Goal: Communication & Community: Answer question/provide support

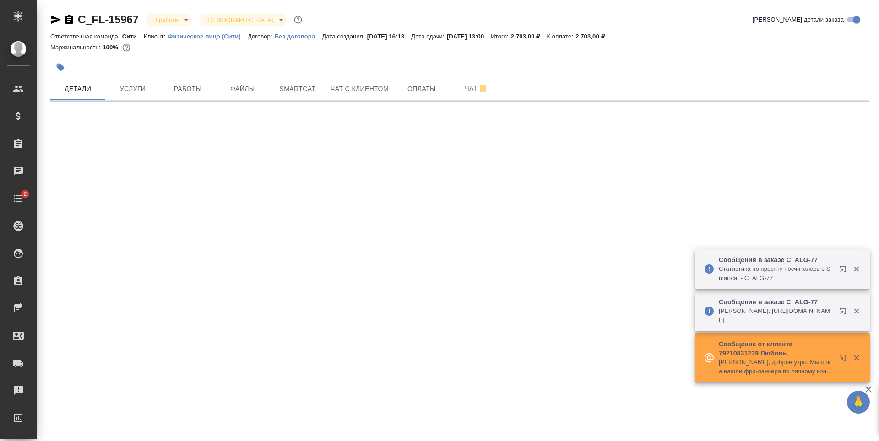
select select "RU"
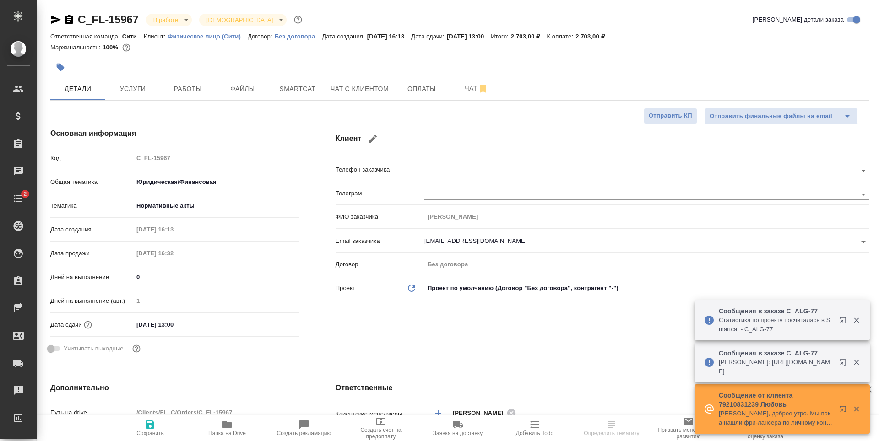
type textarea "x"
type input "Шаблонные документы"
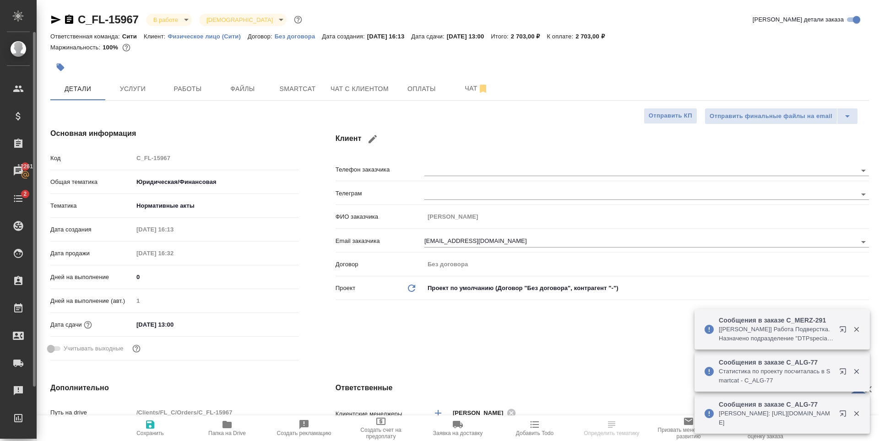
type textarea "x"
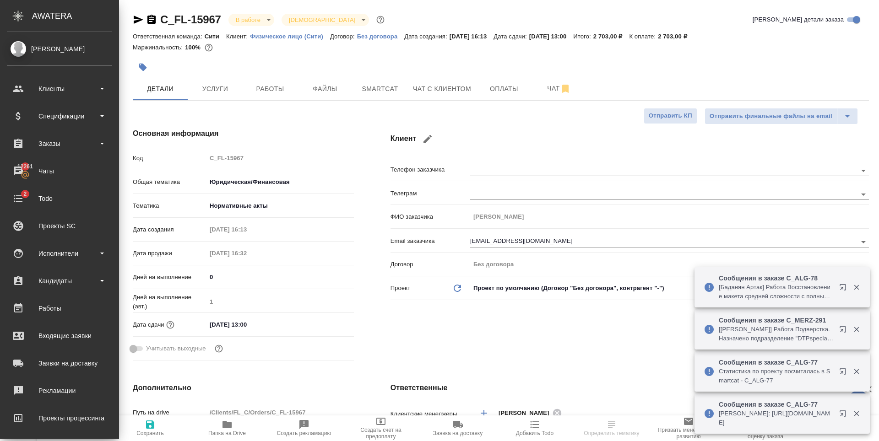
type textarea "x"
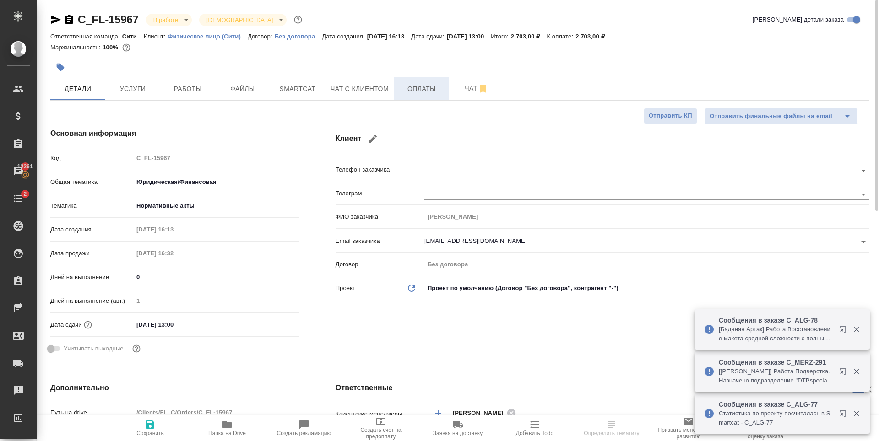
click at [418, 89] on span "Оплаты" at bounding box center [422, 88] width 44 height 11
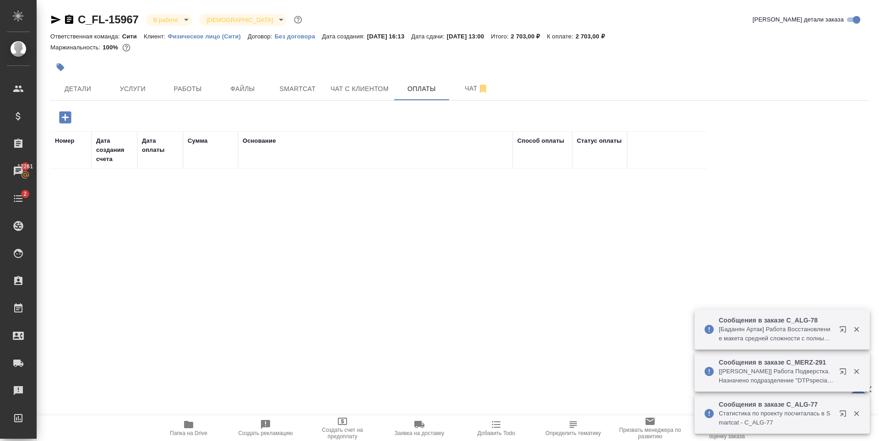
click at [64, 110] on icon "button" at bounding box center [65, 117] width 16 height 16
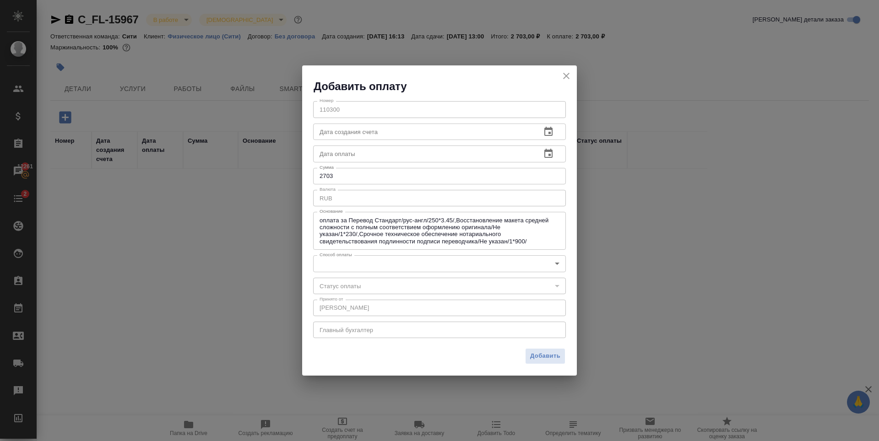
click at [356, 263] on body "🙏 .cls-1 fill:#fff; AWATERA Zaytseva Svetlana Клиенты Спецификации Заказы 12261…" at bounding box center [439, 220] width 879 height 441
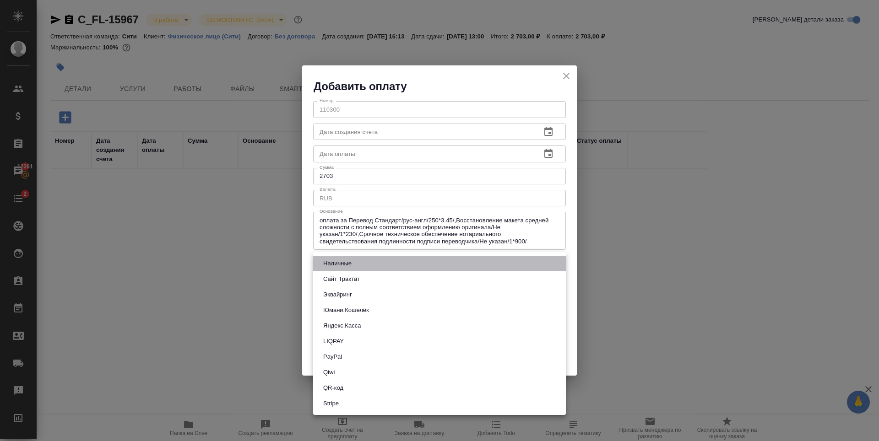
click at [356, 263] on li "Наличные" at bounding box center [439, 264] width 253 height 16
type input "cash"
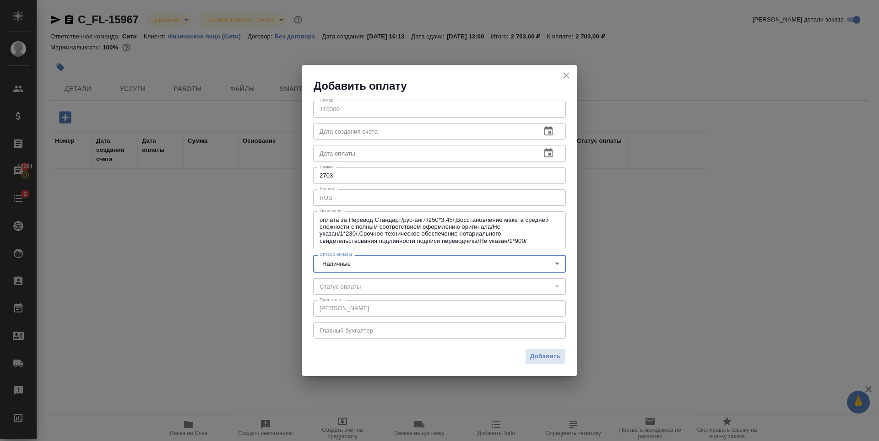
click at [534, 357] on span "Добавить" at bounding box center [545, 357] width 30 height 11
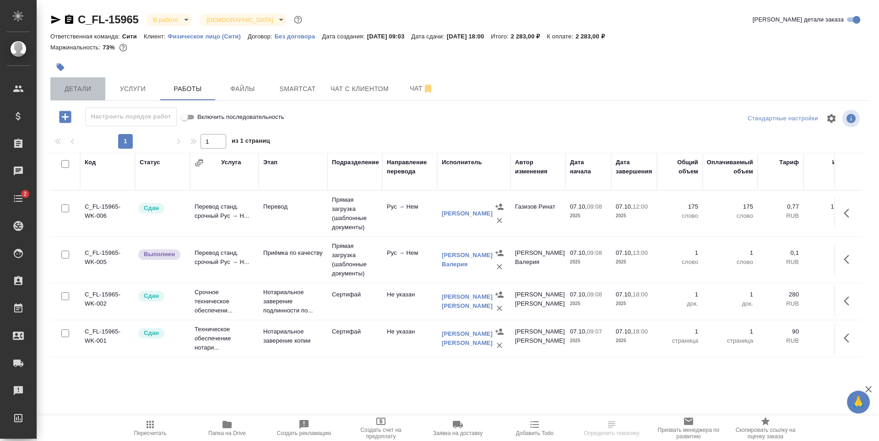
click at [84, 87] on span "Детали" at bounding box center [78, 88] width 44 height 11
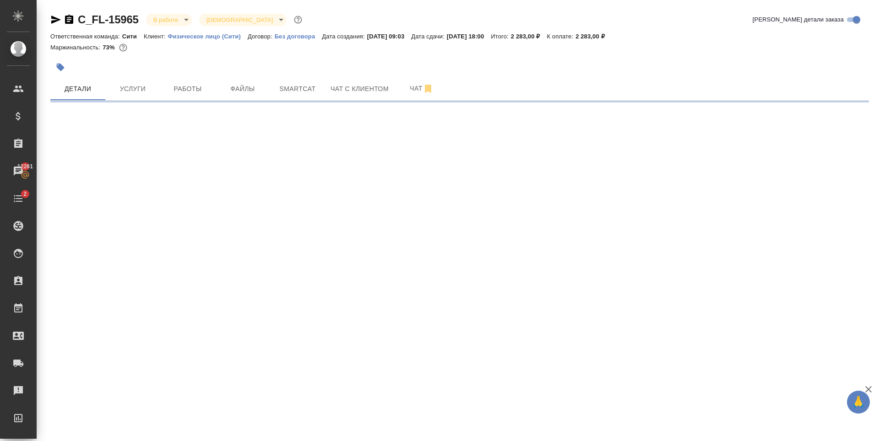
select select "RU"
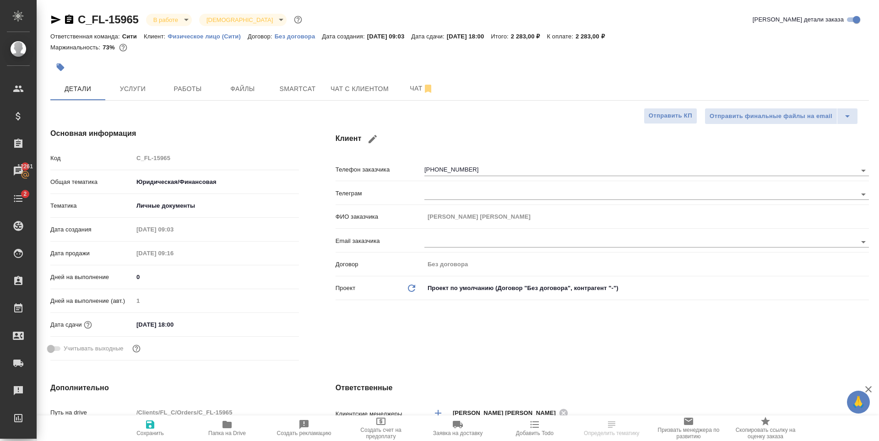
type textarea "x"
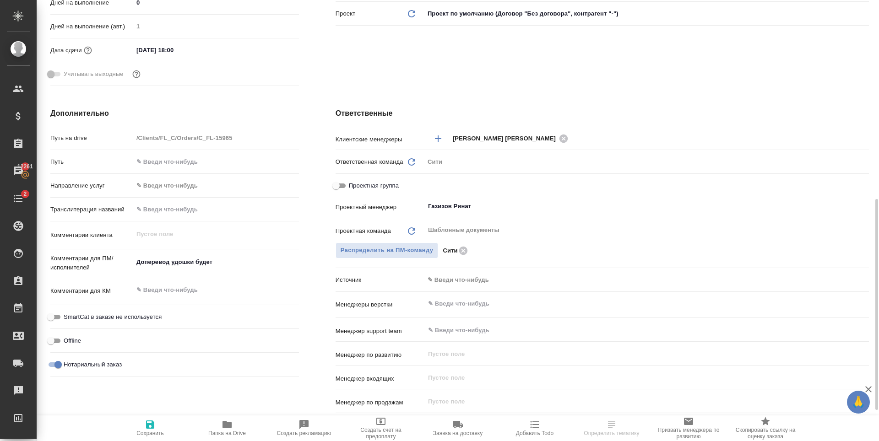
scroll to position [481, 0]
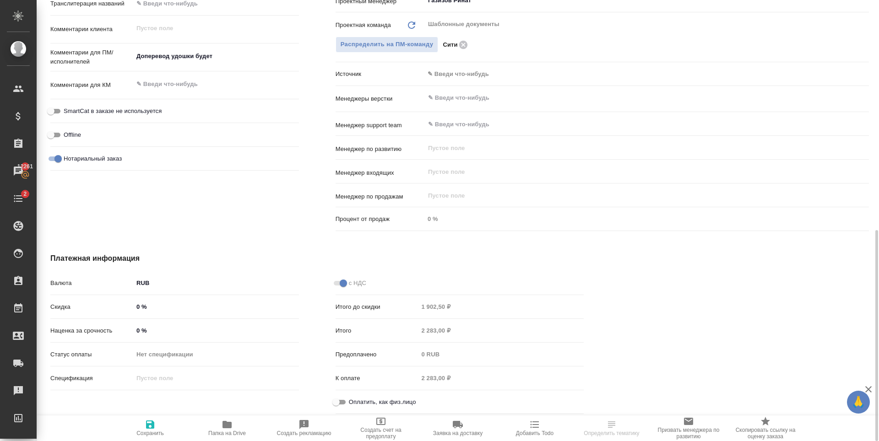
drag, startPoint x: 342, startPoint y: 401, endPoint x: 299, endPoint y: 422, distance: 47.7
click at [342, 401] on input "Оплатить, как физ.лицо" at bounding box center [336, 402] width 33 height 11
checkbox input "true"
type textarea "x"
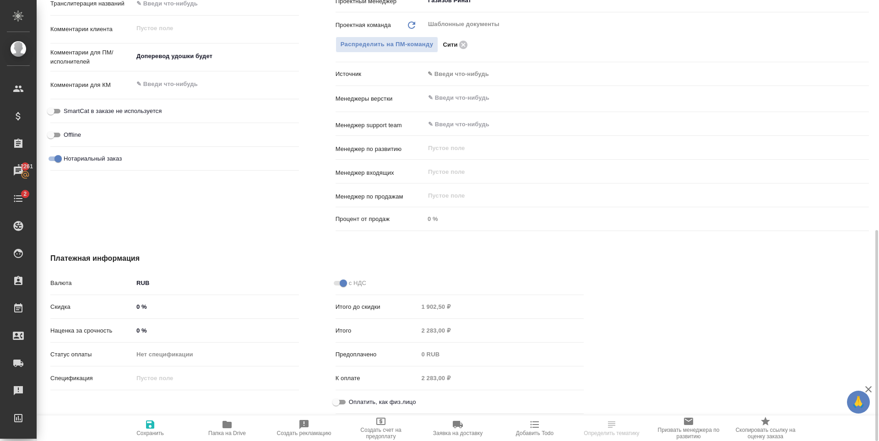
type textarea "x"
click at [149, 425] on icon "button" at bounding box center [150, 425] width 8 height 8
type textarea "x"
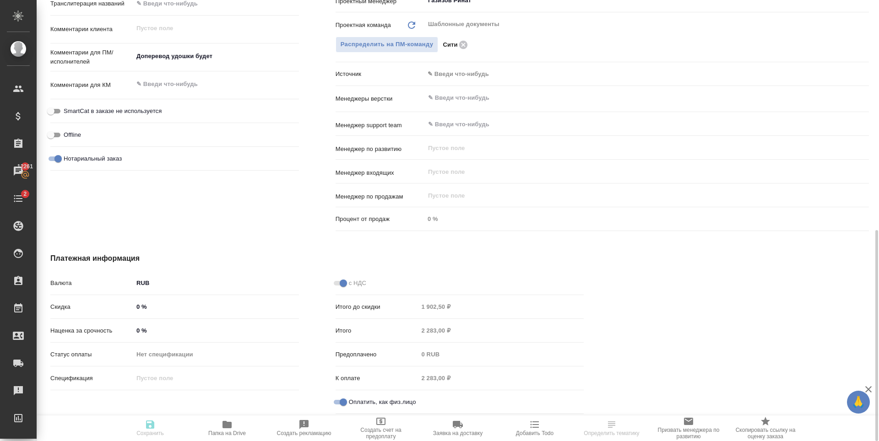
type textarea "x"
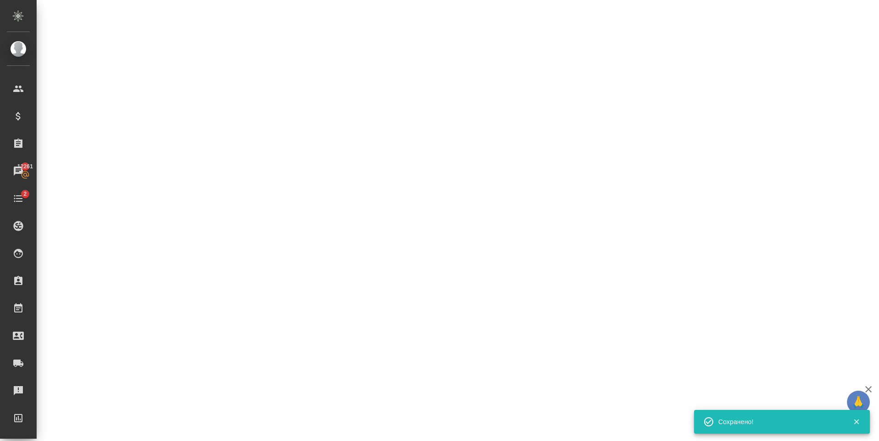
scroll to position [435, 0]
select select "RU"
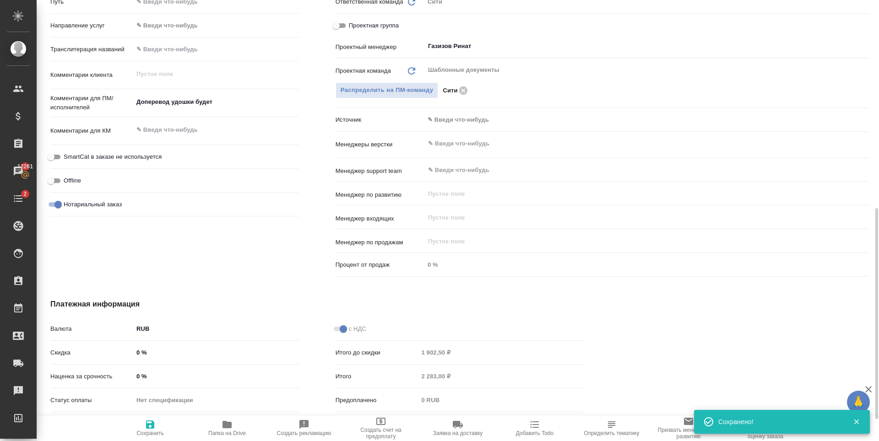
type textarea "x"
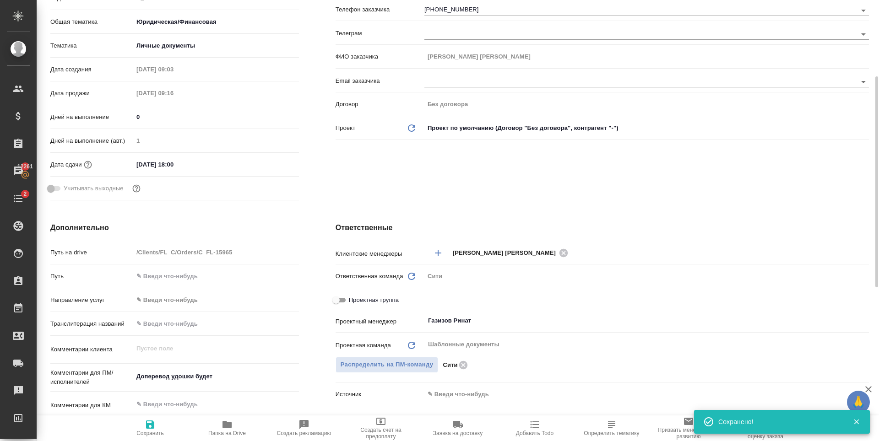
scroll to position [0, 0]
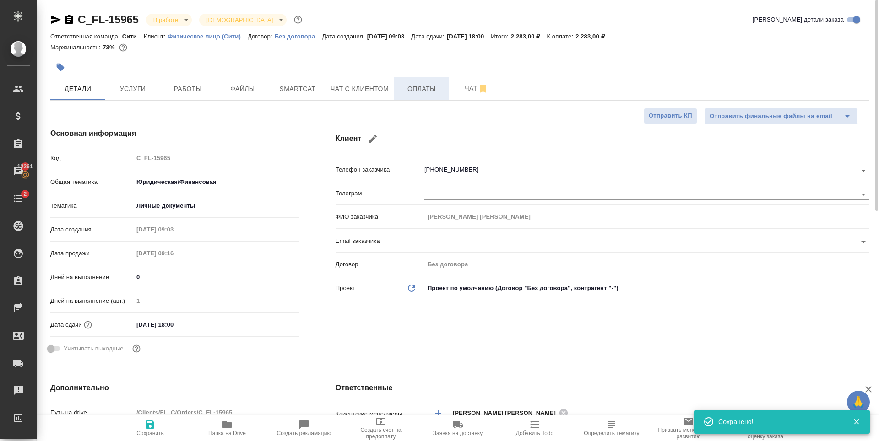
type textarea "x"
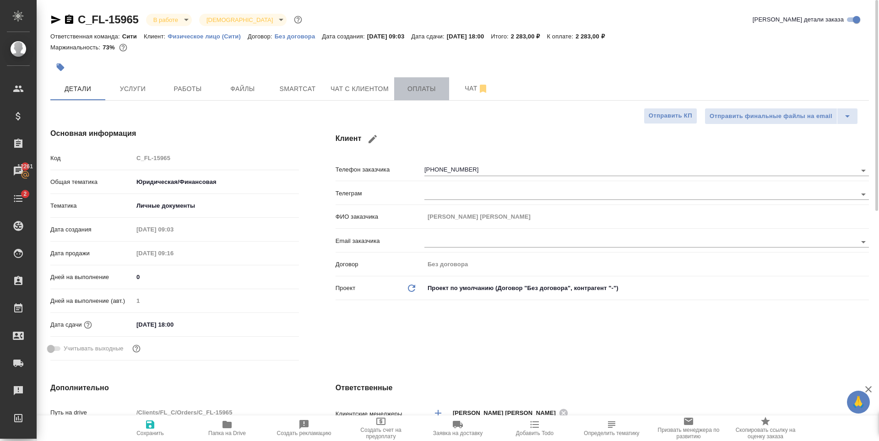
click at [421, 97] on button "Оплаты" at bounding box center [421, 88] width 55 height 23
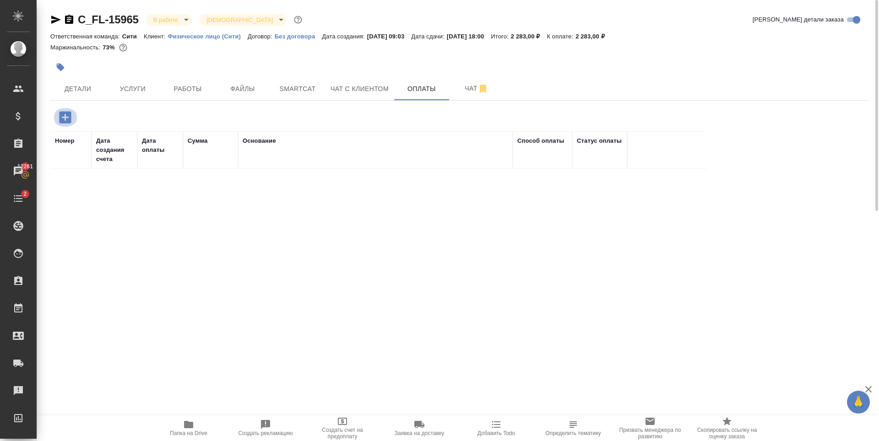
click at [65, 117] on icon "button" at bounding box center [65, 117] width 12 height 12
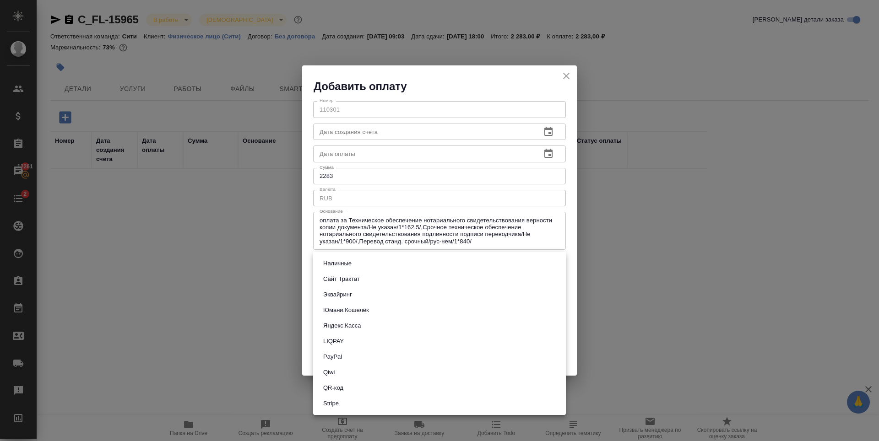
click at [344, 260] on body "🙏 .cls-1 fill:#fff; AWATERA Zaytseva Svetlana Клиенты Спецификации Заказы 12261…" at bounding box center [439, 220] width 879 height 441
click at [346, 257] on li "Наличные" at bounding box center [439, 264] width 253 height 16
type input "cash"
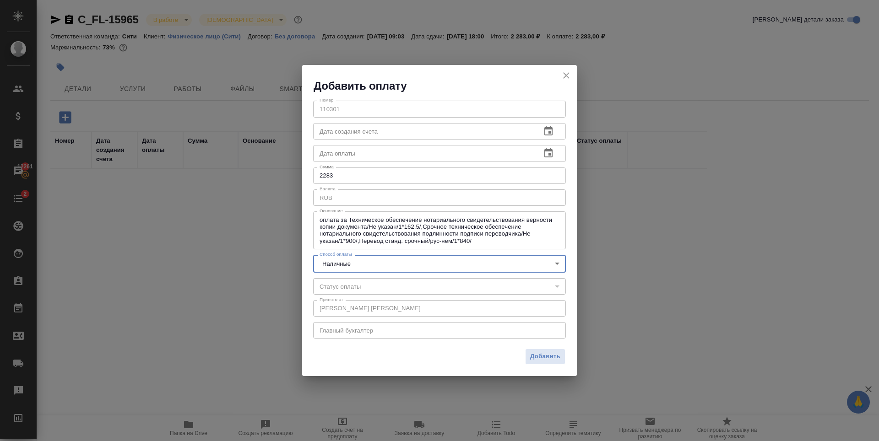
click at [549, 347] on div "Добавить" at bounding box center [439, 360] width 275 height 32
click at [547, 354] on span "Добавить" at bounding box center [545, 357] width 30 height 11
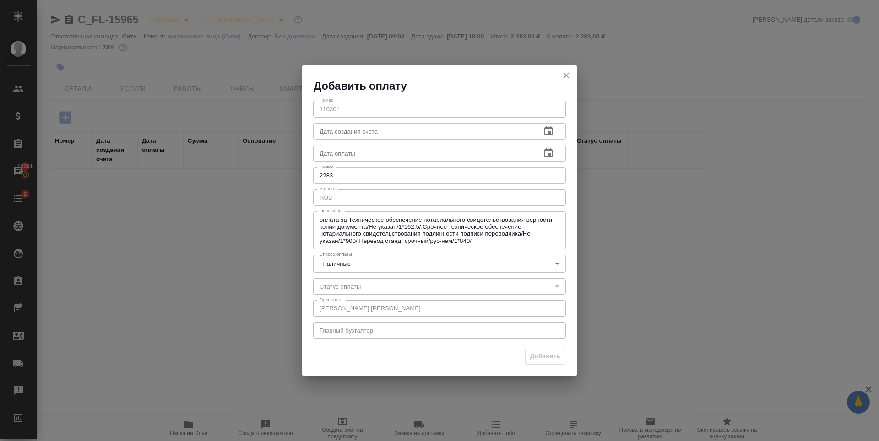
type input "0"
type input "auto-kassa"
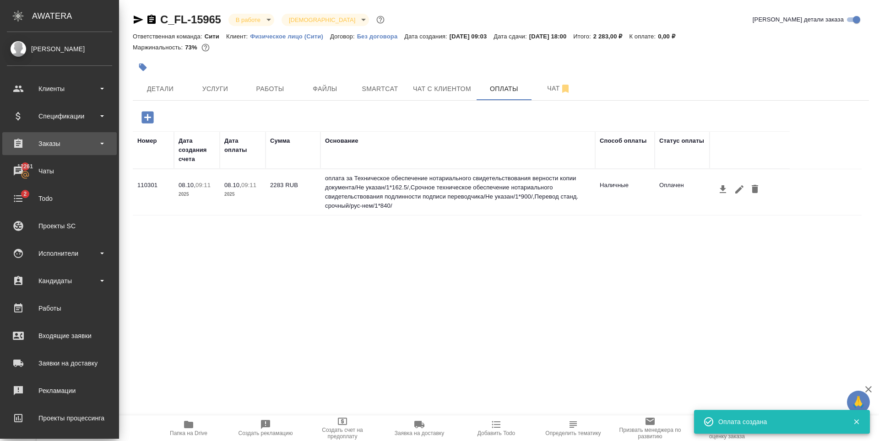
click at [54, 147] on div "Заказы" at bounding box center [59, 144] width 105 height 14
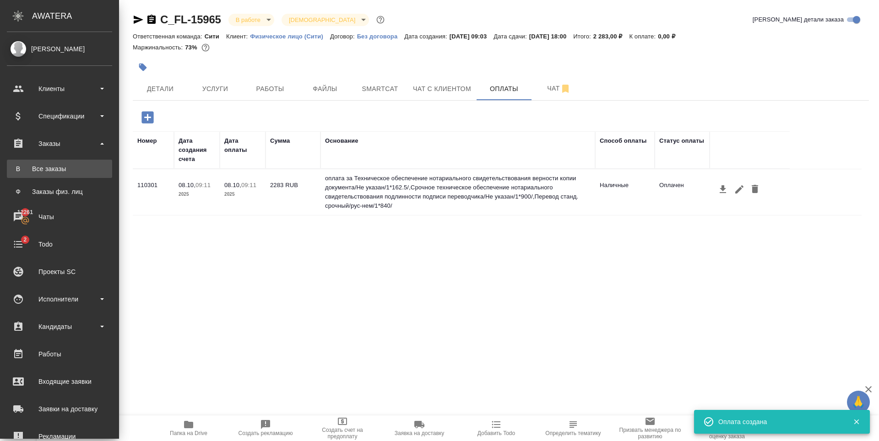
click at [56, 163] on link "В Все заказы" at bounding box center [59, 169] width 105 height 18
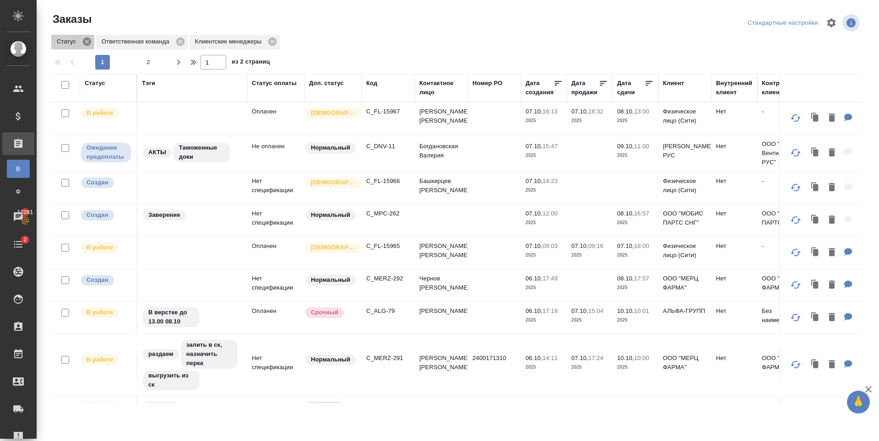
click at [85, 39] on icon at bounding box center [87, 42] width 8 height 8
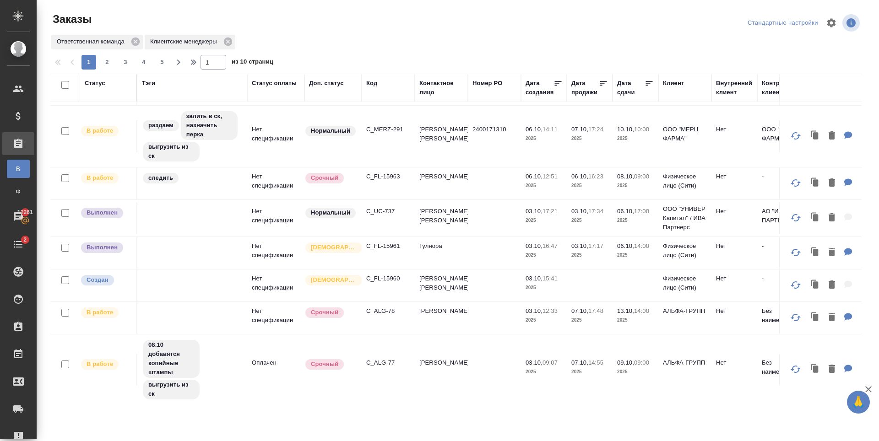
scroll to position [321, 0]
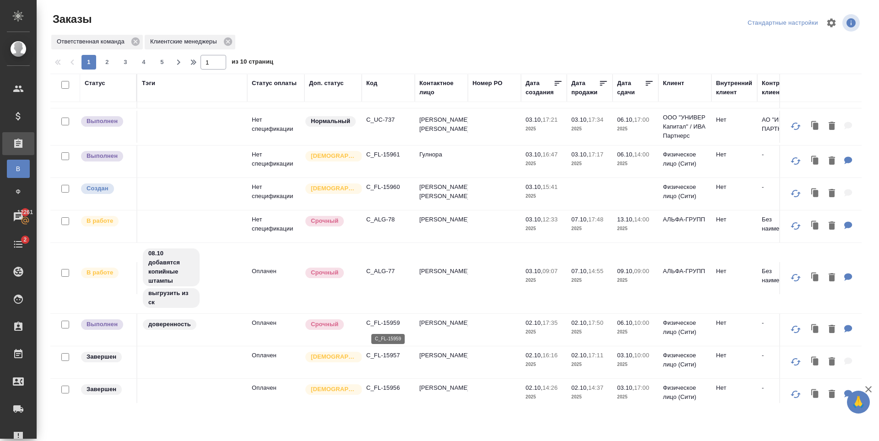
click at [391, 323] on p "C_FL-15959" at bounding box center [388, 323] width 44 height 9
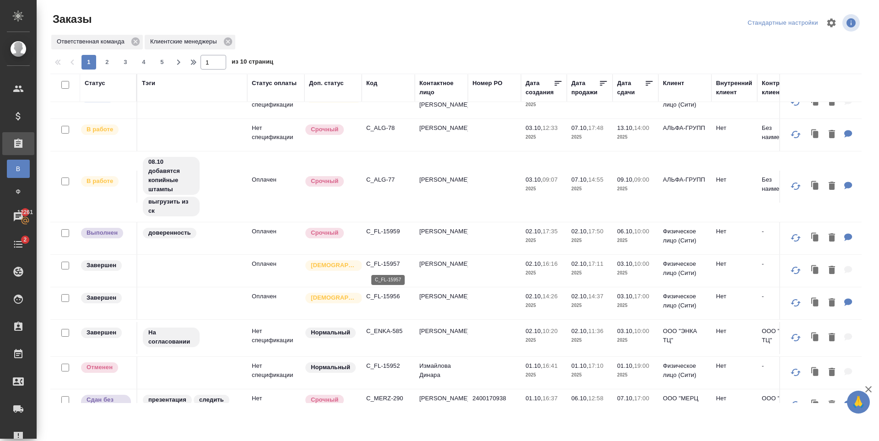
click at [391, 266] on p "C_FL-15957" at bounding box center [388, 264] width 44 height 9
click at [385, 300] on p "C_FL-15956" at bounding box center [388, 296] width 44 height 9
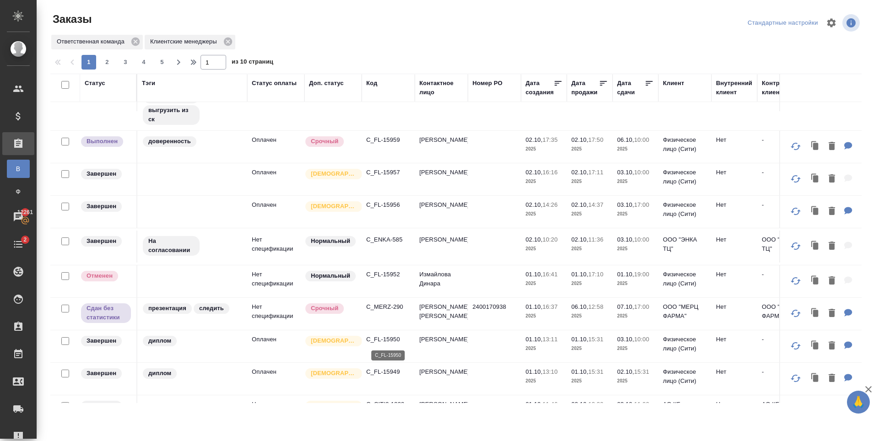
click at [391, 337] on p "C_FL-15950" at bounding box center [388, 339] width 44 height 9
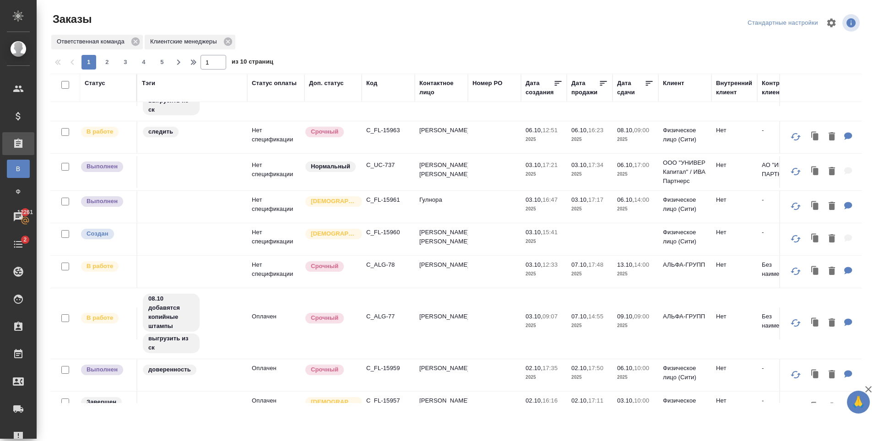
scroll to position [275, 0]
click at [378, 201] on p "C_FL-15961" at bounding box center [388, 200] width 44 height 9
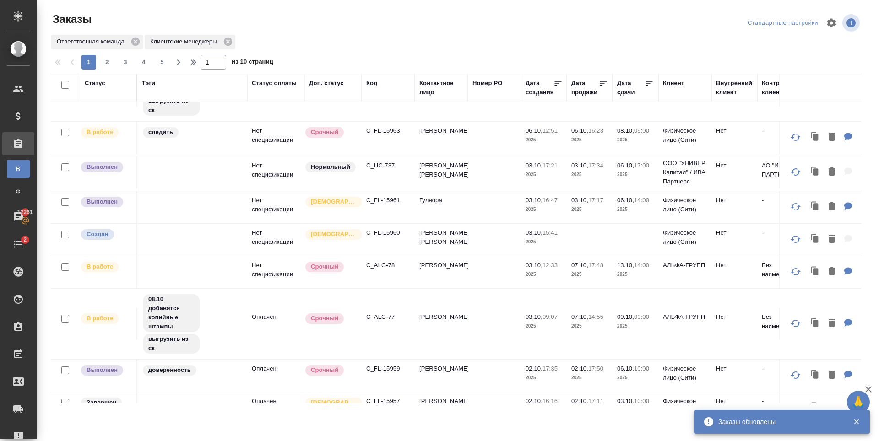
scroll to position [229, 0]
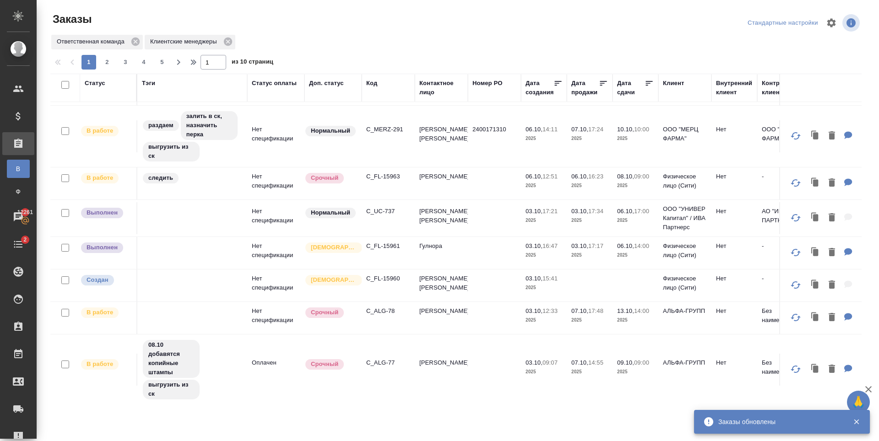
click at [384, 175] on p "C_FL-15963" at bounding box center [388, 176] width 44 height 9
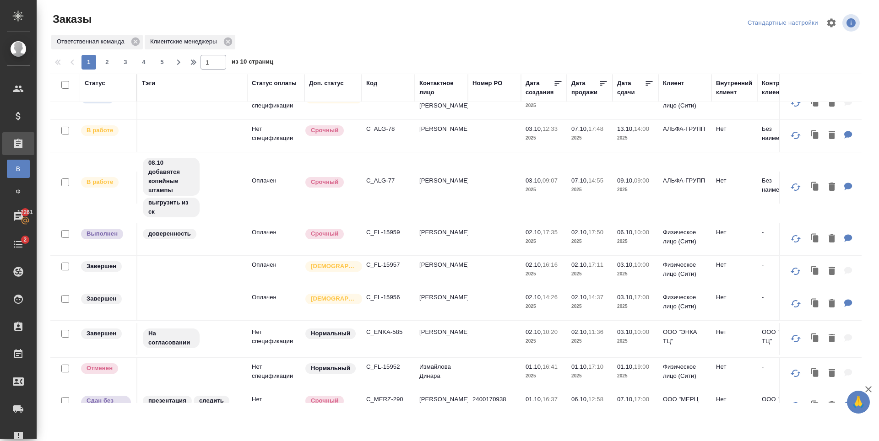
scroll to position [412, 0]
click at [395, 231] on p "C_FL-15959" at bounding box center [388, 231] width 44 height 9
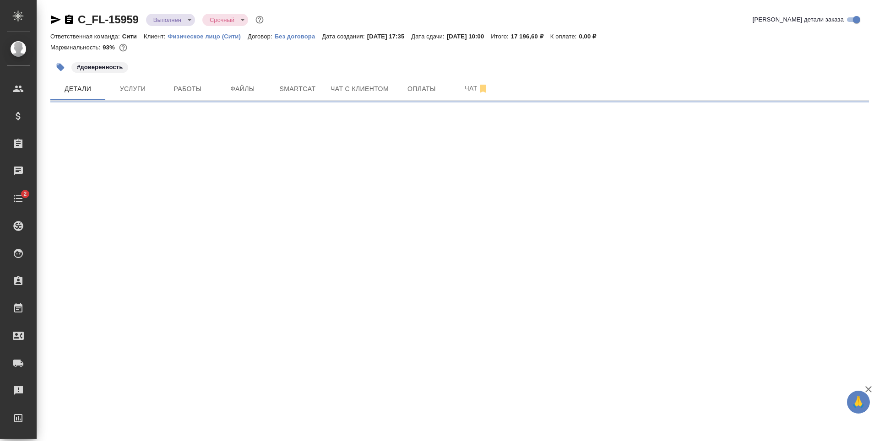
select select "RU"
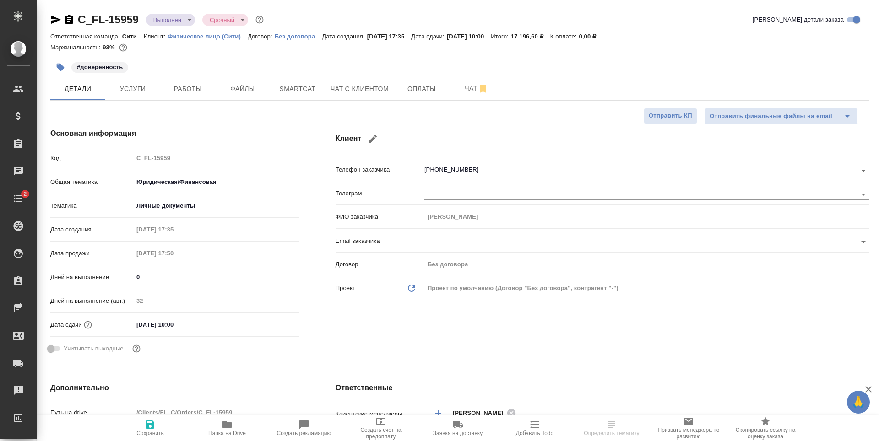
type textarea "x"
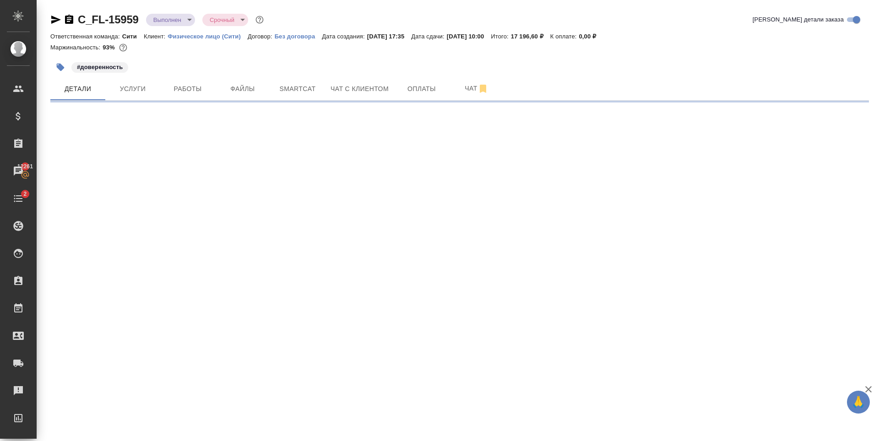
select select "RU"
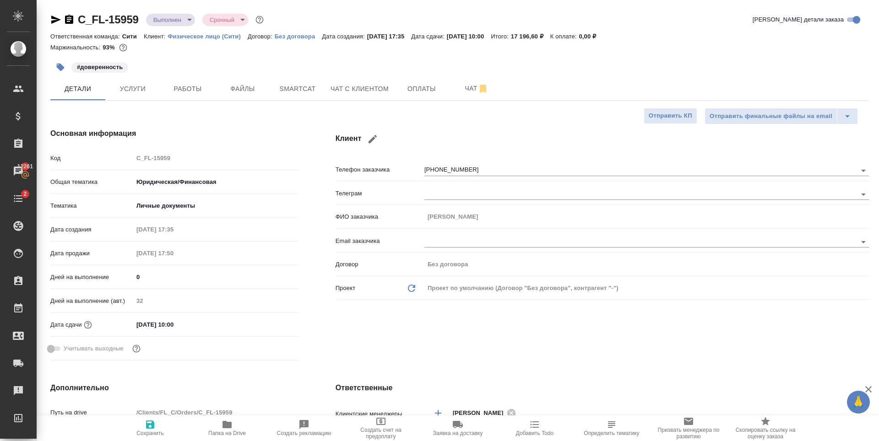
type textarea "x"
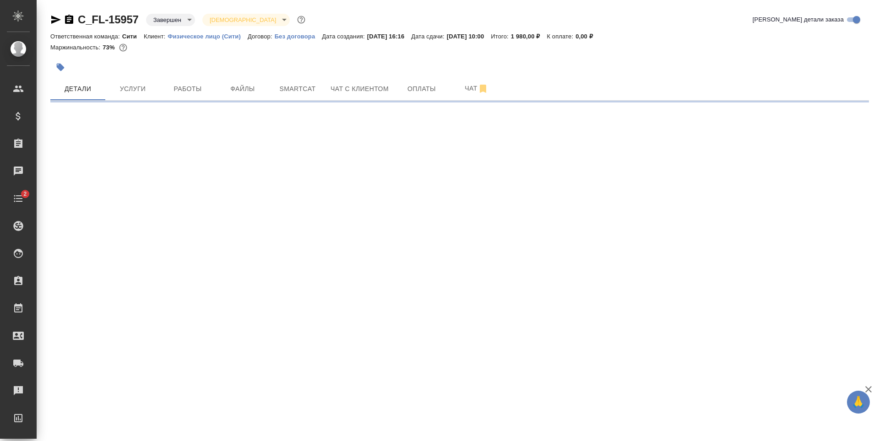
select select "RU"
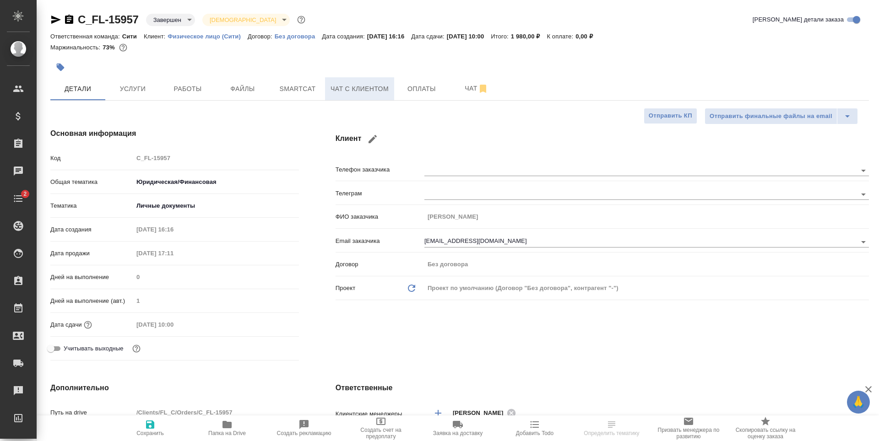
type textarea "x"
click at [433, 91] on span "Оплаты" at bounding box center [422, 88] width 44 height 11
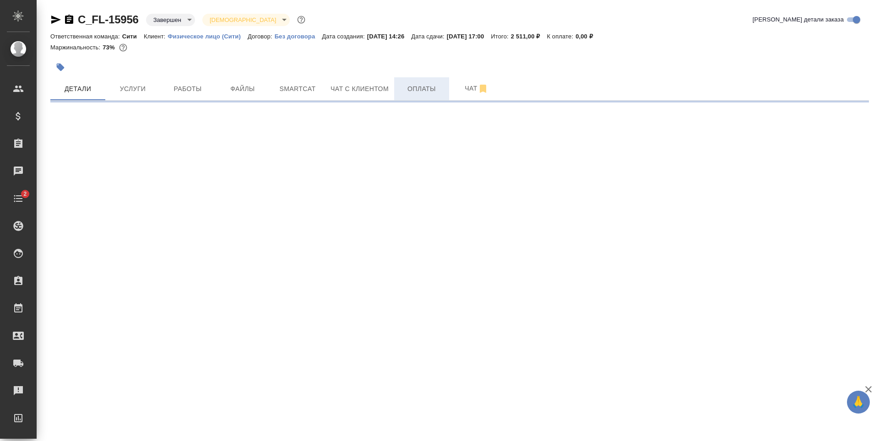
click at [421, 92] on span "Оплаты" at bounding box center [422, 88] width 44 height 11
select select "RU"
click at [421, 91] on span "Оплаты" at bounding box center [422, 88] width 44 height 11
select select "RU"
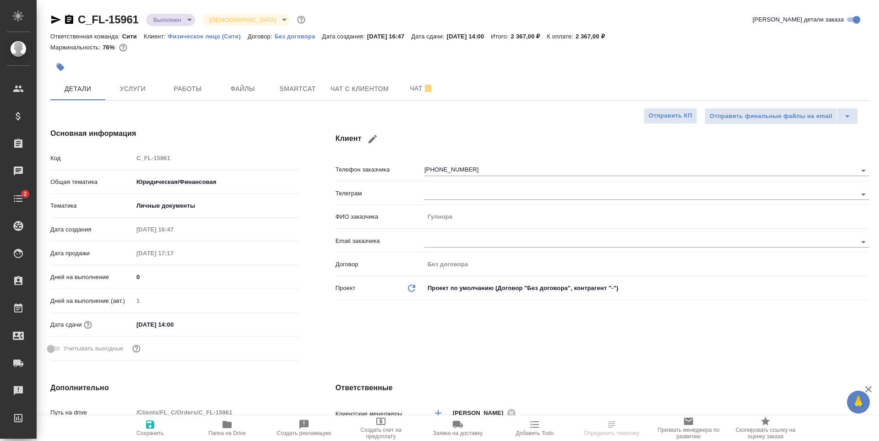
type textarea "x"
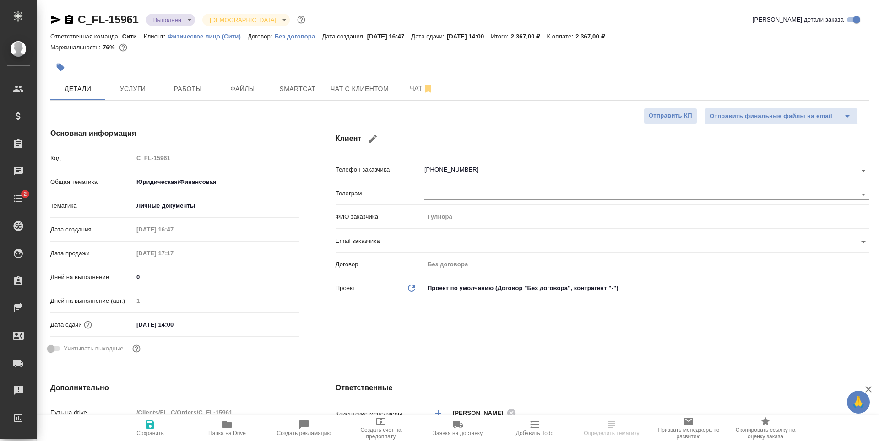
type textarea "x"
click at [51, 20] on icon "button" at bounding box center [55, 19] width 11 height 11
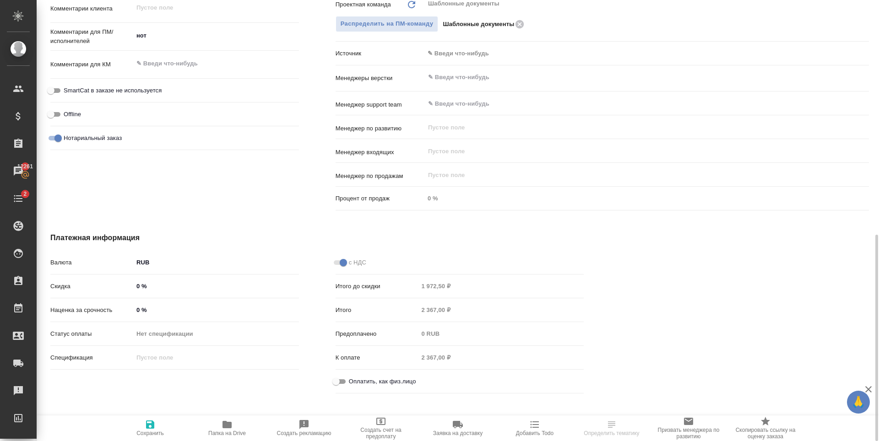
scroll to position [522, 0]
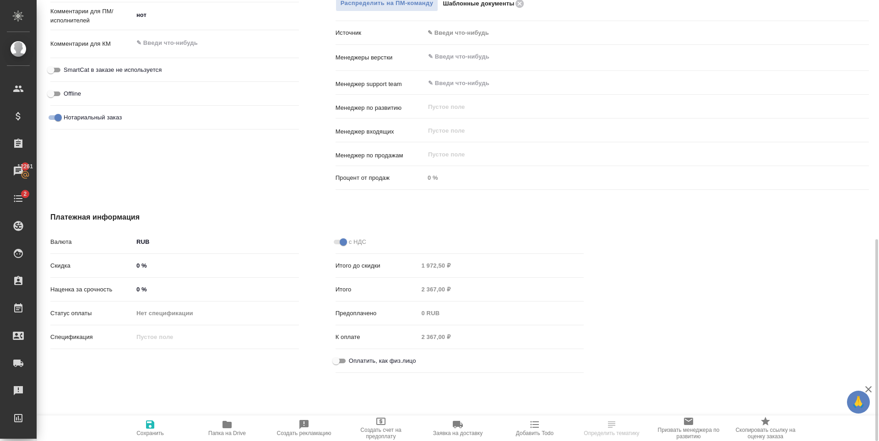
click at [338, 360] on input "Оплатить, как физ.лицо" at bounding box center [336, 361] width 33 height 11
checkbox input "true"
type textarea "x"
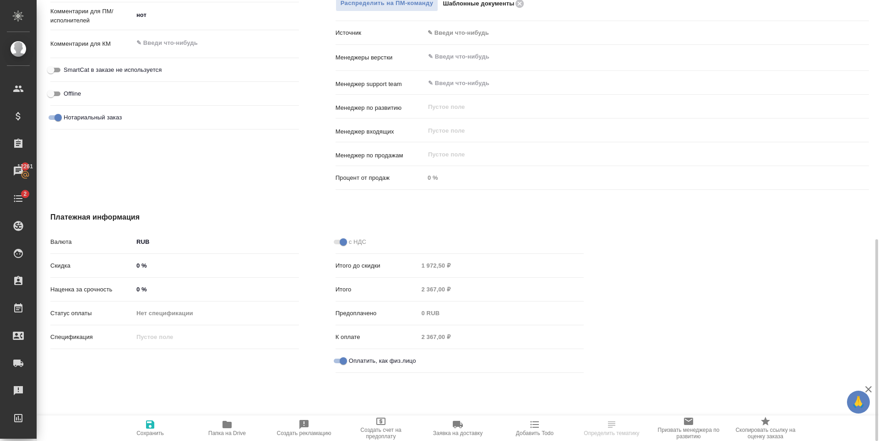
click at [144, 428] on span "Сохранить" at bounding box center [150, 427] width 66 height 17
type textarea "x"
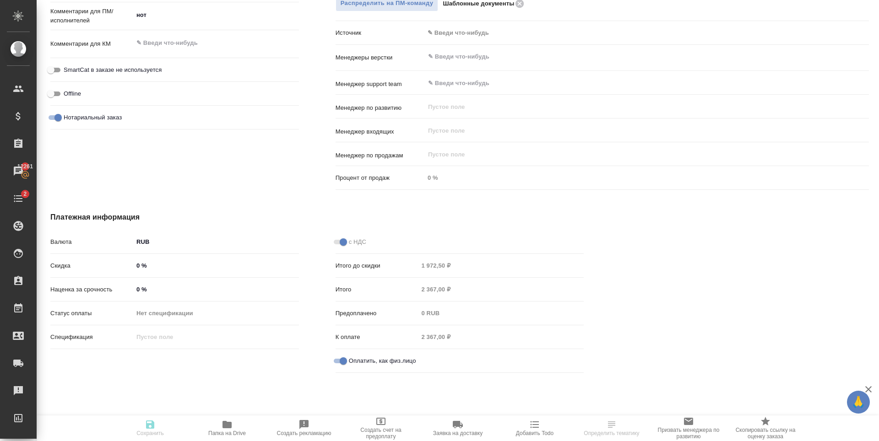
type textarea "x"
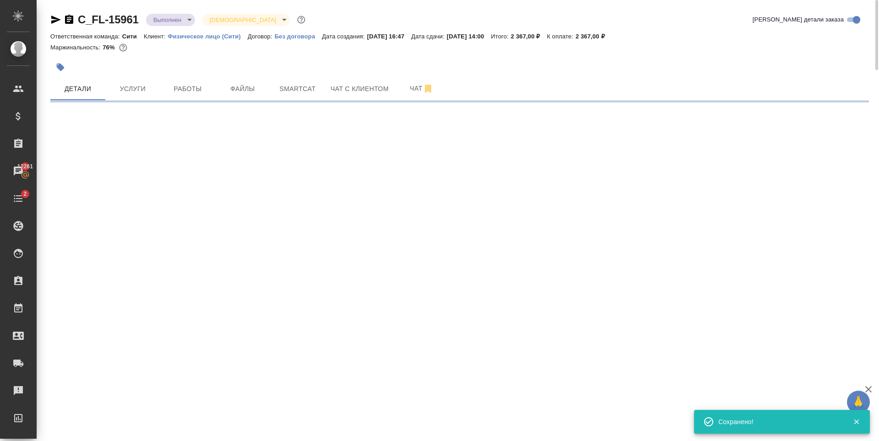
scroll to position [0, 0]
select select "RU"
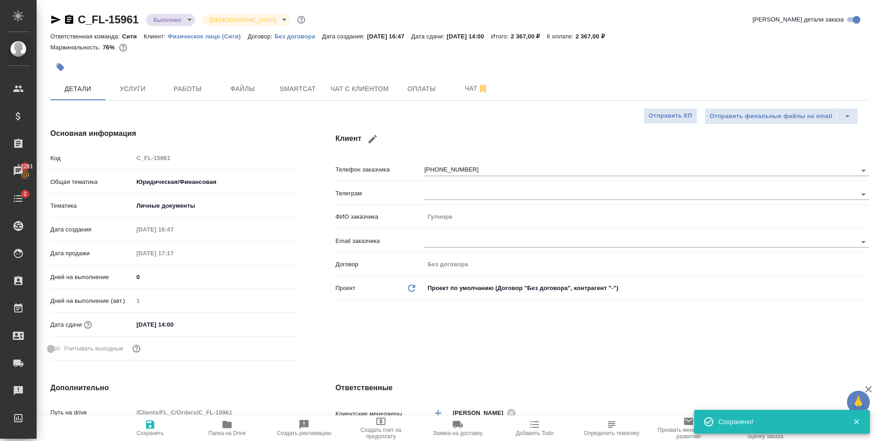
type textarea "x"
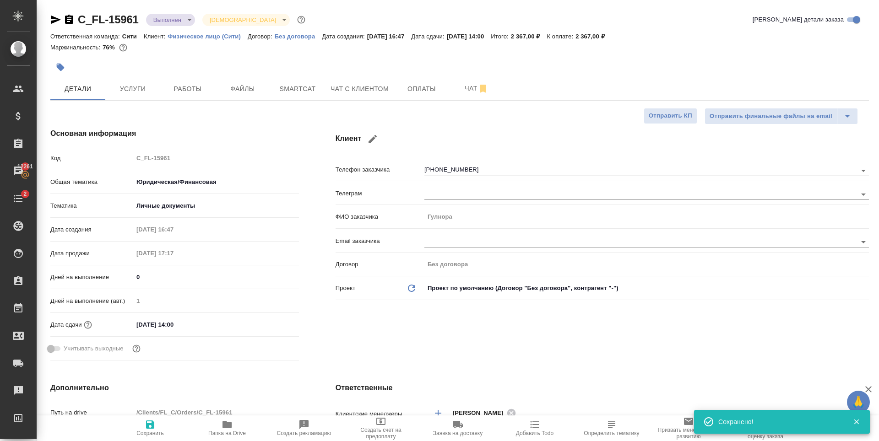
type textarea "x"
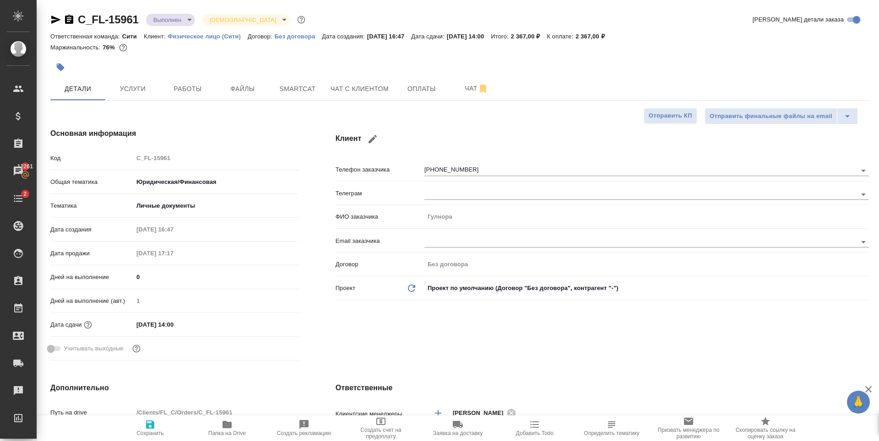
type textarea "x"
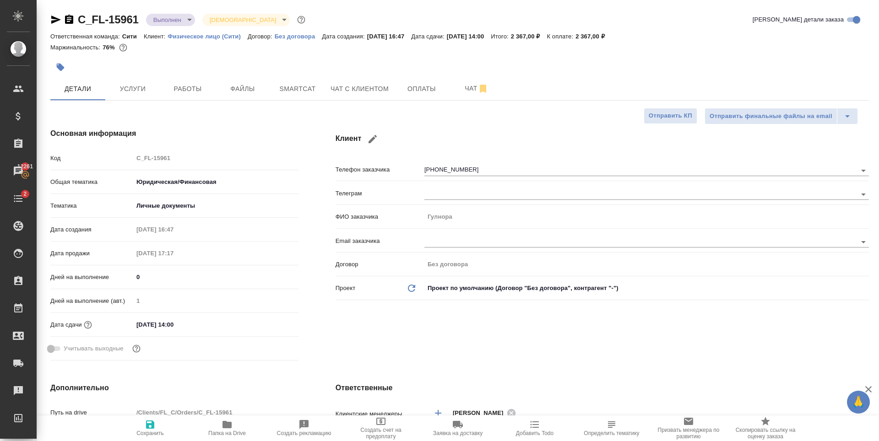
type textarea "x"
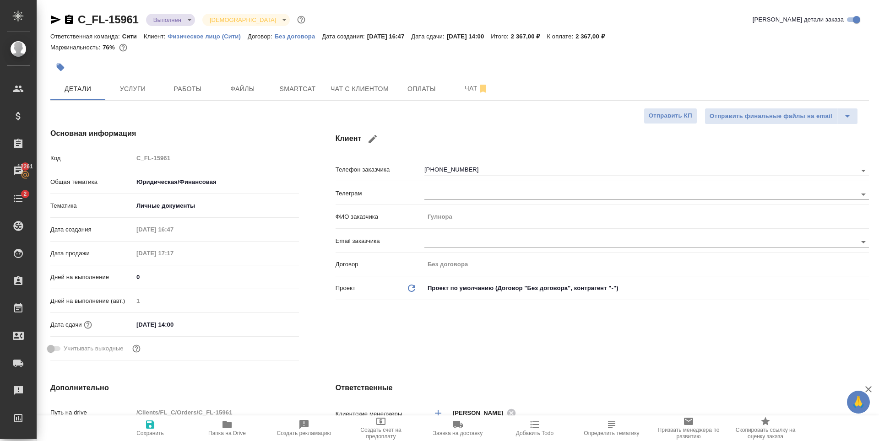
type textarea "x"
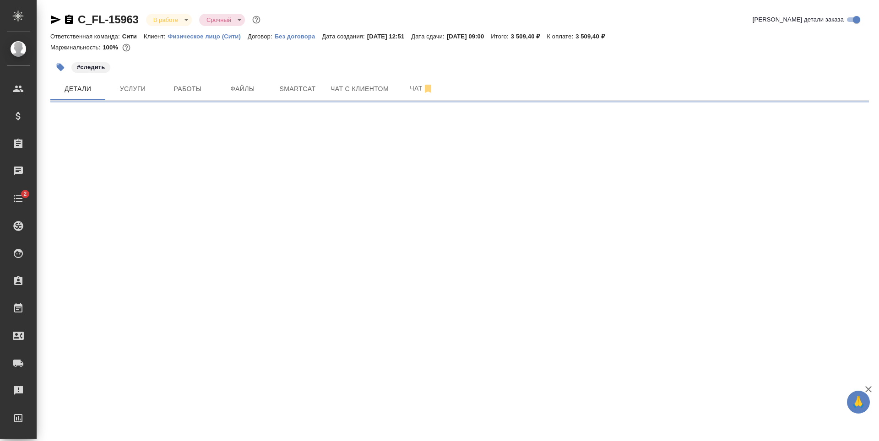
select select "RU"
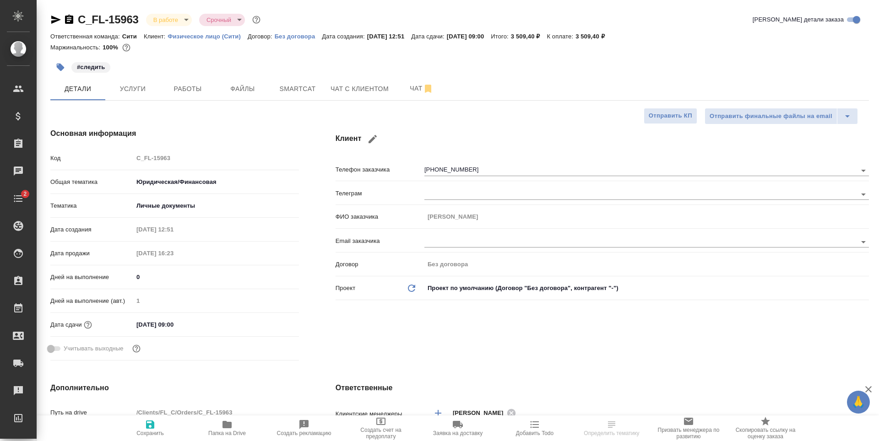
type textarea "x"
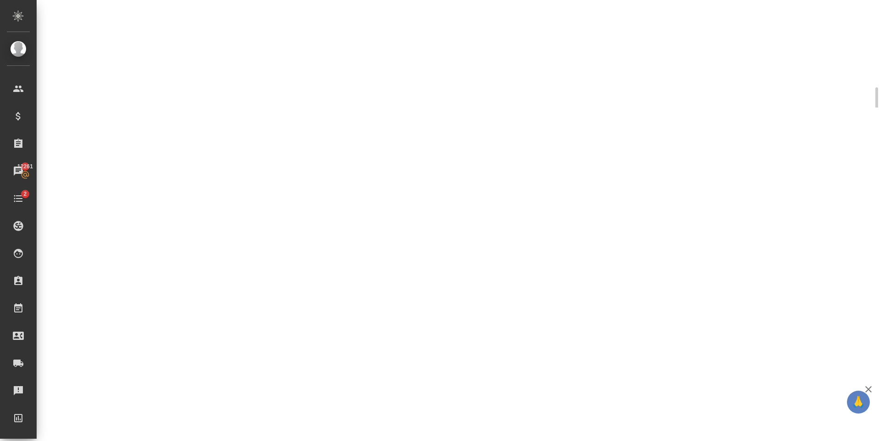
select select "RU"
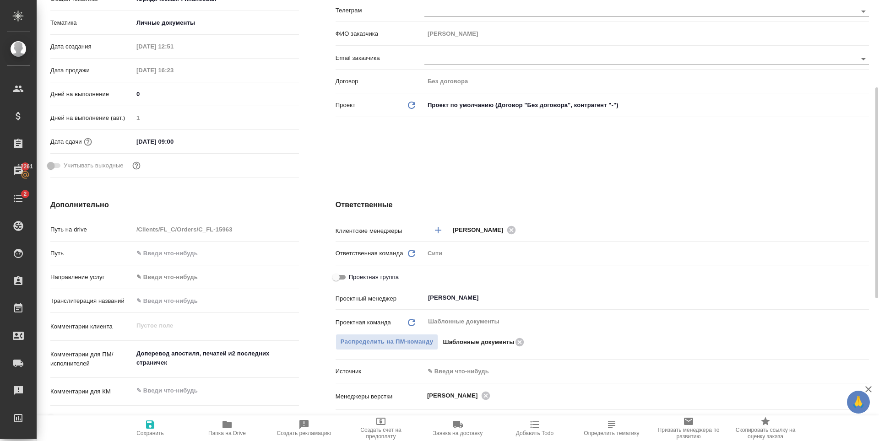
type textarea "x"
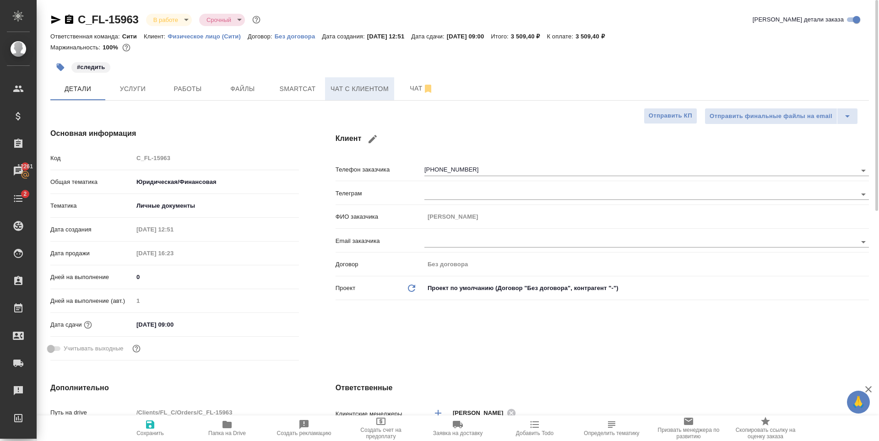
click at [339, 100] on button "Чат с клиентом" at bounding box center [359, 88] width 69 height 23
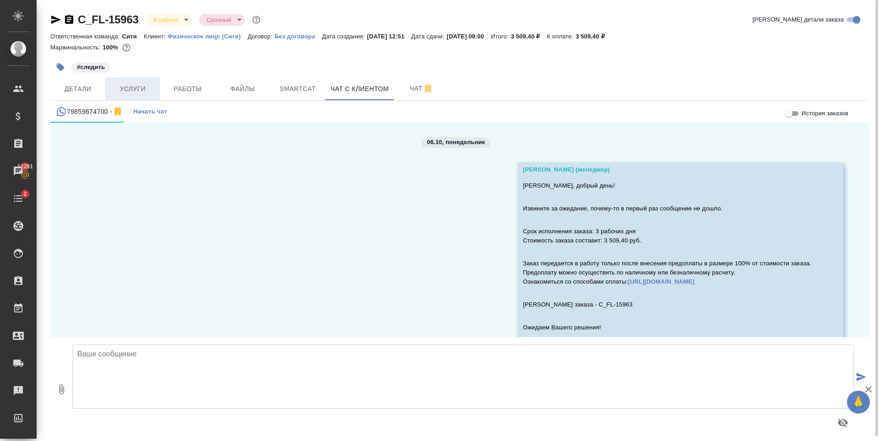
click at [142, 83] on span "Услуги" at bounding box center [133, 88] width 44 height 11
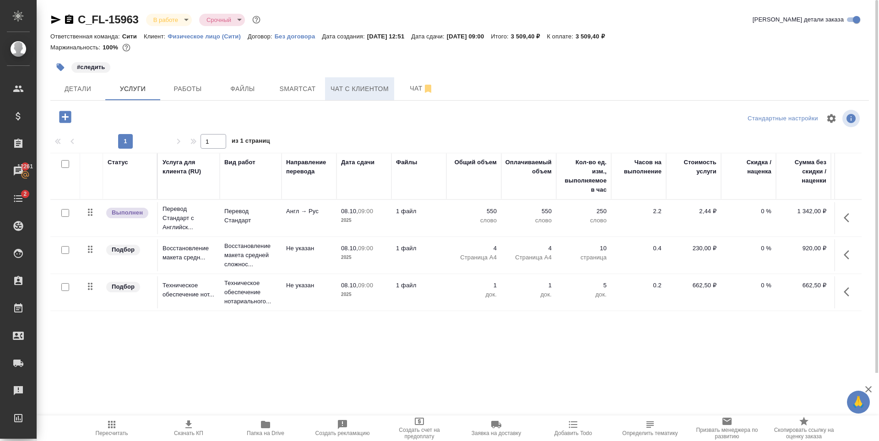
click at [331, 86] on span "Чат с клиентом" at bounding box center [360, 88] width 58 height 11
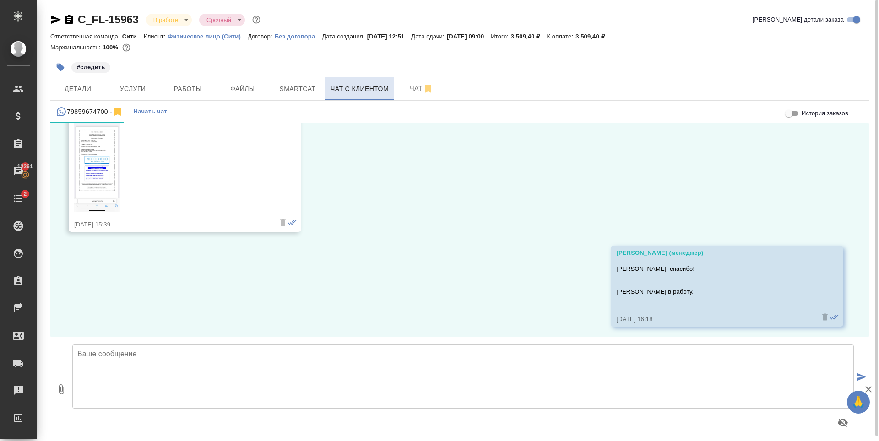
scroll to position [381, 0]
click at [347, 359] on textarea at bounding box center [463, 377] width 782 height 64
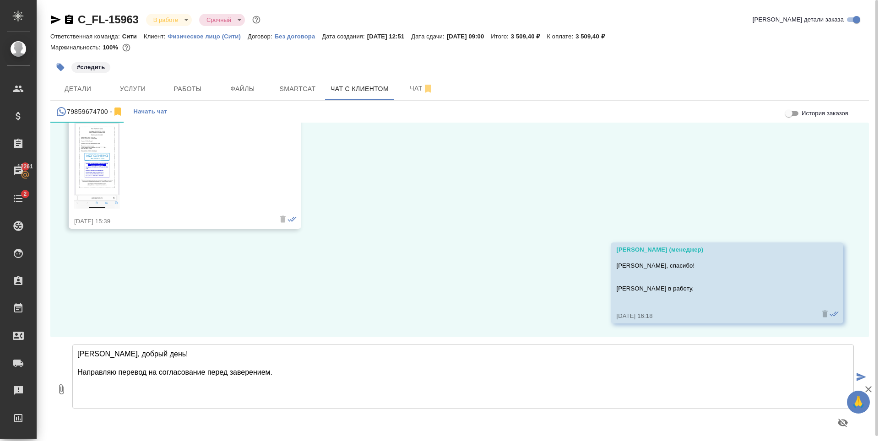
type textarea "Андрей, добрый день! Направляю перевод на согласование перед заверением."
click at [56, 394] on icon "button" at bounding box center [61, 389] width 11 height 11
type input "C:\fakepath\doc01719420251006094407_rus.docx"
click at [376, 413] on div at bounding box center [463, 423] width 782 height 22
click at [498, 403] on textarea "Андрей, добрый день! Направляю перевод на согласование перед заверением." at bounding box center [463, 377] width 782 height 64
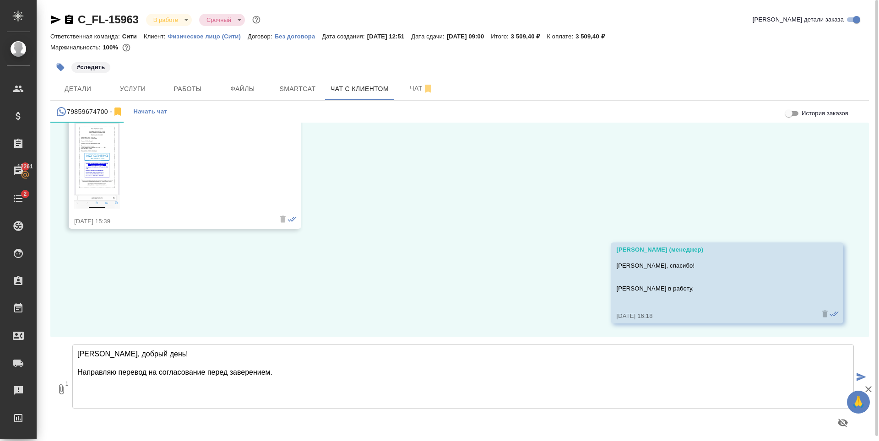
type textarea "Андрей, добрый день! Направляю перевод на согласование перед заверением."
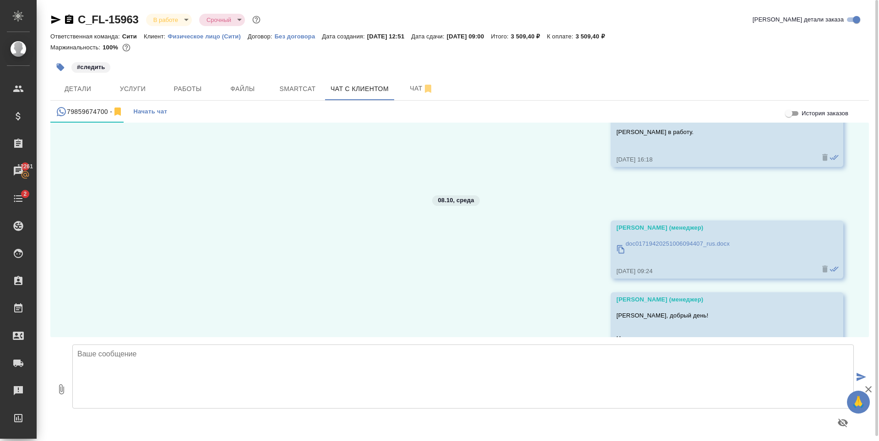
scroll to position [587, 0]
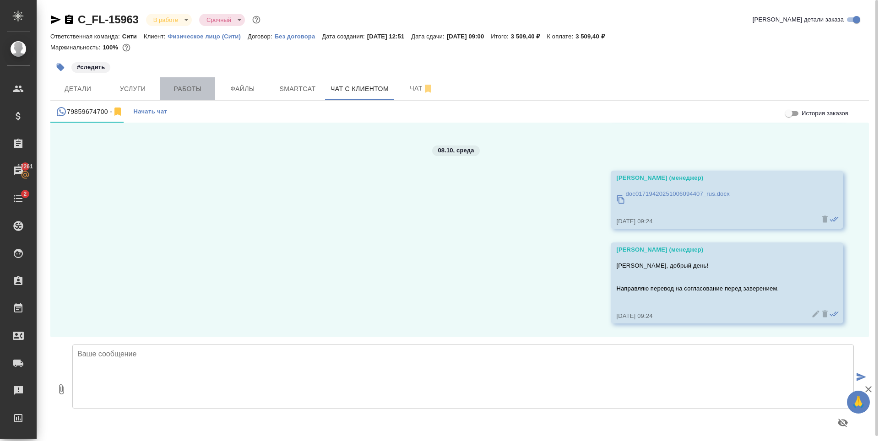
click at [180, 95] on button "Работы" at bounding box center [187, 88] width 55 height 23
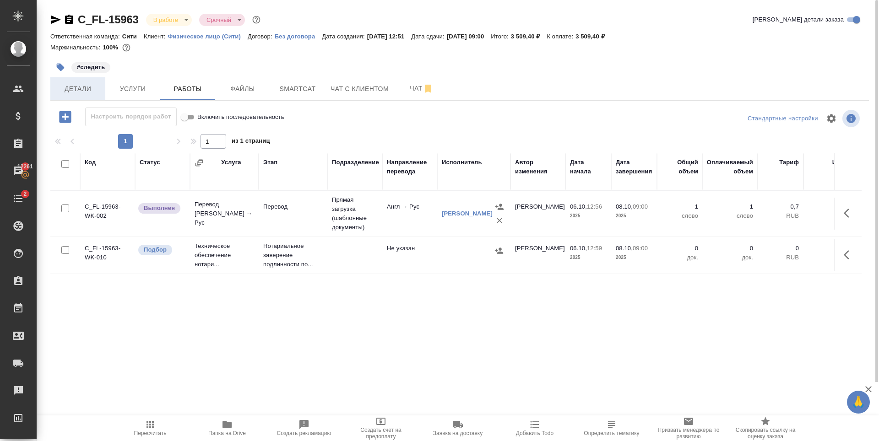
click at [92, 90] on span "Детали" at bounding box center [78, 88] width 44 height 11
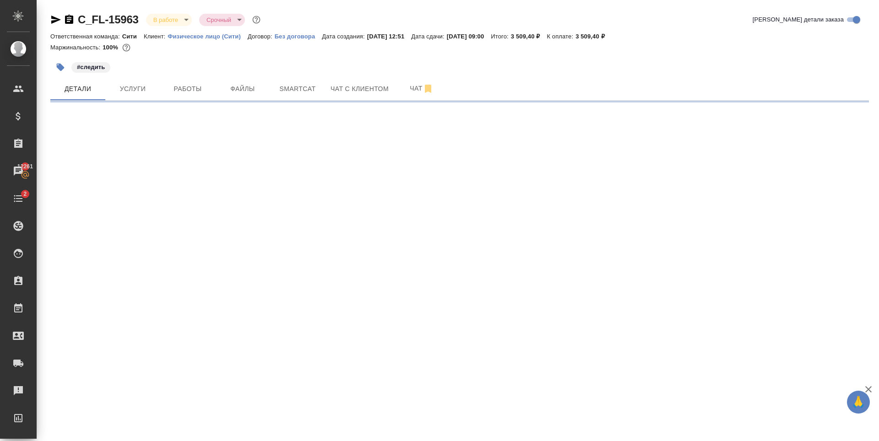
select select "RU"
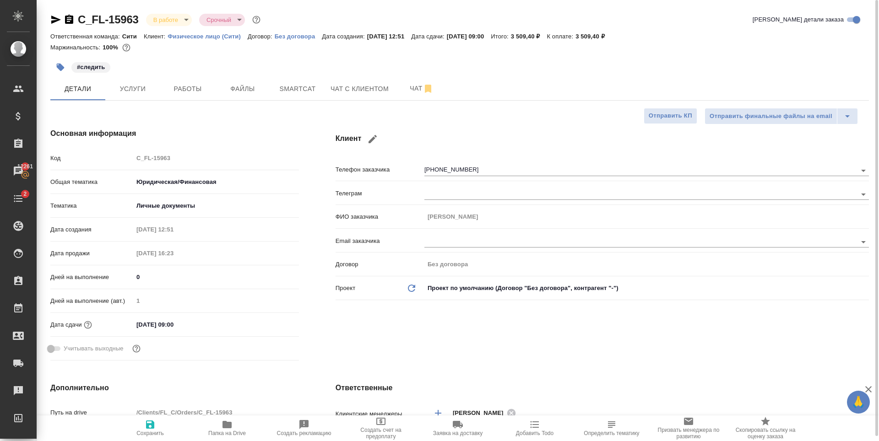
type textarea "x"
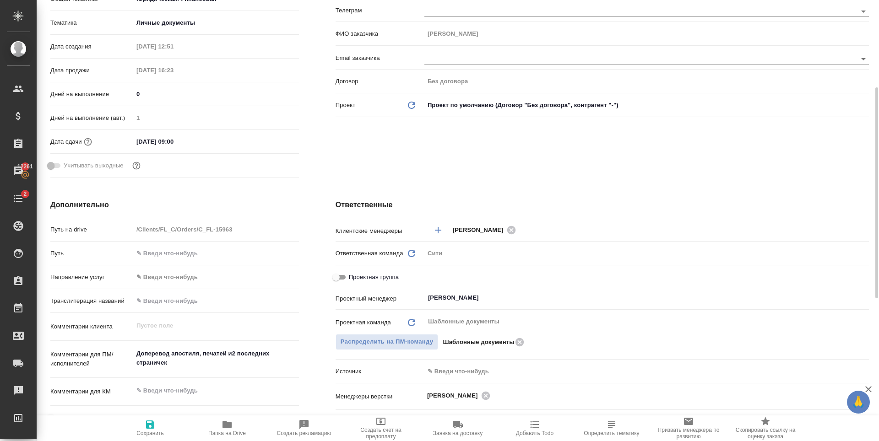
type textarea "x"
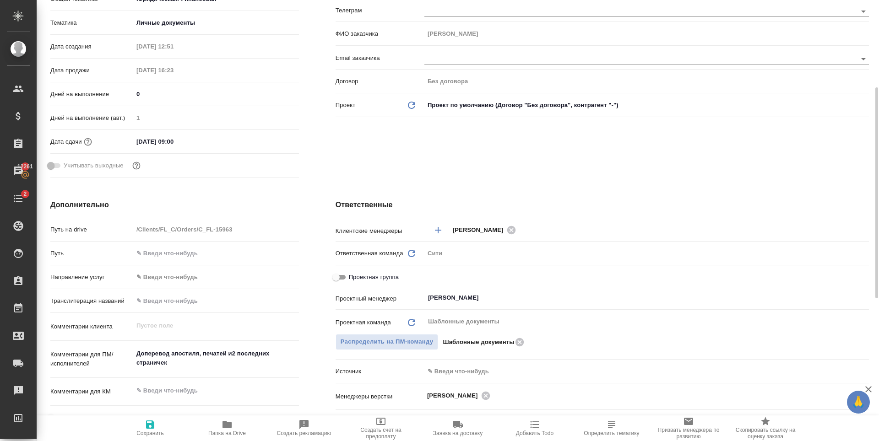
type textarea "x"
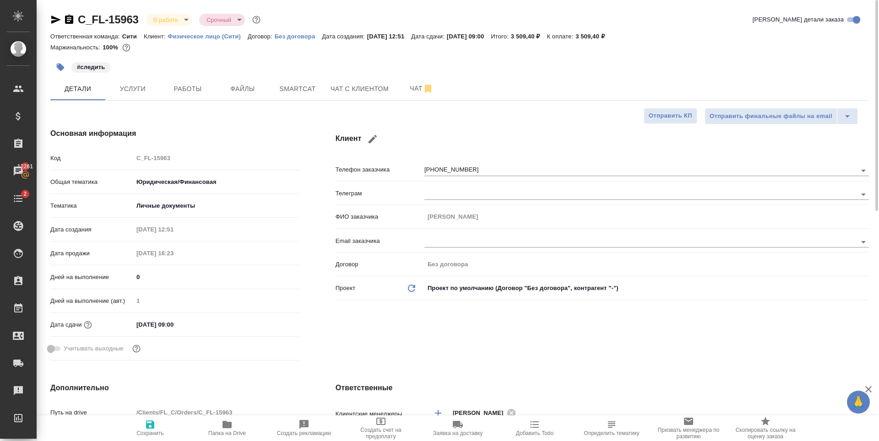
type textarea "x"
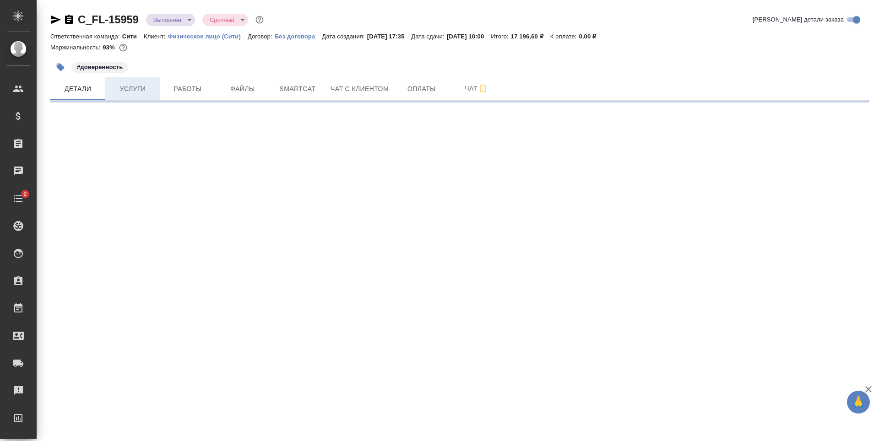
click at [137, 86] on span "Услуги" at bounding box center [133, 88] width 44 height 11
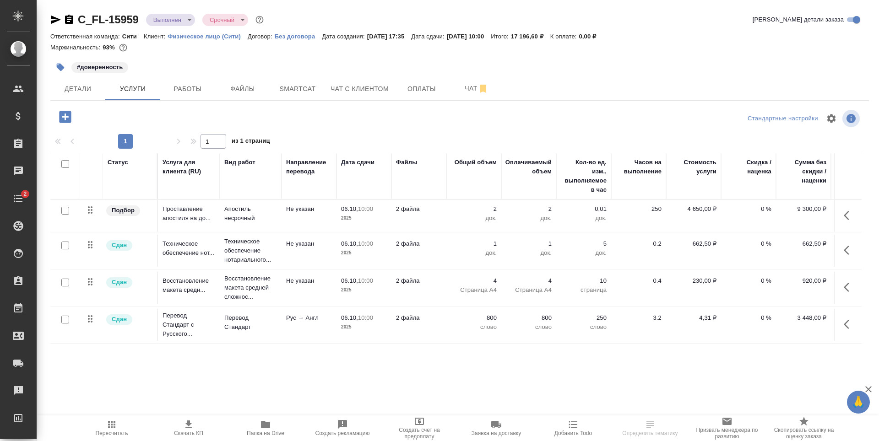
scroll to position [1, 0]
drag, startPoint x: 134, startPoint y: 22, endPoint x: 79, endPoint y: 23, distance: 54.5
click at [79, 23] on div "C_FL-15959 Выполнен completed Срочный urgent" at bounding box center [157, 19] width 215 height 15
copy link "C_FL-15959"
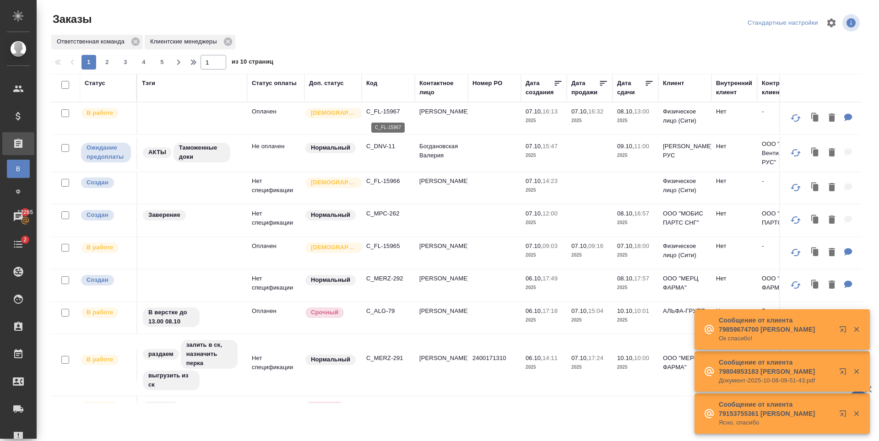
click at [381, 109] on p "C_FL-15967" at bounding box center [388, 111] width 44 height 9
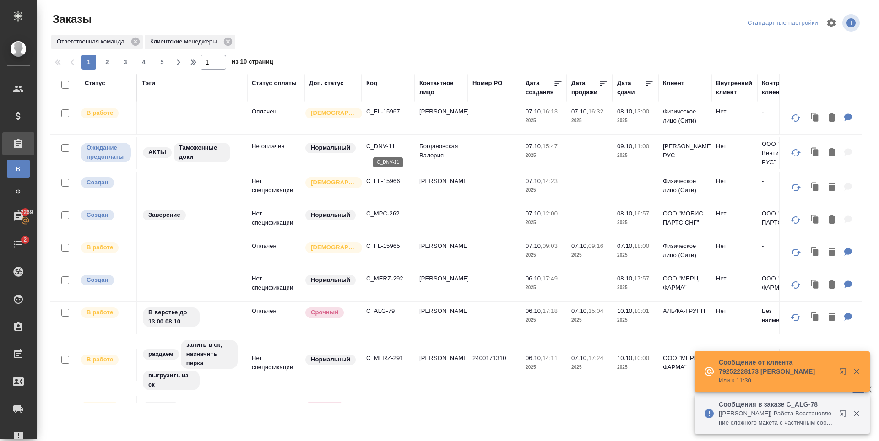
click at [378, 146] on p "C_DNV-11" at bounding box center [388, 146] width 44 height 9
click at [389, 182] on p "C_FL-15966" at bounding box center [388, 181] width 44 height 9
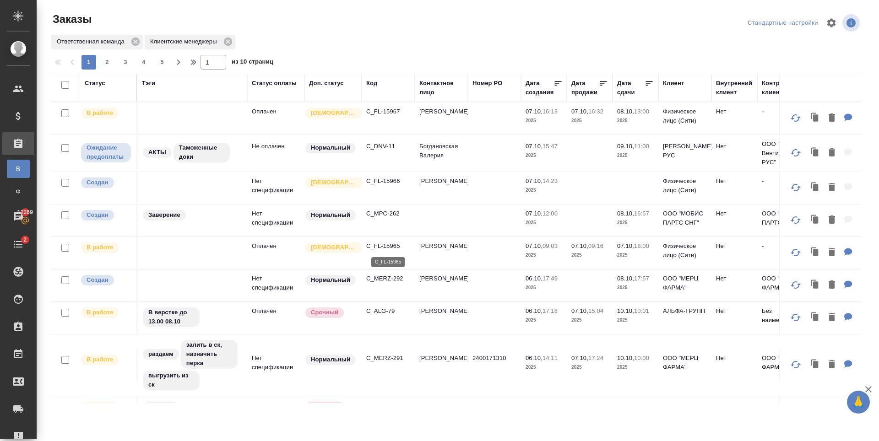
click at [380, 248] on p "C_FL-15965" at bounding box center [388, 246] width 44 height 9
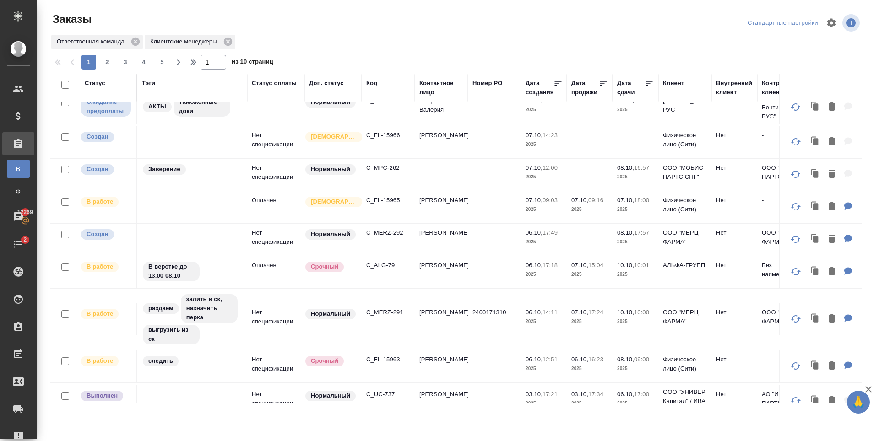
scroll to position [137, 0]
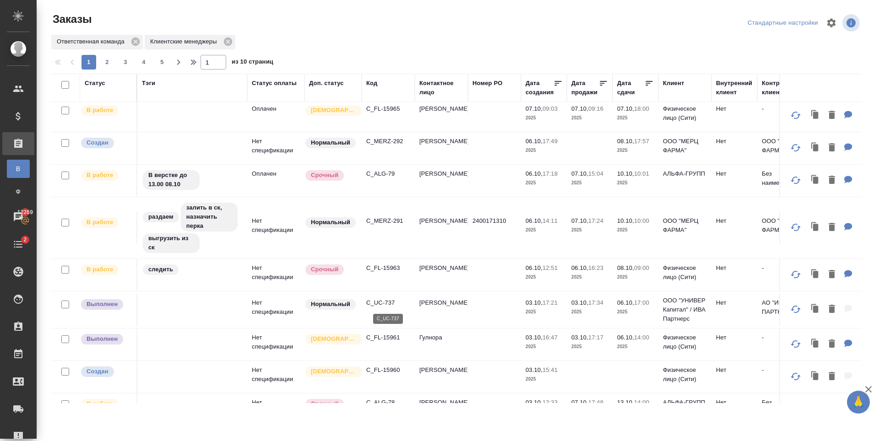
click at [385, 303] on p "C_UC-737" at bounding box center [388, 303] width 44 height 9
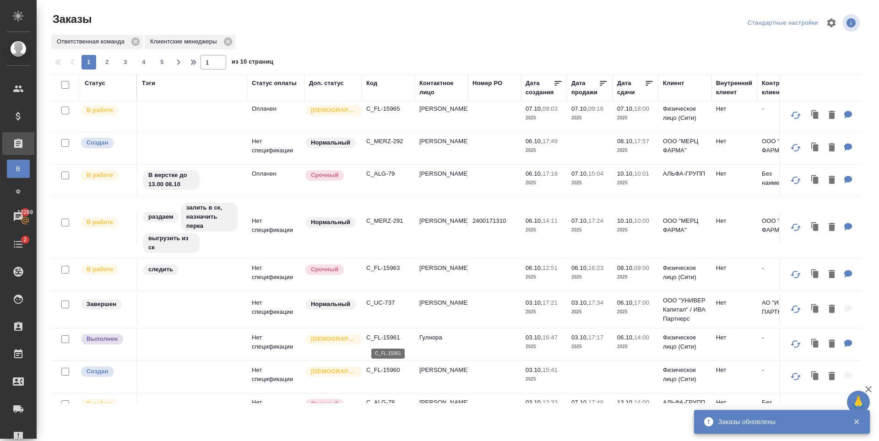
click at [378, 335] on p "C_FL-15961" at bounding box center [388, 337] width 44 height 9
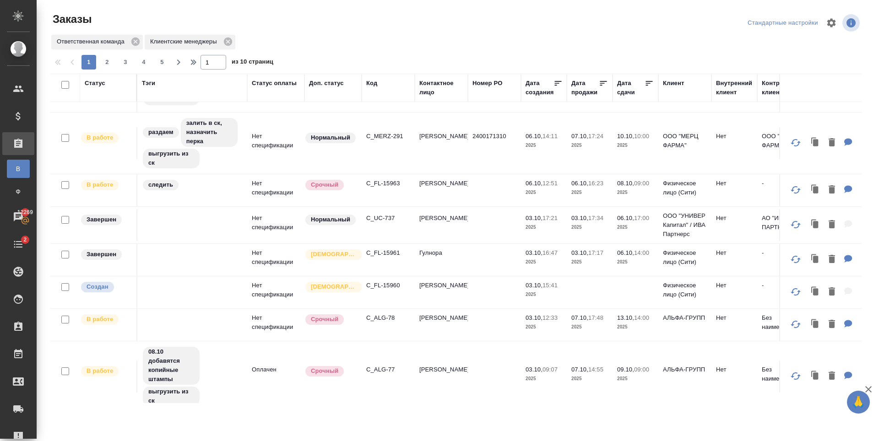
scroll to position [229, 0]
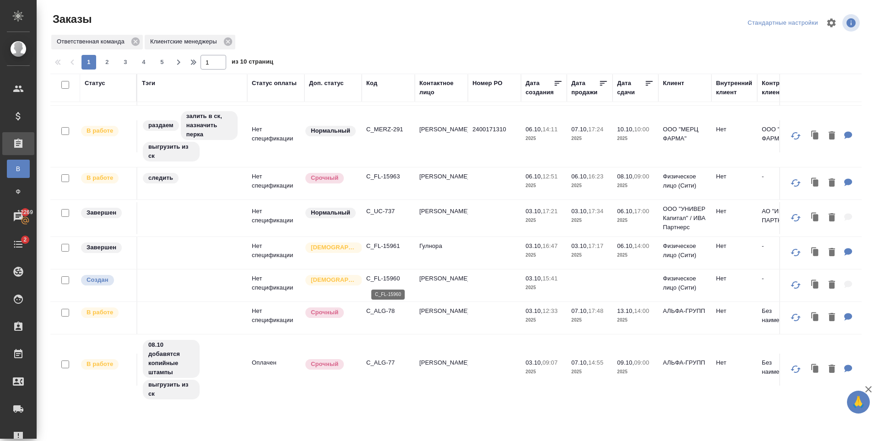
click at [387, 281] on p "C_FL-15960" at bounding box center [388, 278] width 44 height 9
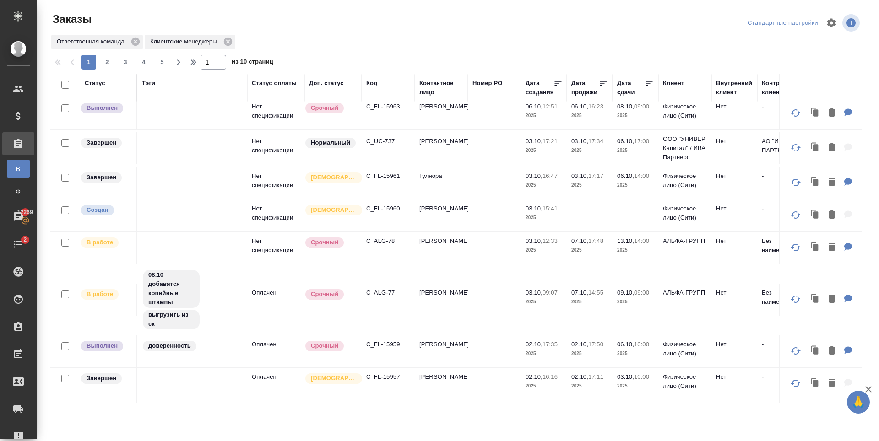
scroll to position [321, 0]
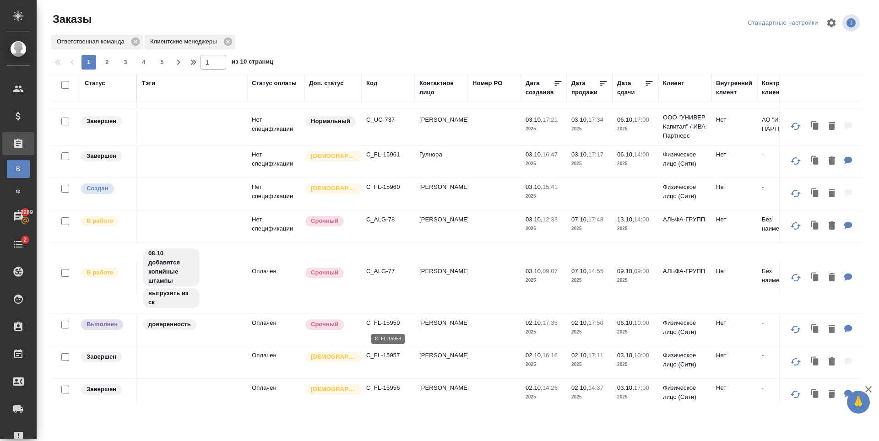
click at [385, 323] on p "C_FL-15959" at bounding box center [388, 323] width 44 height 9
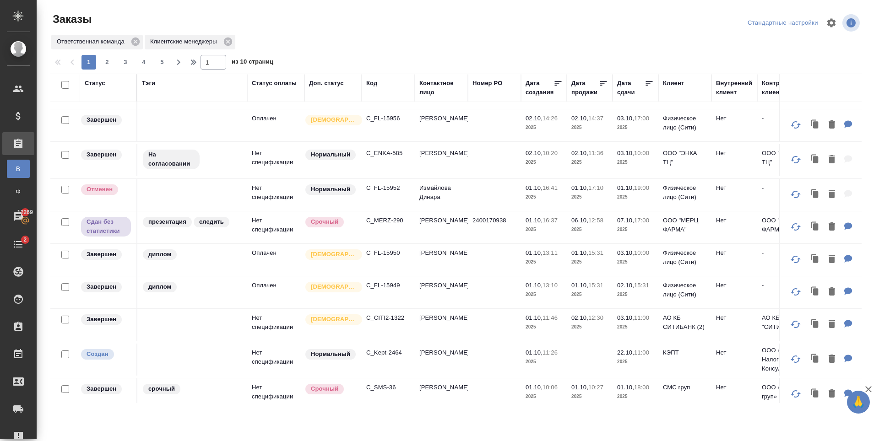
scroll to position [616, 0]
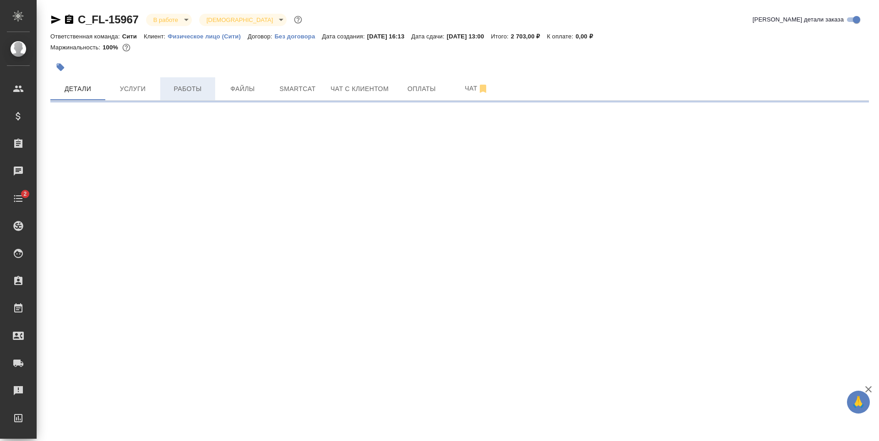
click at [181, 86] on span "Работы" at bounding box center [188, 88] width 44 height 11
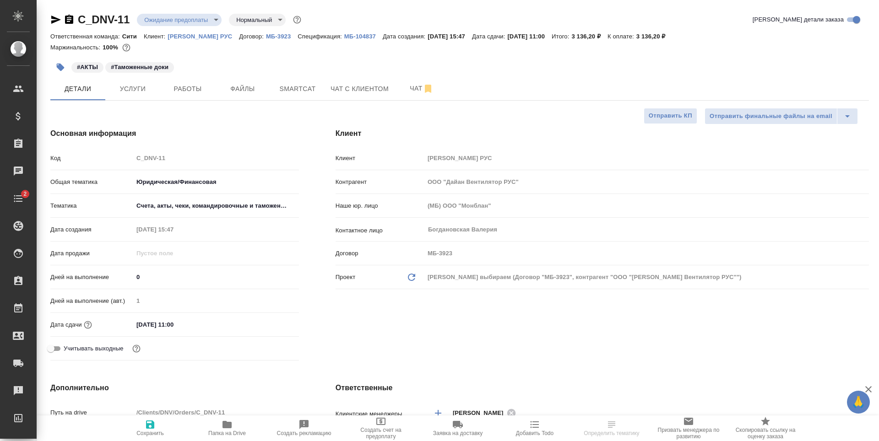
select select "RU"
type textarea "x"
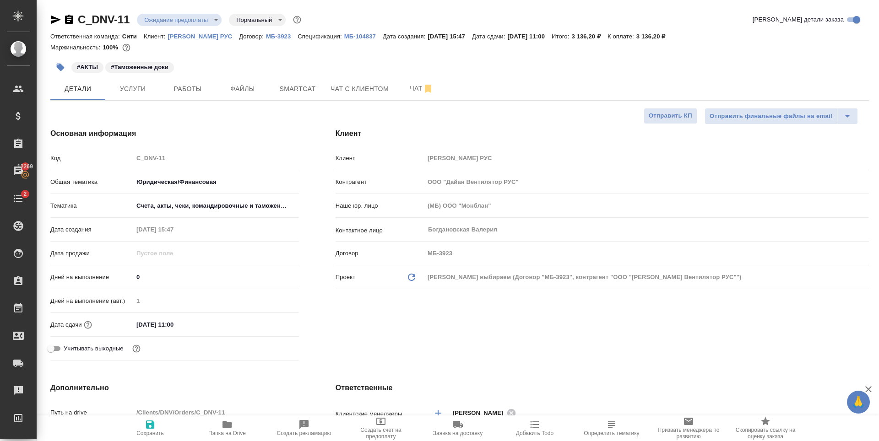
type textarea "x"
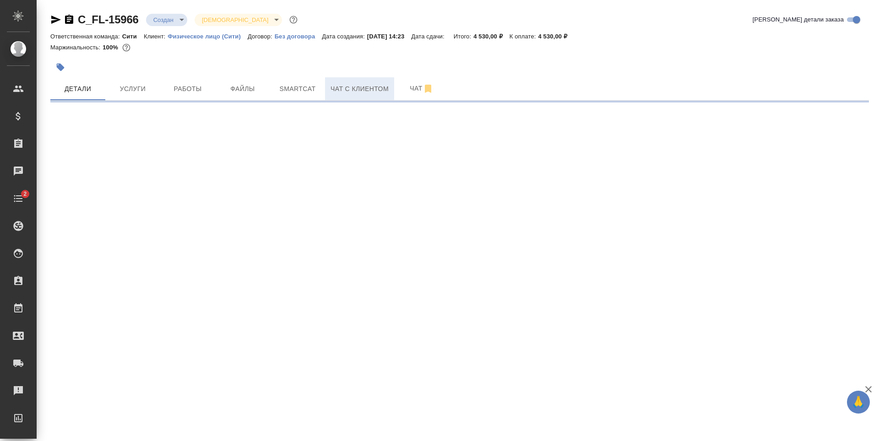
select select "RU"
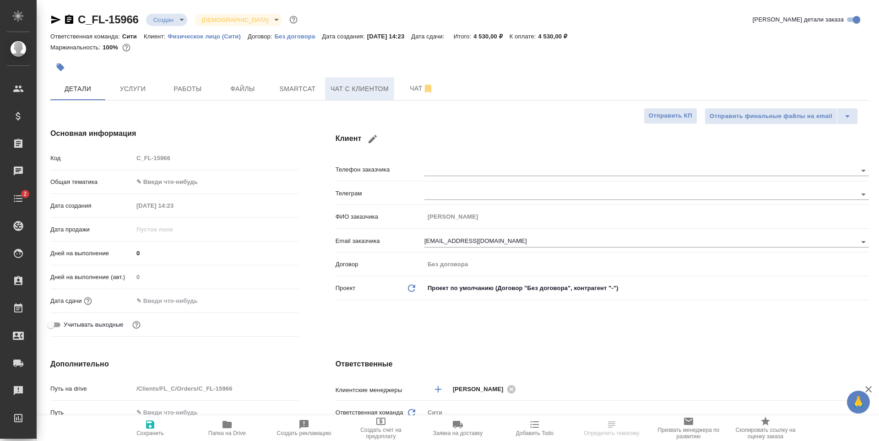
type textarea "x"
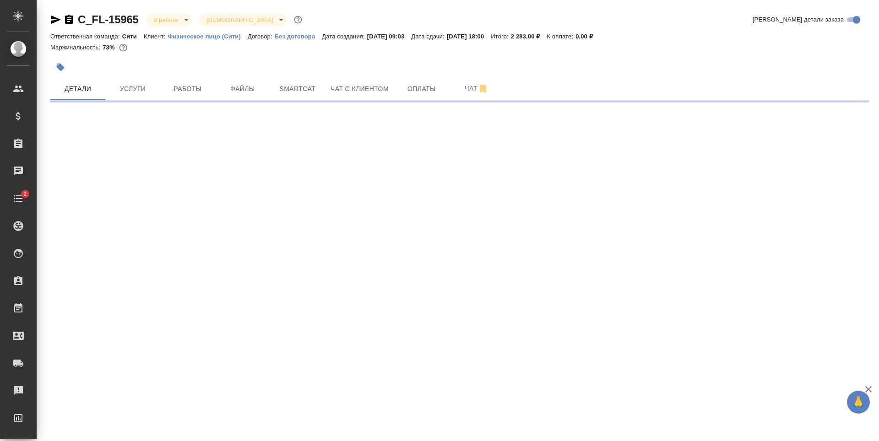
select select "RU"
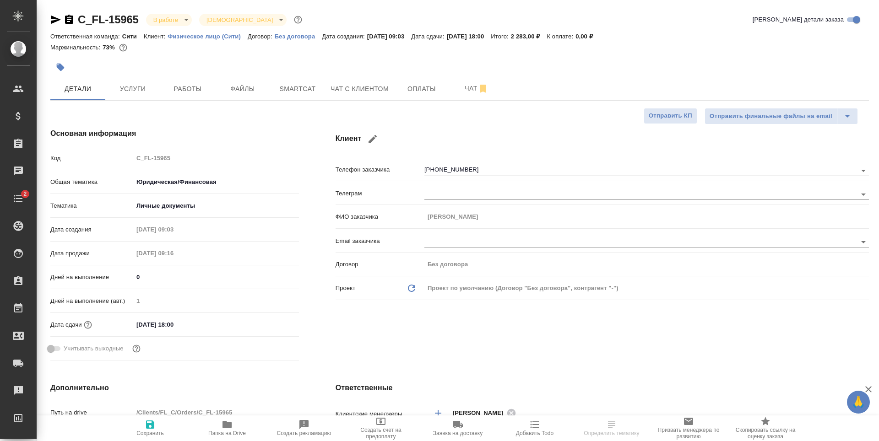
type textarea "x"
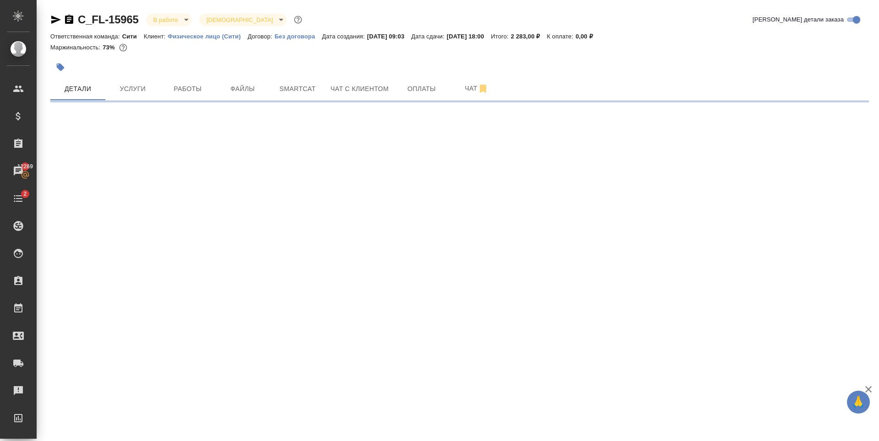
select select "RU"
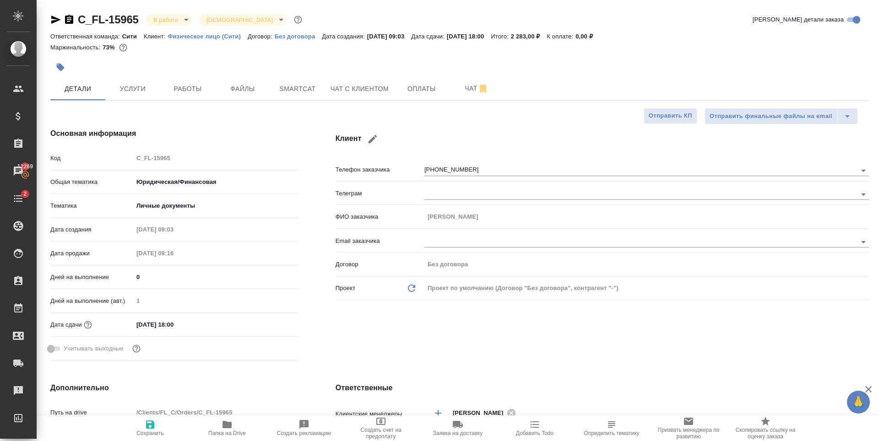
type textarea "x"
click at [358, 89] on span "Чат с клиентом" at bounding box center [360, 88] width 58 height 11
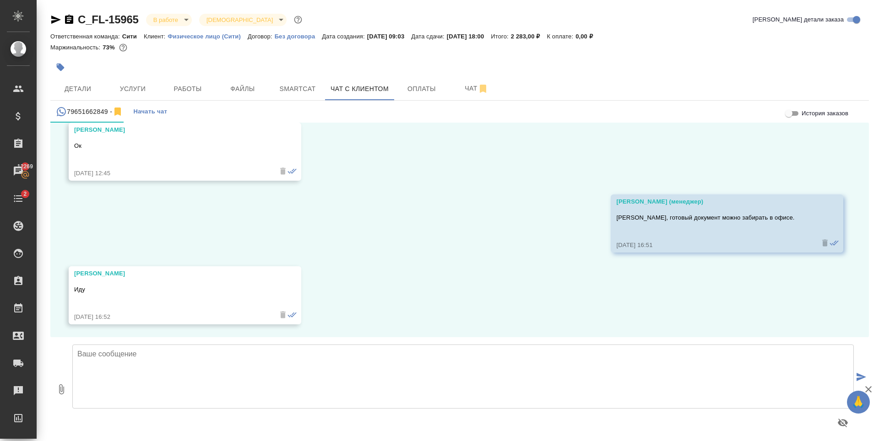
scroll to position [559, 0]
click at [181, 94] on span "Работы" at bounding box center [188, 88] width 44 height 11
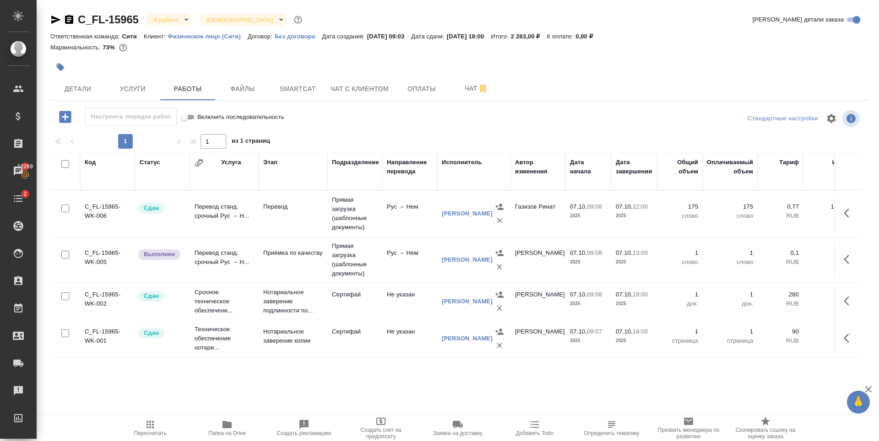
click at [299, 67] on div at bounding box center [323, 67] width 546 height 20
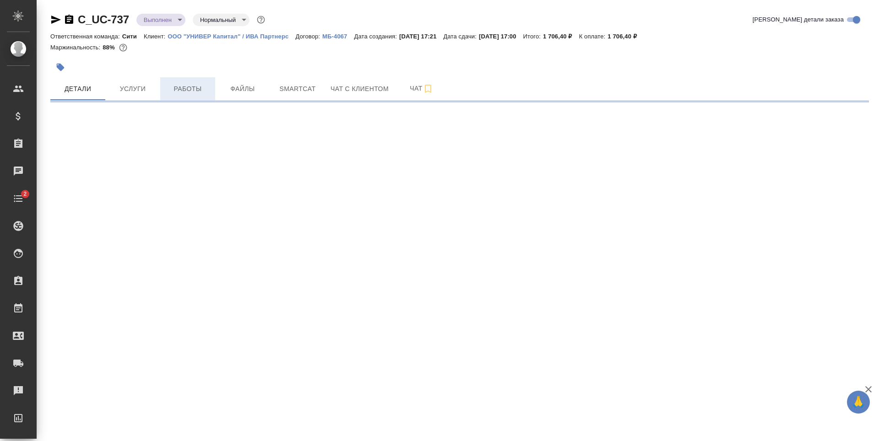
select select "RU"
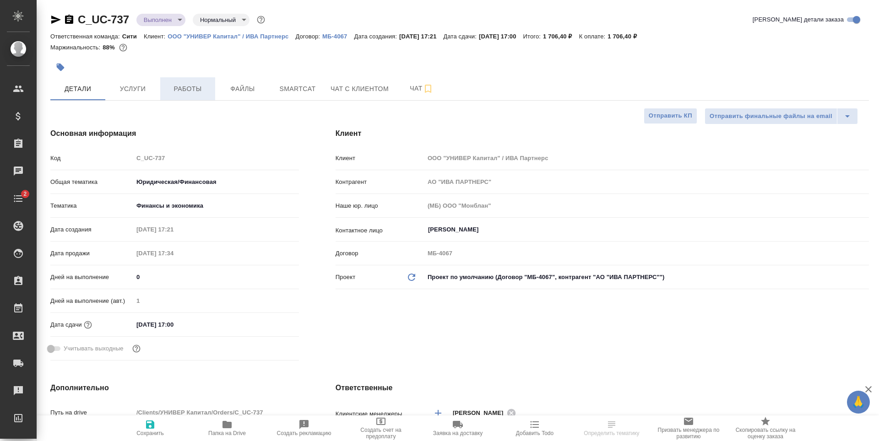
click at [181, 86] on span "Работы" at bounding box center [188, 88] width 44 height 11
type textarea "x"
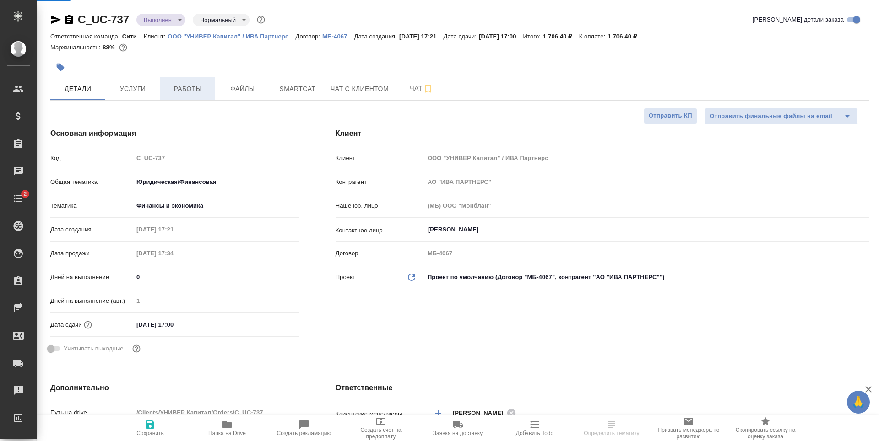
type textarea "x"
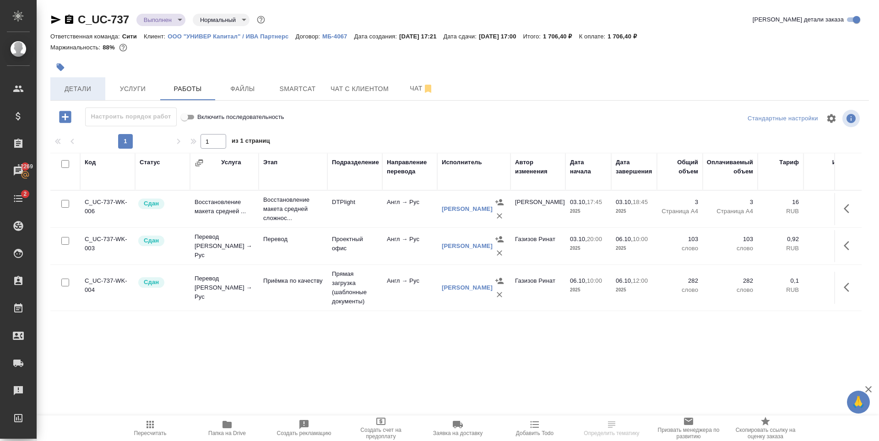
click at [92, 84] on span "Детали" at bounding box center [78, 88] width 44 height 11
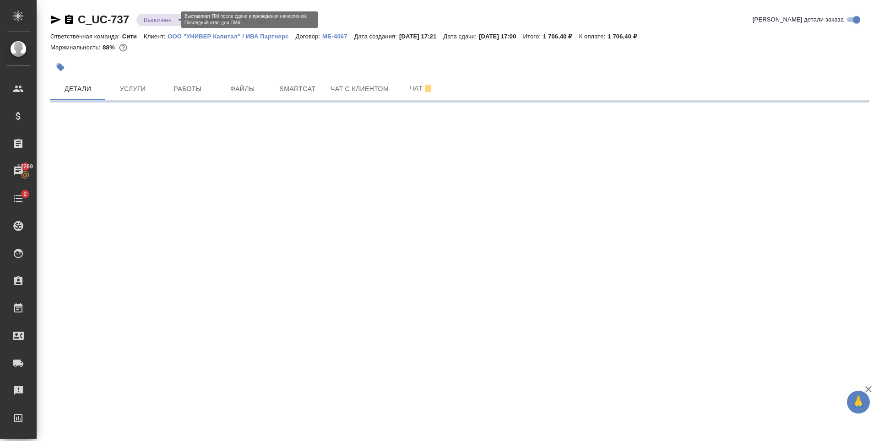
select select "RU"
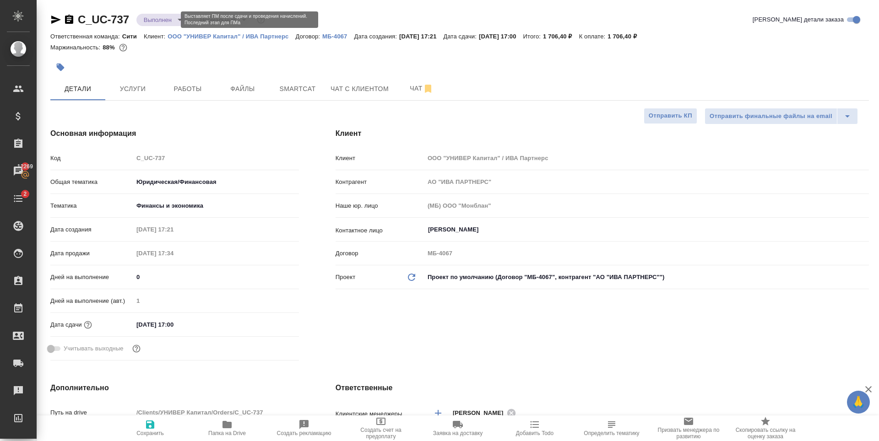
type textarea "x"
click at [172, 19] on body "🙏 .cls-1 fill:#fff; AWATERA Zaytseva Svetlana Клиенты Спецификации Заказы 12269…" at bounding box center [439, 220] width 879 height 441
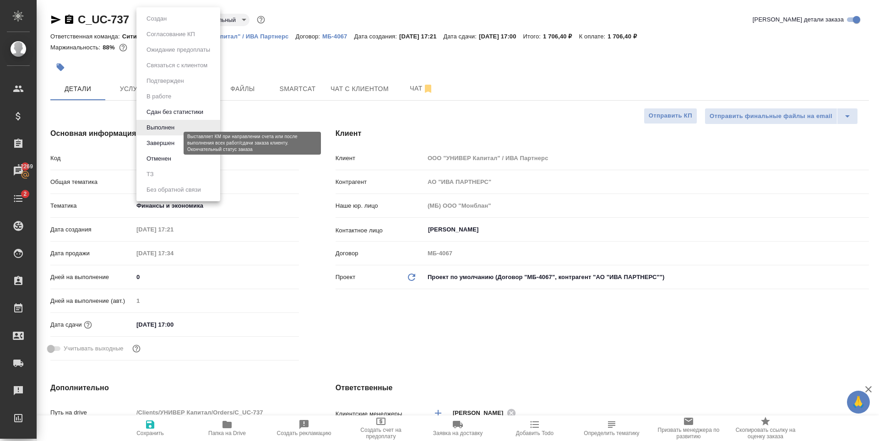
click at [162, 147] on button "Завершен" at bounding box center [160, 143] width 33 height 10
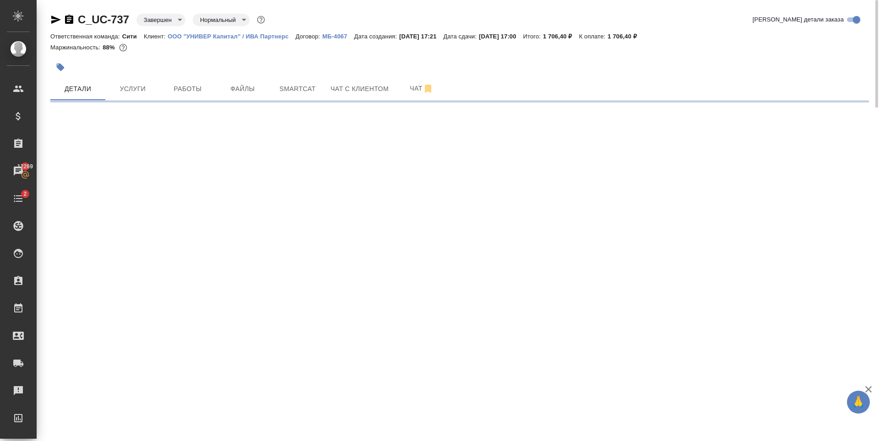
select select "RU"
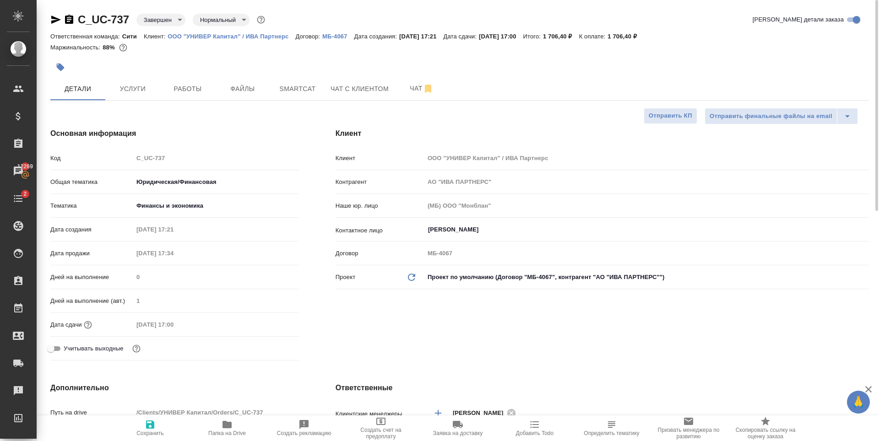
type textarea "x"
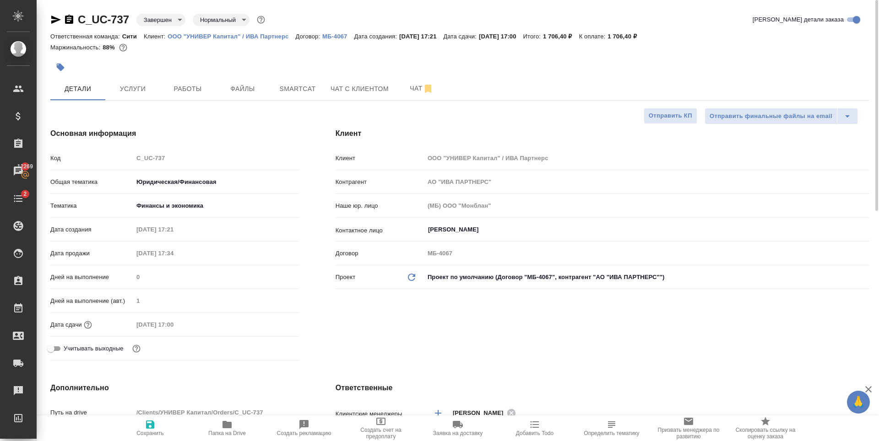
type textarea "x"
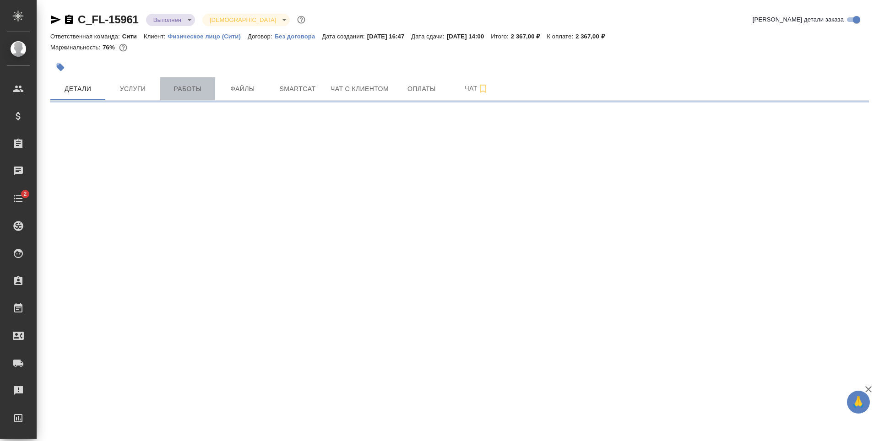
click at [183, 86] on span "Работы" at bounding box center [188, 88] width 44 height 11
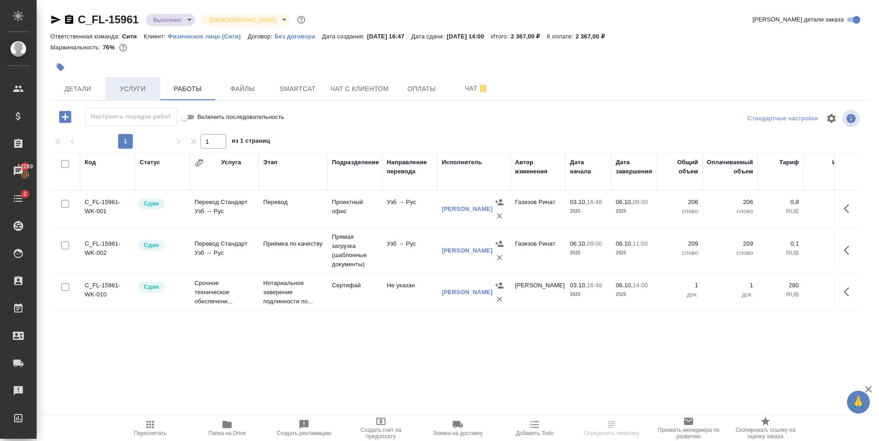
click at [144, 94] on span "Услуги" at bounding box center [133, 88] width 44 height 11
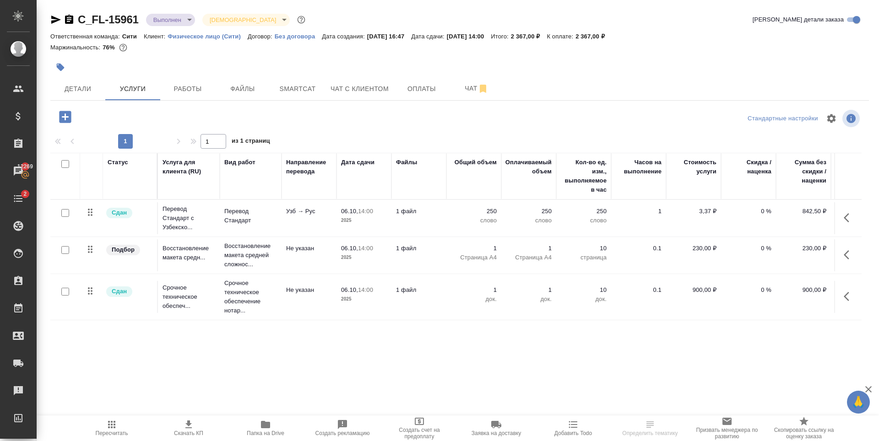
scroll to position [0, 52]
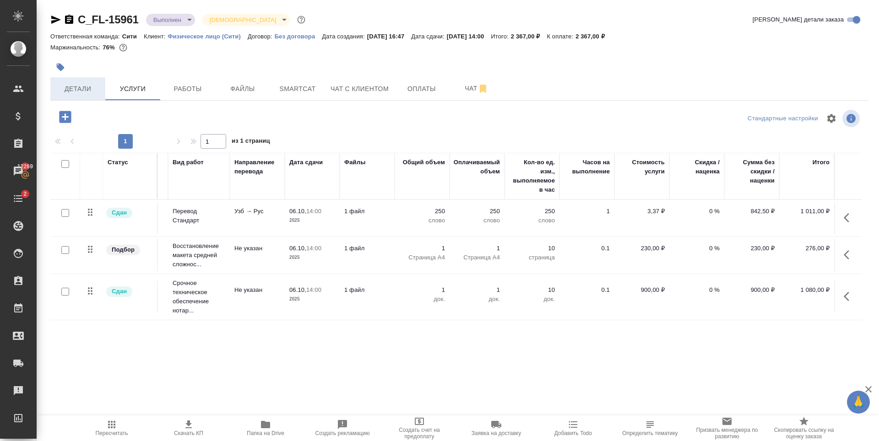
click at [87, 90] on span "Детали" at bounding box center [78, 88] width 44 height 11
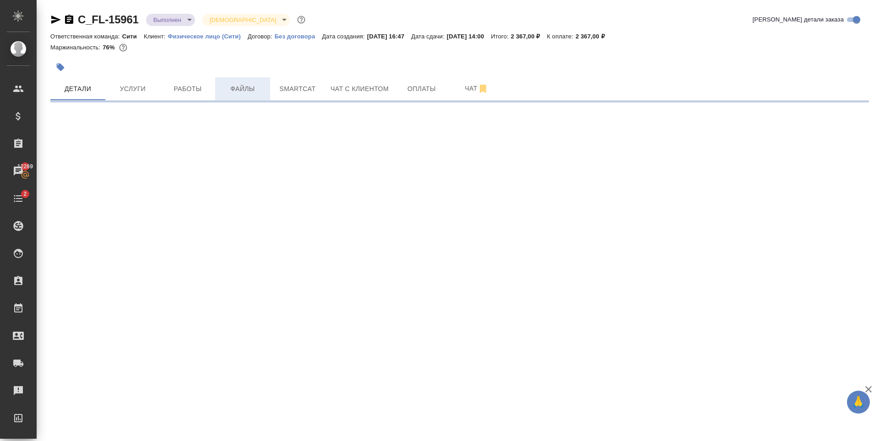
select select "RU"
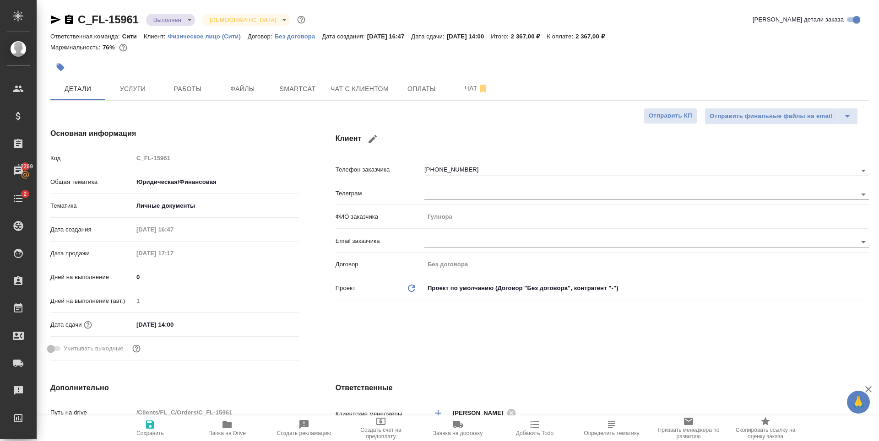
type textarea "x"
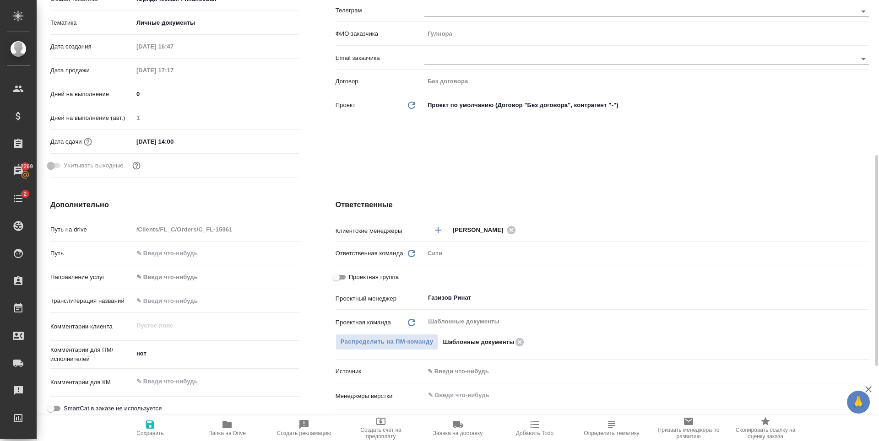
scroll to position [229, 0]
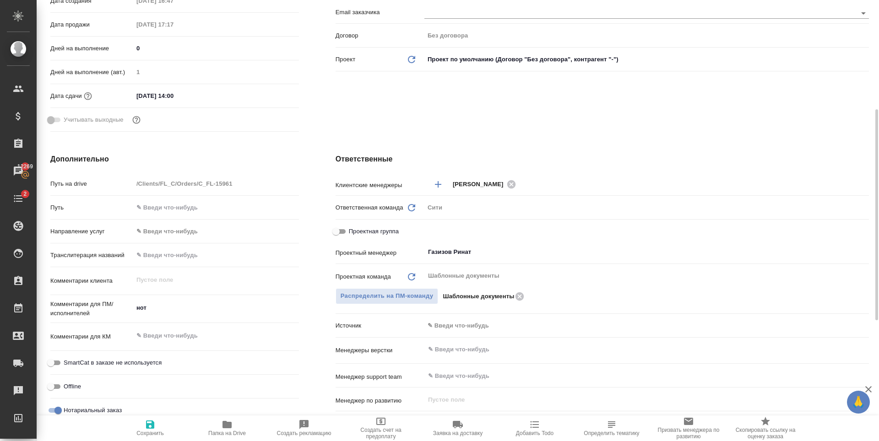
click at [373, 228] on span "Проектная группа" at bounding box center [374, 231] width 50 height 9
click at [353, 228] on input "Проектная группа" at bounding box center [336, 231] width 33 height 11
checkbox input "true"
type textarea "x"
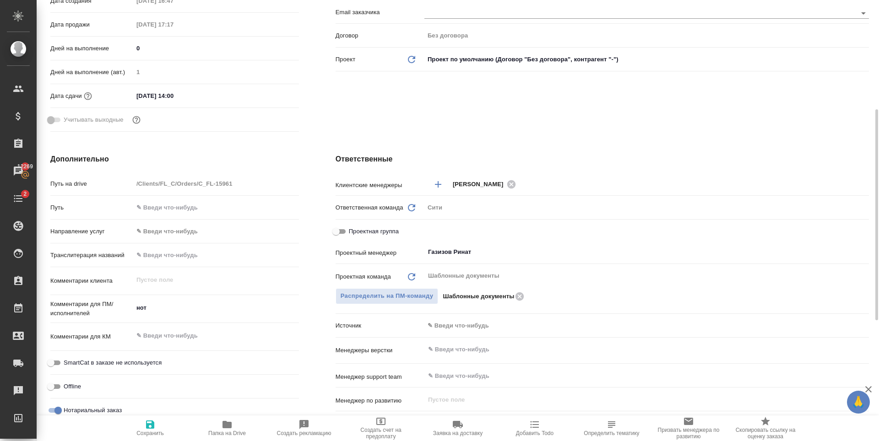
type textarea "x"
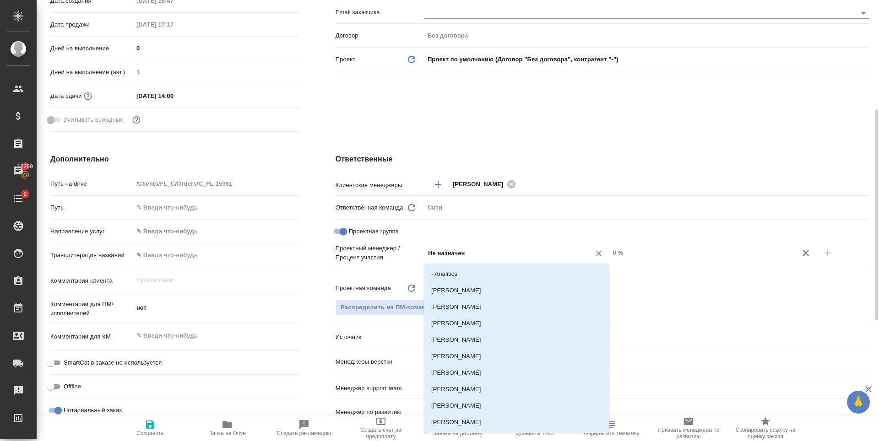
click at [448, 255] on input "Не назначен" at bounding box center [501, 253] width 149 height 11
type input "газ"
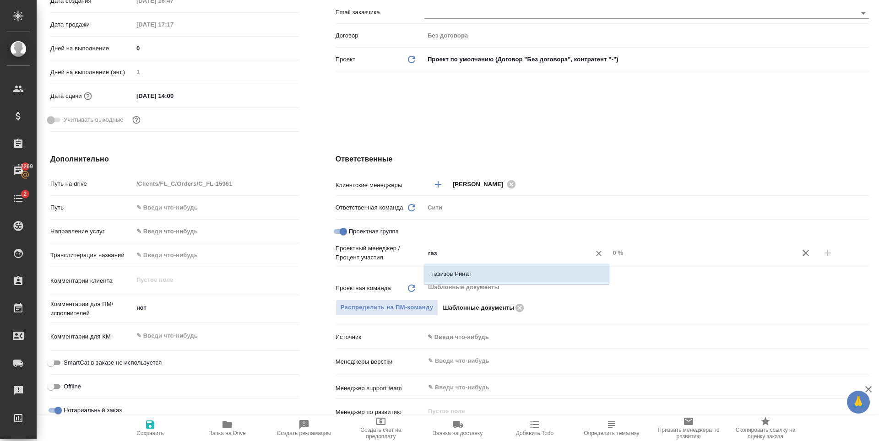
click at [476, 271] on li "Газизов Ринат" at bounding box center [516, 274] width 185 height 16
type textarea "x"
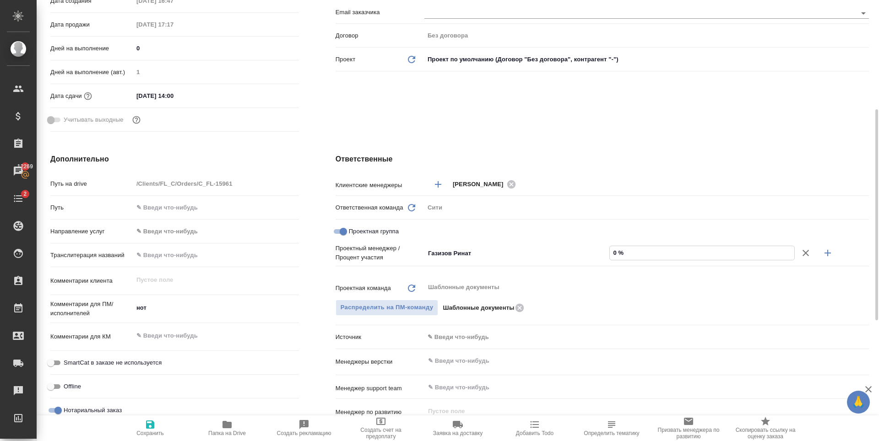
click at [612, 256] on input "0 %" at bounding box center [702, 252] width 185 height 13
type textarea "x"
type input "5 %"
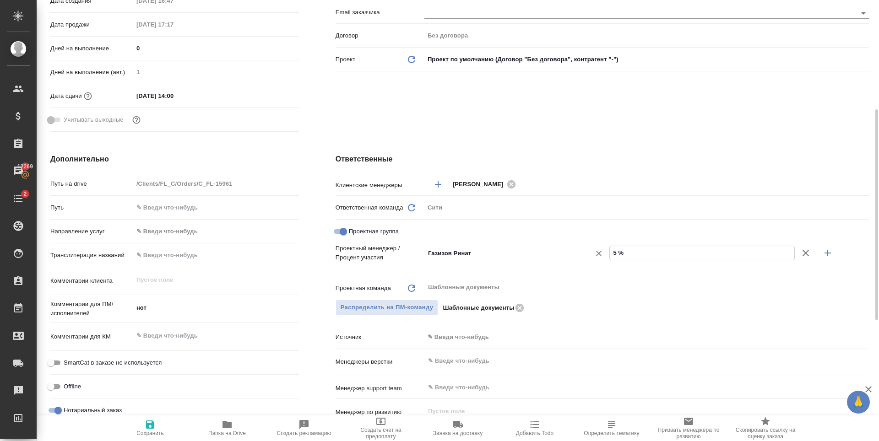
type textarea "x"
type input "55 %"
type textarea "x"
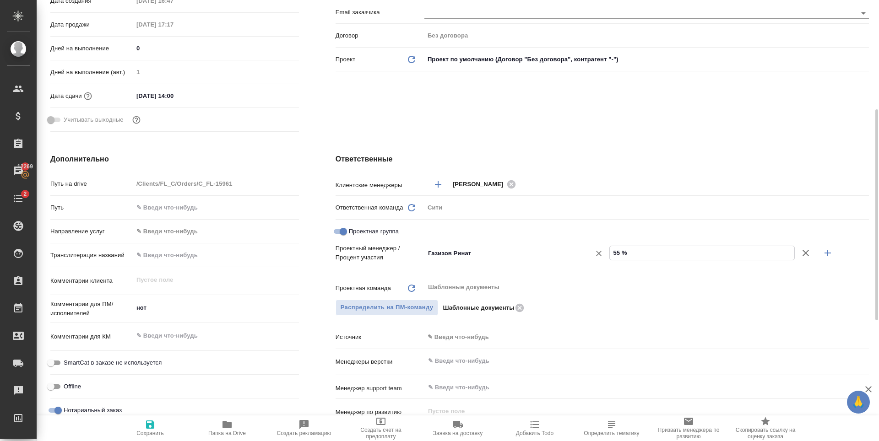
type textarea "x"
type input "55 %"
click at [832, 250] on icon "button" at bounding box center [827, 253] width 11 height 11
type textarea "x"
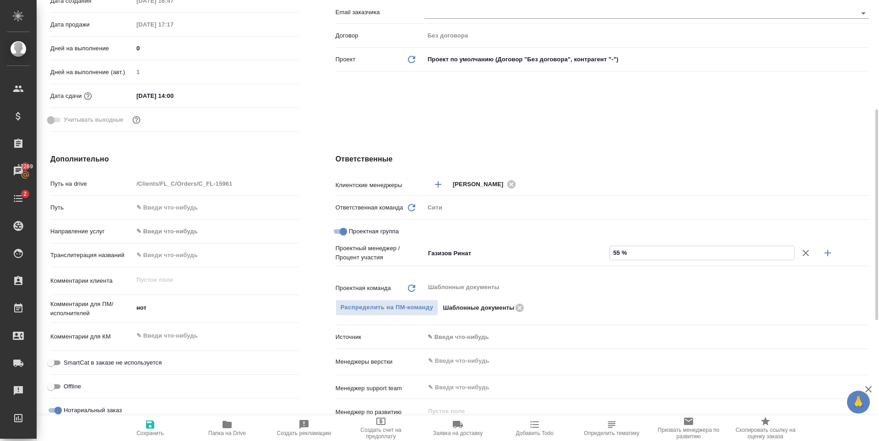
type textarea "x"
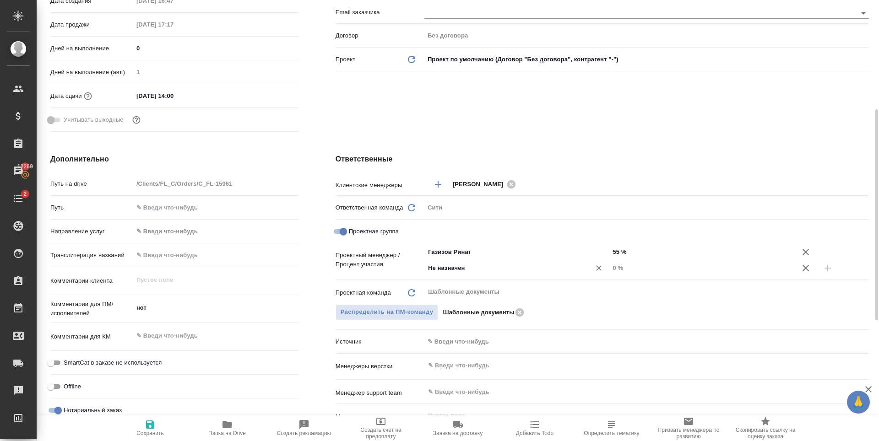
click at [453, 270] on input "Не назначен" at bounding box center [501, 268] width 149 height 11
drag, startPoint x: 451, startPoint y: 268, endPoint x: 385, endPoint y: 275, distance: 67.2
click at [386, 274] on div "Проектный менеджер / Процент участия Газизов Ринат ​ 55 % Не назнЗайцчен ​ 0 %" at bounding box center [602, 260] width 533 height 32
type input "Зайц"
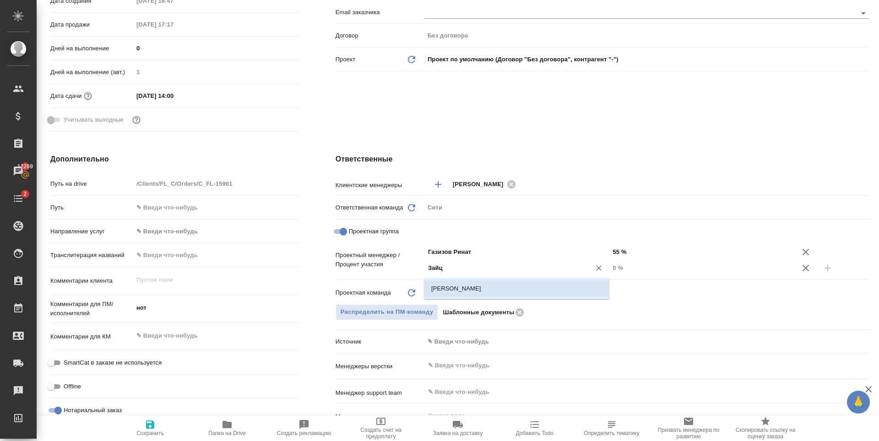
click at [458, 283] on li "[PERSON_NAME]" at bounding box center [516, 289] width 185 height 16
type textarea "x"
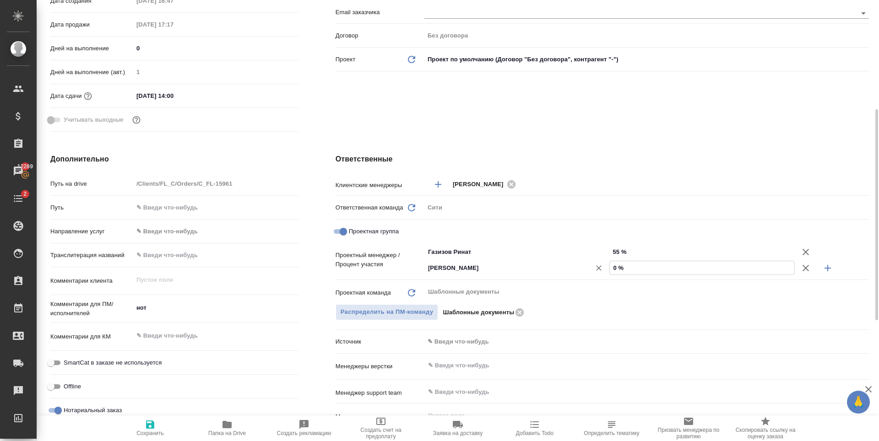
drag, startPoint x: 617, startPoint y: 271, endPoint x: 604, endPoint y: 271, distance: 12.8
click at [604, 271] on div "Зайцева Светлана ​ 0 %" at bounding box center [646, 268] width 445 height 16
type textarea "x"
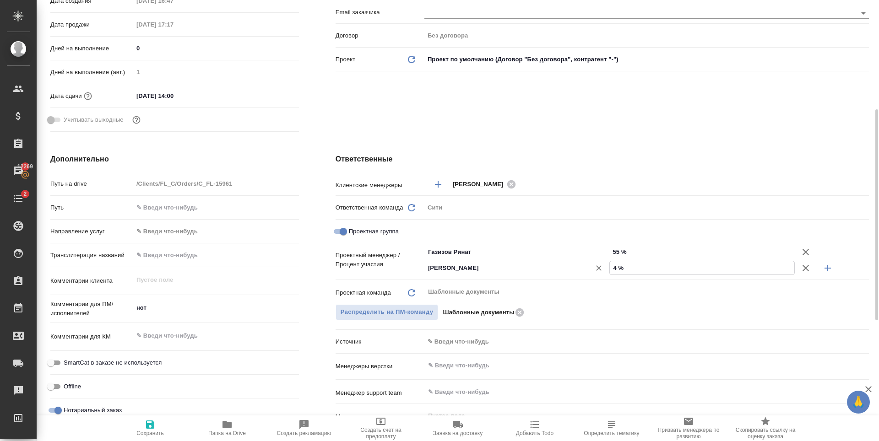
type input "45 %"
type textarea "x"
type input "45 %"
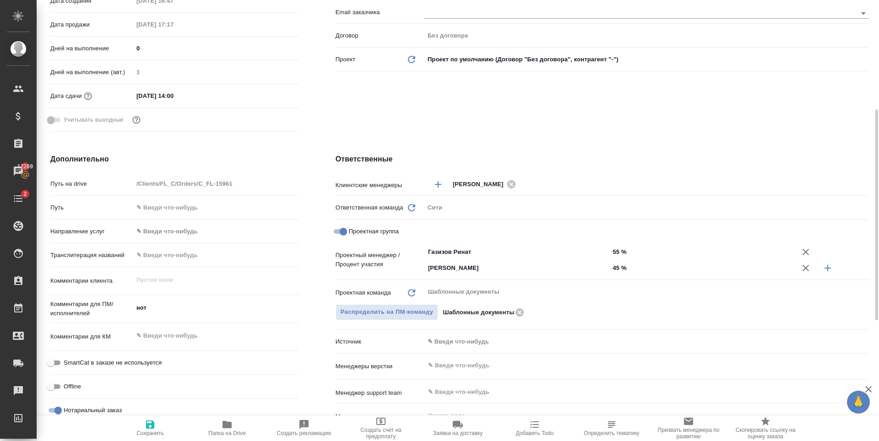
click at [483, 120] on div "Клиент Телефон заказчика +79260911820 Телеграм ФИО заказчика Гулнора Email зака…" at bounding box center [602, 17] width 570 height 273
click at [146, 430] on span "Сохранить" at bounding box center [149, 433] width 27 height 6
type textarea "x"
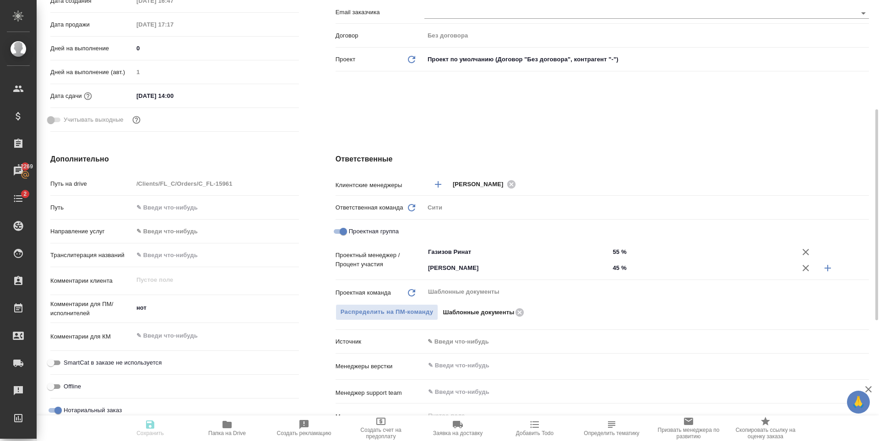
type textarea "x"
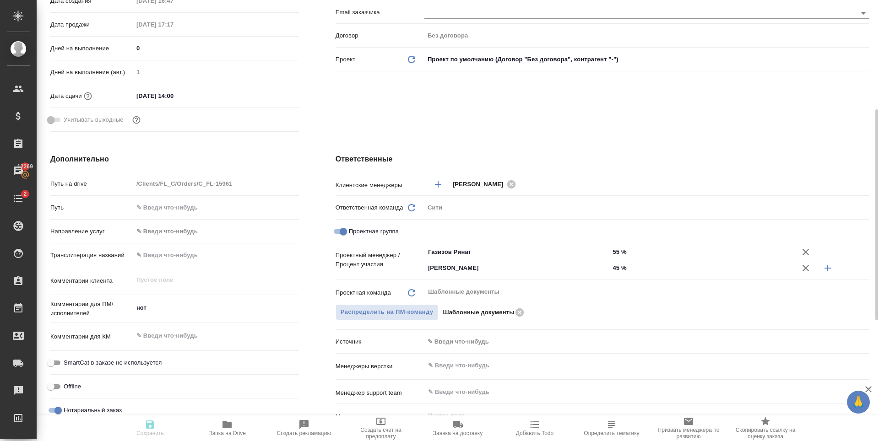
type textarea "x"
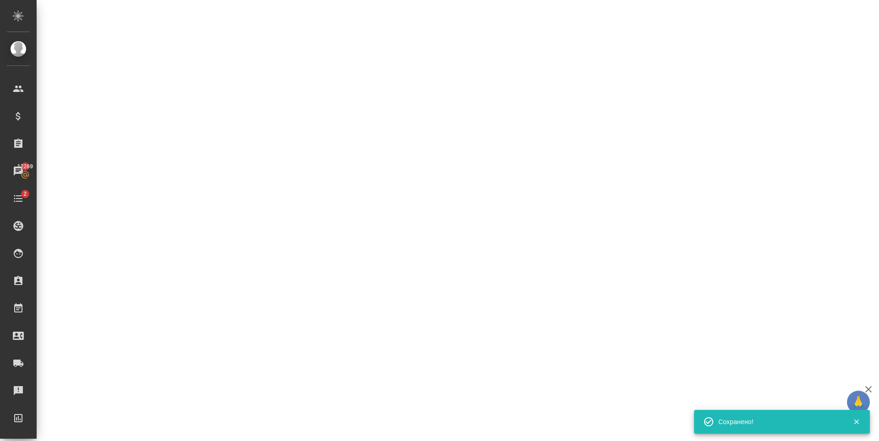
select select "RU"
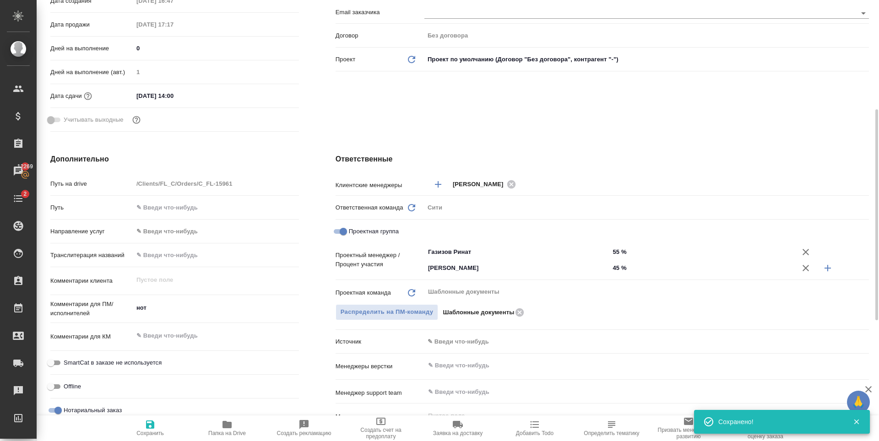
type textarea "x"
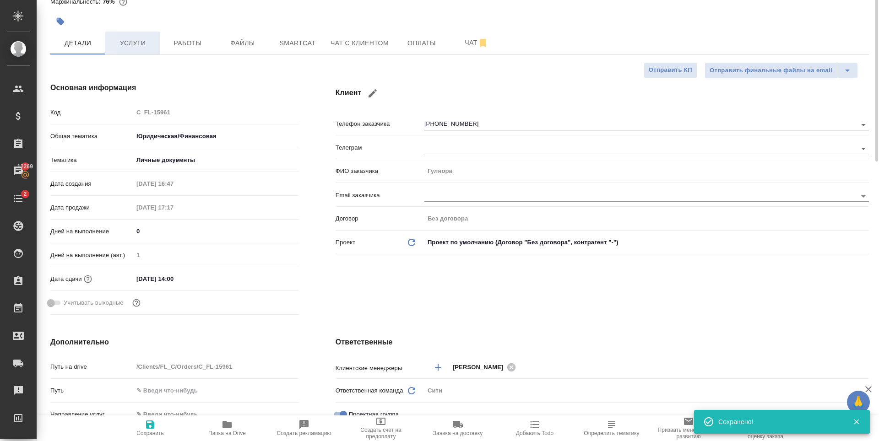
scroll to position [0, 0]
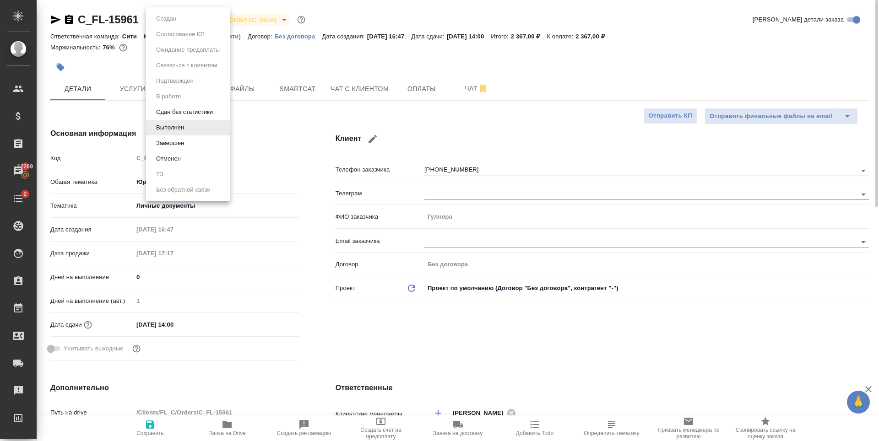
click at [179, 16] on body "🙏 .cls-1 fill:#fff; AWATERA Zaytseva Svetlana Клиенты Спецификации Заказы 12269…" at bounding box center [439, 220] width 879 height 441
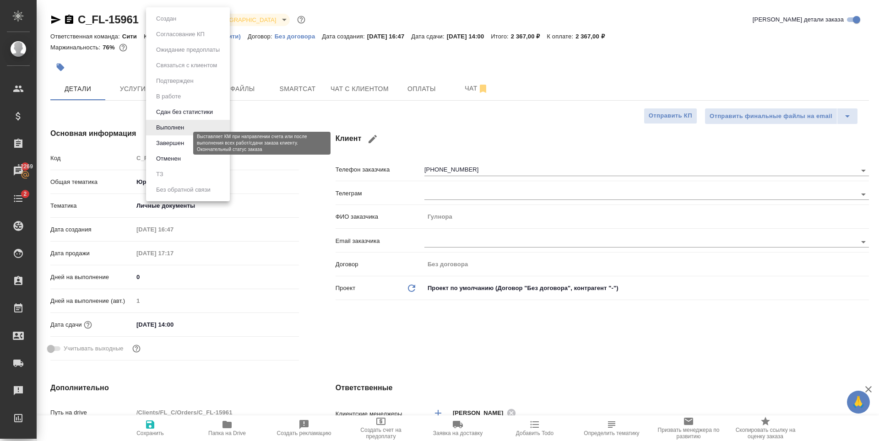
click at [184, 141] on button "Завершен" at bounding box center [169, 143] width 33 height 10
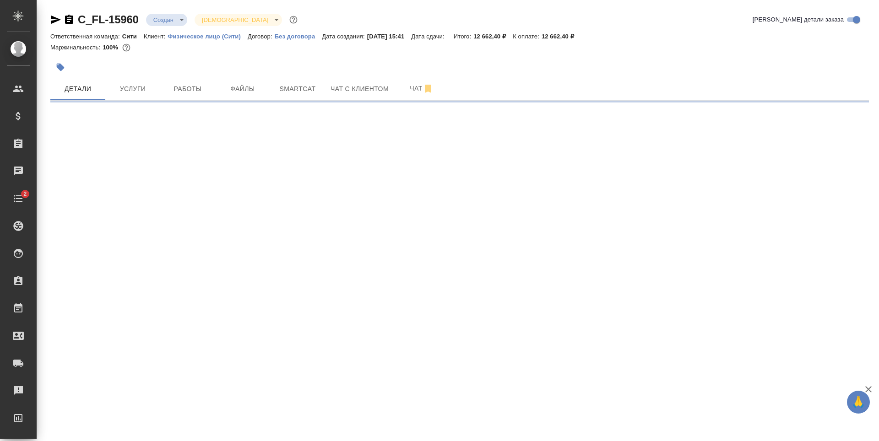
select select "RU"
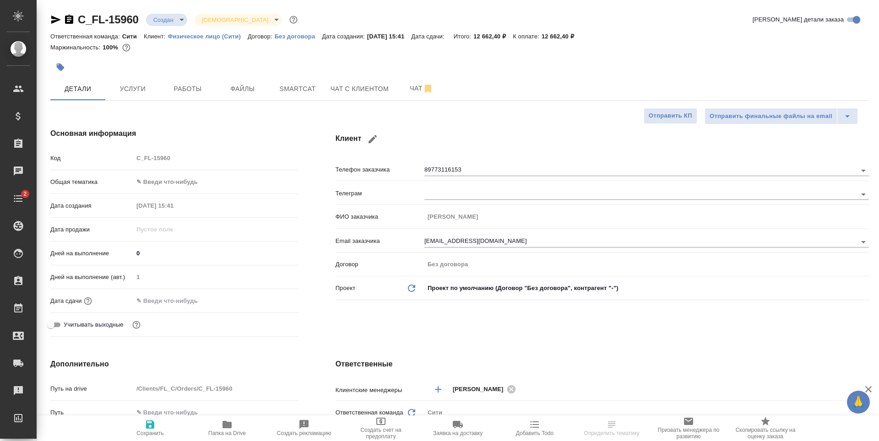
type textarea "x"
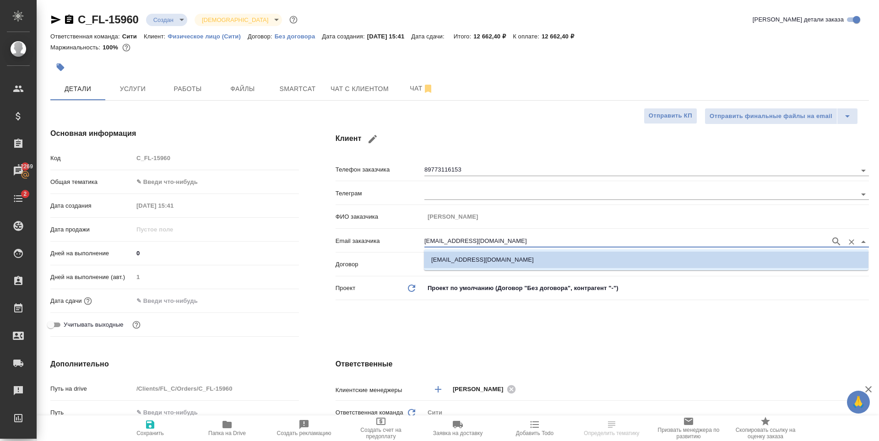
drag, startPoint x: 515, startPoint y: 238, endPoint x: 357, endPoint y: 224, distance: 159.0
click at [357, 224] on div "Телефон заказчика 89773116153 Телеграм ФИО заказчика [PERSON_NAME] Email заказч…" at bounding box center [602, 232] width 533 height 143
click at [336, 93] on span "Чат с клиентом" at bounding box center [360, 88] width 58 height 11
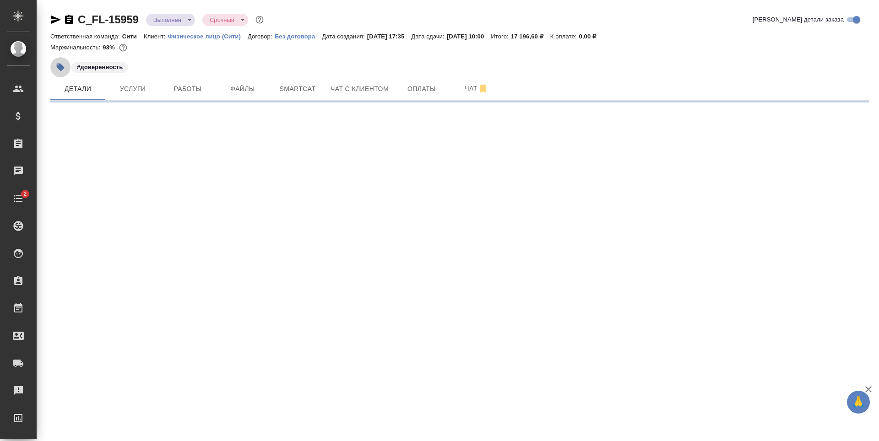
click at [61, 66] on icon "button" at bounding box center [61, 68] width 8 height 8
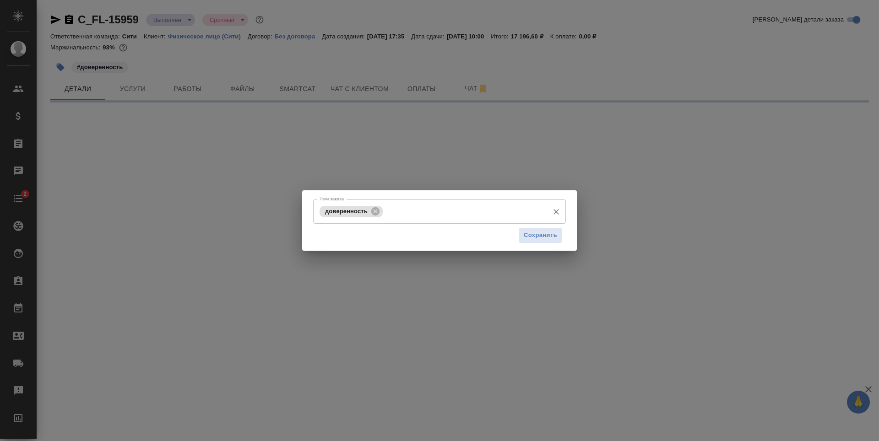
click at [431, 223] on div "доверенность Тэги заказа" at bounding box center [439, 212] width 253 height 24
select select "RU"
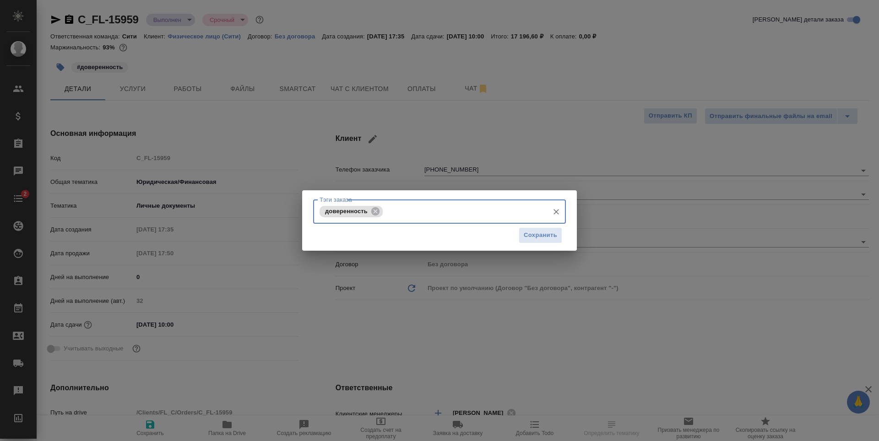
type textarea "x"
click at [500, 205] on input "Тэги заказа" at bounding box center [464, 212] width 159 height 16
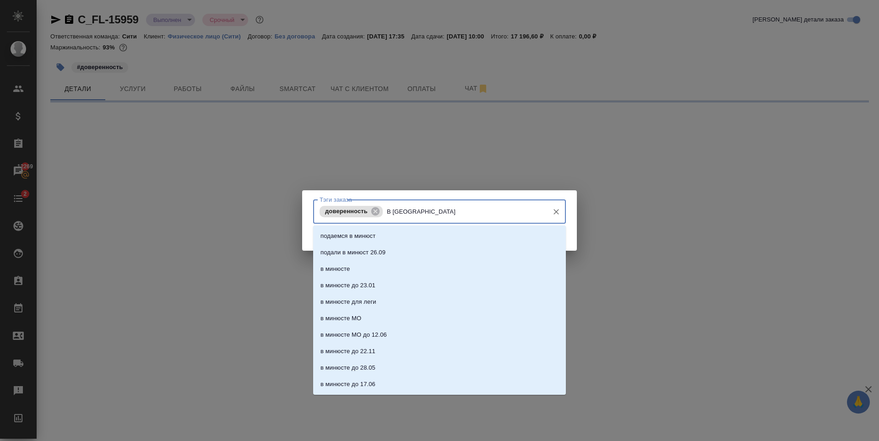
type input "В МинЮсте"
select select "RU"
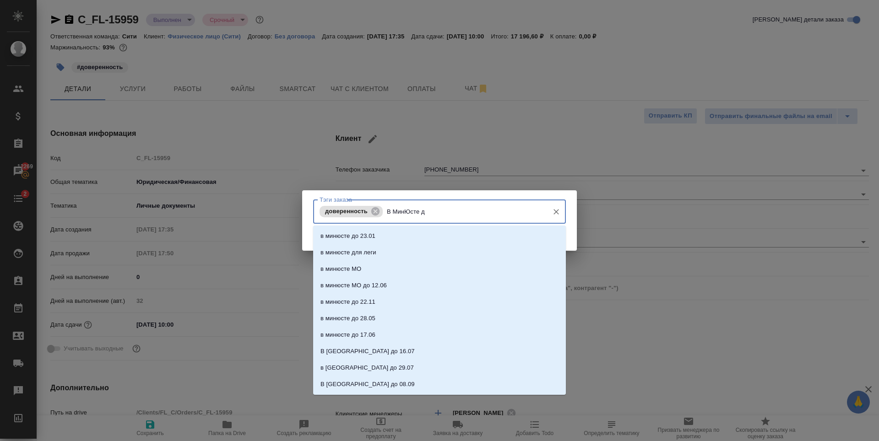
type input "В МинЮсте до"
type textarea "x"
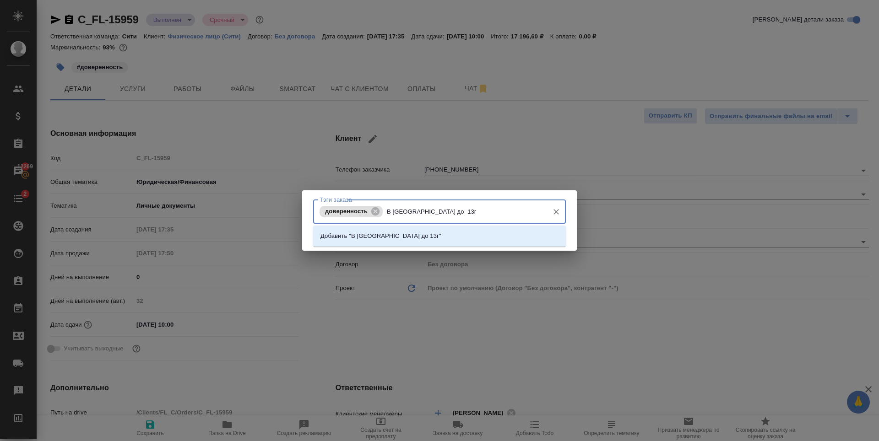
type input "В МинЮсте до 13го"
click at [480, 234] on li "Добавить "В МинЮсте до 13го"" at bounding box center [439, 236] width 253 height 16
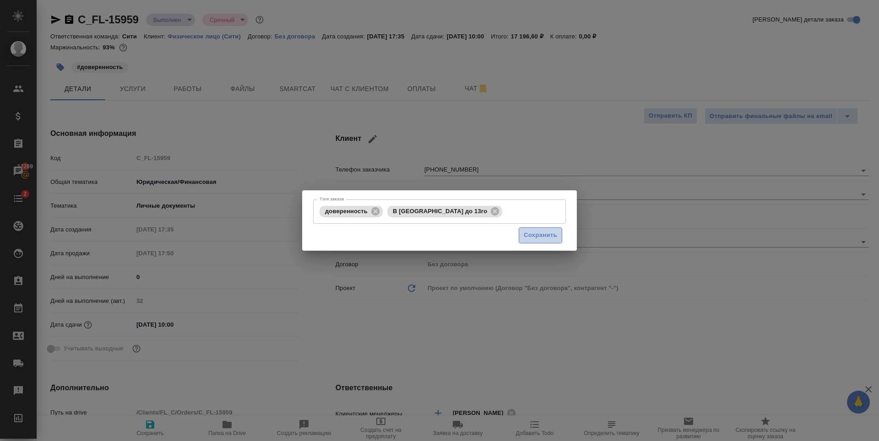
click at [539, 228] on button "Сохранить" at bounding box center [540, 236] width 43 height 16
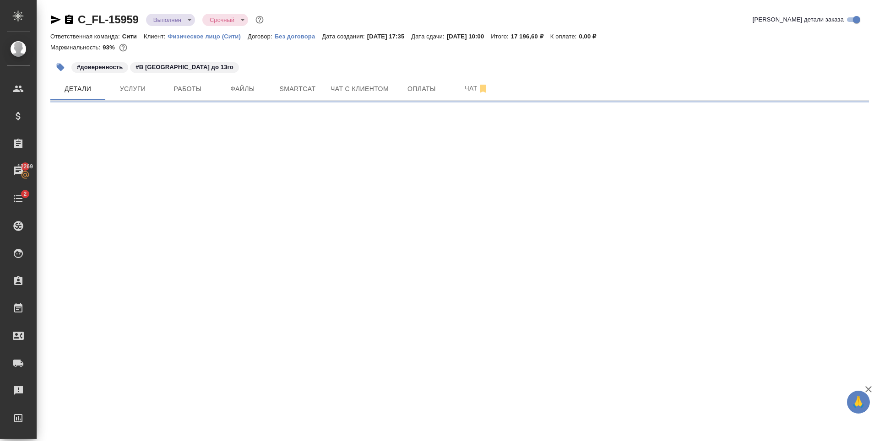
select select "RU"
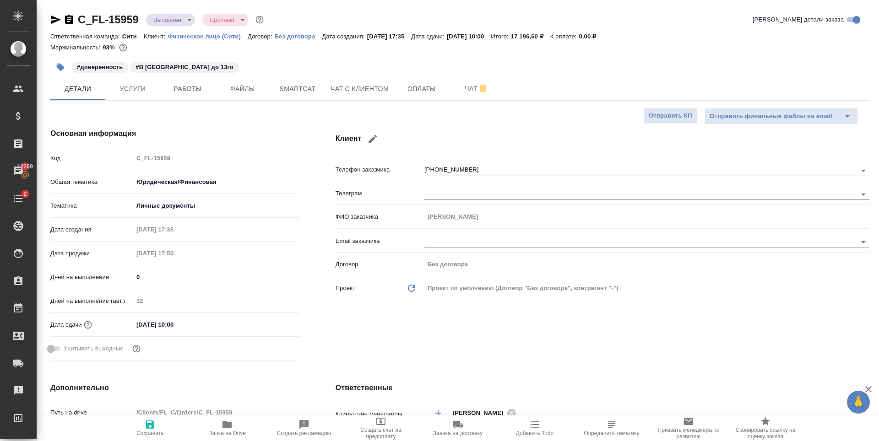
type textarea "x"
click at [187, 322] on input "06.10.2025 10:00" at bounding box center [173, 324] width 80 height 13
click at [269, 324] on icon "button" at bounding box center [272, 323] width 8 height 9
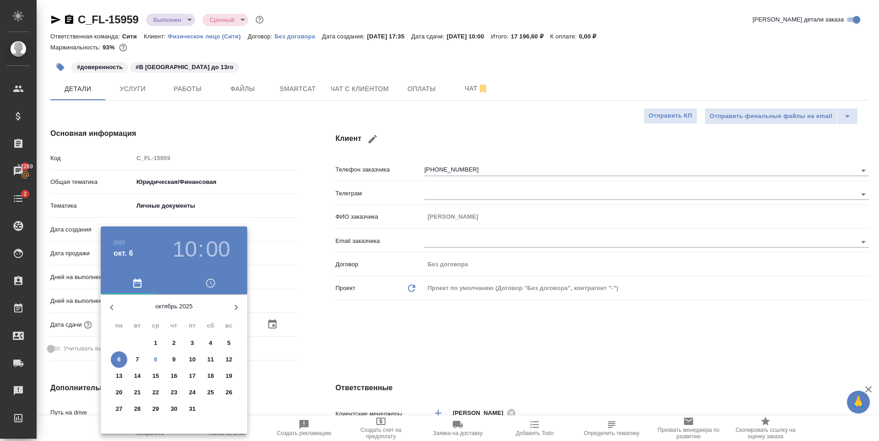
click at [121, 377] on p "13" at bounding box center [119, 376] width 7 height 9
type input "13.10.2025 10:00"
type textarea "x"
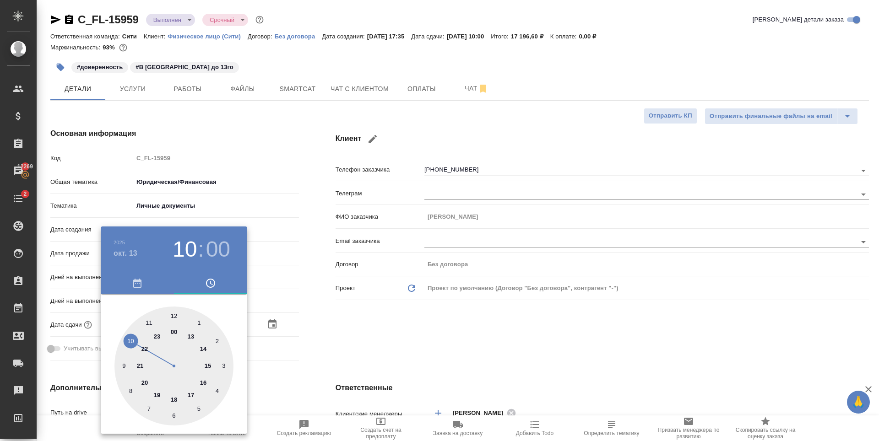
click at [399, 343] on div at bounding box center [439, 220] width 879 height 441
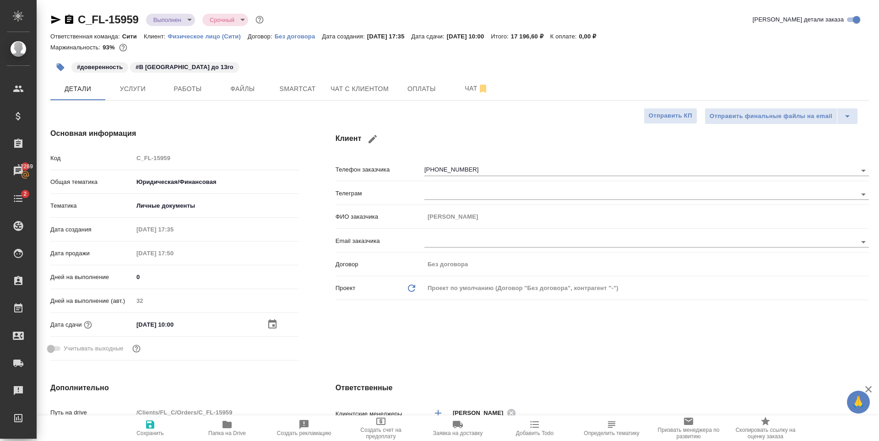
click at [153, 423] on icon "button" at bounding box center [150, 425] width 8 height 8
type textarea "x"
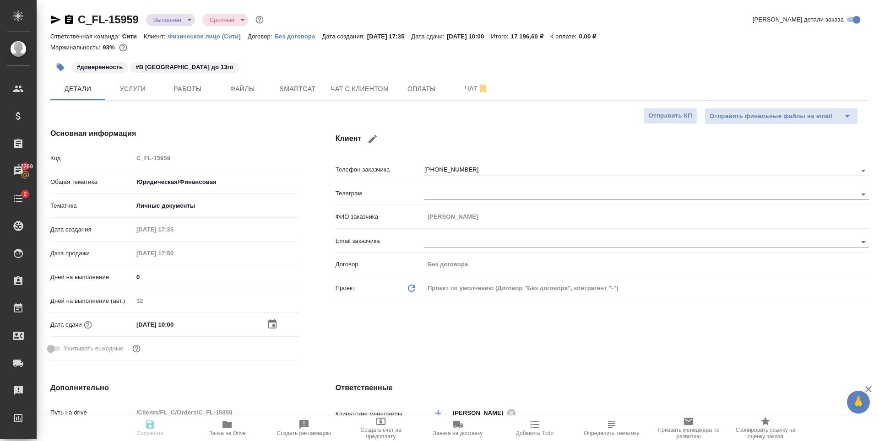
type textarea "x"
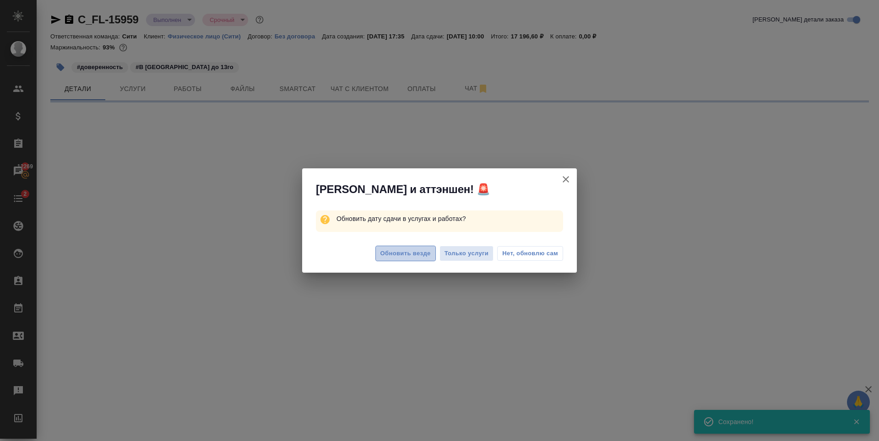
click at [423, 261] on button "Обновить везде" at bounding box center [405, 254] width 60 height 16
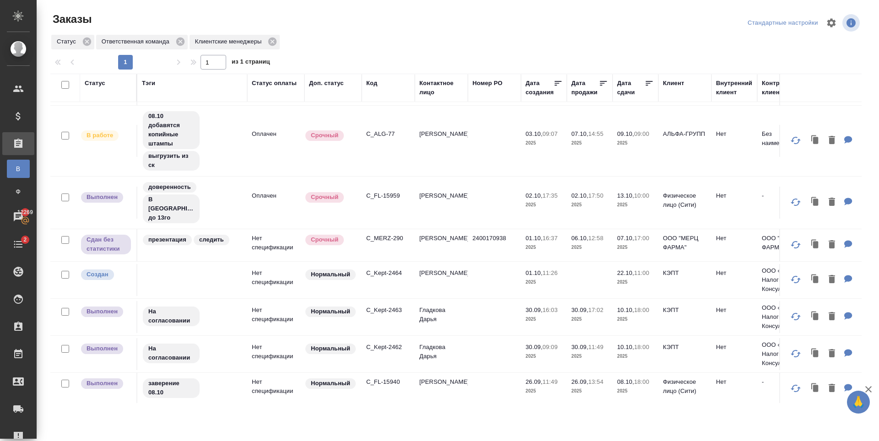
scroll to position [376, 0]
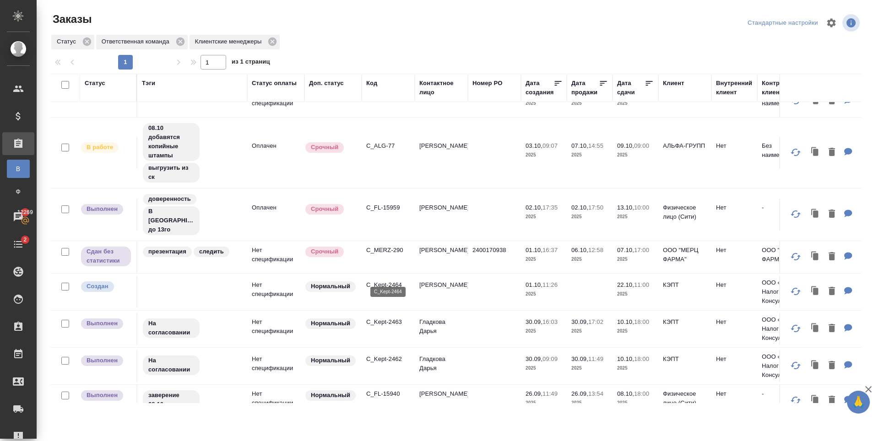
click at [392, 281] on p "C_Kept-2464" at bounding box center [388, 285] width 44 height 9
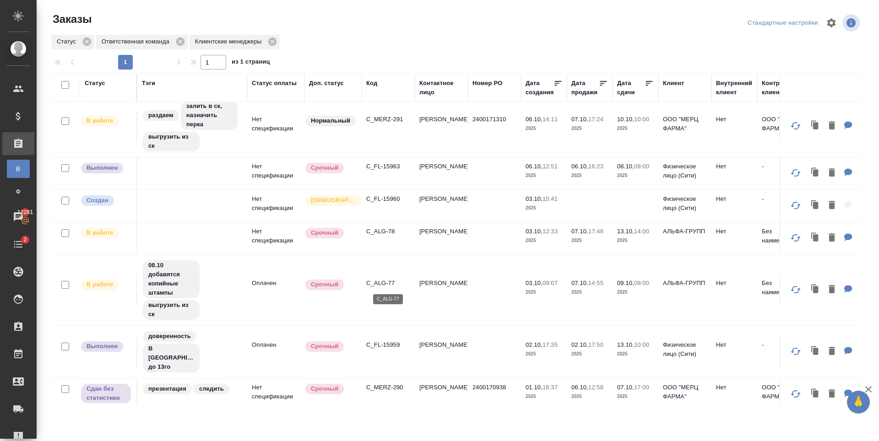
click at [382, 285] on p "C_ALG-77" at bounding box center [388, 283] width 44 height 9
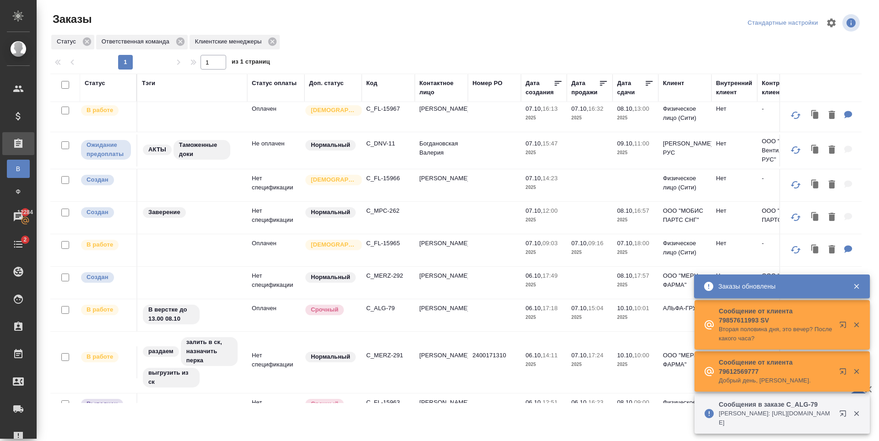
scroll to position [0, 0]
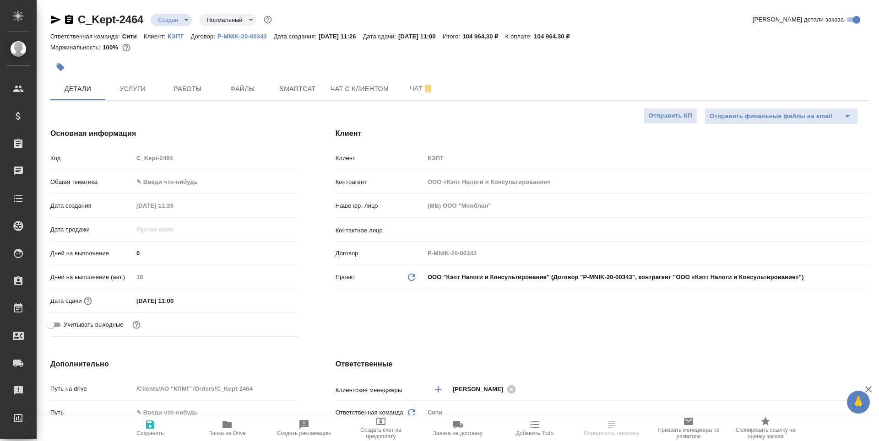
select select "RU"
type textarea "x"
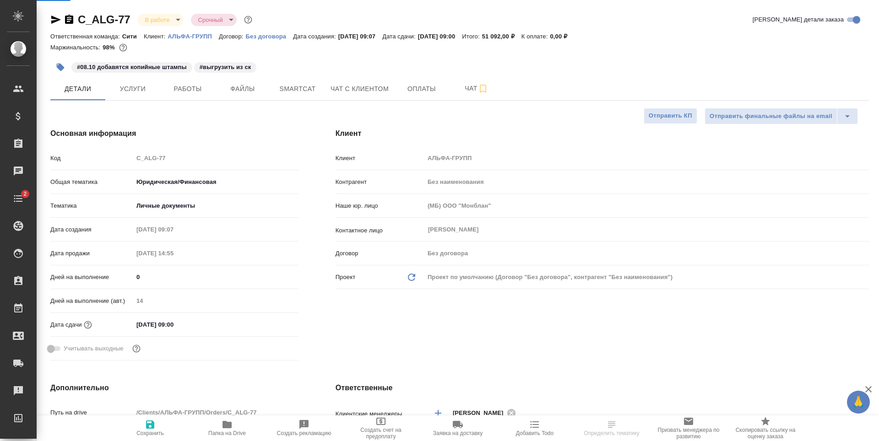
select select "RU"
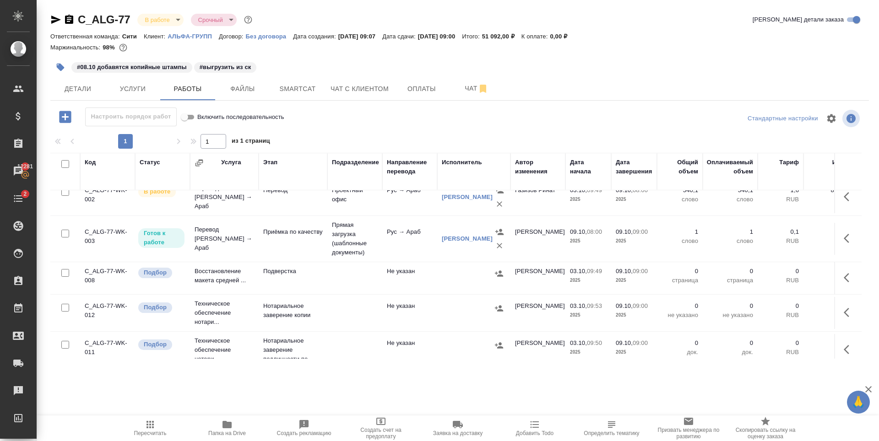
scroll to position [44, 0]
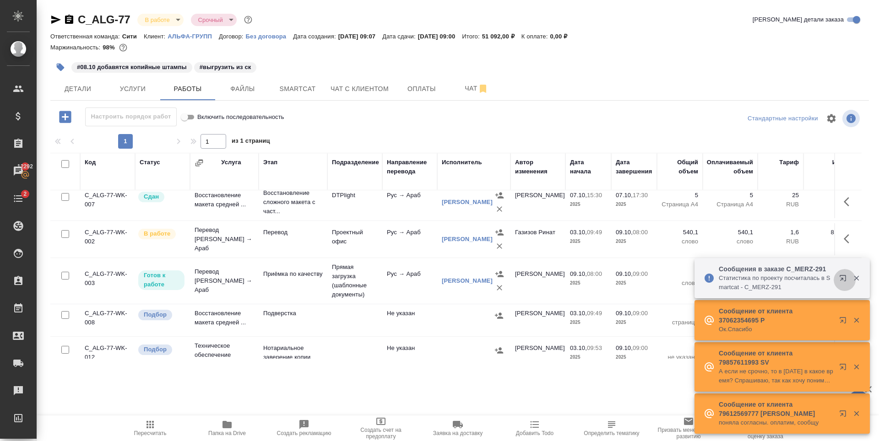
click at [842, 279] on icon "button" at bounding box center [843, 278] width 6 height 6
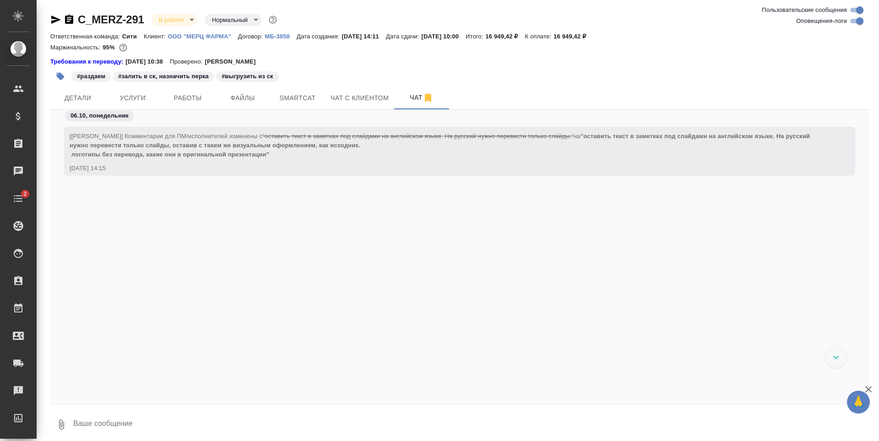
scroll to position [5058, 0]
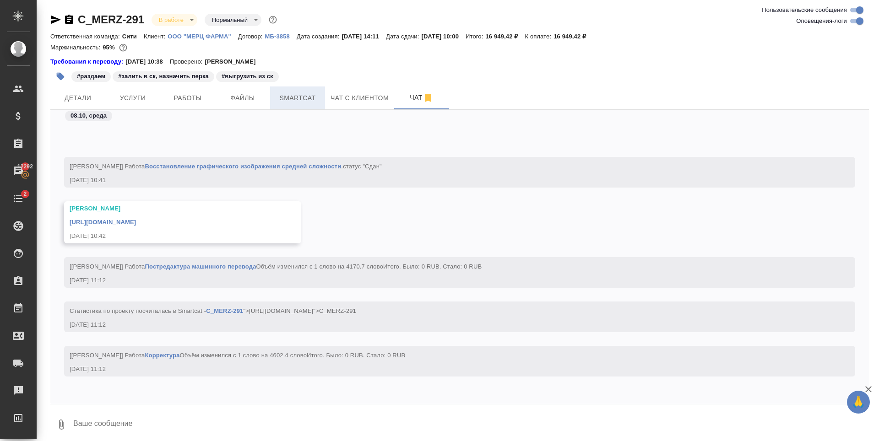
click at [279, 101] on span "Smartcat" at bounding box center [298, 97] width 44 height 11
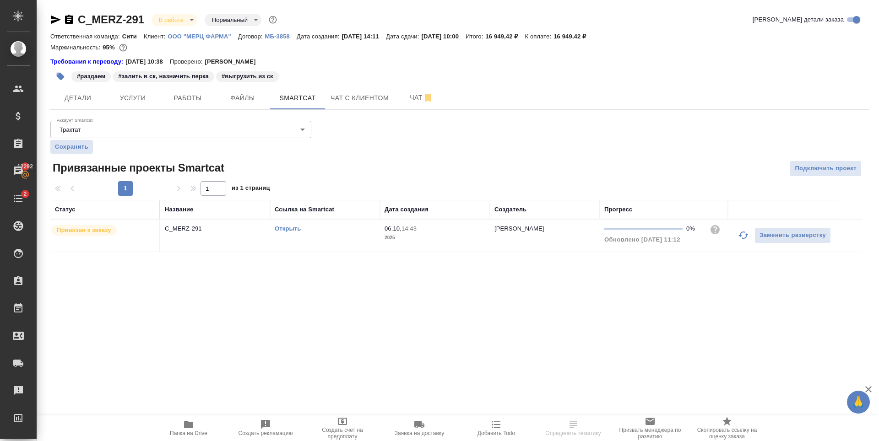
click at [245, 290] on div ".cls-1 fill:#fff; AWATERA [PERSON_NAME] Спецификации Заказы 12292 Чаты 2 Todo П…" at bounding box center [439, 220] width 879 height 441
click at [397, 100] on button "Чат" at bounding box center [421, 98] width 55 height 23
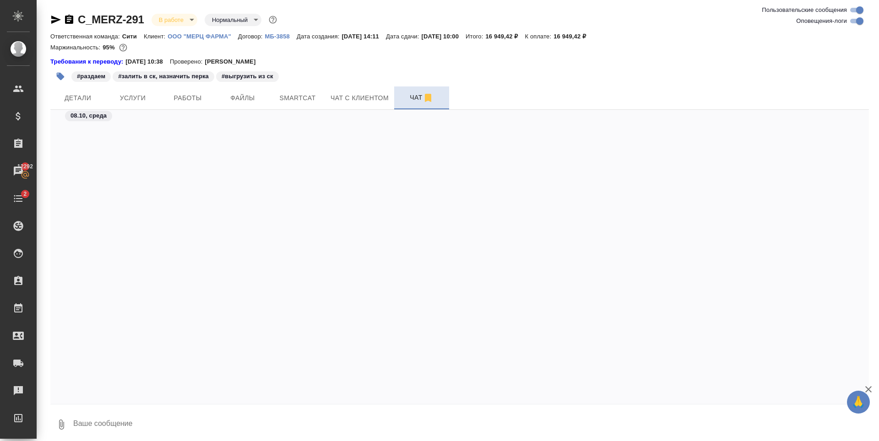
scroll to position [5058, 0]
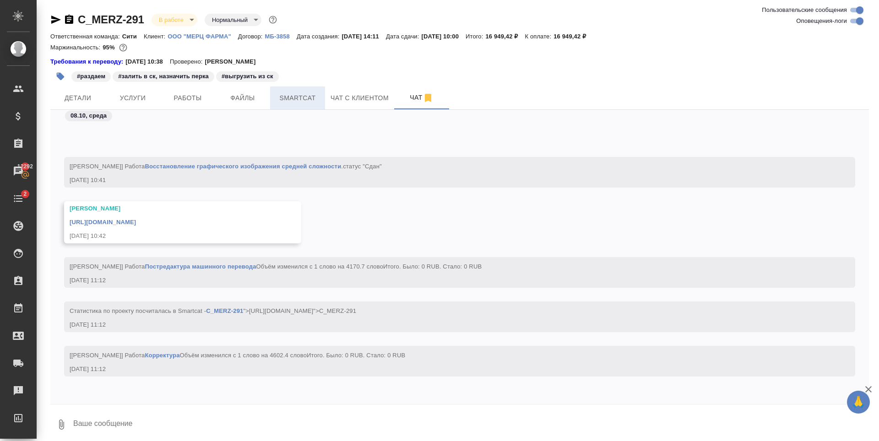
click at [279, 100] on span "Smartcat" at bounding box center [298, 97] width 44 height 11
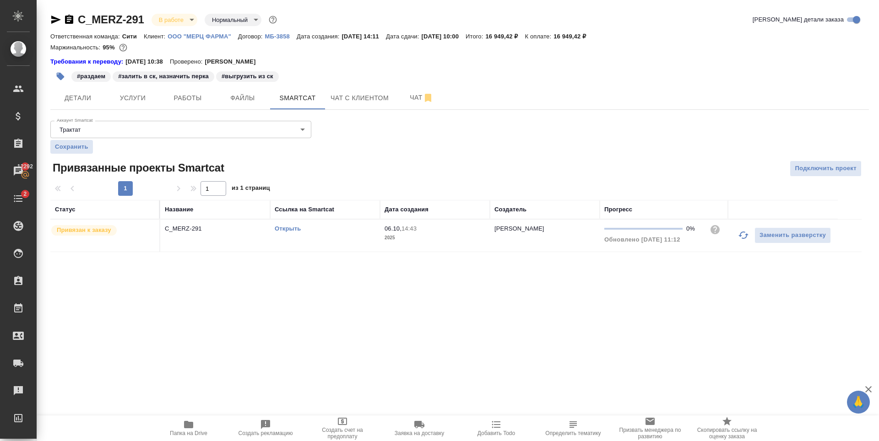
click at [292, 231] on link "Открыть" at bounding box center [288, 228] width 26 height 7
click at [89, 100] on span "Детали" at bounding box center [78, 97] width 44 height 11
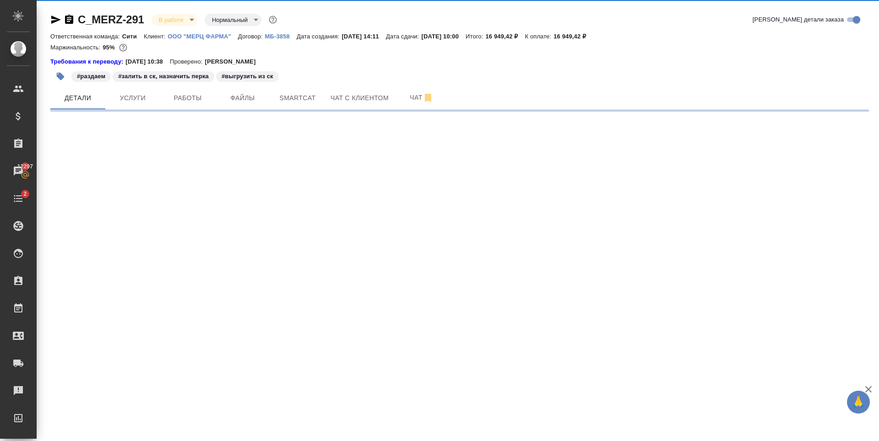
select select "RU"
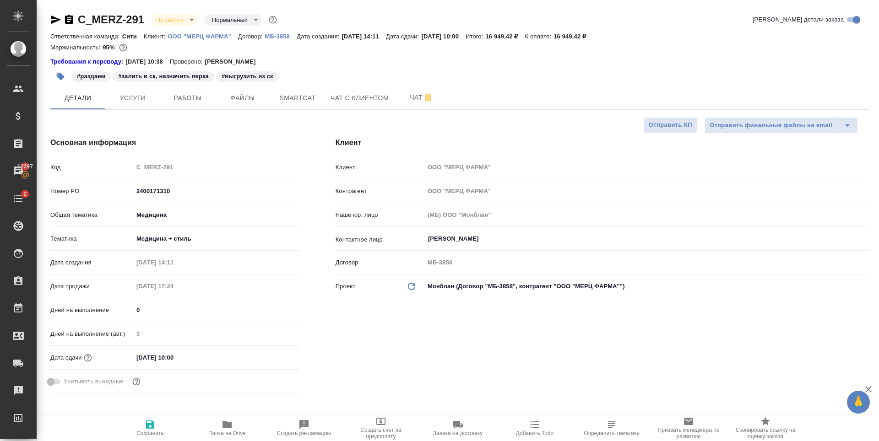
type textarea "x"
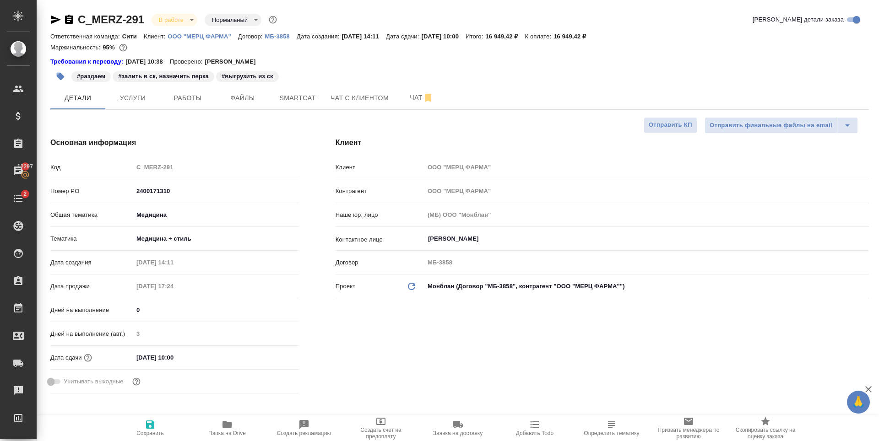
type textarea "x"
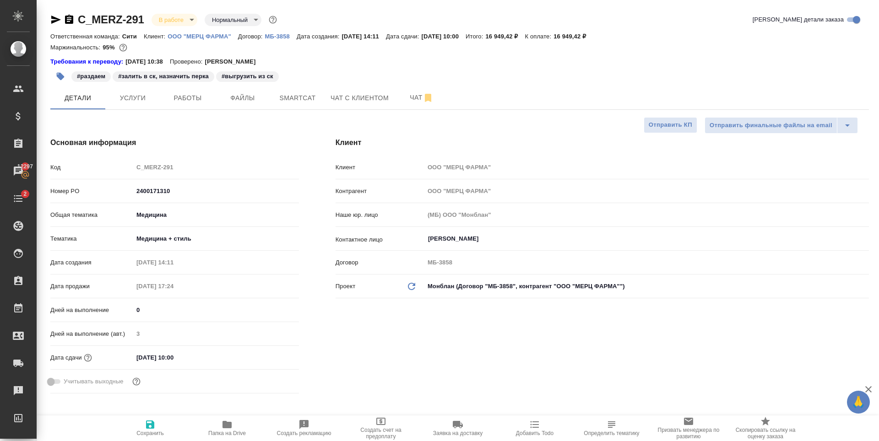
type textarea "x"
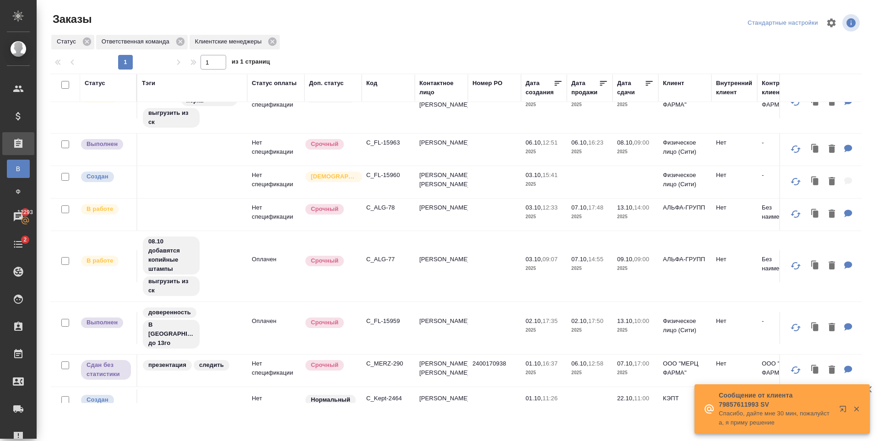
scroll to position [275, 0]
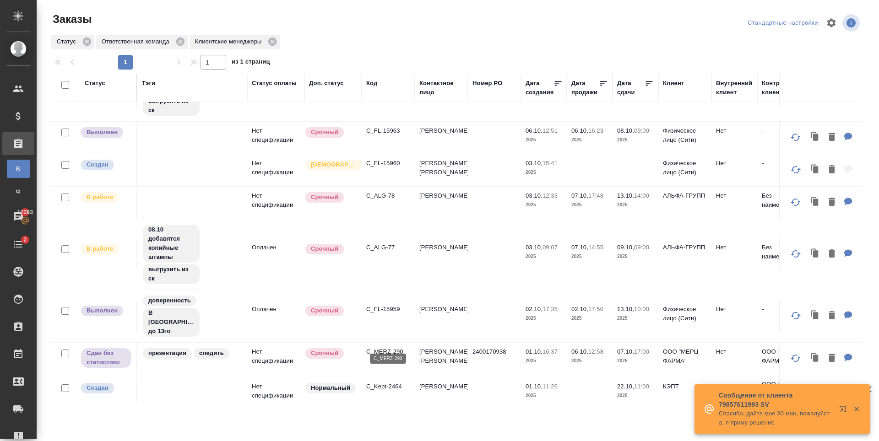
click at [384, 348] on p "C_MERZ-290" at bounding box center [388, 352] width 44 height 9
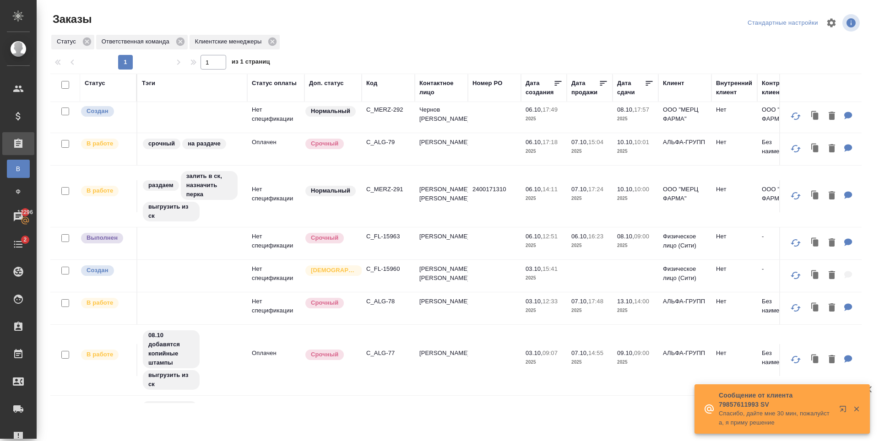
scroll to position [138, 0]
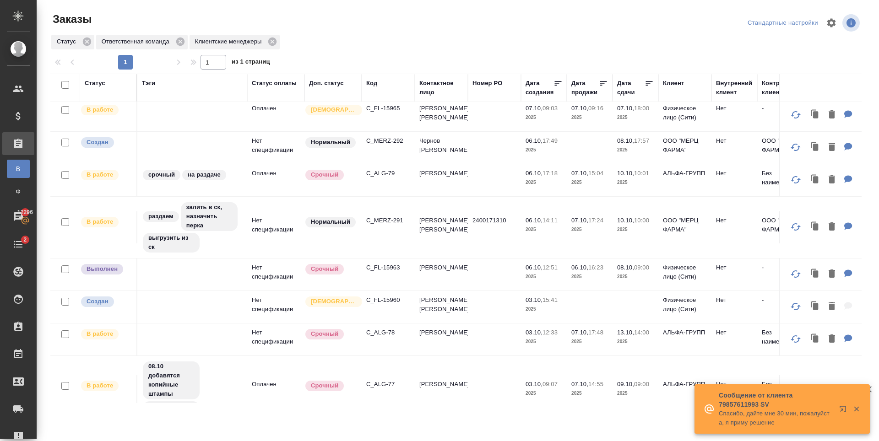
click at [393, 142] on p "C_MERZ-292" at bounding box center [388, 140] width 44 height 9
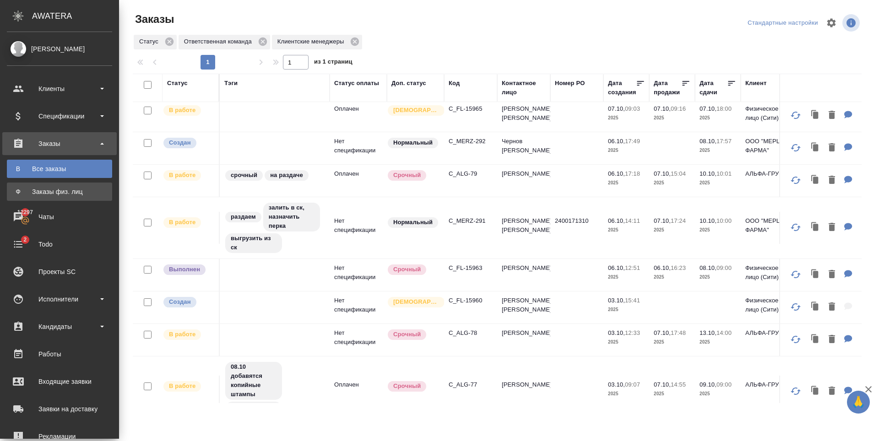
click at [65, 191] on div "Заказы физ. лиц" at bounding box center [59, 191] width 96 height 9
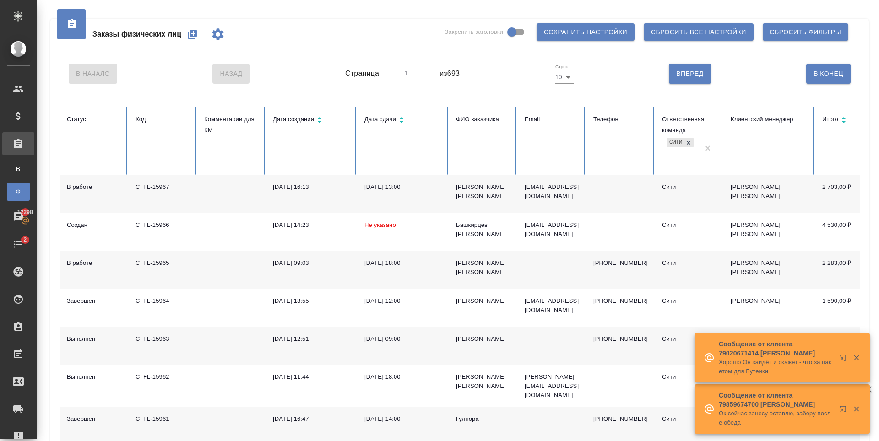
click at [191, 32] on icon "button" at bounding box center [192, 34] width 9 height 9
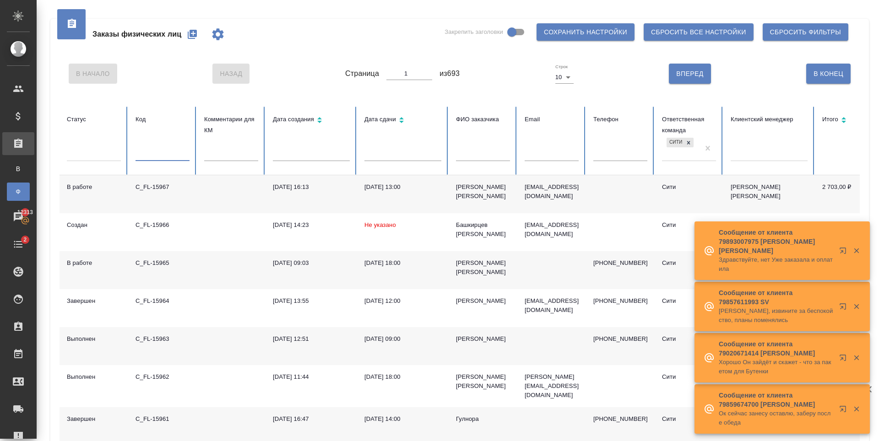
click at [149, 155] on input "text" at bounding box center [163, 154] width 54 height 13
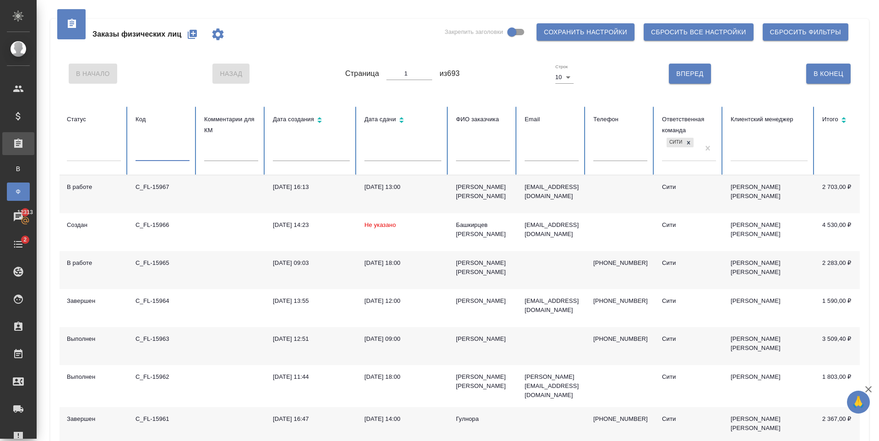
paste input "C_FL-15848"
type input "C_FL-15848"
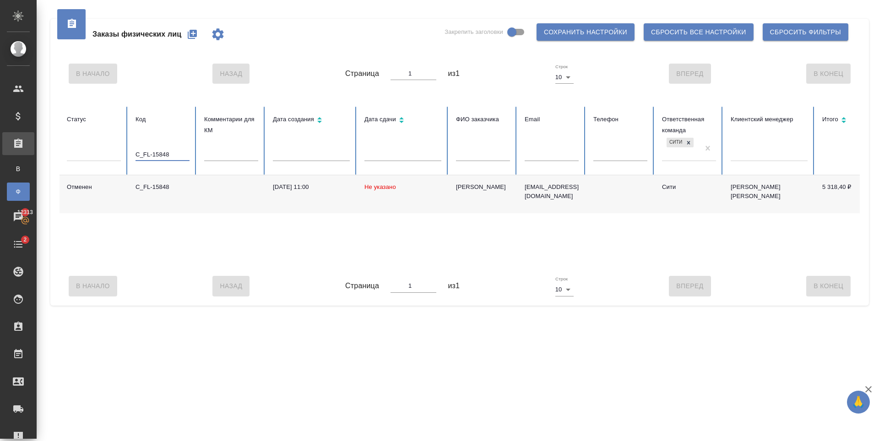
click at [165, 193] on td "C_FL-15848" at bounding box center [162, 194] width 69 height 38
click at [191, 31] on icon "button" at bounding box center [192, 34] width 9 height 9
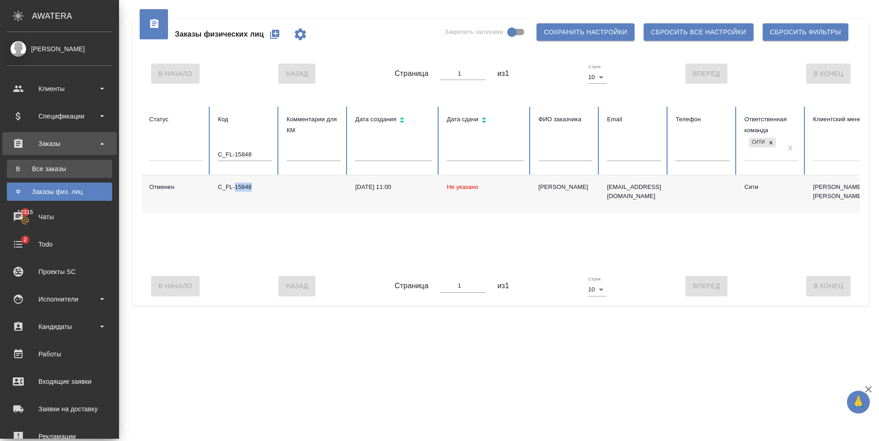
click at [54, 172] on div "Все заказы" at bounding box center [59, 168] width 96 height 9
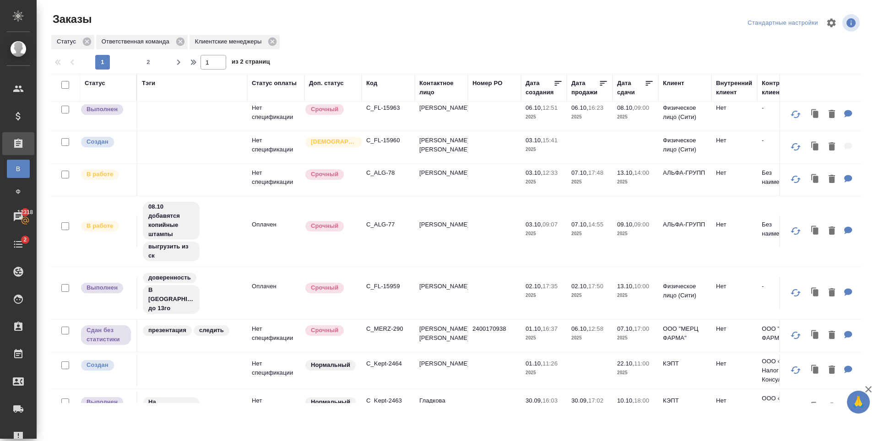
scroll to position [366, 0]
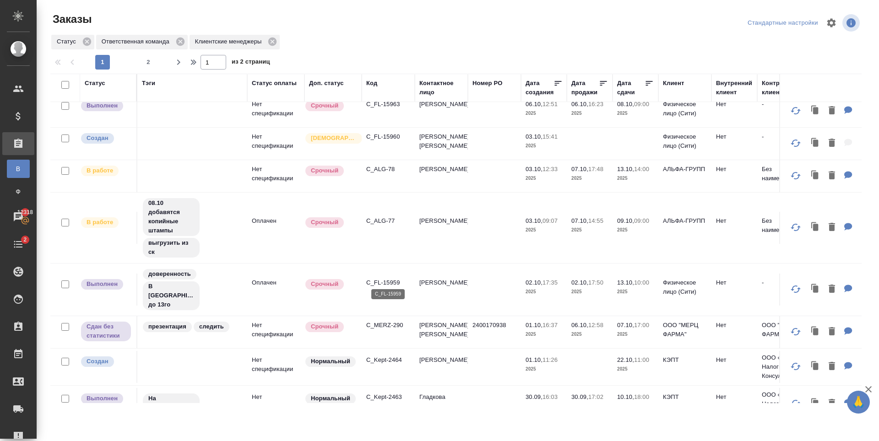
click at [389, 279] on p "C_FL-15959" at bounding box center [388, 282] width 44 height 9
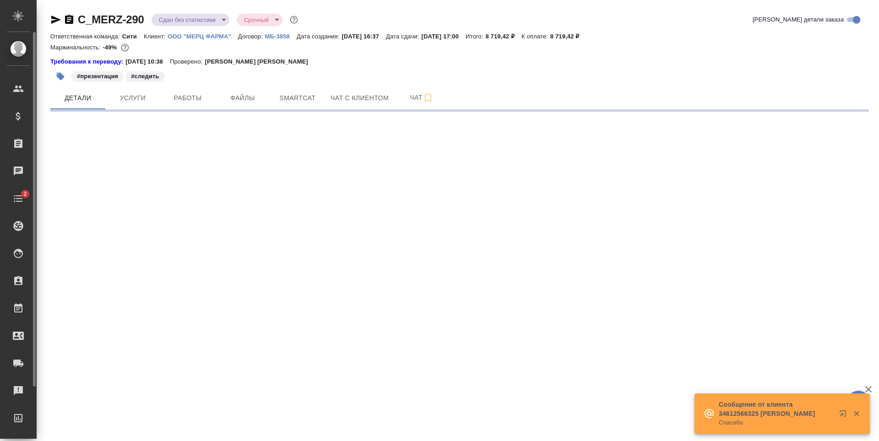
select select "RU"
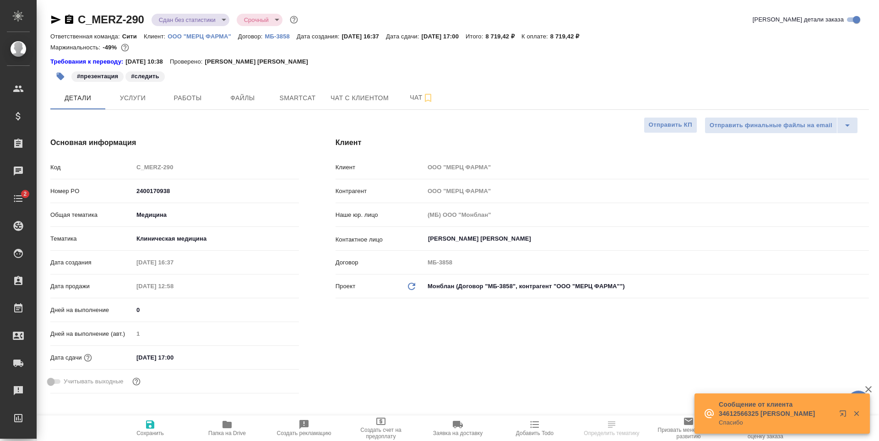
type textarea "x"
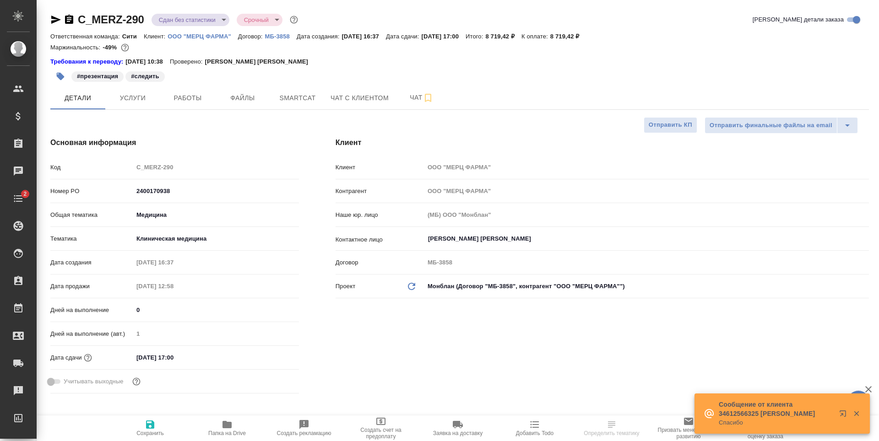
type textarea "x"
select select "RU"
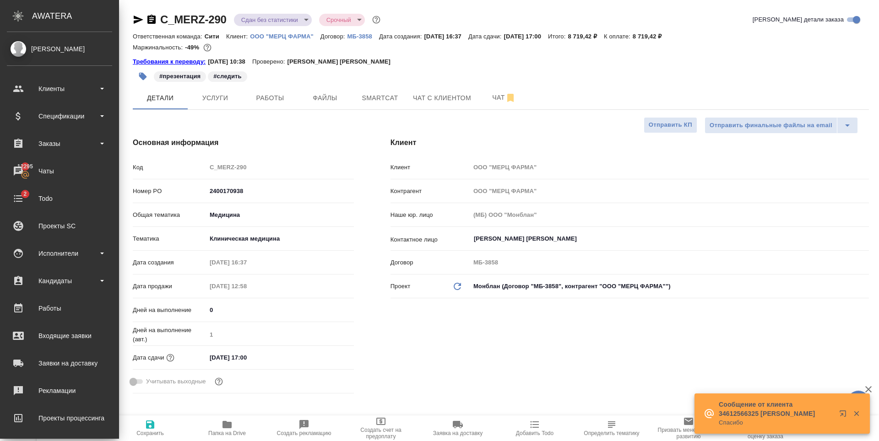
type textarea "x"
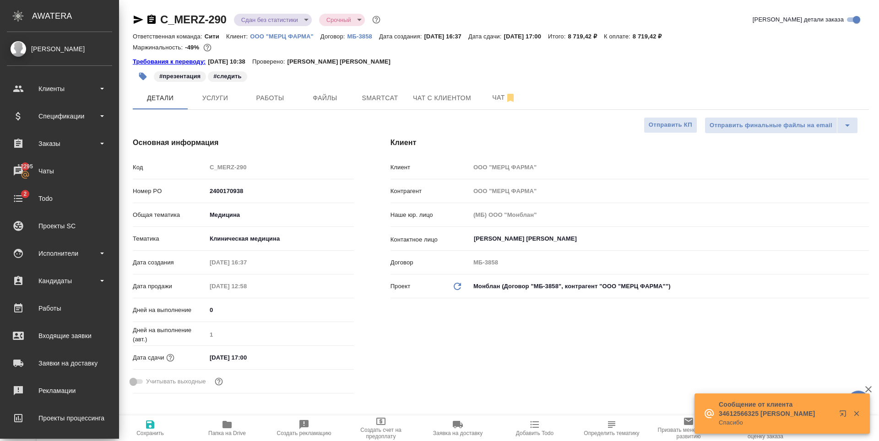
type textarea "x"
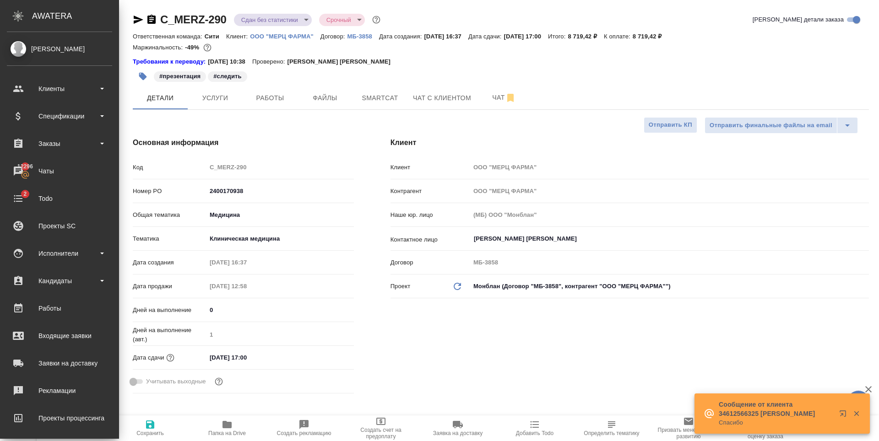
type textarea "x"
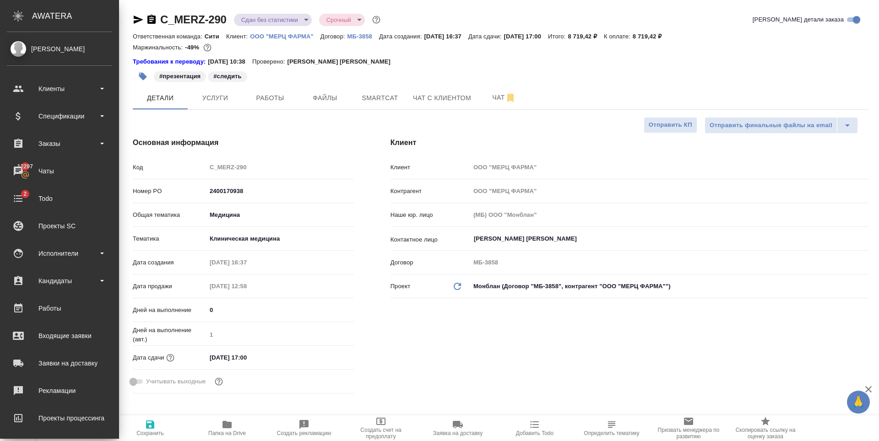
type textarea "x"
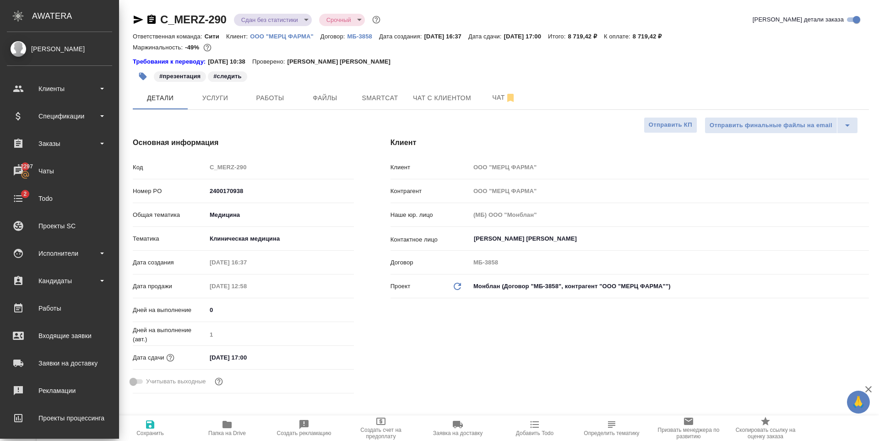
type textarea "x"
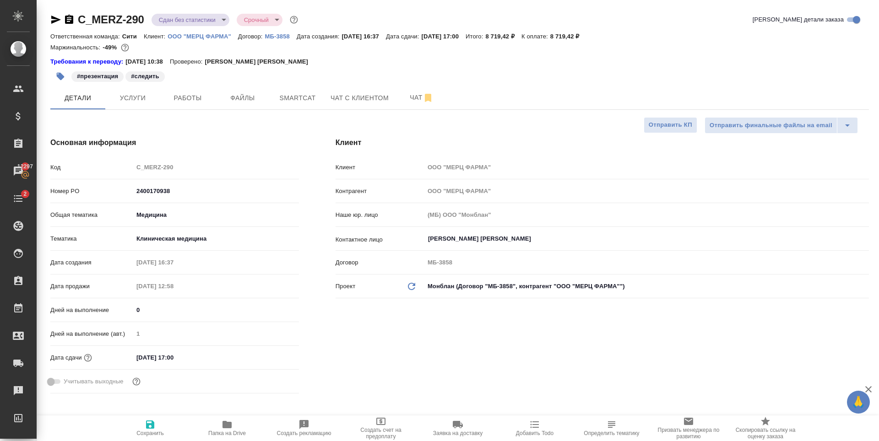
type textarea "x"
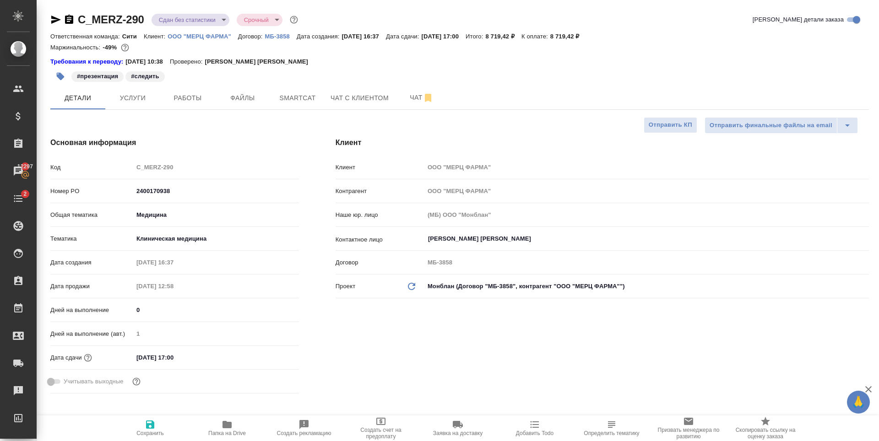
type textarea "x"
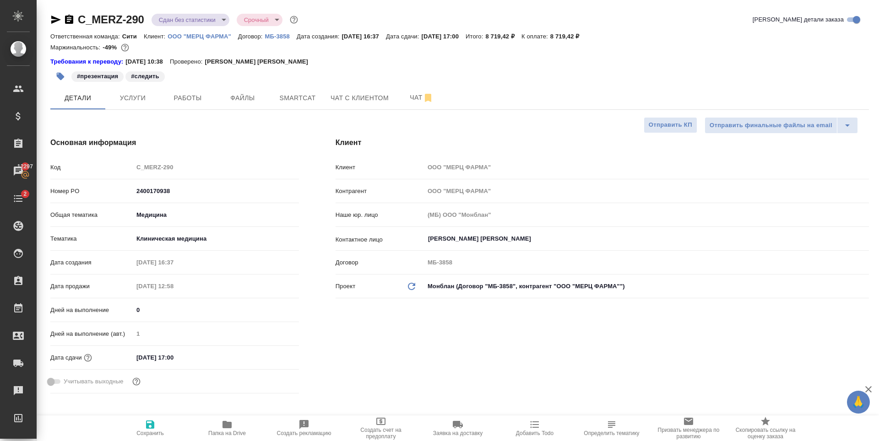
type textarea "x"
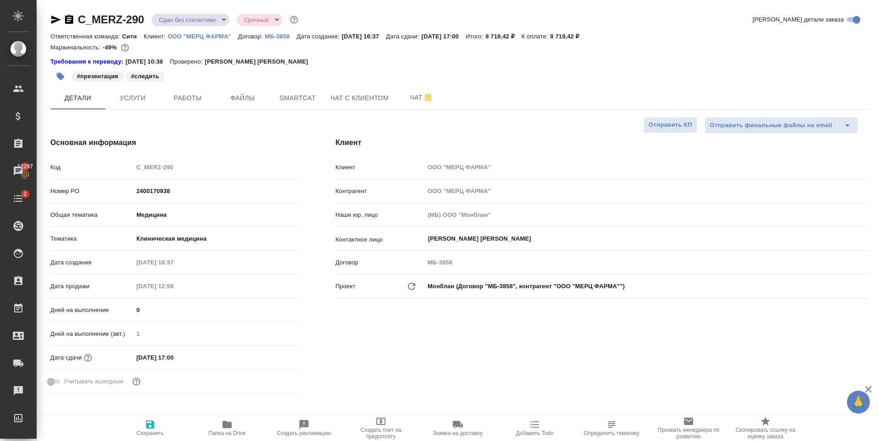
type textarea "x"
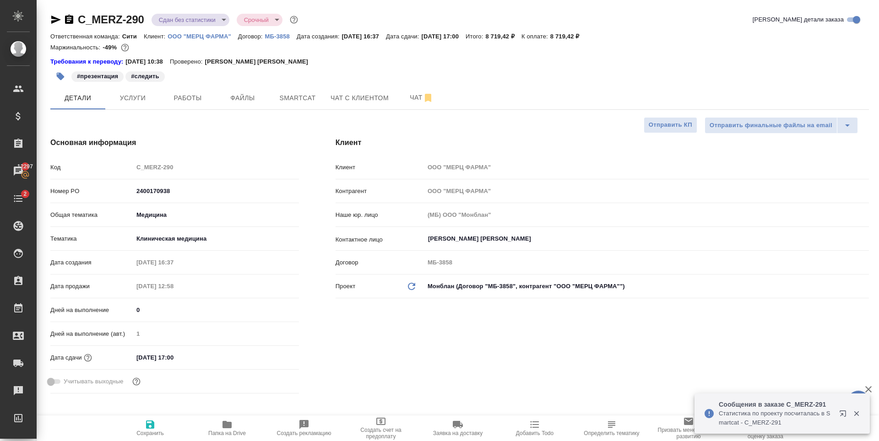
type textarea "x"
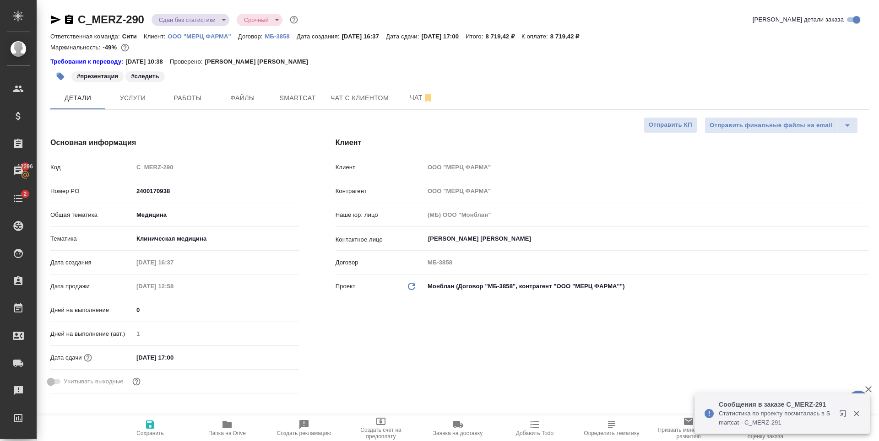
type textarea "x"
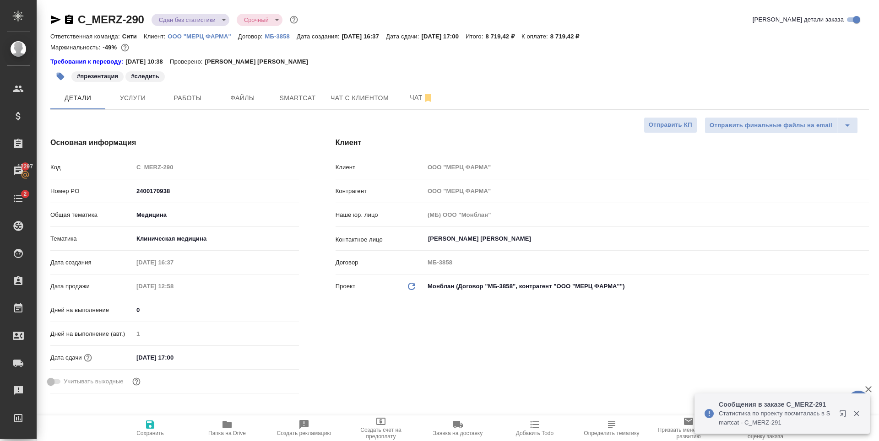
type textarea "x"
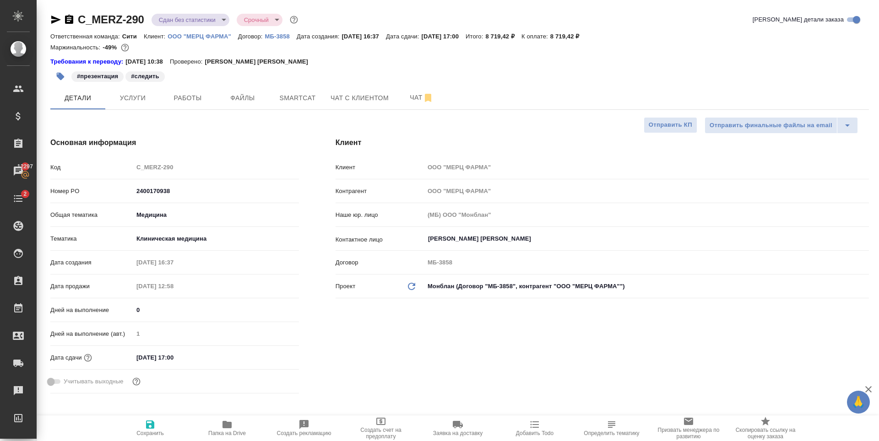
type textarea "x"
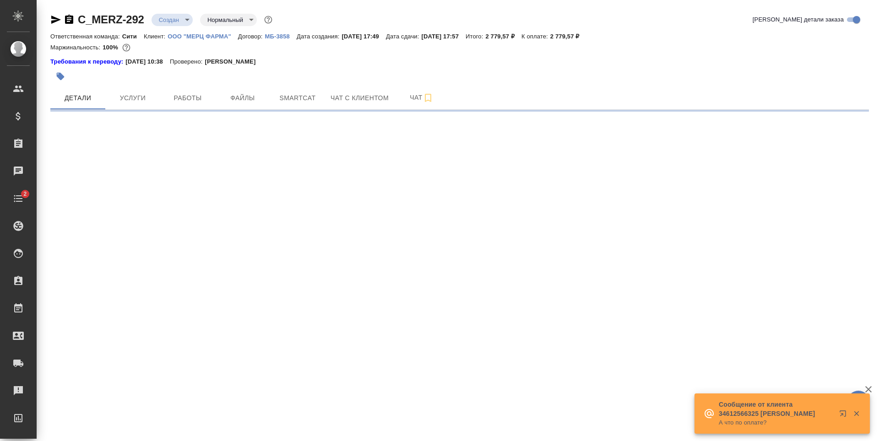
select select "RU"
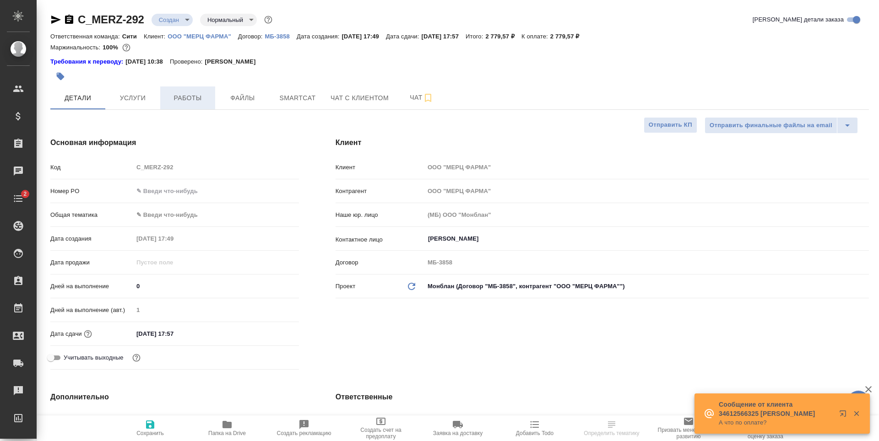
type textarea "x"
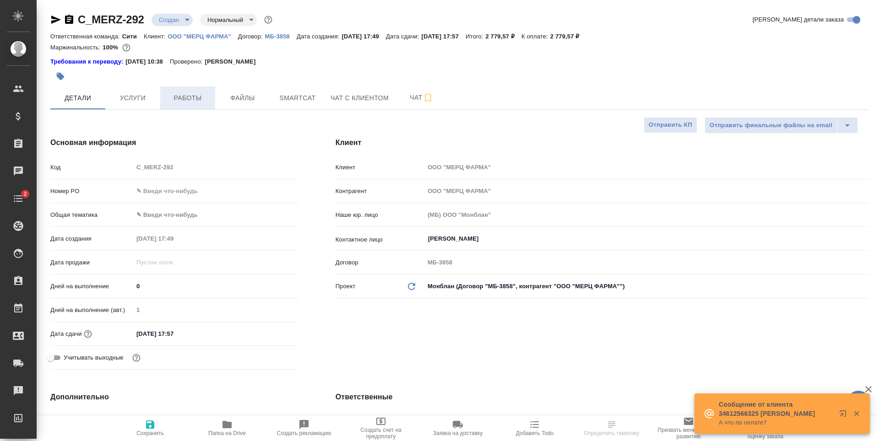
type textarea "x"
click at [190, 90] on button "Работы" at bounding box center [187, 98] width 55 height 23
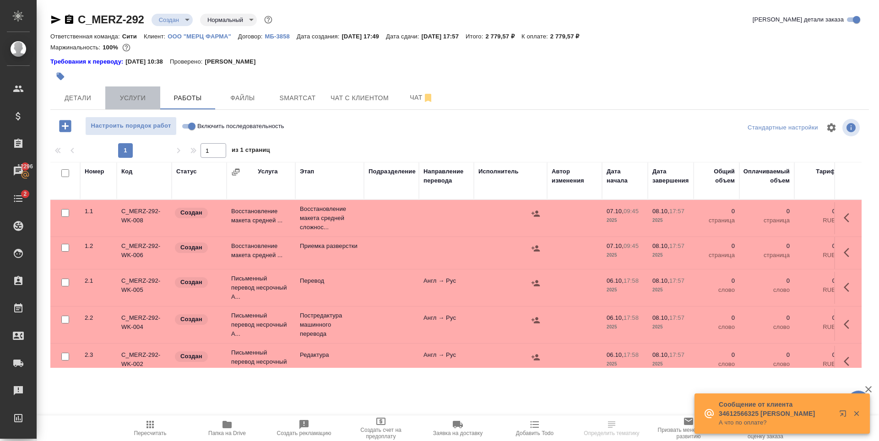
click at [128, 100] on span "Услуги" at bounding box center [133, 97] width 44 height 11
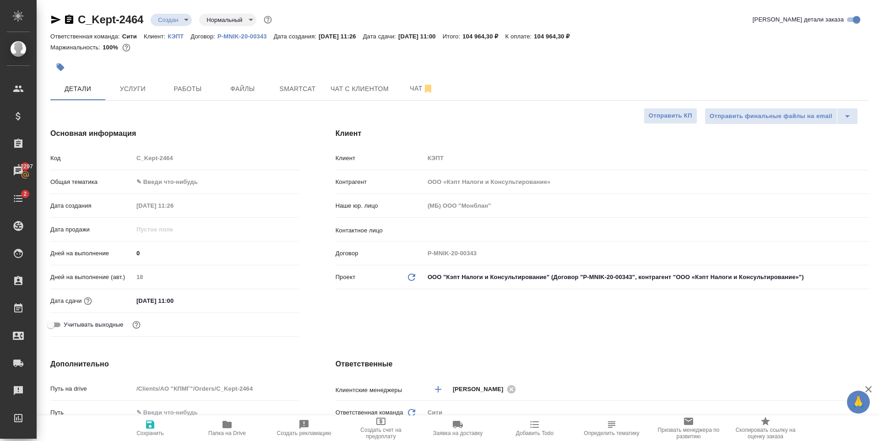
select select "RU"
click at [593, 87] on div "Детали Услуги Работы Файлы Smartcat Чат с клиентом Чат" at bounding box center [459, 88] width 819 height 23
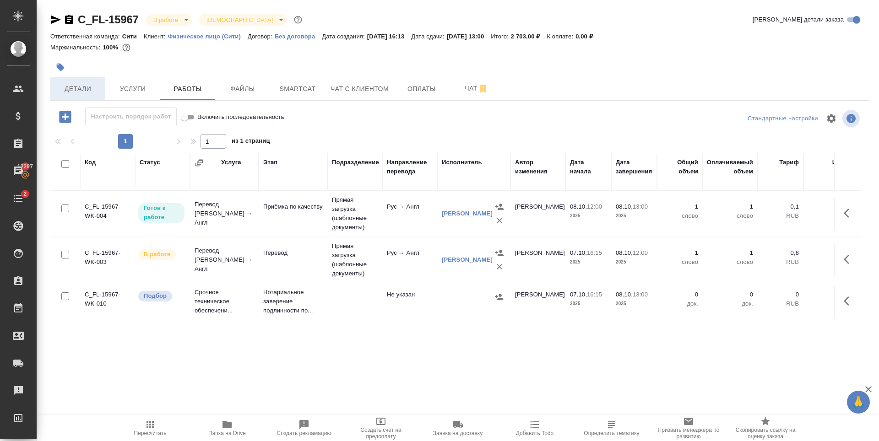
click at [92, 84] on span "Детали" at bounding box center [78, 88] width 44 height 11
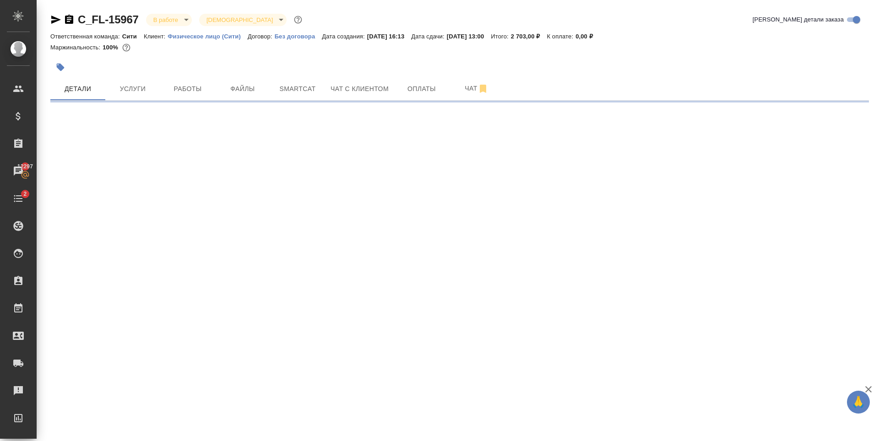
select select "RU"
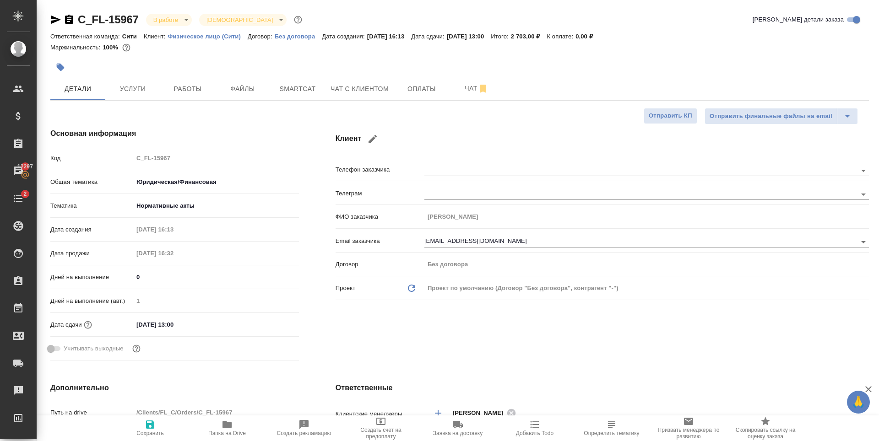
type textarea "x"
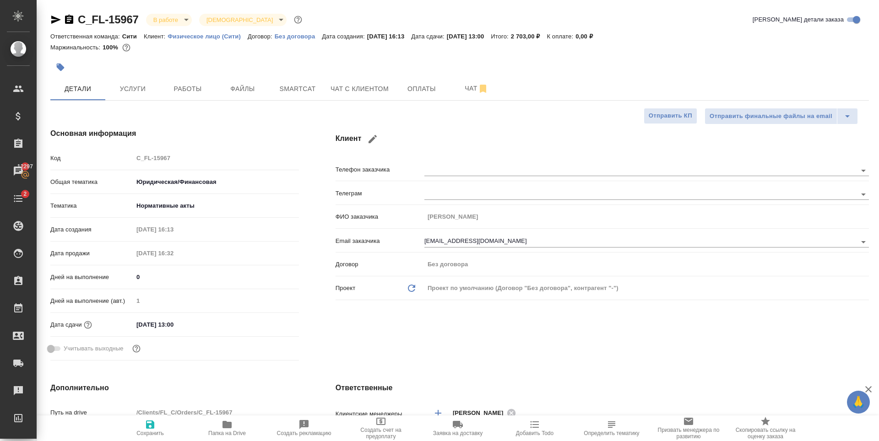
type textarea "x"
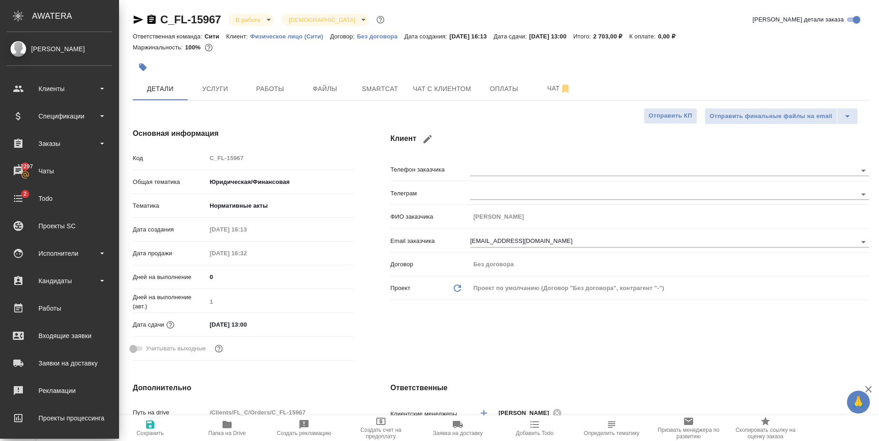
type textarea "x"
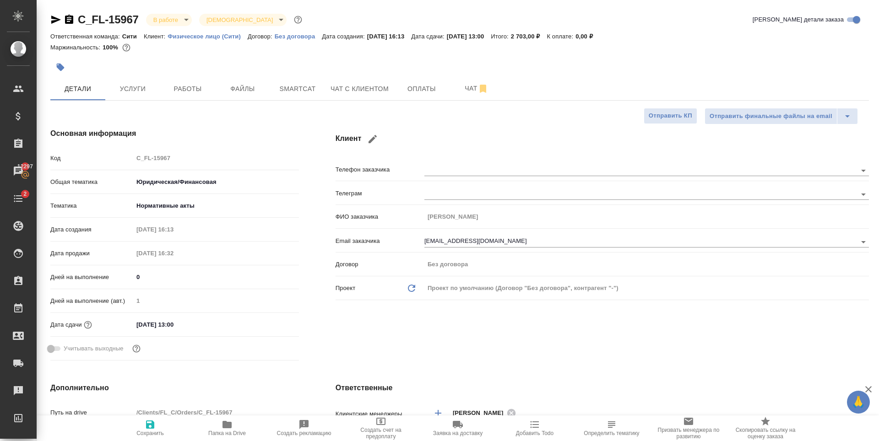
type textarea "x"
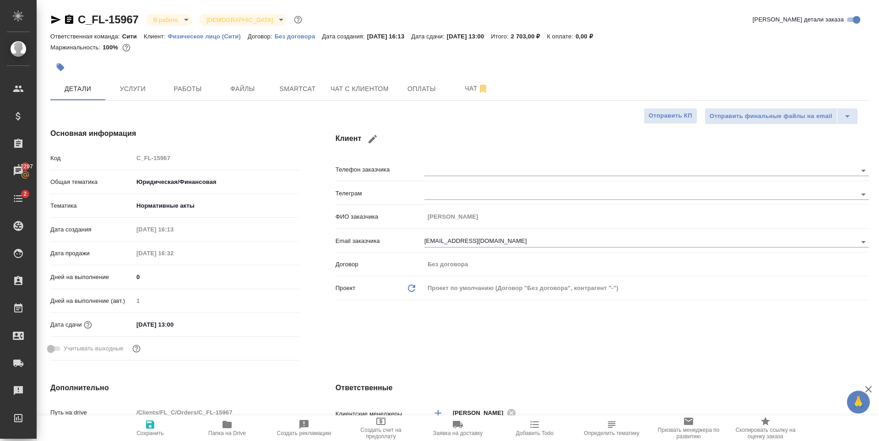
type textarea "x"
click at [195, 80] on button "Работы" at bounding box center [187, 88] width 55 height 23
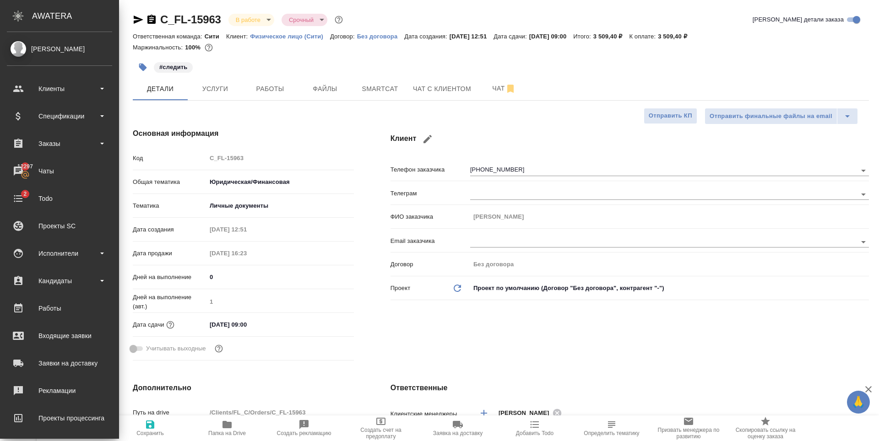
select select "RU"
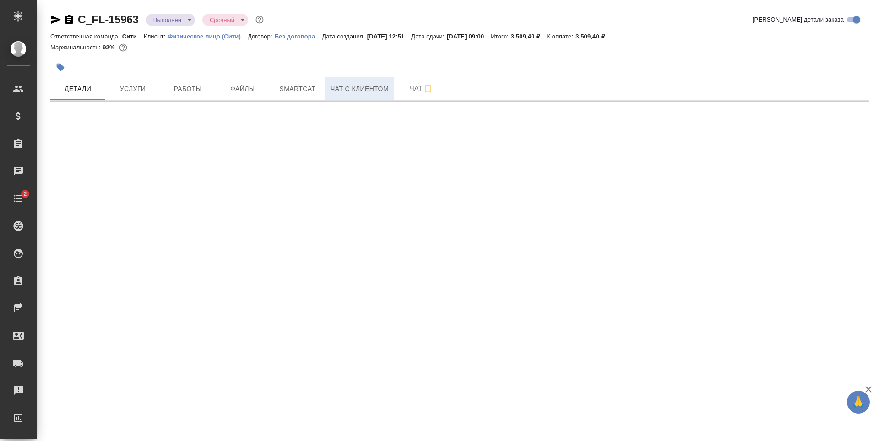
drag, startPoint x: 358, startPoint y: 83, endPoint x: 363, endPoint y: 100, distance: 17.2
click at [357, 83] on span "Чат с клиентом" at bounding box center [360, 88] width 58 height 11
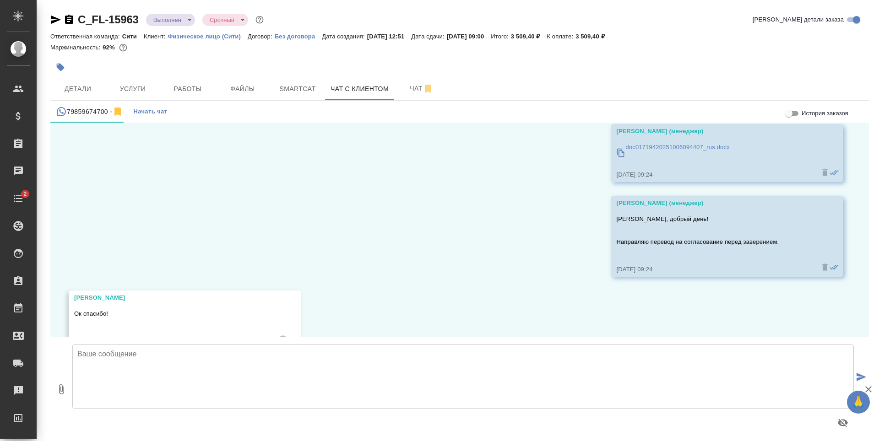
scroll to position [614, 0]
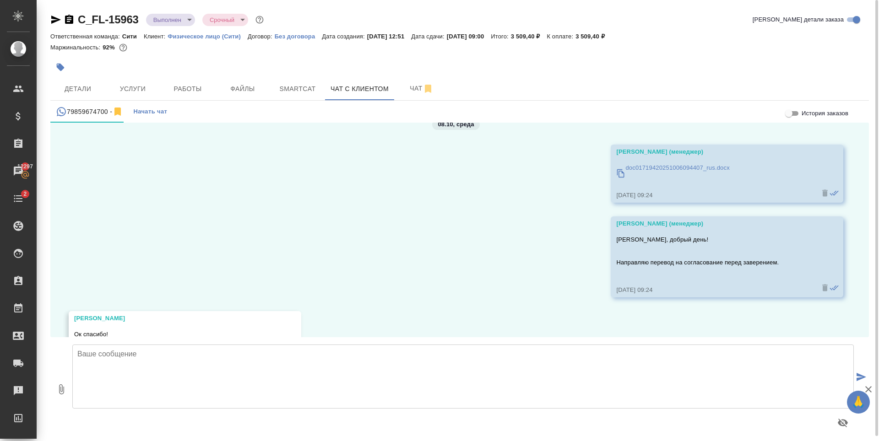
click at [668, 165] on p "doc01719420251006094407_rus.docx" at bounding box center [677, 167] width 104 height 9
click at [273, 380] on textarea at bounding box center [463, 377] width 782 height 64
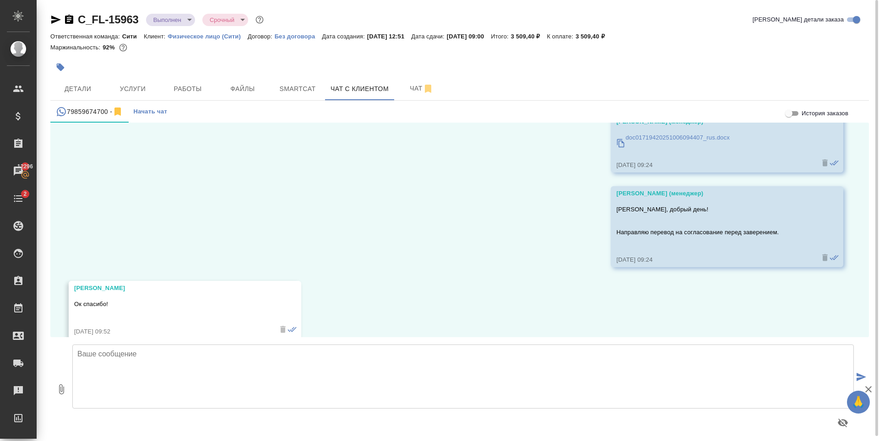
scroll to position [659, 0]
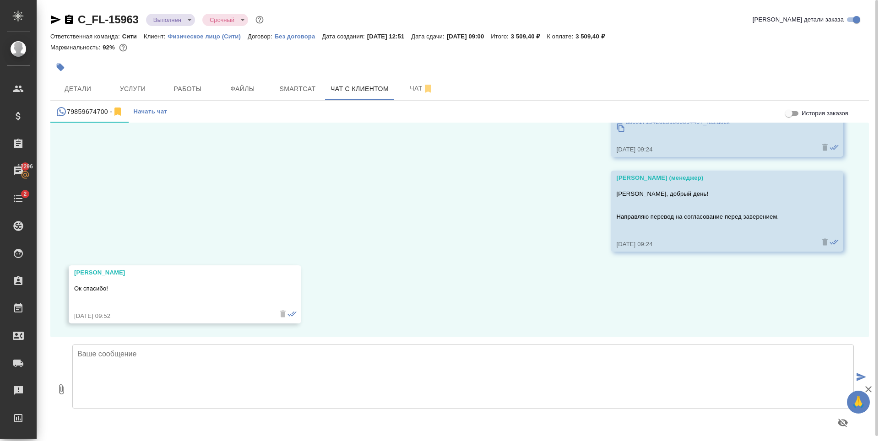
click at [316, 351] on textarea at bounding box center [463, 377] width 782 height 64
drag, startPoint x: 303, startPoint y: 352, endPoint x: 333, endPoint y: 360, distance: 31.6
click at [333, 360] on textarea "Можете принести документ в офис для нотариального заверения, спасибо." at bounding box center [463, 377] width 782 height 64
click at [323, 353] on textarea "Можете принести документ в офис для нотариального заверения." at bounding box center [463, 377] width 782 height 64
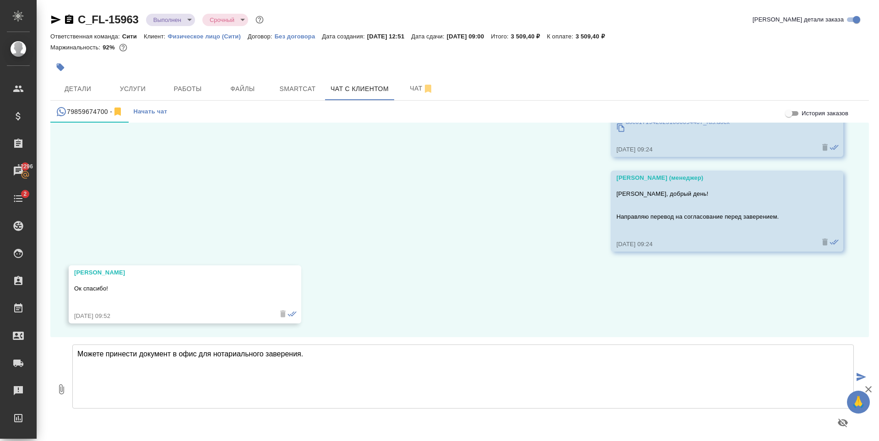
click at [213, 369] on textarea "Можете принести документ в офис для нотариального заверения." at bounding box center [463, 377] width 782 height 64
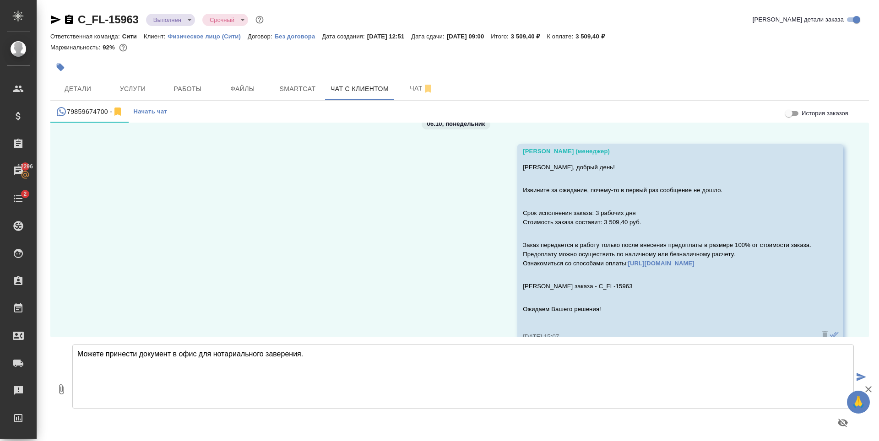
scroll to position [0, 0]
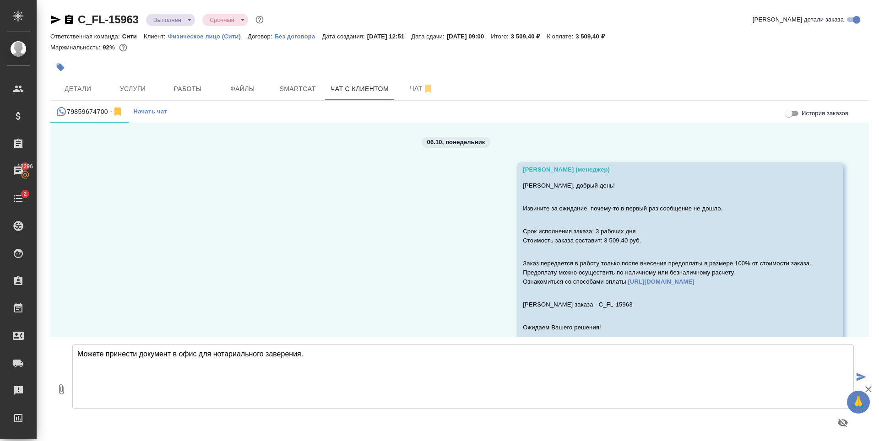
click at [400, 371] on textarea "Можете принести документ в офис для нотариального заверения." at bounding box center [463, 377] width 782 height 64
type textarea "Можете принести документ в офис для нотариального заверения."
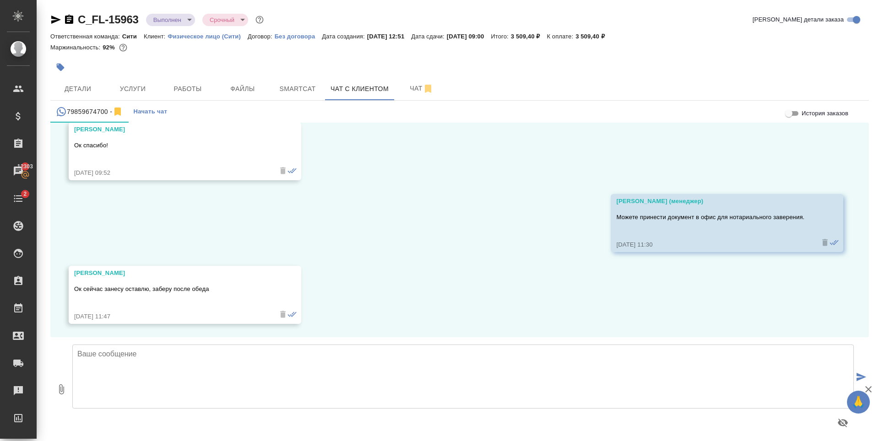
scroll to position [803, 0]
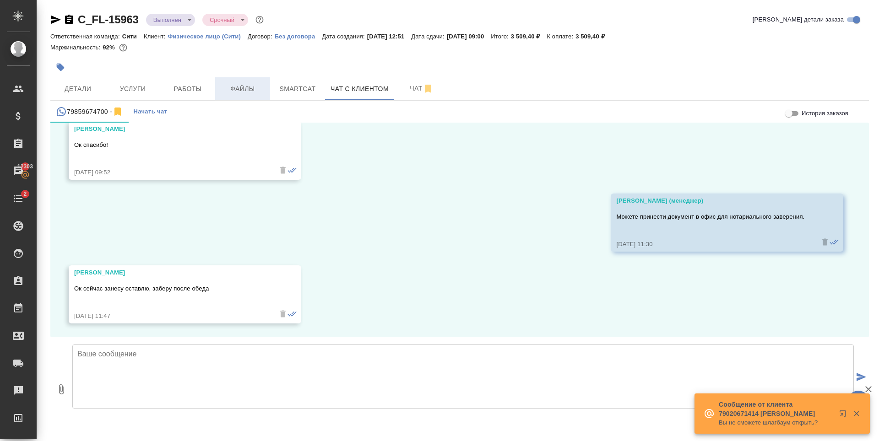
click at [255, 91] on span "Файлы" at bounding box center [243, 88] width 44 height 11
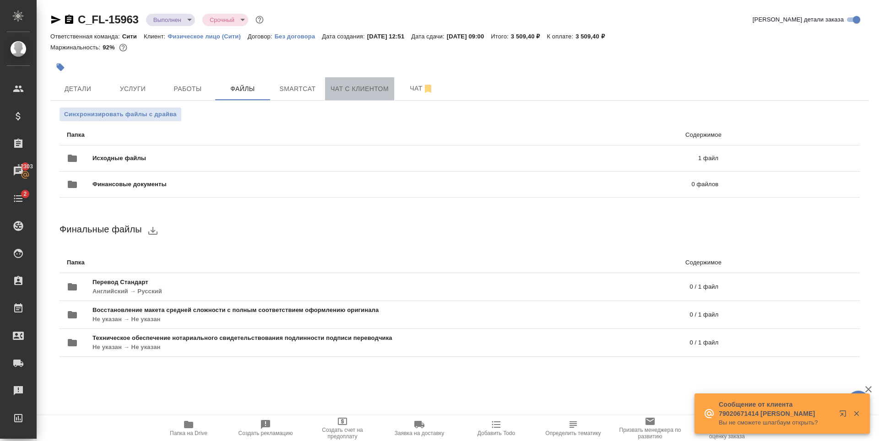
click at [345, 88] on span "Чат с клиентом" at bounding box center [360, 88] width 58 height 11
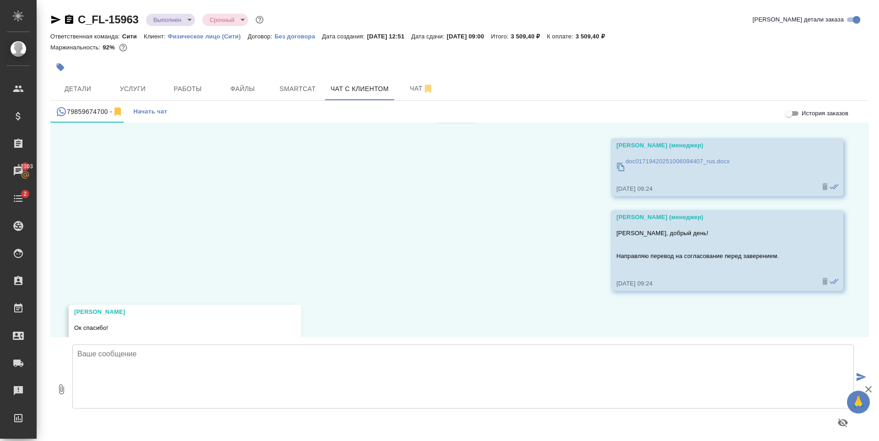
scroll to position [528, 0]
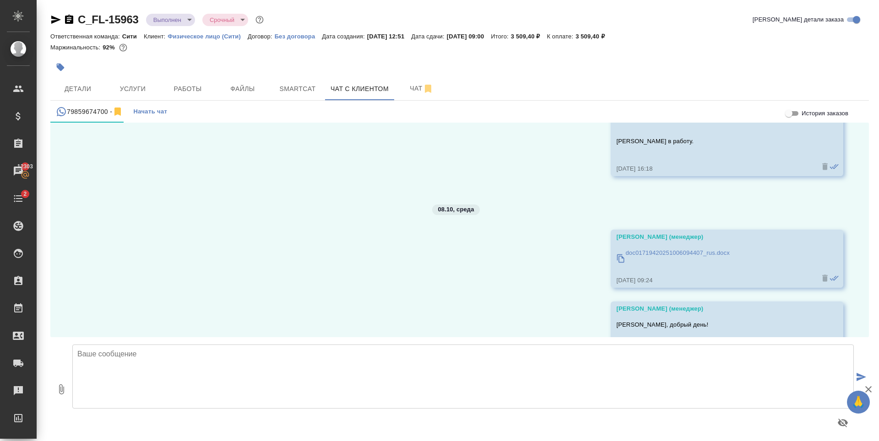
click at [658, 255] on p "doc01719420251006094407_rus.docx" at bounding box center [677, 253] width 104 height 9
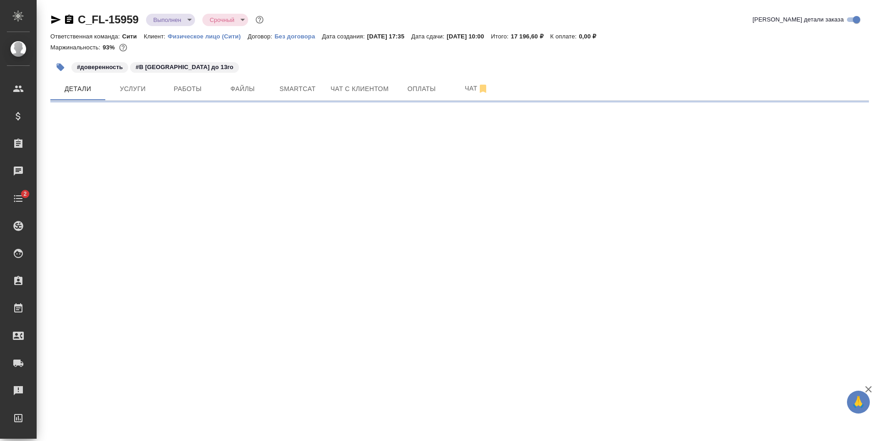
select select "RU"
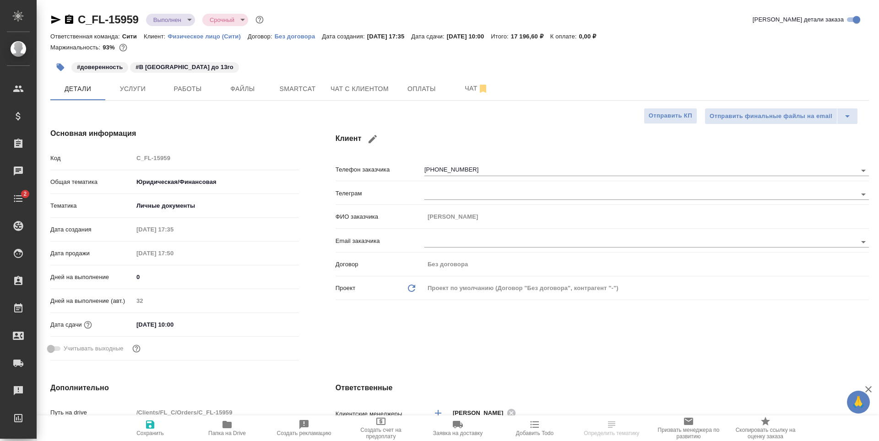
type textarea "x"
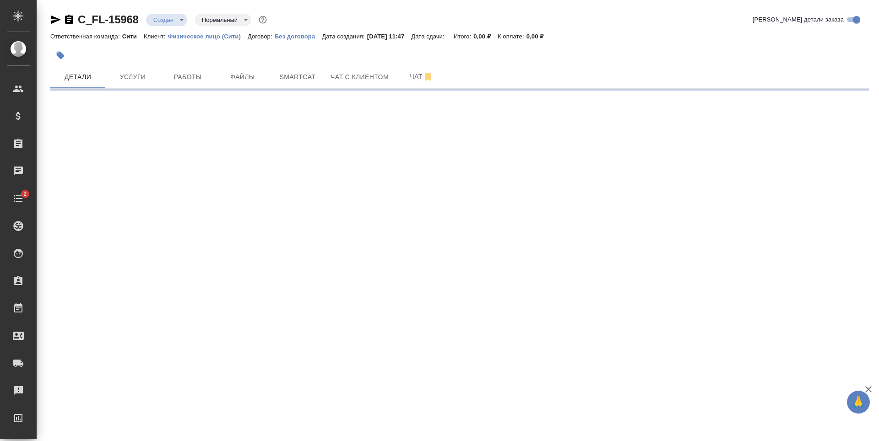
select select "RU"
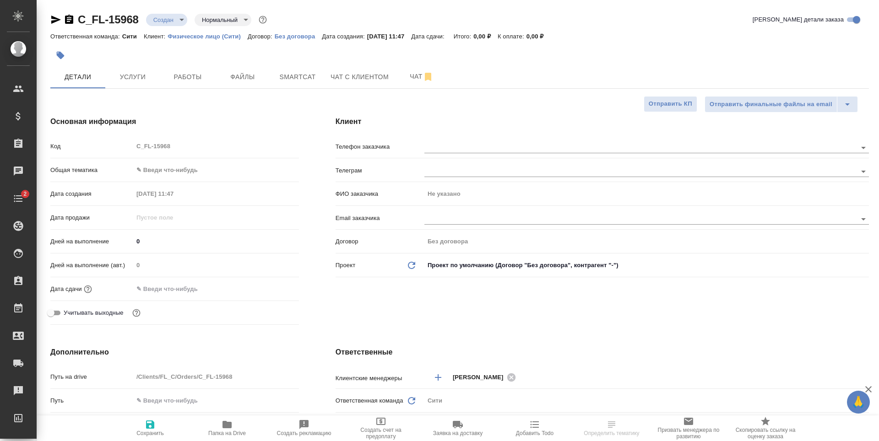
type textarea "x"
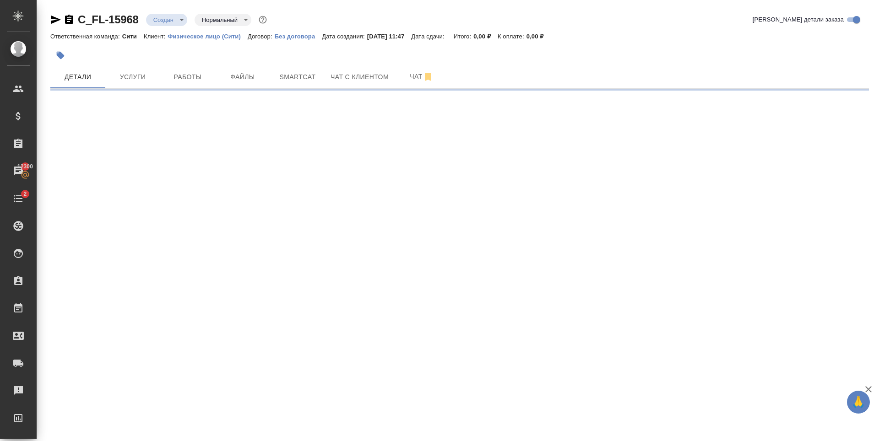
select select "RU"
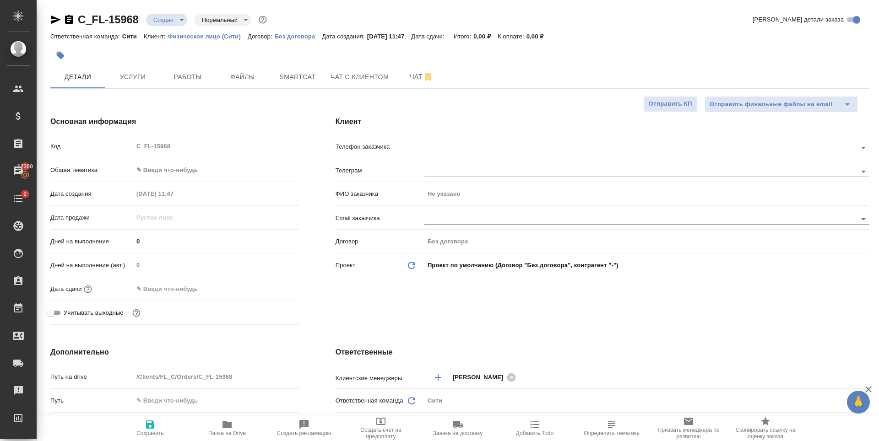
type textarea "x"
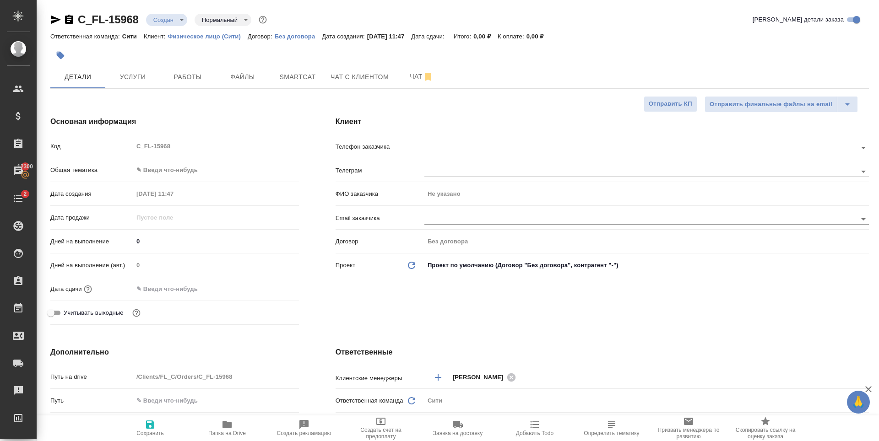
type textarea "x"
click at [144, 81] on span "Услуги" at bounding box center [133, 76] width 44 height 11
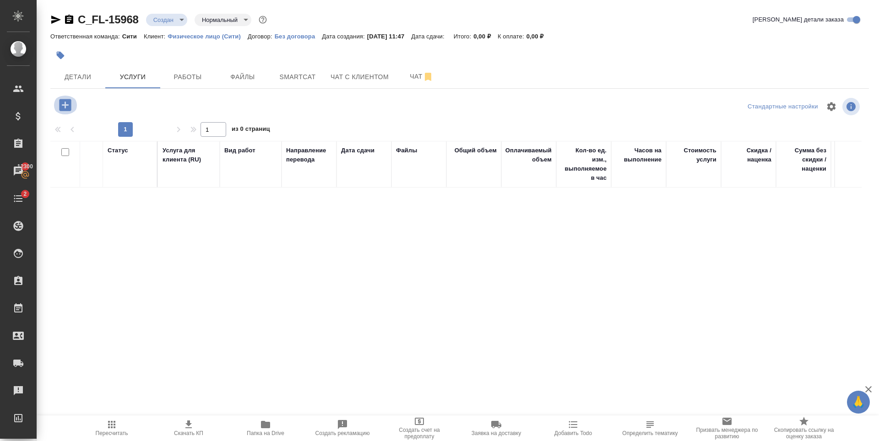
click at [64, 99] on icon "button" at bounding box center [65, 105] width 16 height 16
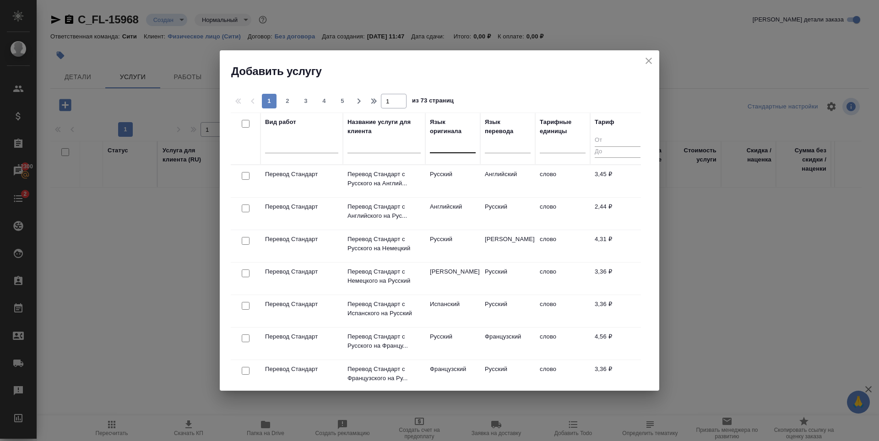
click at [446, 148] on div at bounding box center [453, 143] width 46 height 13
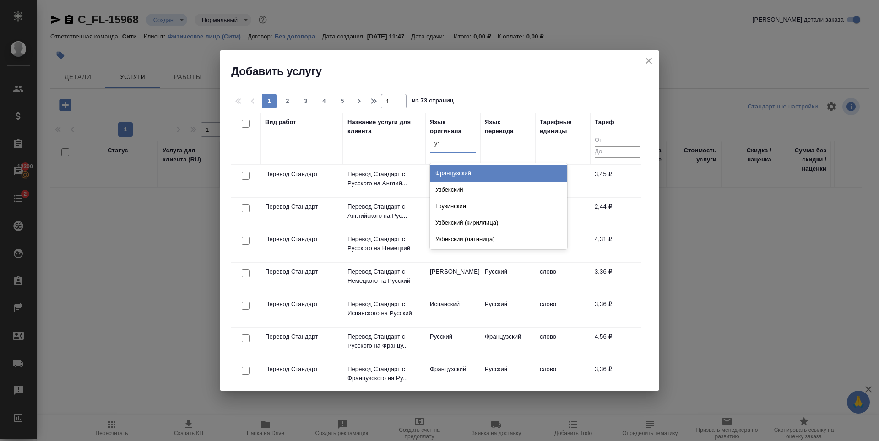
type input "узб"
click at [479, 178] on div "Узбекский" at bounding box center [498, 173] width 137 height 16
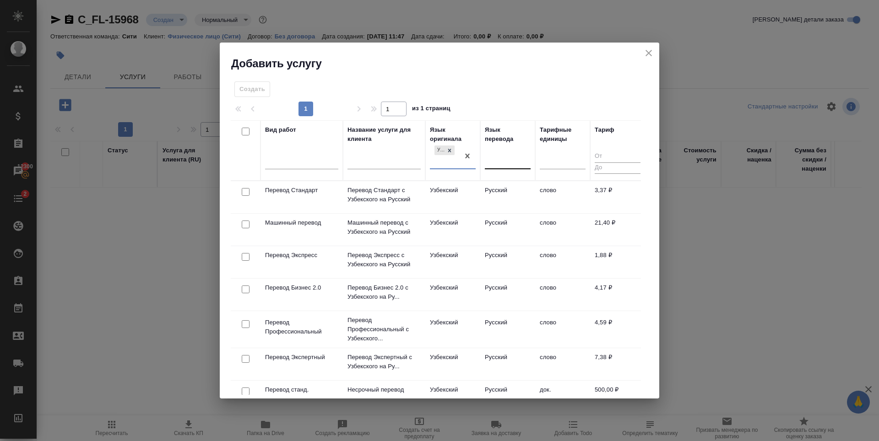
click at [511, 158] on div at bounding box center [508, 160] width 46 height 13
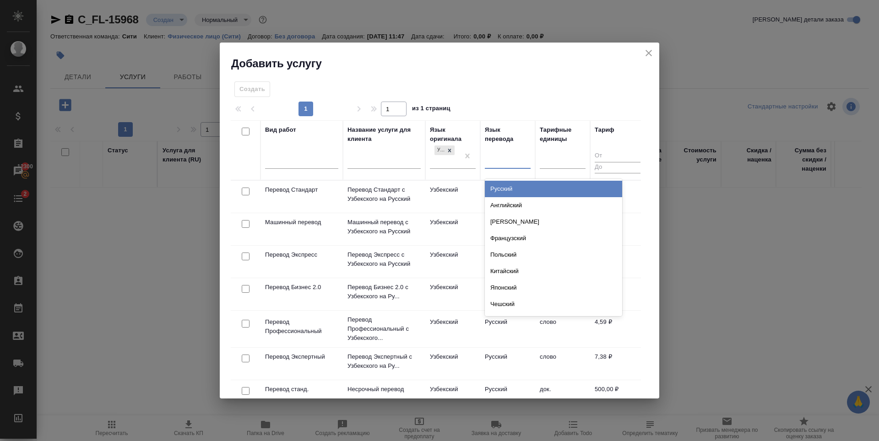
click at [515, 190] on div "Русский" at bounding box center [553, 189] width 137 height 16
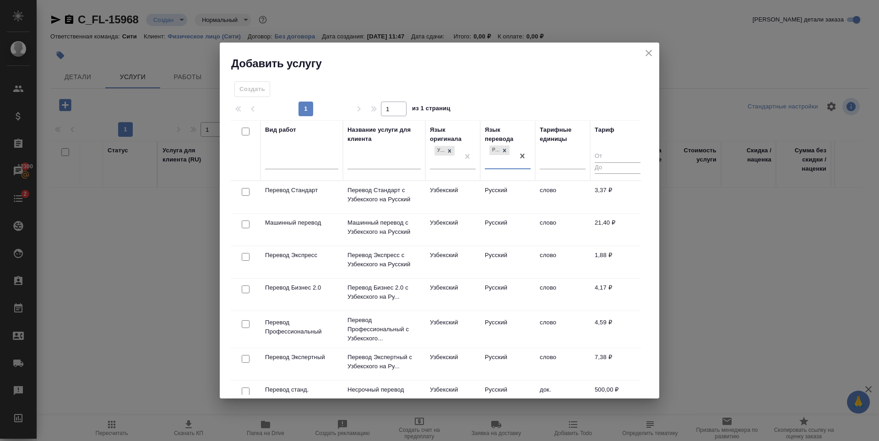
click at [244, 194] on input "checkbox" at bounding box center [246, 192] width 8 height 8
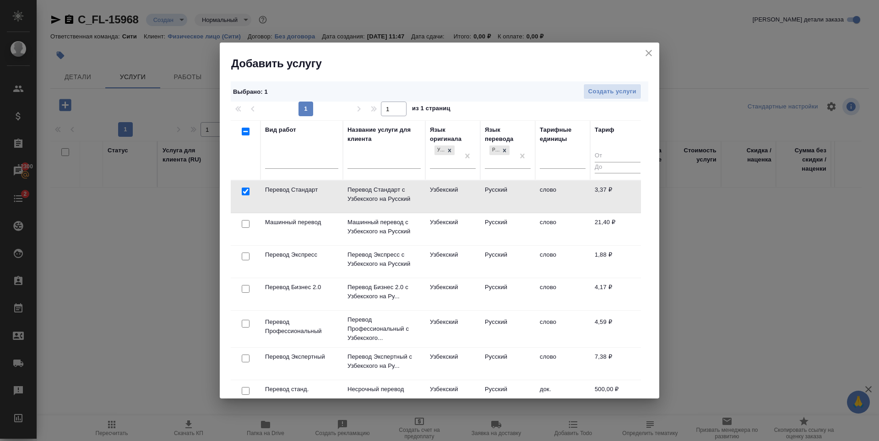
click at [244, 194] on input "checkbox" at bounding box center [246, 192] width 8 height 8
checkbox input "false"
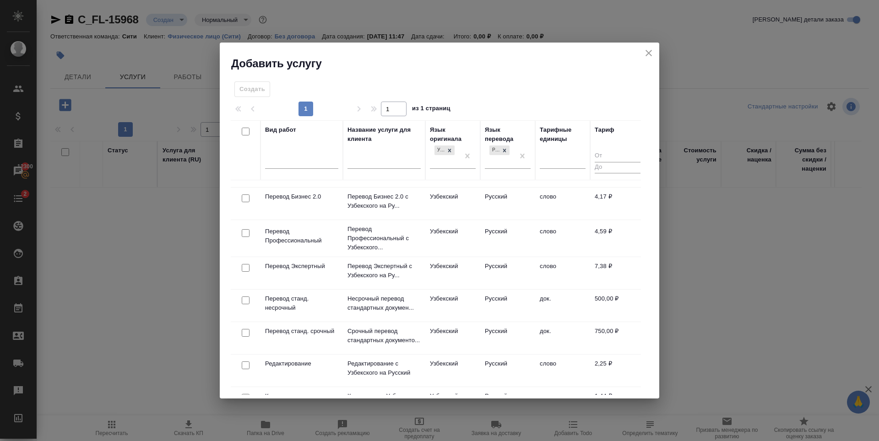
scroll to position [92, 0]
click at [244, 301] on input "checkbox" at bounding box center [246, 300] width 8 height 8
checkbox input "true"
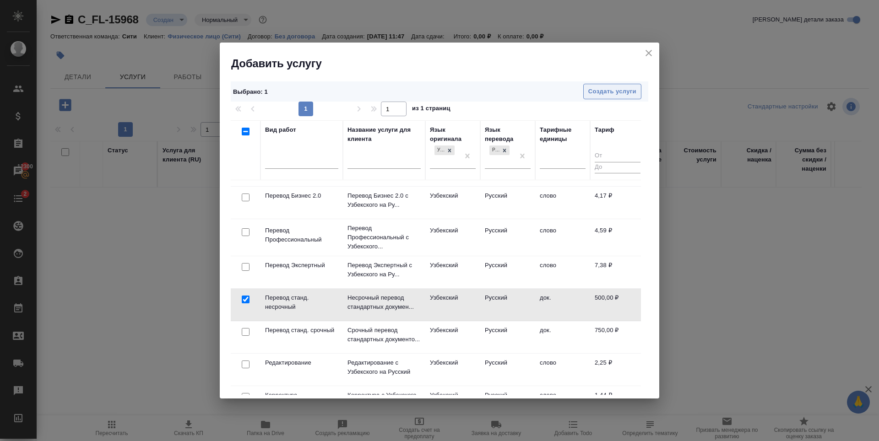
click at [610, 90] on span "Создать услуги" at bounding box center [612, 92] width 48 height 11
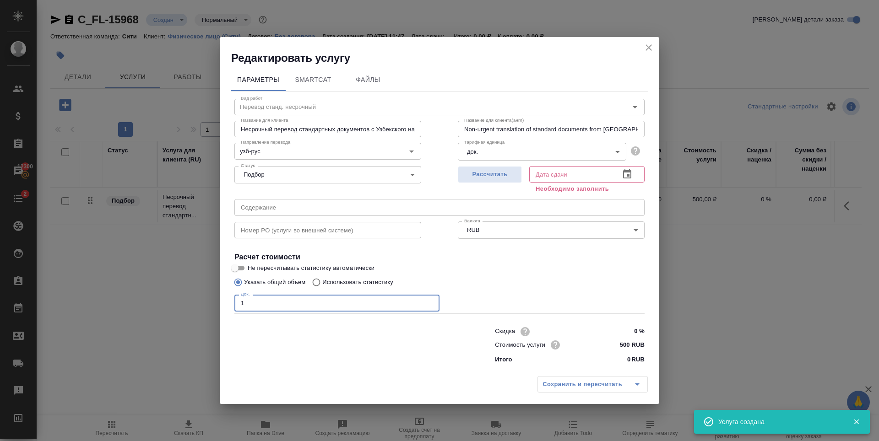
type input "1"
click at [430, 302] on input "1" at bounding box center [336, 303] width 205 height 16
click at [496, 169] on span "Рассчитать" at bounding box center [490, 174] width 54 height 11
type input "08.10.2025 11:50"
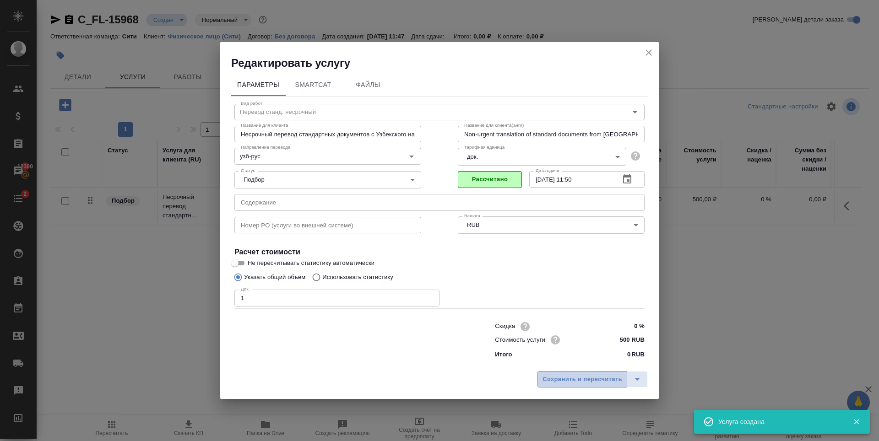
click at [556, 376] on span "Сохранить и пересчитать" at bounding box center [583, 380] width 80 height 11
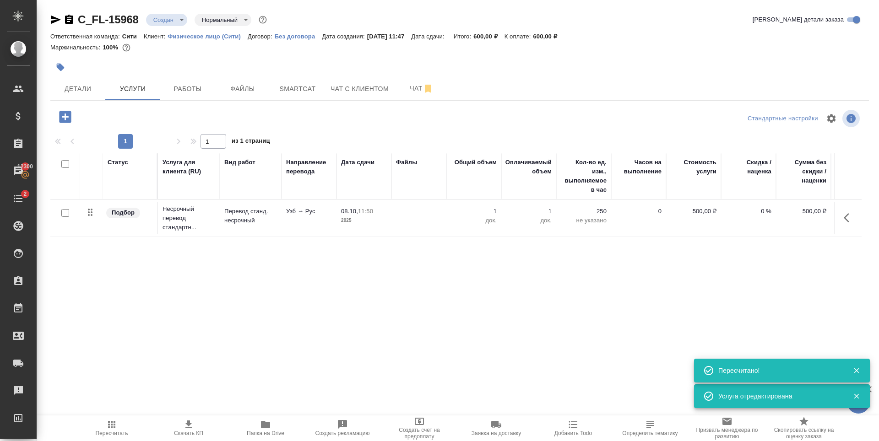
click at [390, 266] on div "Статус Услуга для клиента (RU) Вид работ Направление перевода Дата сдачи Файлы …" at bounding box center [455, 251] width 811 height 197
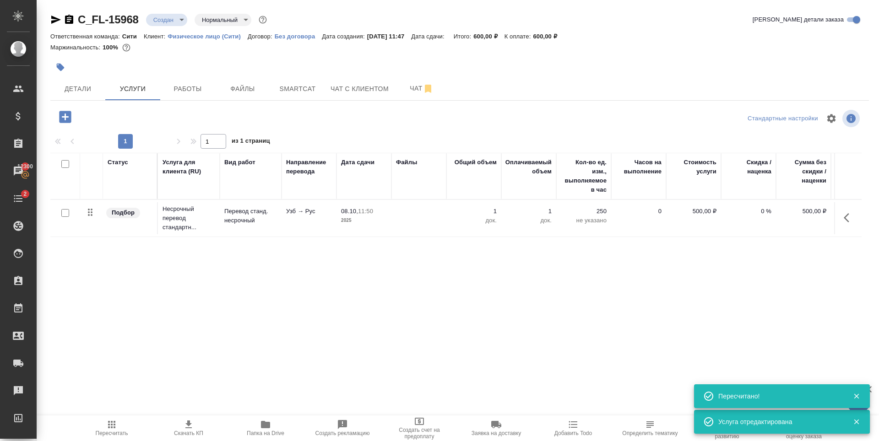
click at [70, 116] on icon "button" at bounding box center [65, 117] width 12 height 12
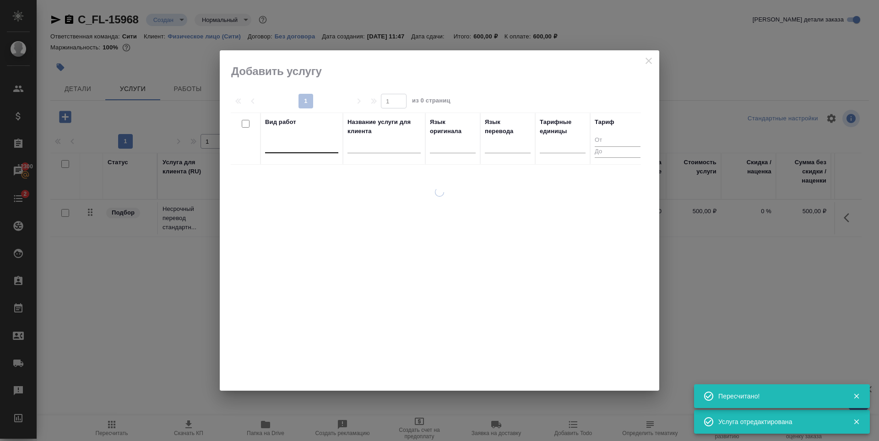
click at [304, 147] on div at bounding box center [301, 143] width 73 height 13
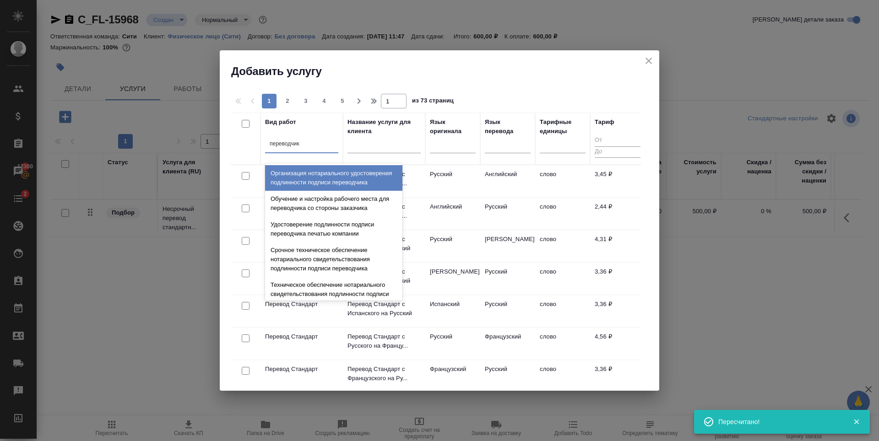
type input "переводчика"
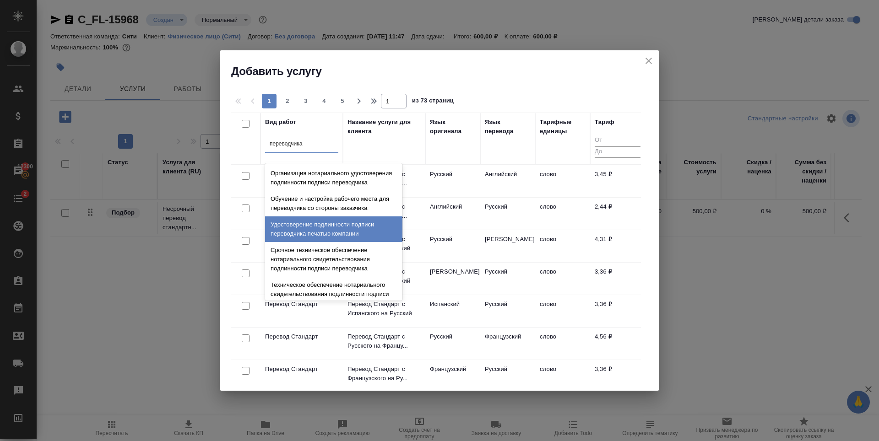
scroll to position [46, 0]
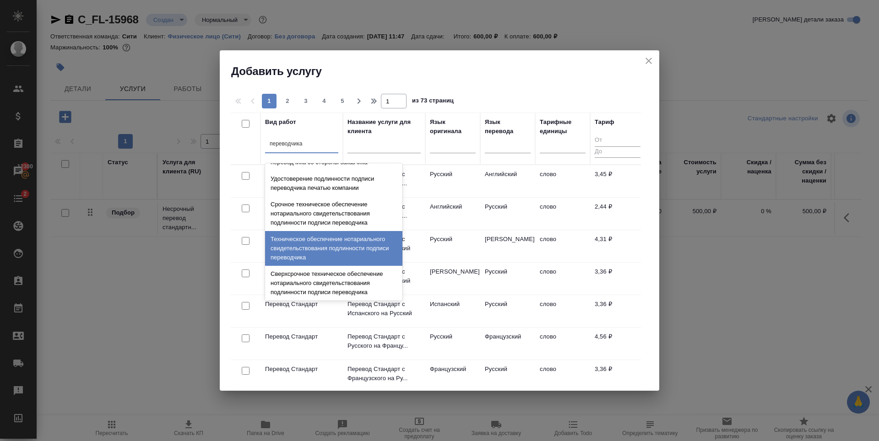
drag, startPoint x: 342, startPoint y: 258, endPoint x: 381, endPoint y: 166, distance: 100.3
click at [342, 258] on div "Техническое обеспечение нотариального свидетельствования подлинности подписи пе…" at bounding box center [333, 248] width 137 height 35
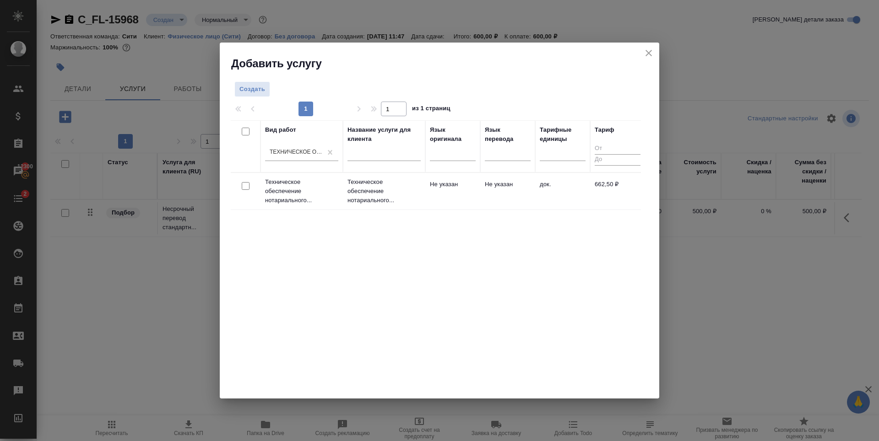
click at [244, 188] on input "checkbox" at bounding box center [246, 186] width 8 height 8
checkbox input "true"
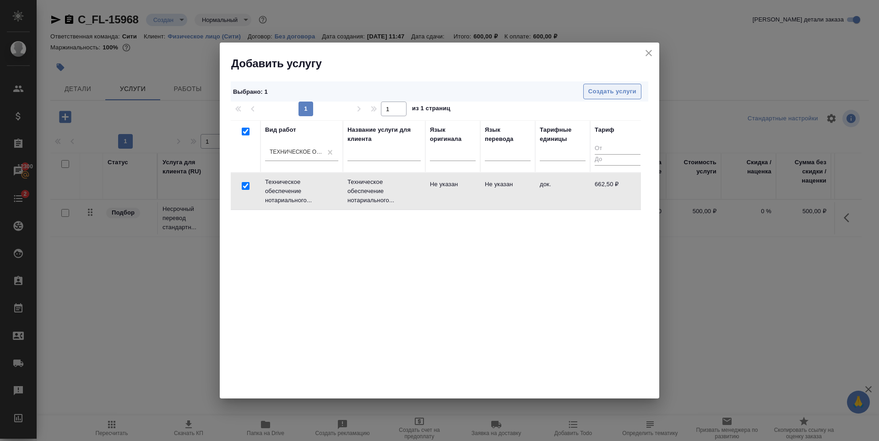
click at [596, 97] on span "Создать услуги" at bounding box center [612, 92] width 48 height 11
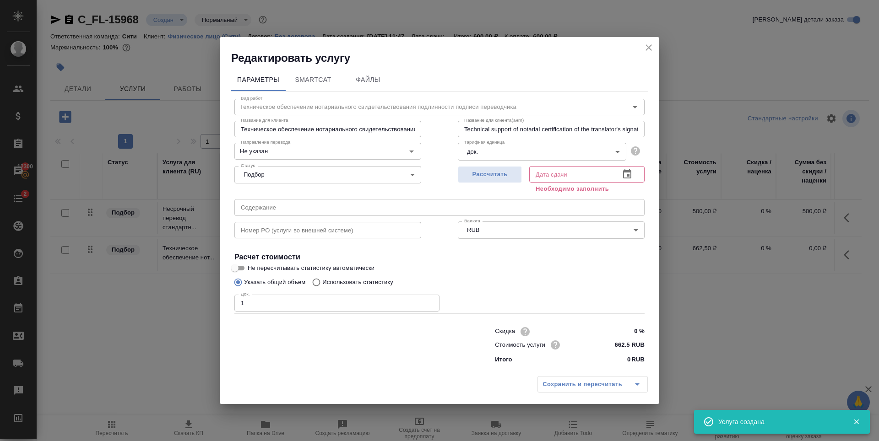
type input "1"
click at [428, 302] on input "1" at bounding box center [336, 303] width 205 height 16
click at [500, 168] on button "Рассчитать" at bounding box center [490, 174] width 64 height 17
type input "08.10.2025 12:02"
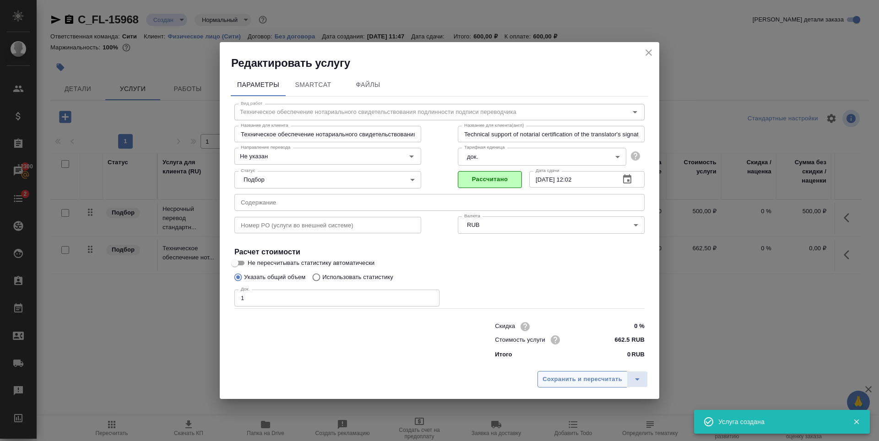
click at [564, 380] on span "Сохранить и пересчитать" at bounding box center [583, 380] width 80 height 11
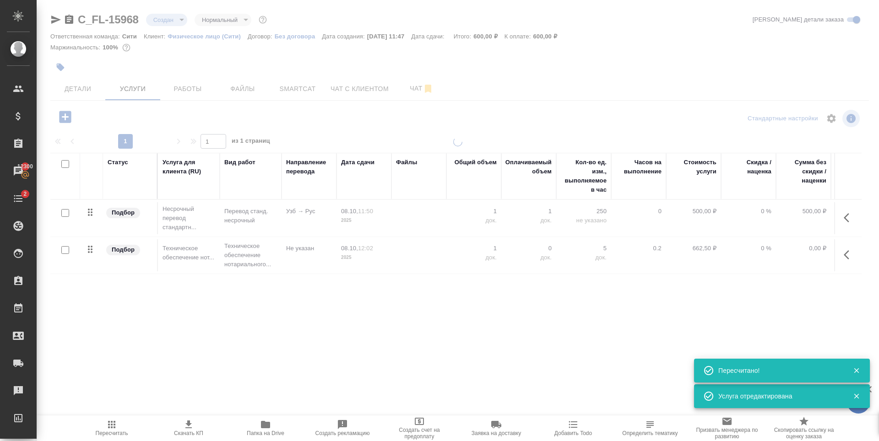
click at [350, 316] on div at bounding box center [458, 255] width 842 height 236
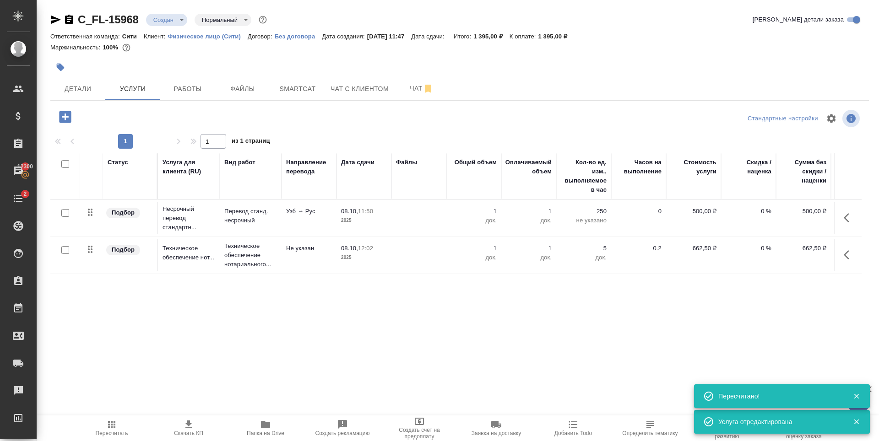
scroll to position [0, 52]
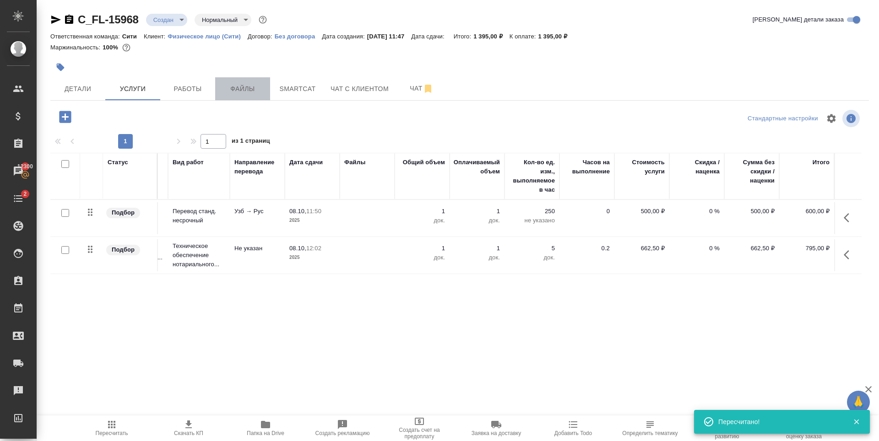
click at [258, 86] on span "Файлы" at bounding box center [243, 88] width 44 height 11
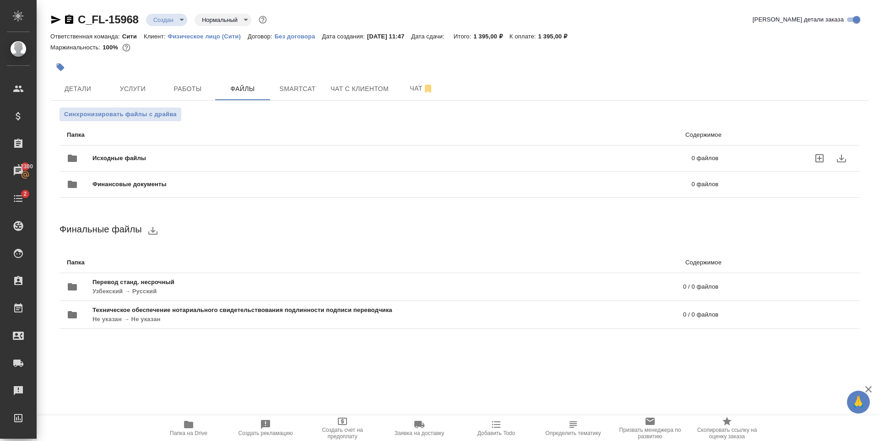
click at [822, 158] on icon "uploadFiles" at bounding box center [819, 158] width 11 height 11
click at [0, 0] on input "uploadFiles" at bounding box center [0, 0] width 0 height 0
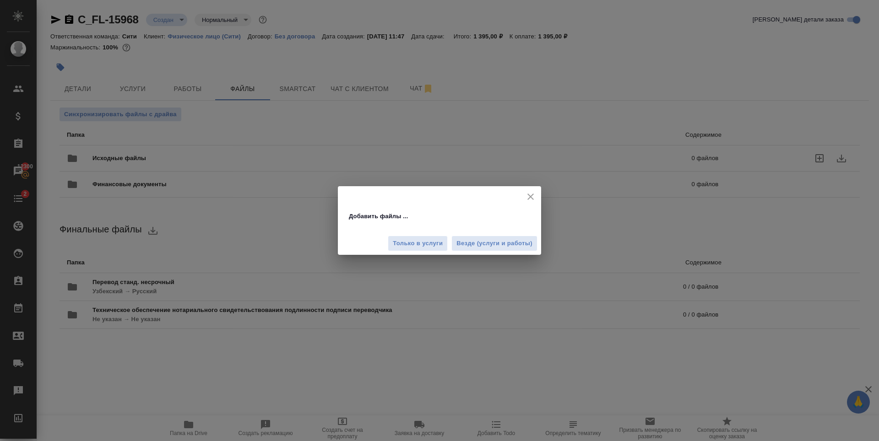
click at [456, 244] on button "Везде (услуги и работы)" at bounding box center [494, 244] width 86 height 16
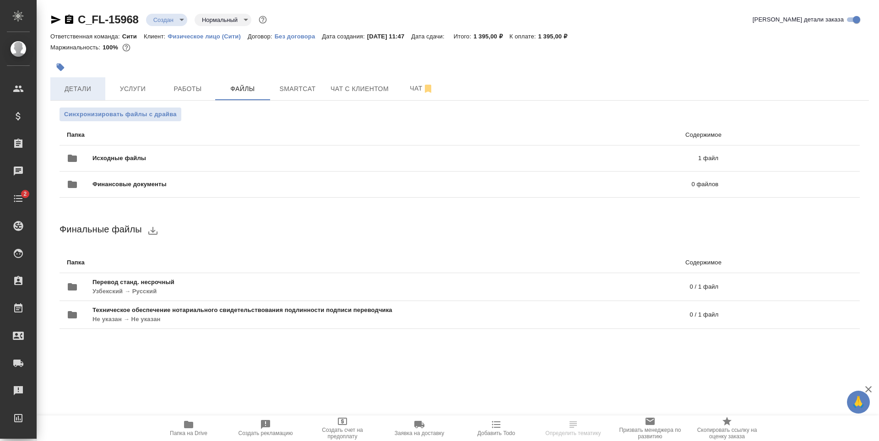
click at [71, 92] on span "Детали" at bounding box center [78, 88] width 44 height 11
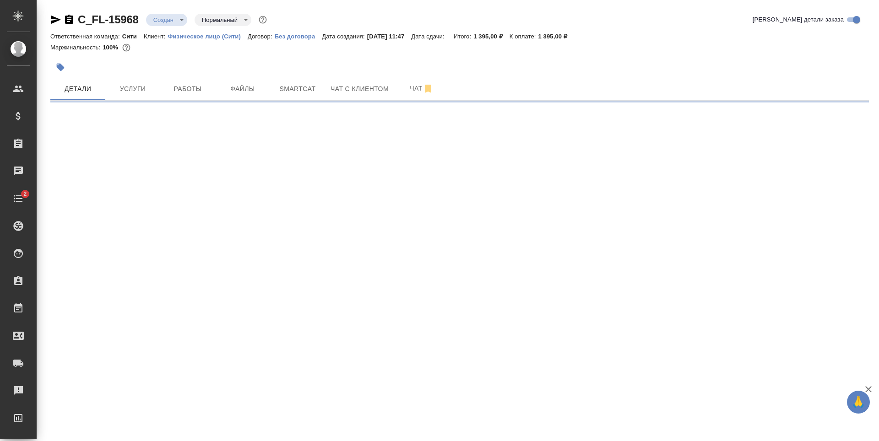
select select "RU"
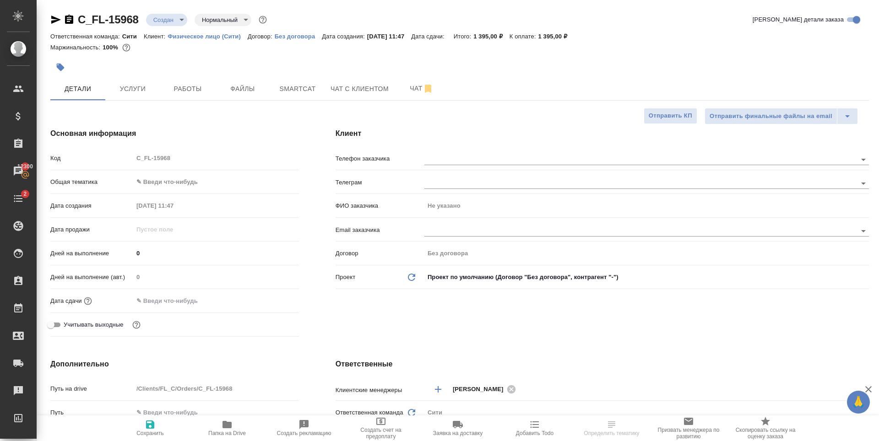
type textarea "x"
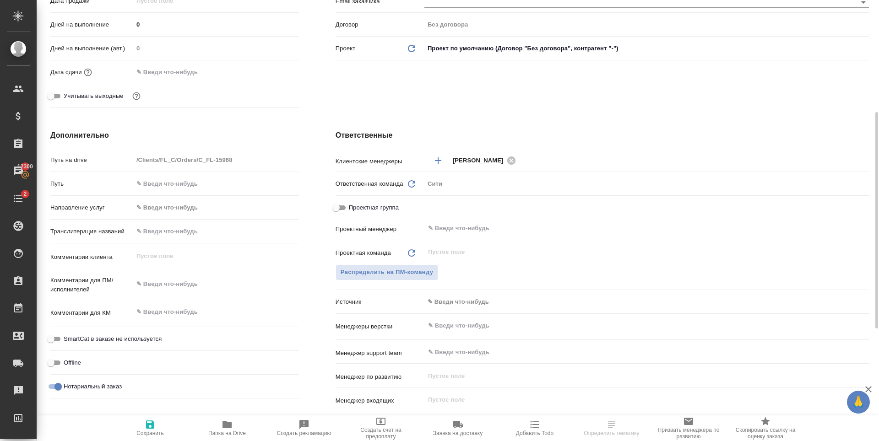
click at [160, 235] on input "text" at bounding box center [216, 231] width 166 height 13
type input "К"
type textarea "x"
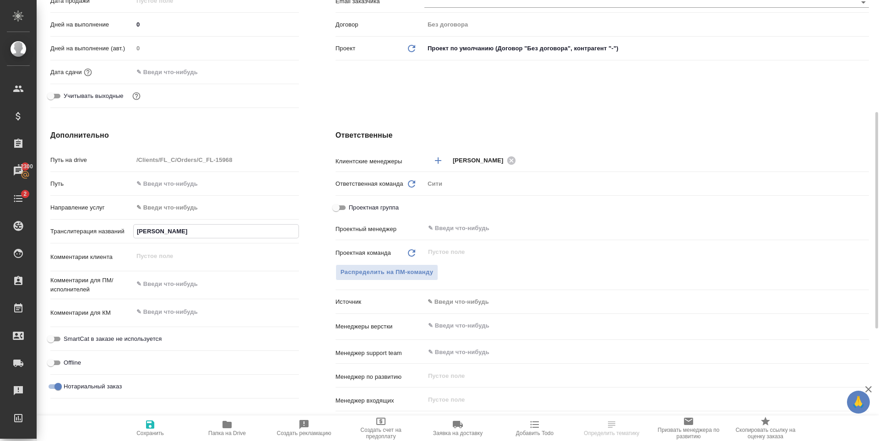
type input "КУ"
type textarea "x"
type input "КУШ"
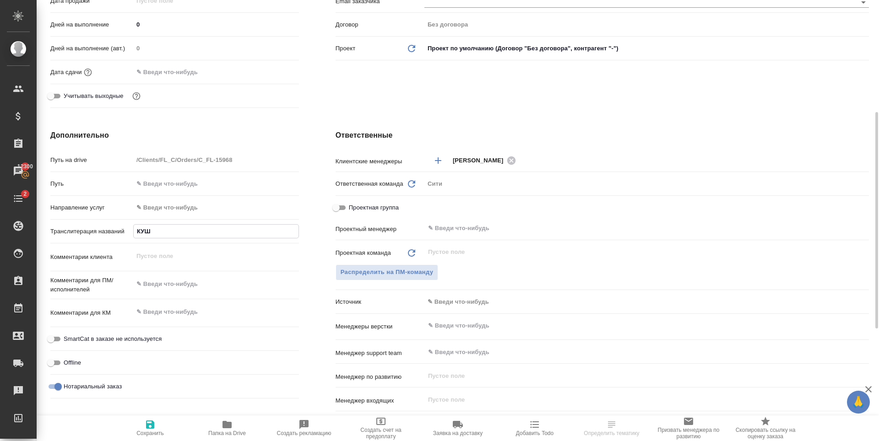
type textarea "x"
type input "КУША"
type textarea "x"
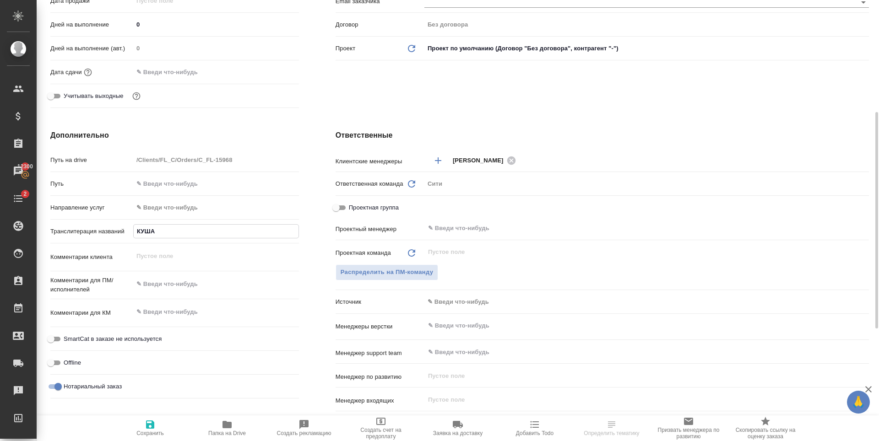
type textarea "x"
type input "КУШАН"
type textarea "x"
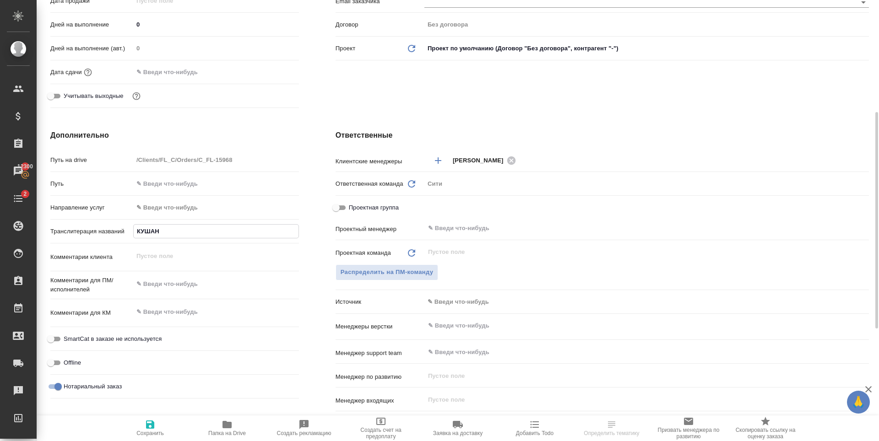
type textarea "x"
type input "КУШАНО"
type textarea "x"
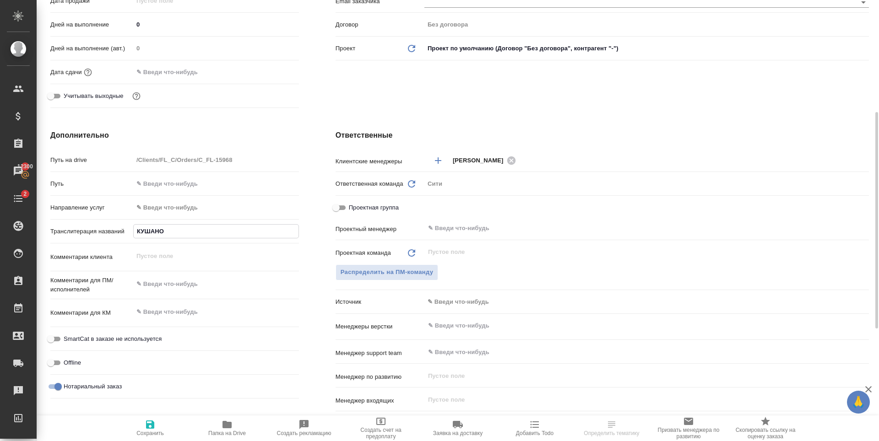
type input "КУШАНОВ"
type textarea "x"
type input "КУШАНОВ"
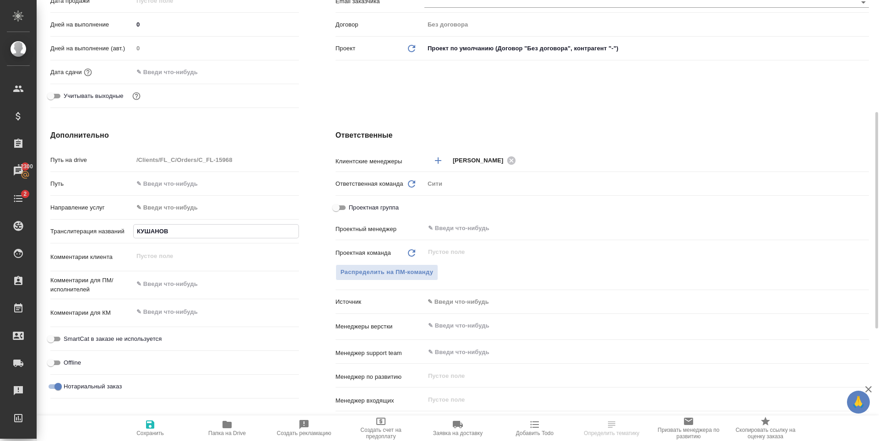
type textarea "x"
type input "КУШАНОВ М"
type textarea "x"
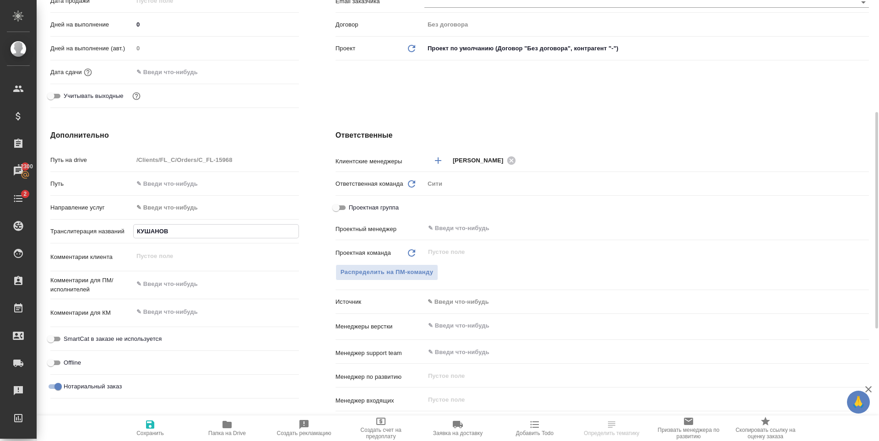
type textarea "x"
type input "КУШАНОВ МА"
type textarea "x"
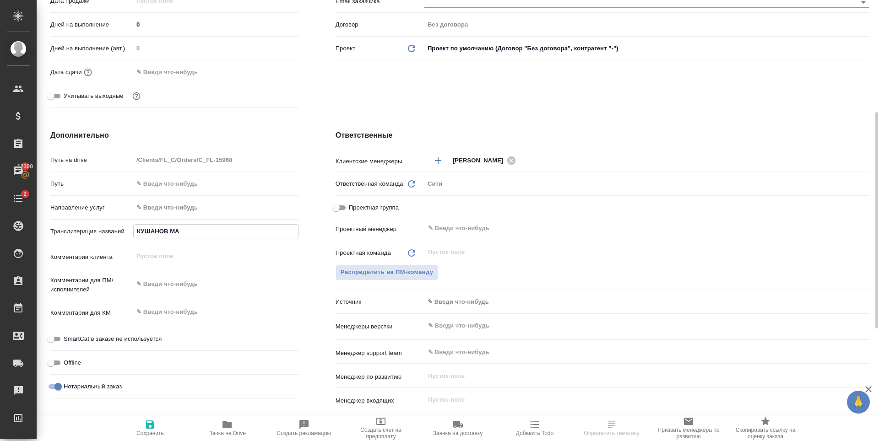
type textarea "x"
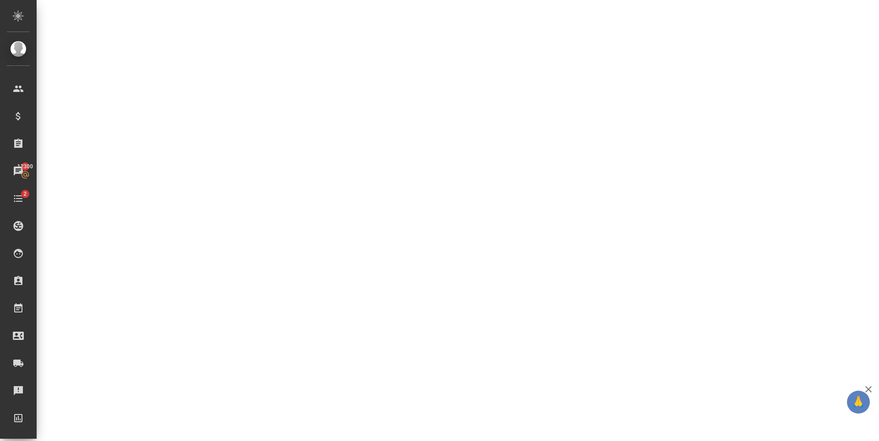
select select "RU"
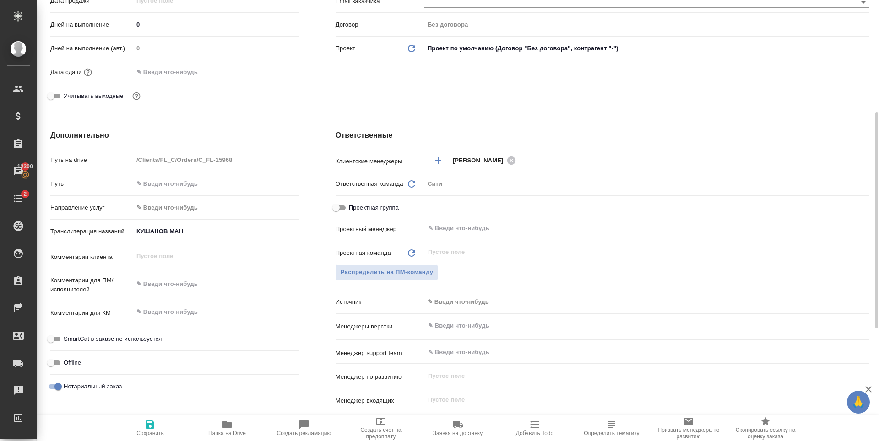
type textarea "x"
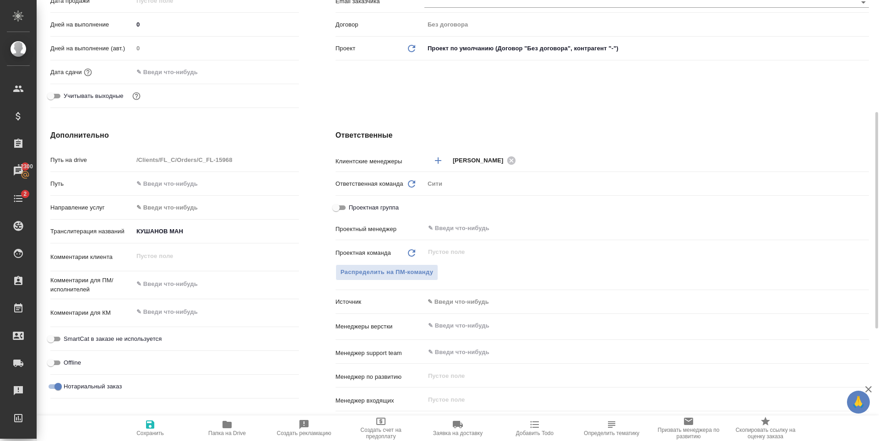
type textarea "x"
click at [189, 235] on input "КУШАНОВ МАН" at bounding box center [216, 231] width 166 height 13
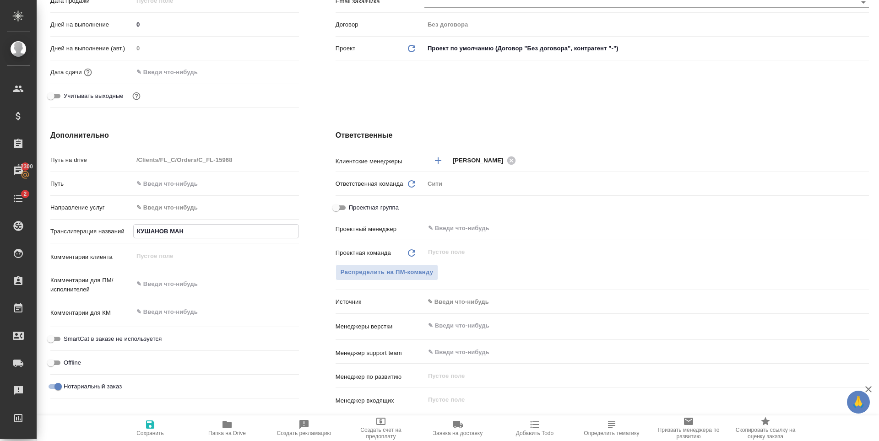
type input "КУШАНОВ МАНС"
type textarea "x"
type input "КУШАНОВ МАНСУ"
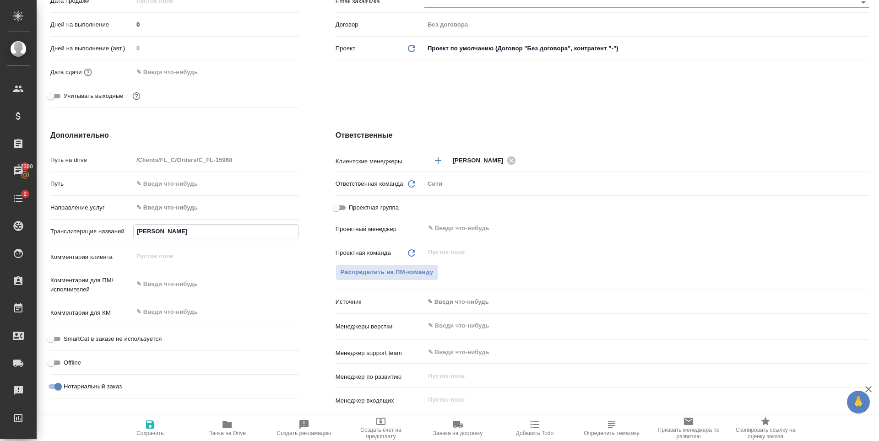
type textarea "x"
type input "КУШАНОВ МАНСУР"
type textarea "x"
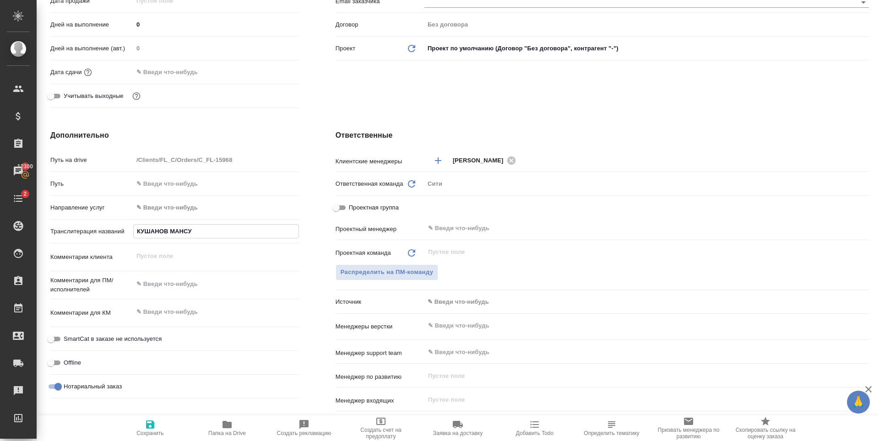
type textarea "x"
type input "КУШАНОВ МАНСУР"
type textarea "x"
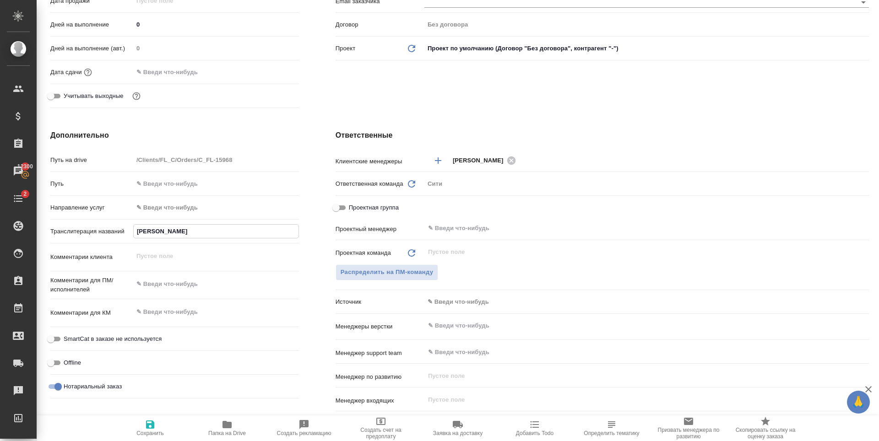
type textarea "x"
type input "КУШАНОВ МАНСУР М"
type textarea "x"
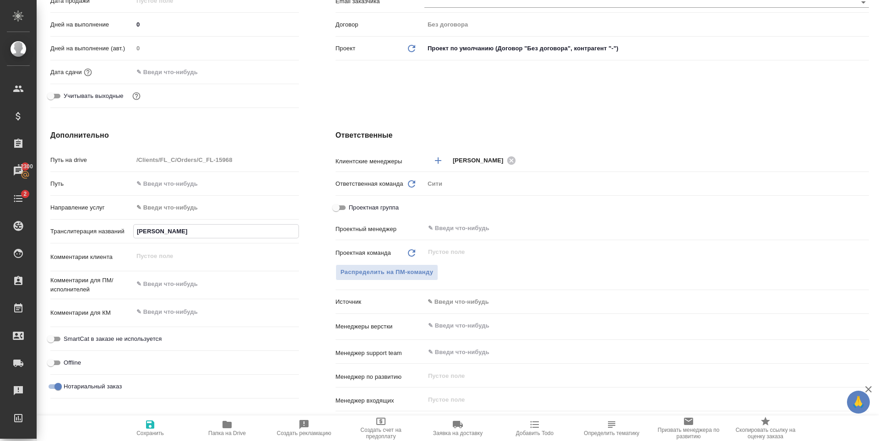
type input "КУШАНОВ МАНСУР МУ"
type textarea "x"
type input "КУШАНОВ МАНСУР МУР"
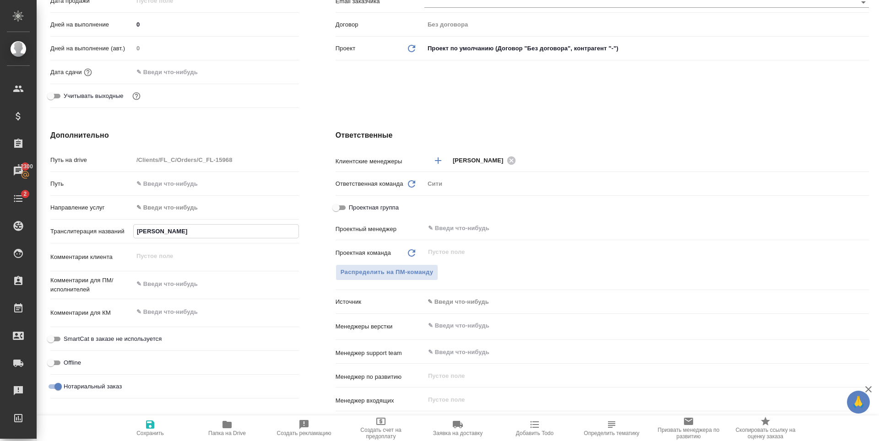
type textarea "x"
type input "КУШАНОВ МАНСУР МУРО"
type textarea "x"
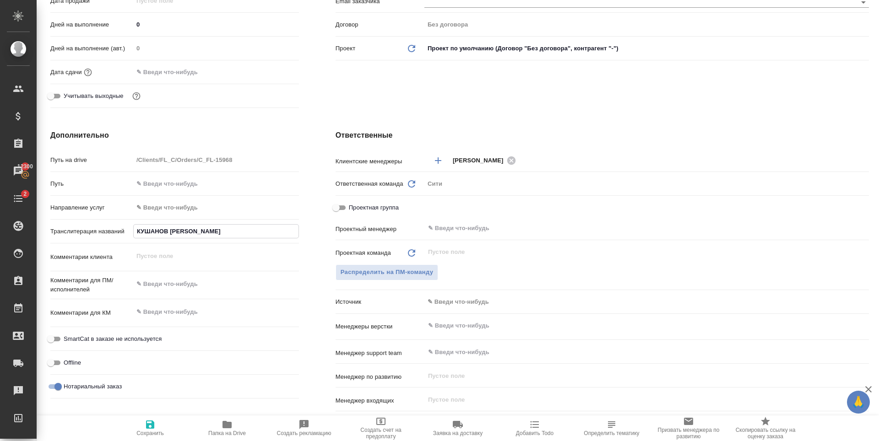
type textarea "x"
type input "КУШАНОВ МАНСУР МУРОД"
type textarea "x"
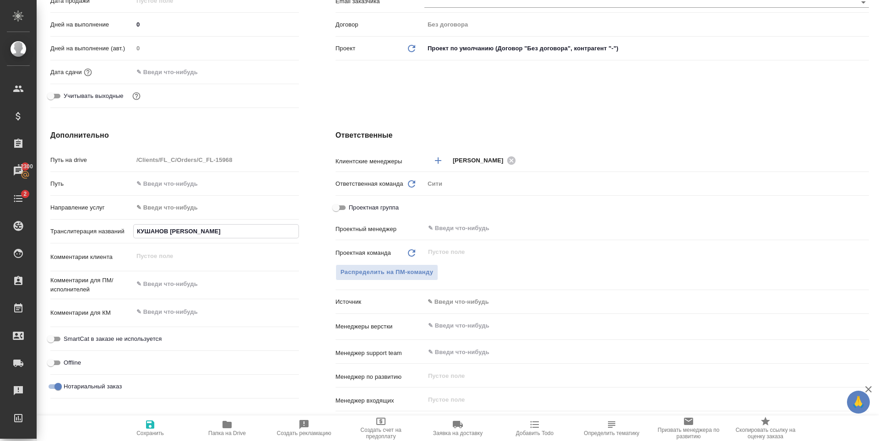
type textarea "x"
type input "КУШАНОВ МАНСУР МУРОДЖ"
type textarea "x"
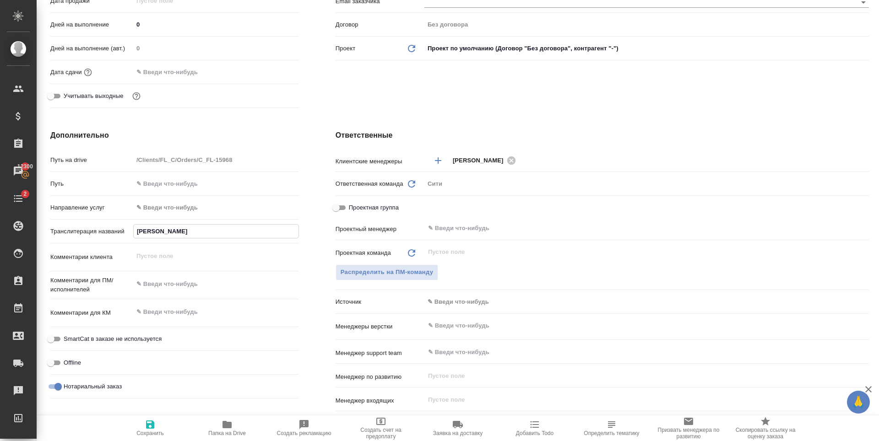
type input "КУШАНОВ МАНСУР МУРОДЖО"
type textarea "x"
type input "КУШАНОВ МАНСУР МУРОДЖОН"
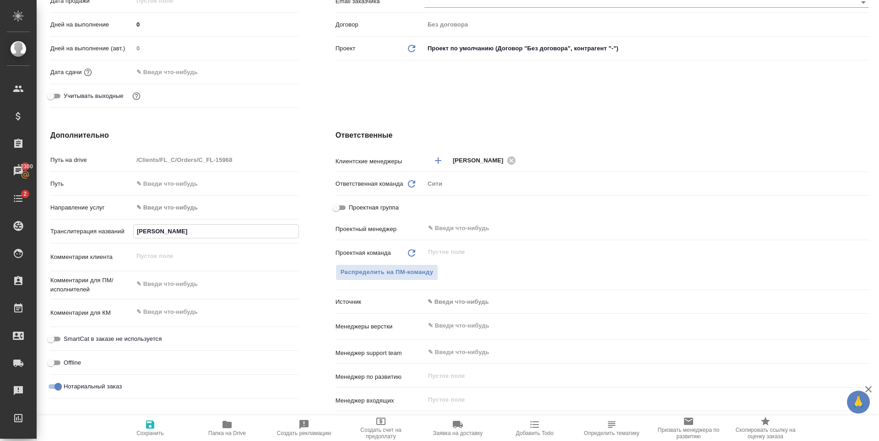
type textarea "x"
type input "КУШАНОВ МАНСУР МУРОДЖОНО"
type textarea "x"
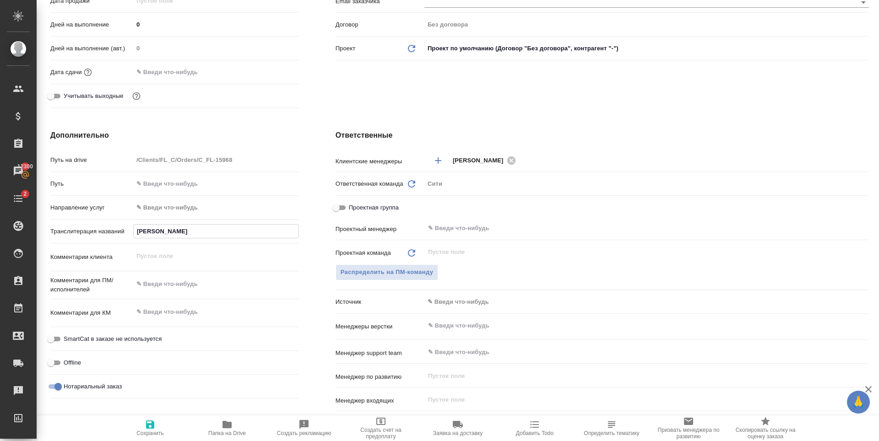
type textarea "x"
type input "КУШАНОВ МАНСУР МУРОДЖОНОВ"
type textarea "x"
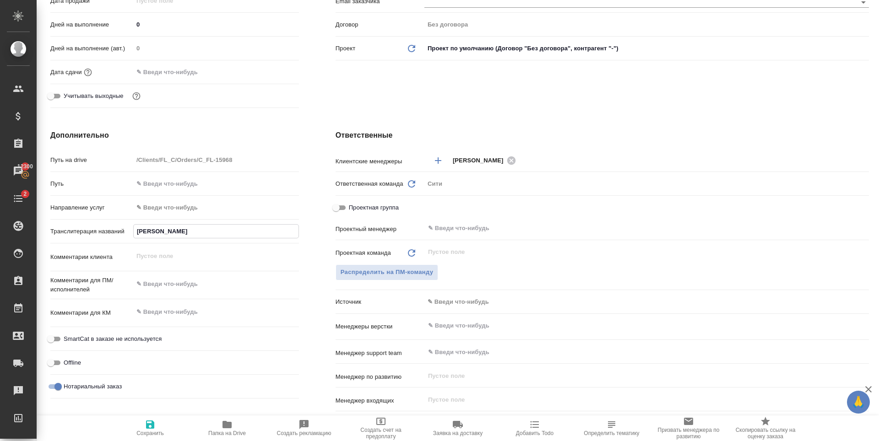
type textarea "x"
type input "КУШАНОВ МАНСУР МУРОДЖОНОВИ"
type textarea "x"
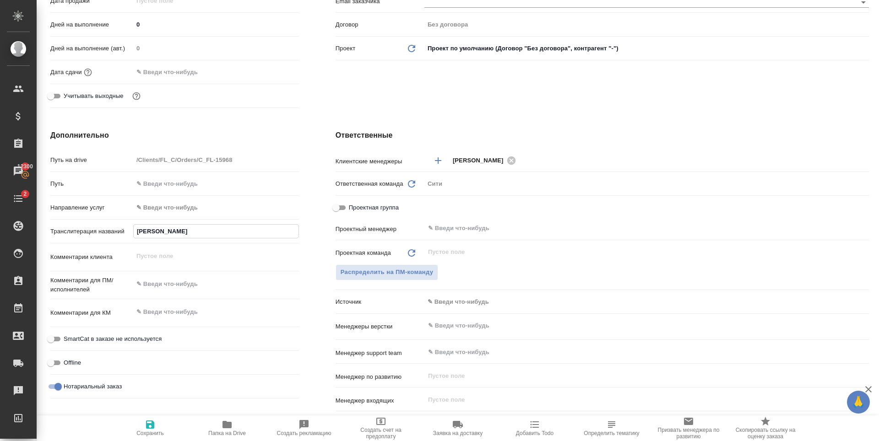
type input "КУШАНОВ МАНСУР МУРОДЖОНОВИЧ"
type textarea "x"
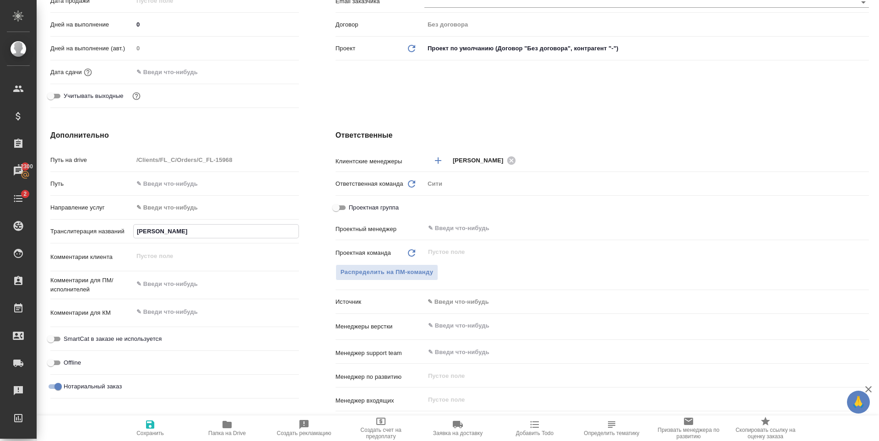
type textarea "x"
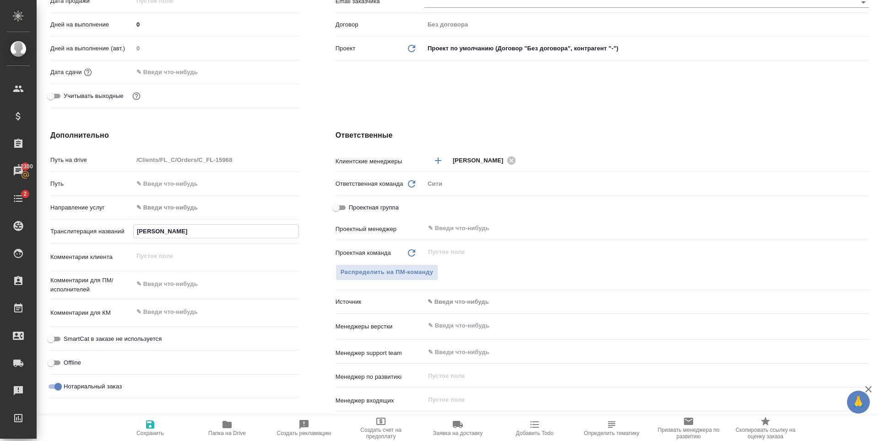
type input "КУШАНОВ МАНСУР МУРОДЖОНОВИЧ"
click at [146, 425] on icon "button" at bounding box center [150, 424] width 11 height 11
type textarea "x"
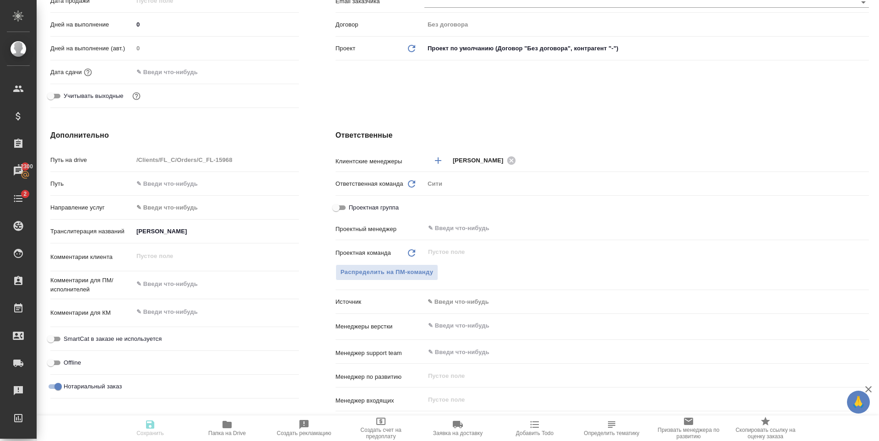
type textarea "x"
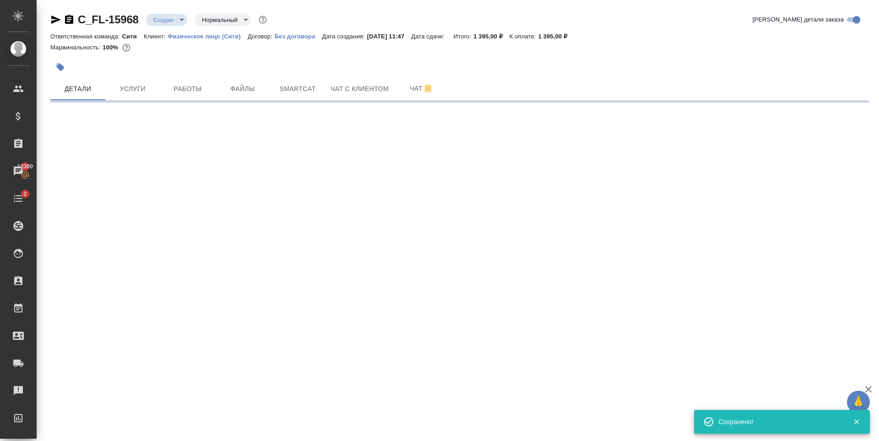
scroll to position [0, 0]
select select "RU"
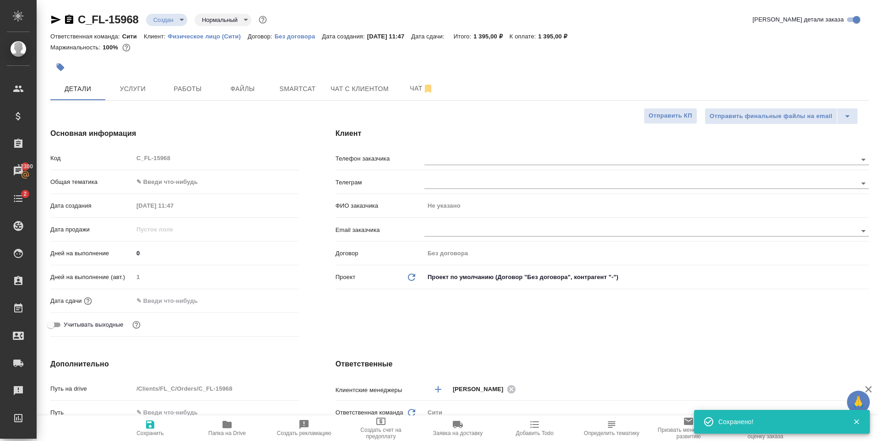
type textarea "x"
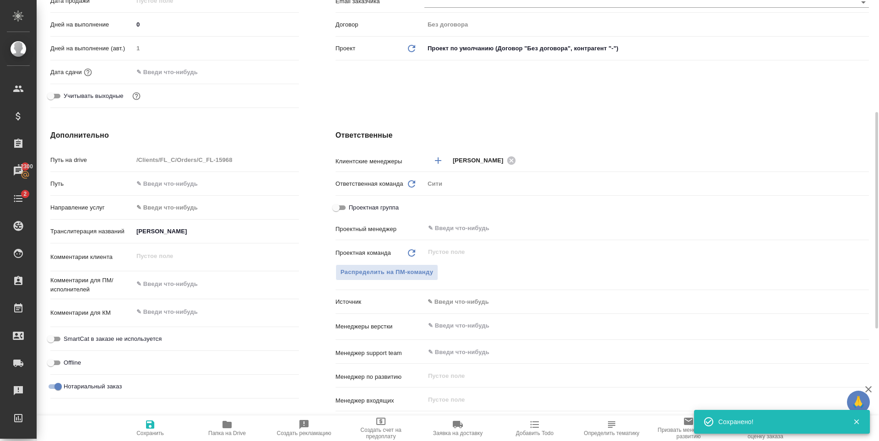
type textarea "x"
click at [168, 284] on textarea at bounding box center [216, 285] width 165 height 16
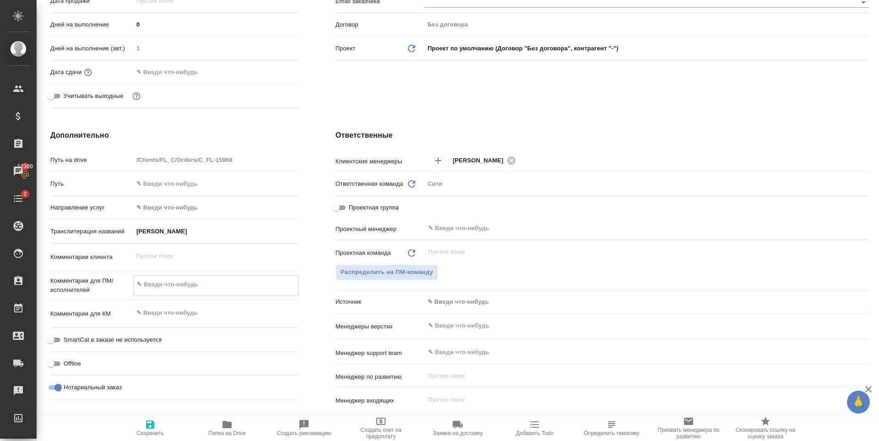
type textarea "н"
type textarea "x"
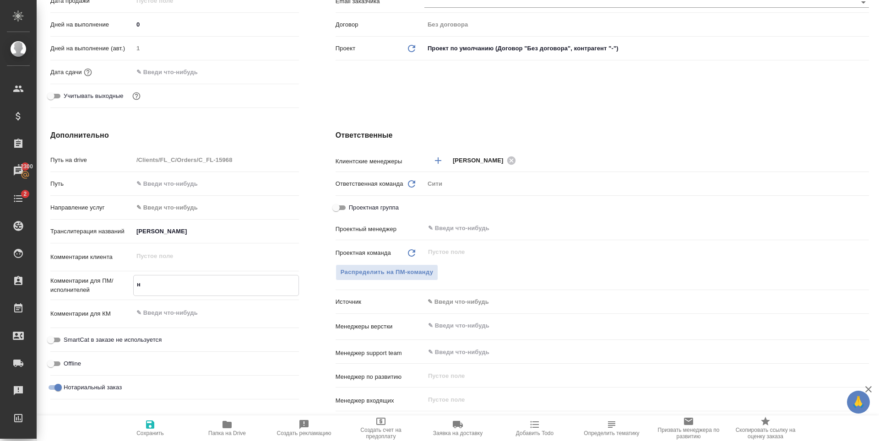
type textarea "нО"
type textarea "x"
type textarea "нОТ"
type textarea "x"
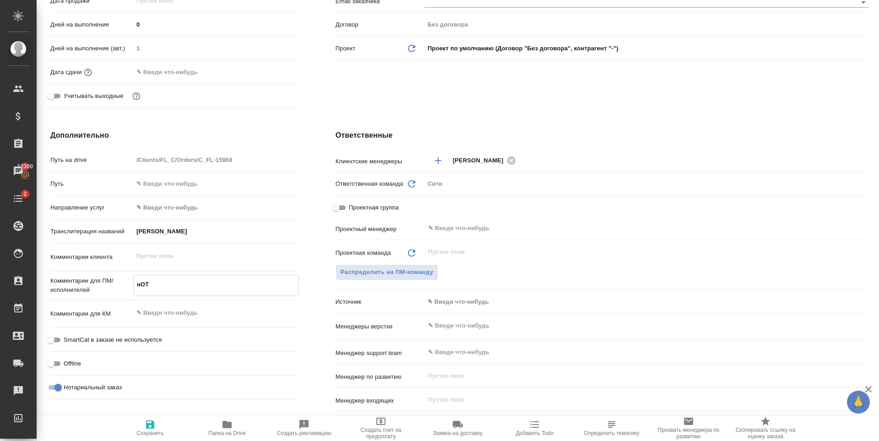
type textarea "x"
type textarea "нО"
type textarea "x"
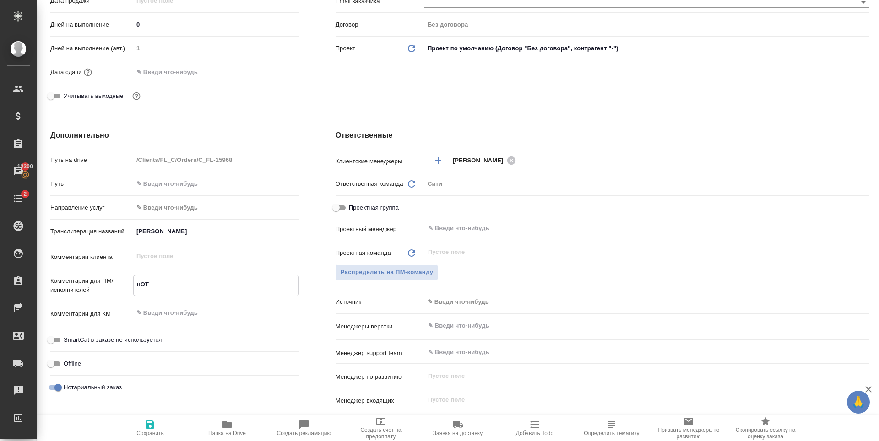
type textarea "x"
type textarea "н"
type textarea "x"
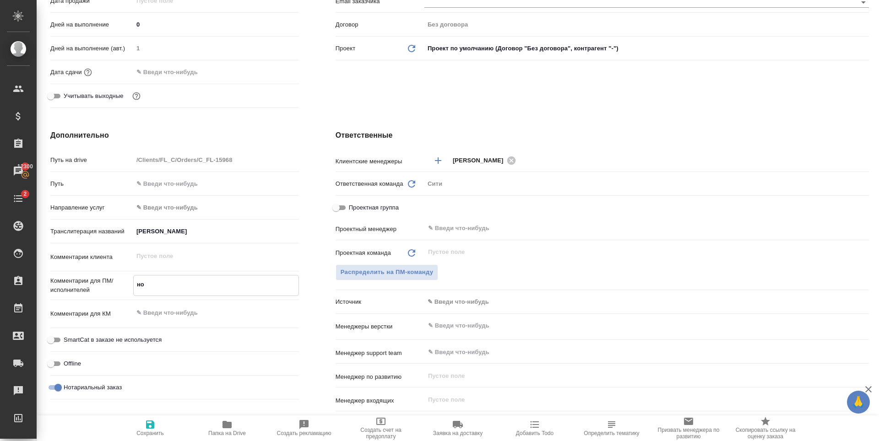
type textarea "нот"
type textarea "x"
type textarea "нот"
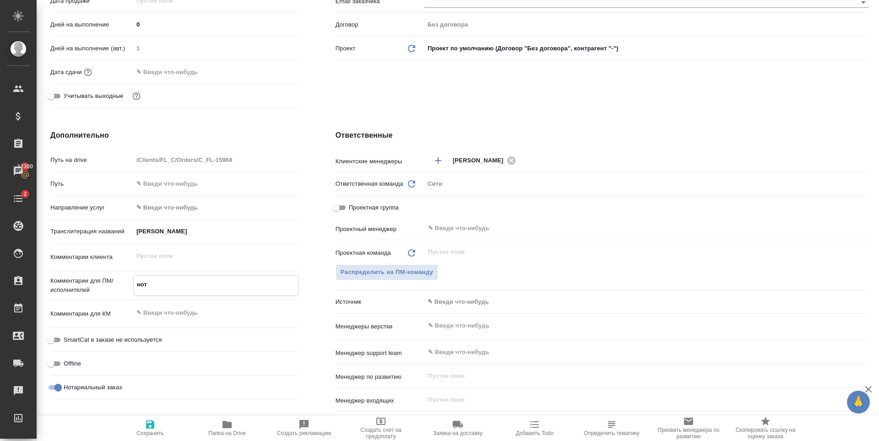
type textarea "x"
click at [143, 435] on span "Сохранить" at bounding box center [149, 433] width 27 height 6
type textarea "x"
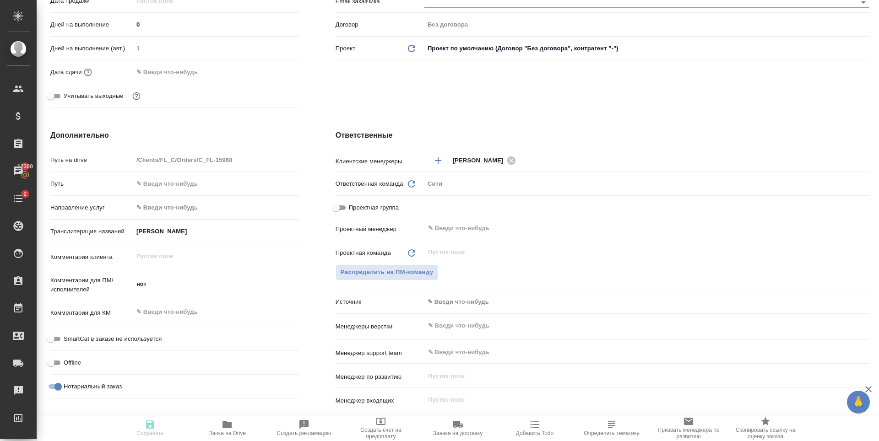
type textarea "x"
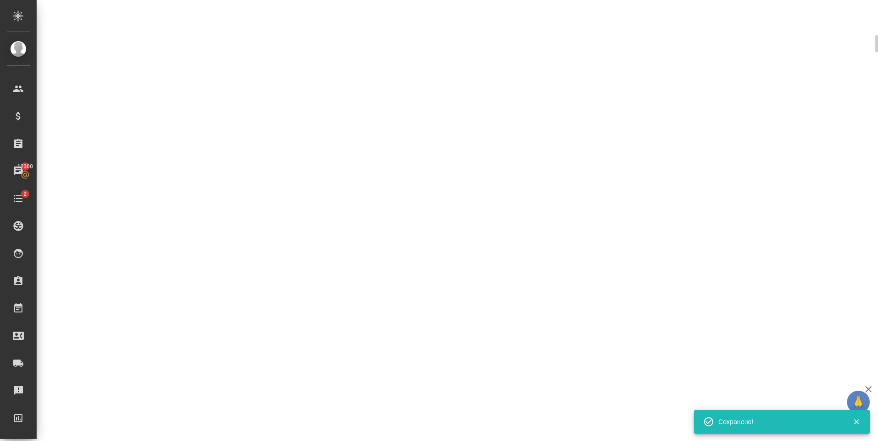
scroll to position [222, 0]
select select "RU"
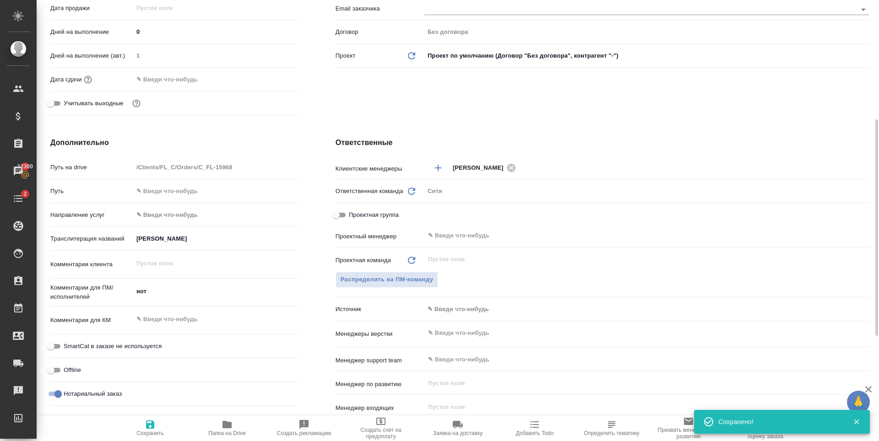
type textarea "x"
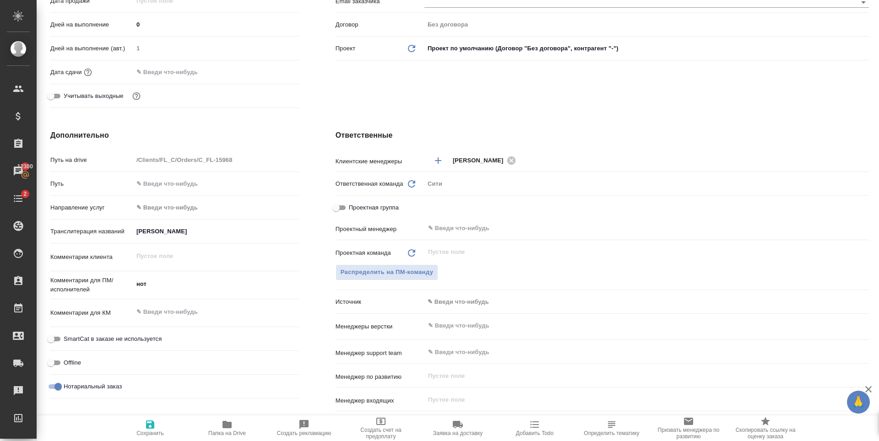
scroll to position [0, 0]
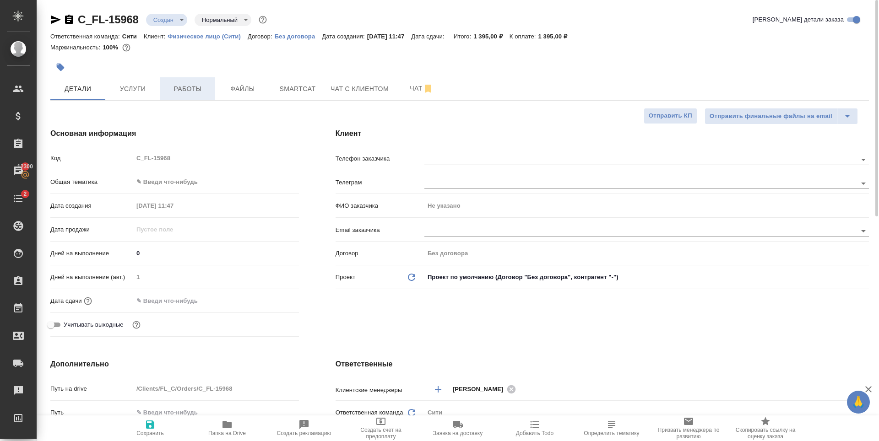
click at [198, 93] on span "Работы" at bounding box center [188, 88] width 44 height 11
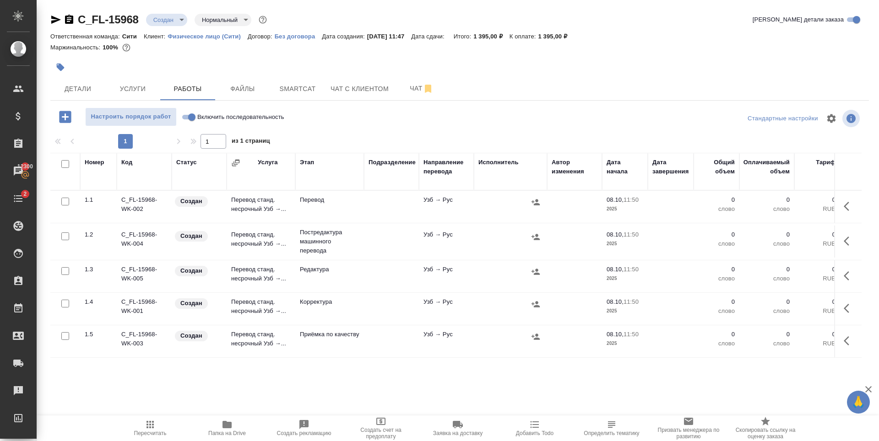
click at [62, 238] on input "checkbox" at bounding box center [65, 237] width 8 height 8
checkbox input "true"
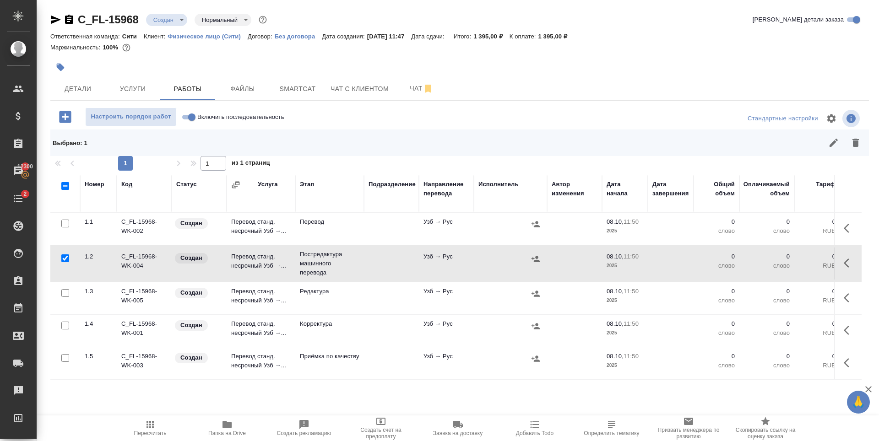
click at [66, 291] on input "checkbox" at bounding box center [65, 293] width 8 height 8
checkbox input "true"
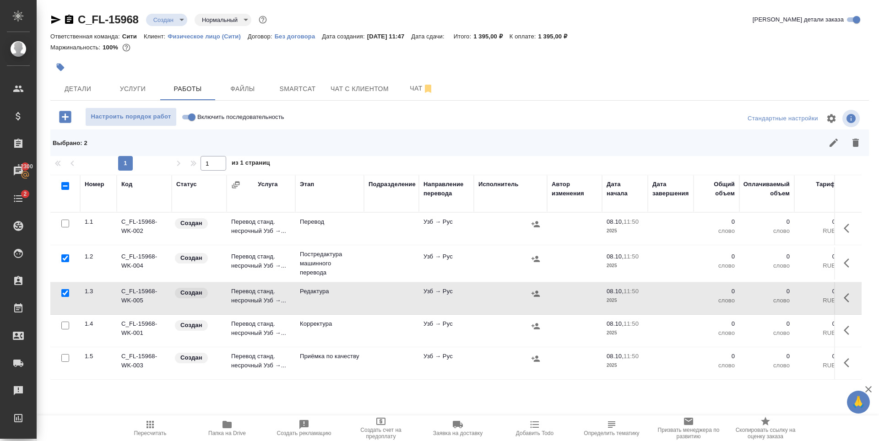
click at [65, 328] on input "checkbox" at bounding box center [65, 326] width 8 height 8
checkbox input "true"
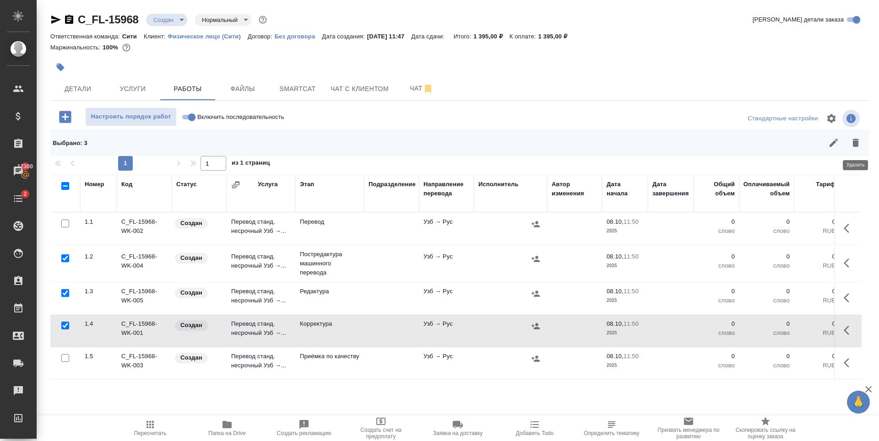
click at [852, 148] on button "button" at bounding box center [856, 143] width 22 height 22
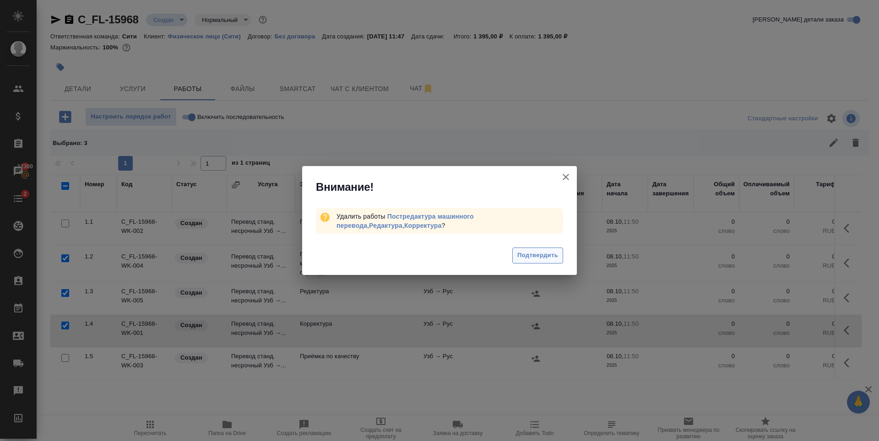
click at [549, 251] on span "Подтвердить" at bounding box center [537, 255] width 41 height 11
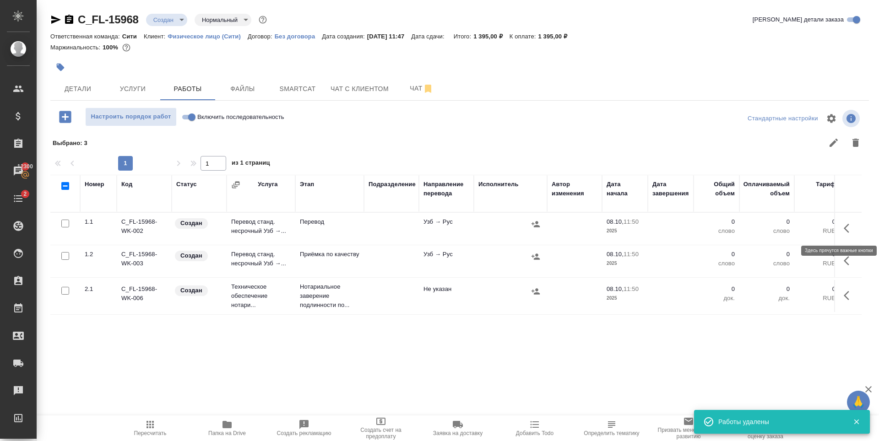
click at [848, 228] on icon "button" at bounding box center [849, 228] width 11 height 11
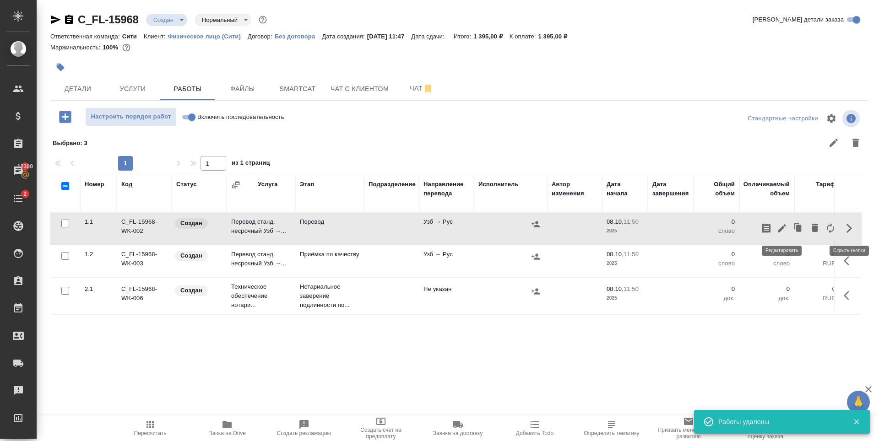
click at [784, 229] on icon "button" at bounding box center [782, 228] width 11 height 11
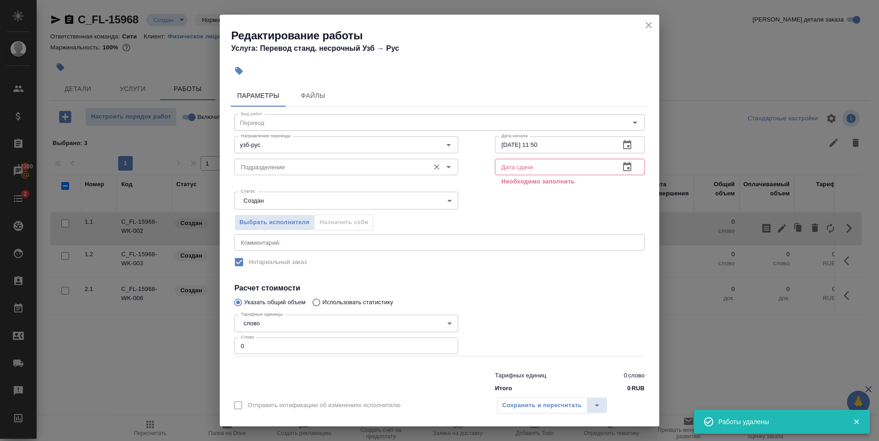
click at [307, 172] on input "Подразделение" at bounding box center [331, 167] width 188 height 11
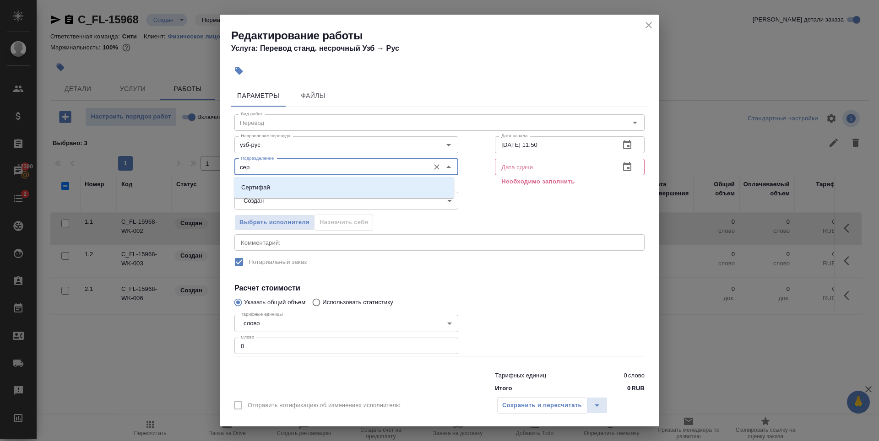
drag, startPoint x: 263, startPoint y: 168, endPoint x: 218, endPoint y: 174, distance: 44.8
click at [216, 174] on div "Редактирование работы Услуга: Перевод станд. несрочный Узб → Рус Параметры Файл…" at bounding box center [439, 220] width 879 height 441
click at [267, 183] on p "Прямая загрузка (шаблонные документы)" at bounding box center [300, 187] width 118 height 9
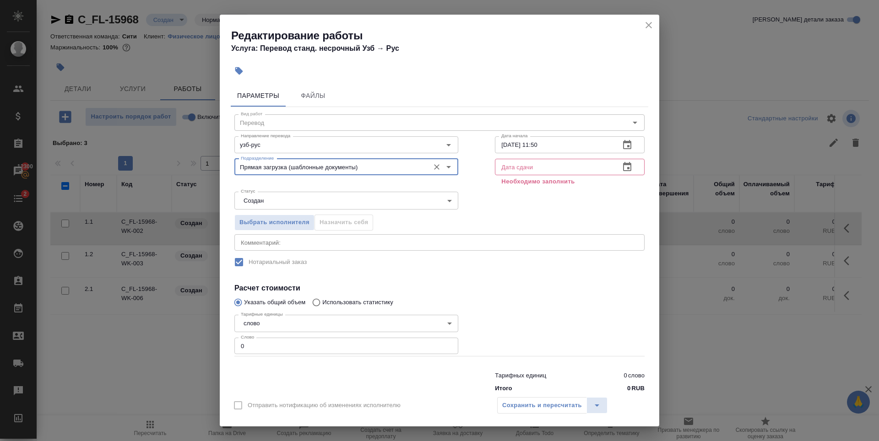
type input "Прямая загрузка (шаблонные документы)"
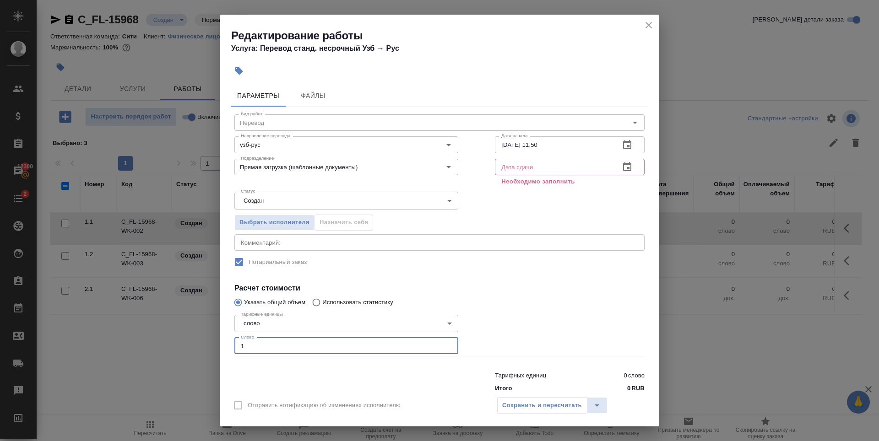
type input "1"
click at [445, 343] on input "1" at bounding box center [346, 346] width 224 height 16
click at [626, 171] on button "button" at bounding box center [627, 167] width 22 height 22
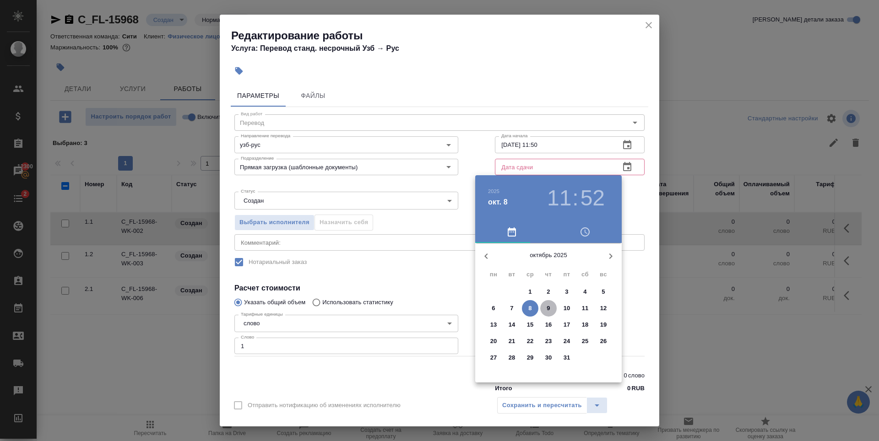
click at [550, 308] on span "9" at bounding box center [548, 308] width 16 height 9
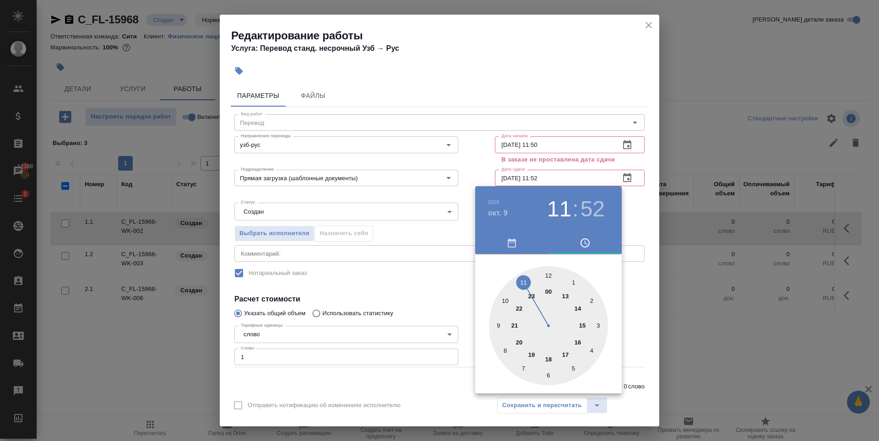
click at [497, 321] on div at bounding box center [548, 325] width 119 height 119
click at [547, 276] on div at bounding box center [548, 325] width 119 height 119
type input "09.10.2025 09:00"
click at [565, 95] on div at bounding box center [439, 220] width 879 height 441
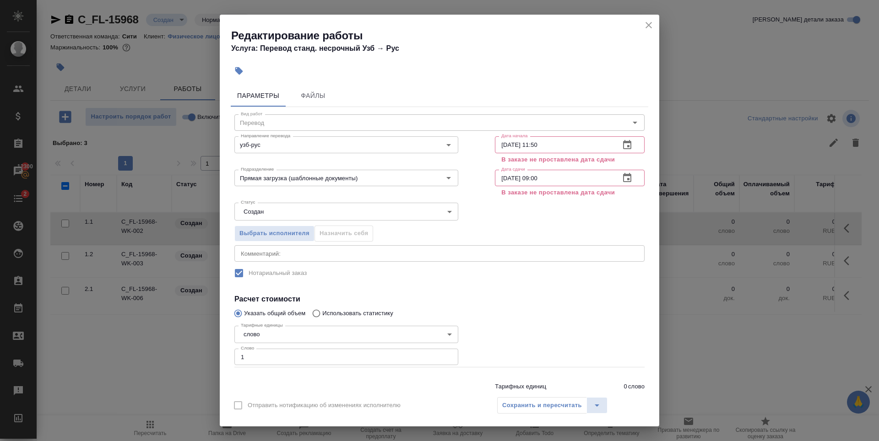
click at [551, 403] on div "Сохранить и пересчитать" at bounding box center [552, 405] width 110 height 16
drag, startPoint x: 551, startPoint y: 403, endPoint x: 556, endPoint y: 395, distance: 9.8
click at [552, 403] on div "Сохранить и пересчитать" at bounding box center [552, 405] width 110 height 16
drag, startPoint x: 635, startPoint y: 30, endPoint x: 646, endPoint y: 28, distance: 10.6
click at [636, 30] on h2 "Редактирование работы" at bounding box center [445, 35] width 428 height 15
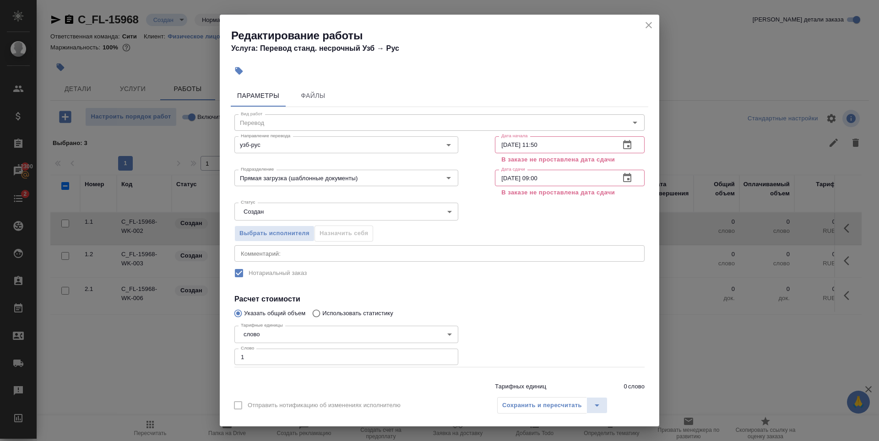
click at [652, 27] on icon "close" at bounding box center [648, 25] width 11 height 11
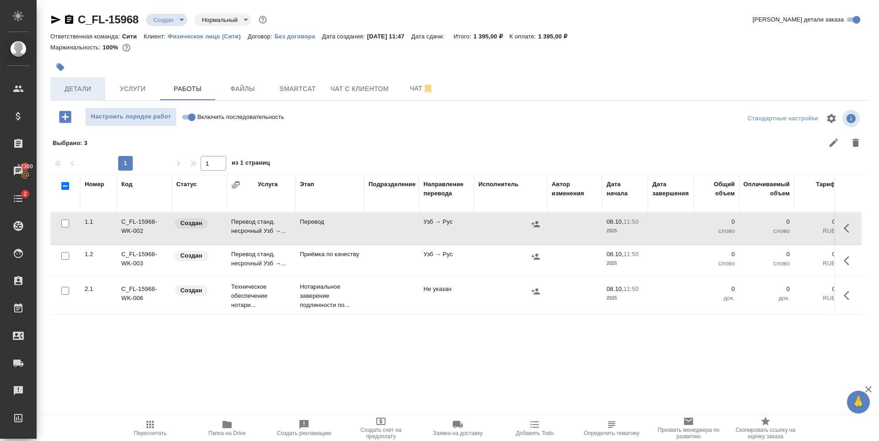
click at [85, 87] on span "Детали" at bounding box center [78, 88] width 44 height 11
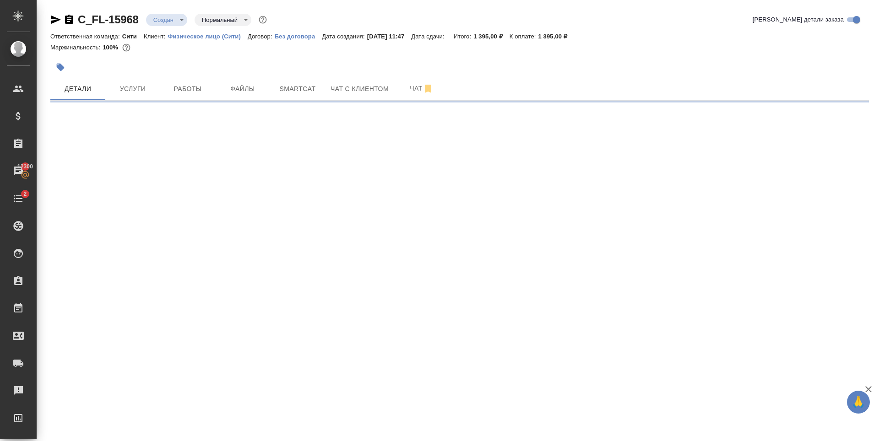
select select "RU"
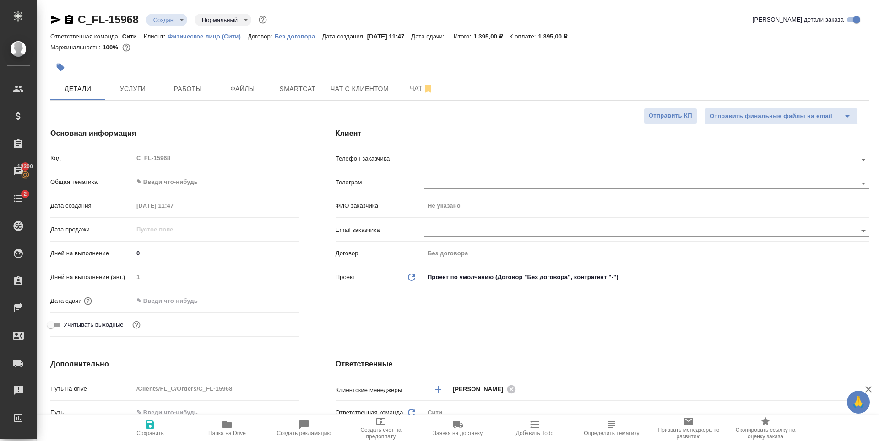
type textarea "x"
click at [187, 297] on input "text" at bounding box center [173, 300] width 80 height 13
click at [276, 299] on div at bounding box center [283, 300] width 32 height 11
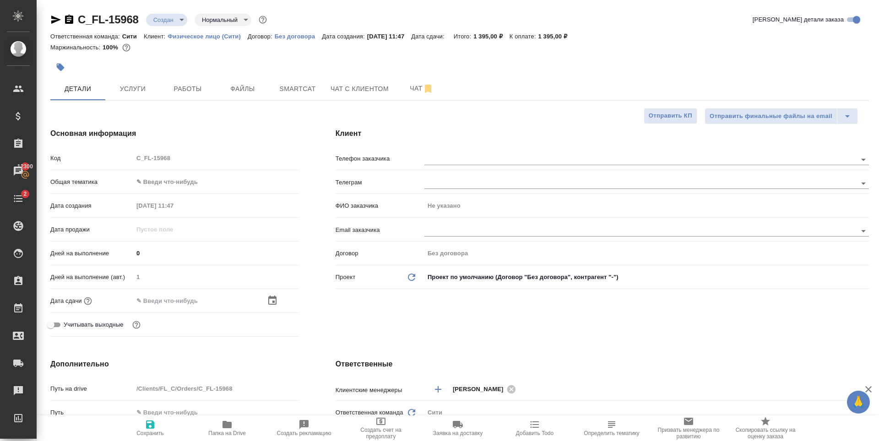
click at [271, 299] on icon "button" at bounding box center [272, 300] width 11 height 11
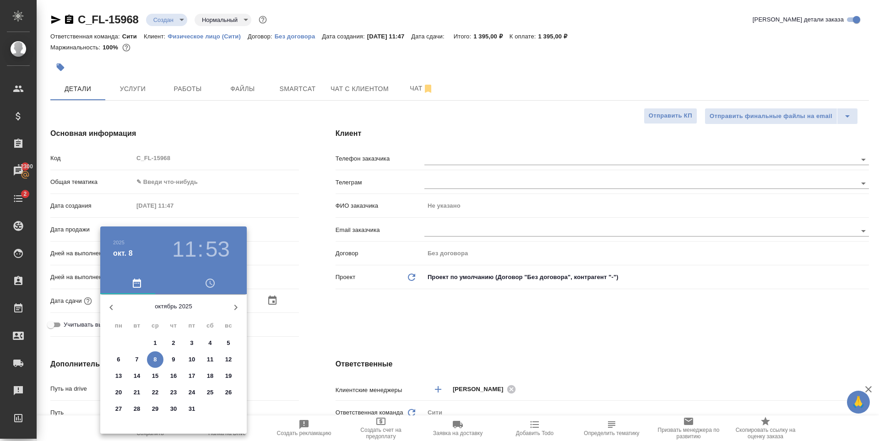
click at [174, 357] on p "9" at bounding box center [173, 359] width 3 height 9
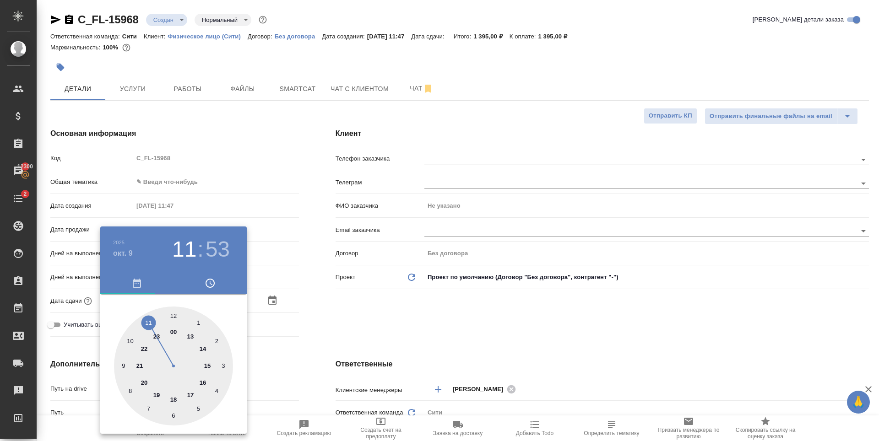
type input "09.10.2025 11:53"
type textarea "x"
click at [132, 340] on div at bounding box center [173, 366] width 119 height 119
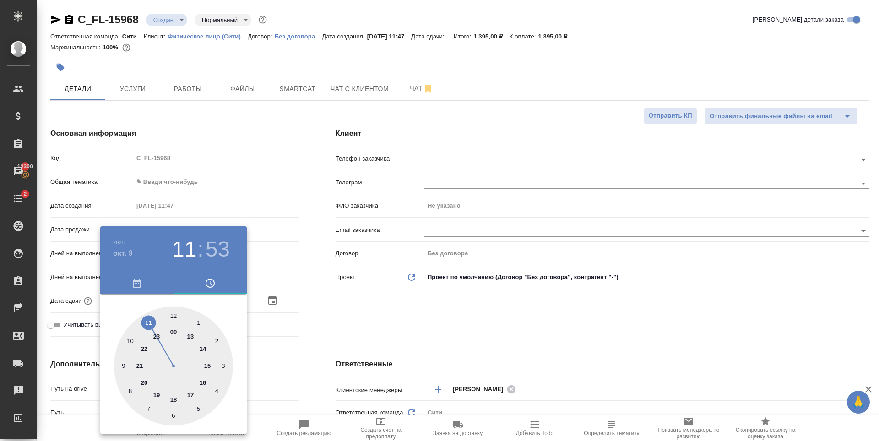
type input "09.10.2025 10:53"
type textarea "x"
click at [173, 317] on div at bounding box center [173, 366] width 119 height 119
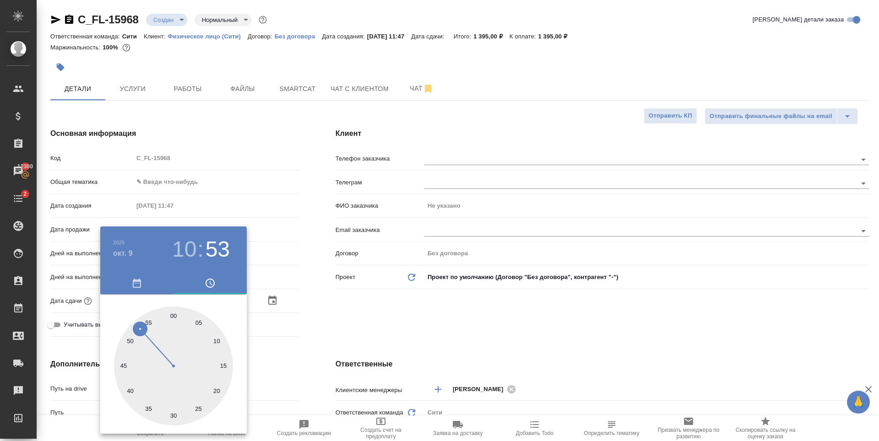
type input "09.10.2025 10:00"
type textarea "x"
click at [470, 294] on div at bounding box center [439, 220] width 879 height 441
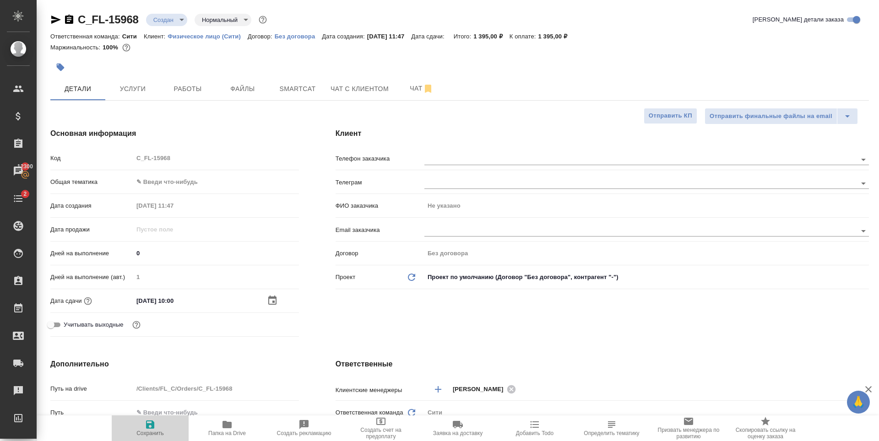
drag, startPoint x: 148, startPoint y: 421, endPoint x: 169, endPoint y: 298, distance: 124.5
click at [149, 421] on icon "button" at bounding box center [150, 425] width 8 height 8
type textarea "x"
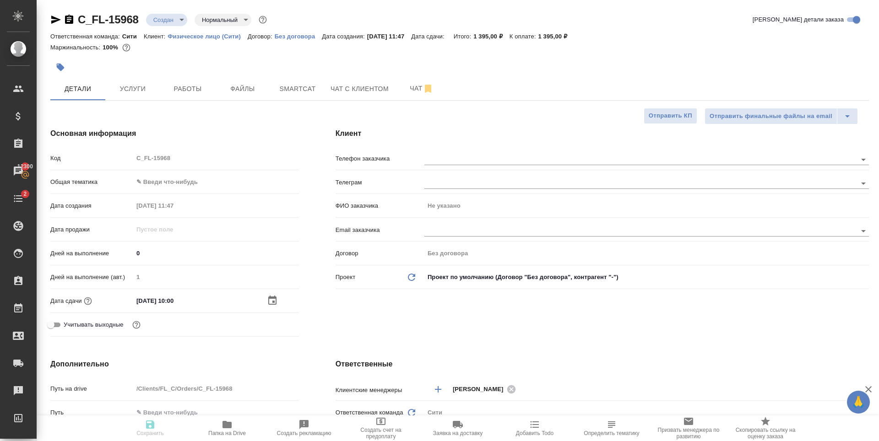
type textarea "x"
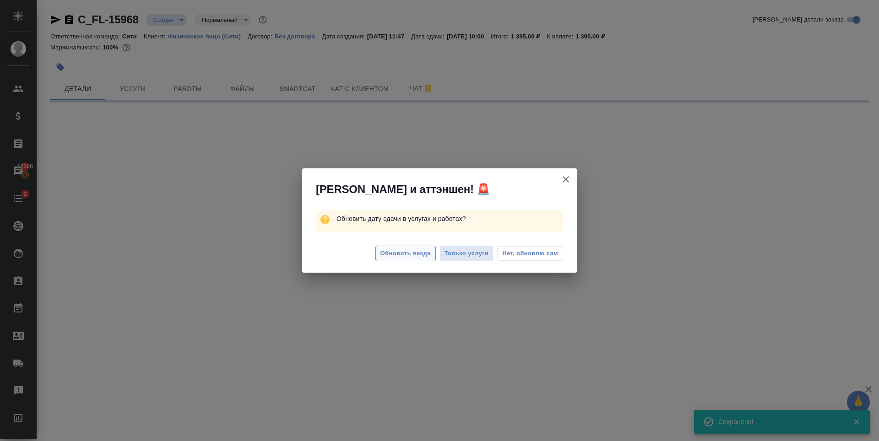
click at [394, 259] on span "Обновить везде" at bounding box center [405, 254] width 50 height 11
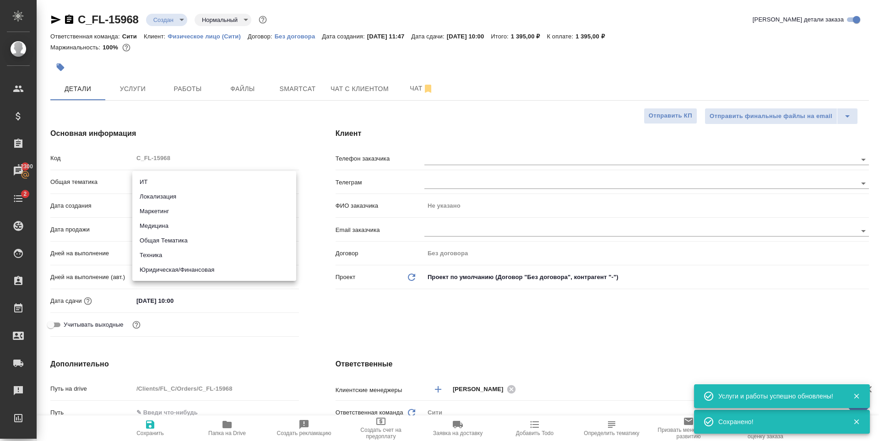
click at [180, 177] on body "🙏 .cls-1 fill:#fff; AWATERA Zaytseva Svetlana Клиенты Спецификации Заказы 12300…" at bounding box center [439, 220] width 879 height 441
click at [196, 266] on li "Юридическая/Финансовая" at bounding box center [214, 270] width 164 height 15
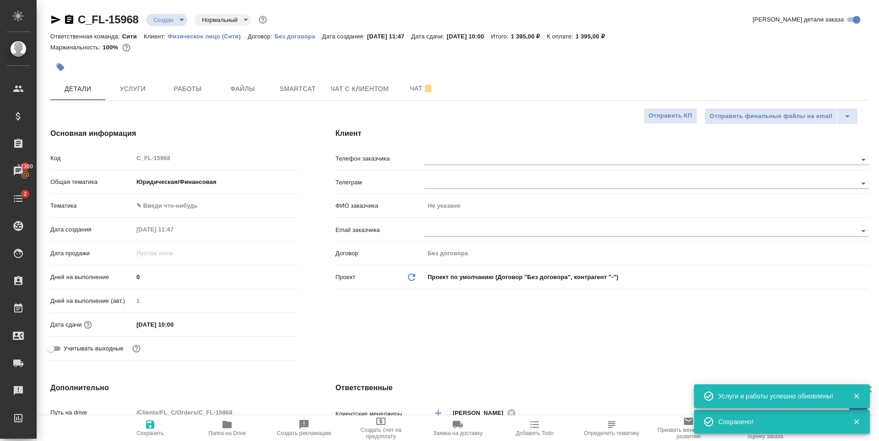
click at [170, 212] on body "🙏 .cls-1 fill:#fff; AWATERA Zaytseva Svetlana Клиенты Спецификации Заказы 12300…" at bounding box center [439, 220] width 879 height 441
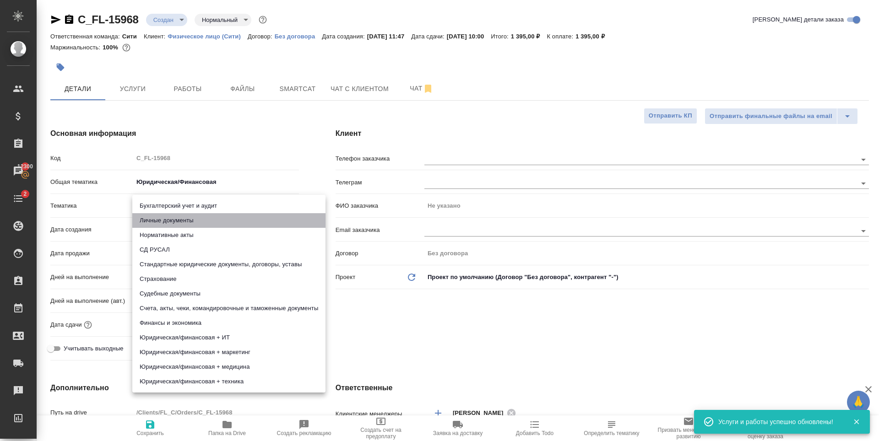
click at [177, 222] on li "Личные документы" at bounding box center [228, 220] width 193 height 15
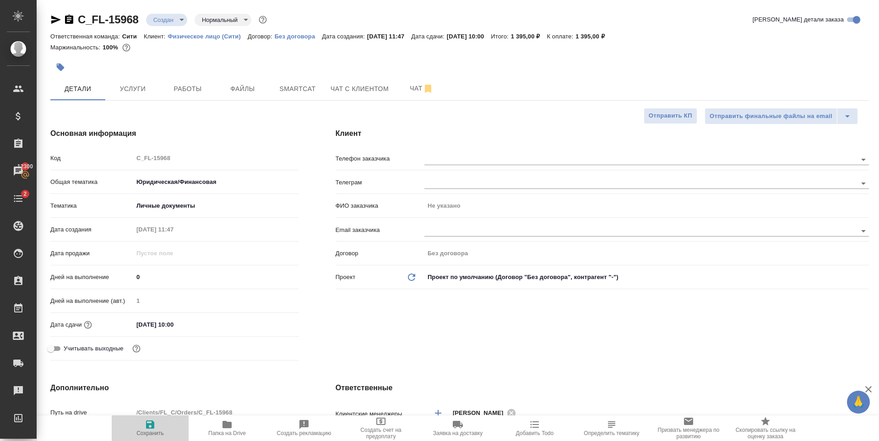
click at [152, 424] on icon "button" at bounding box center [150, 425] width 8 height 8
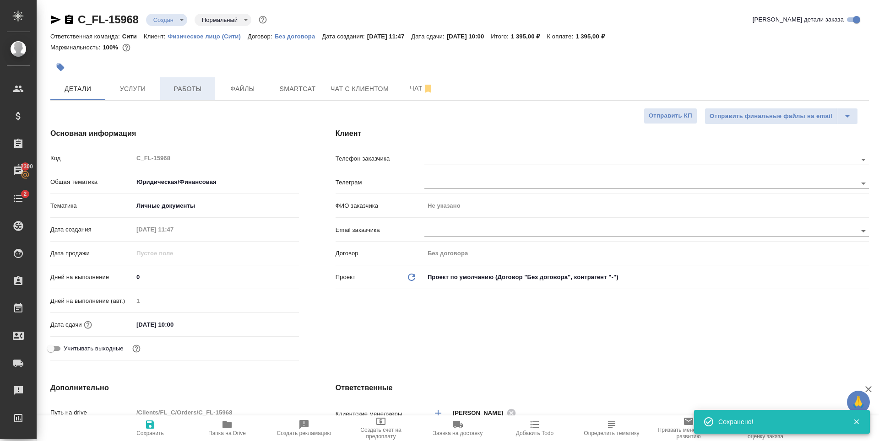
click at [175, 89] on span "Работы" at bounding box center [188, 88] width 44 height 11
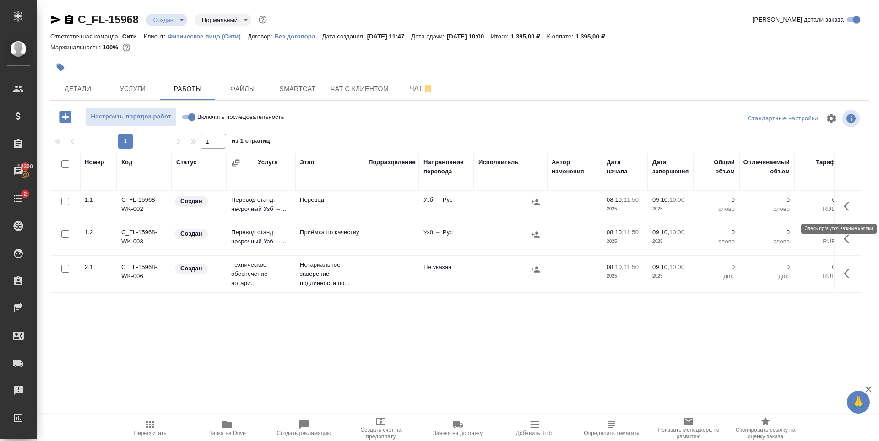
drag, startPoint x: 853, startPoint y: 209, endPoint x: 824, endPoint y: 220, distance: 30.9
click at [852, 209] on icon "button" at bounding box center [849, 206] width 11 height 11
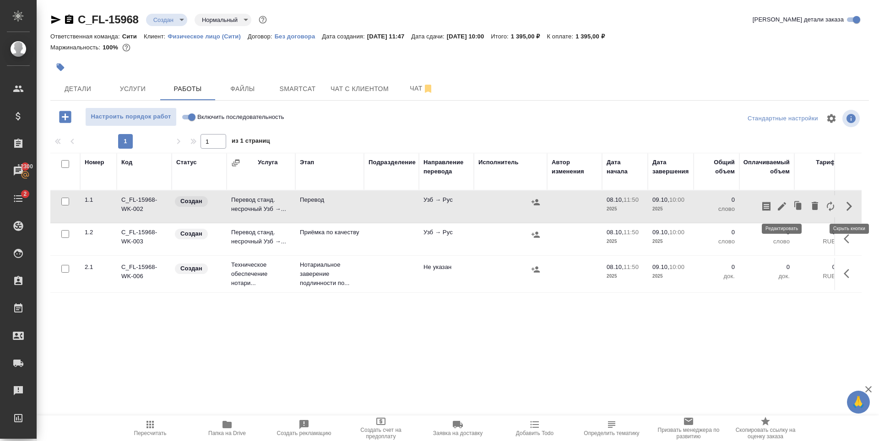
click at [782, 206] on icon "button" at bounding box center [782, 206] width 8 height 8
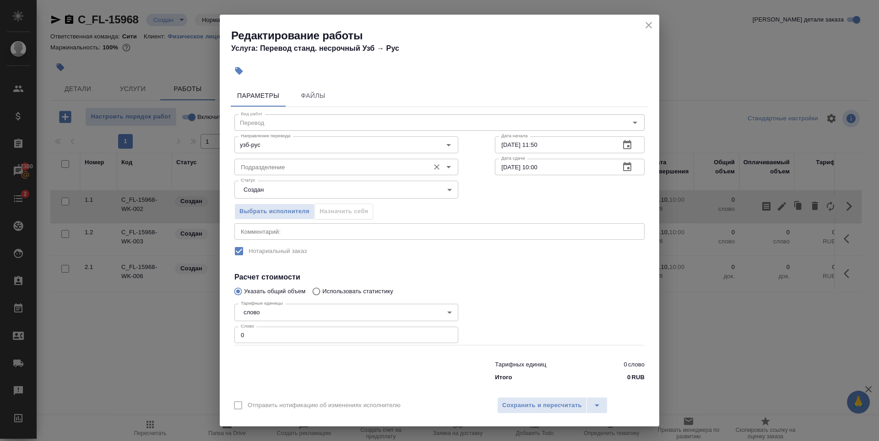
click at [297, 163] on input "Подразделение" at bounding box center [331, 167] width 188 height 11
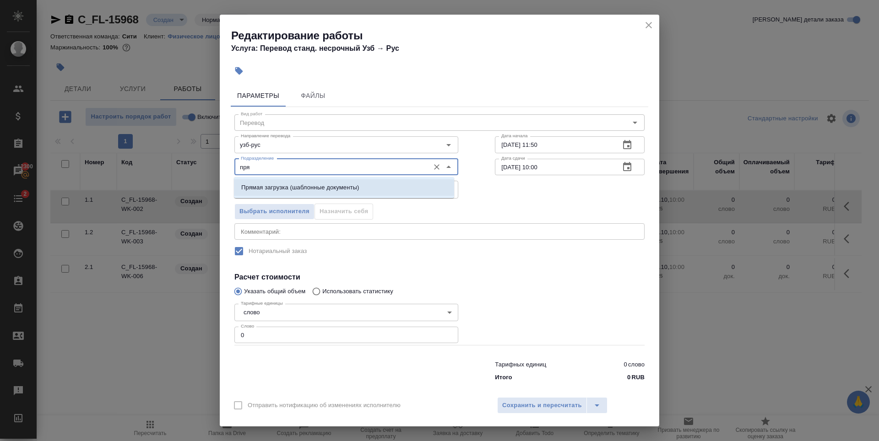
click at [333, 193] on li "Прямая загрузка (шаблонные документы)" at bounding box center [344, 187] width 220 height 16
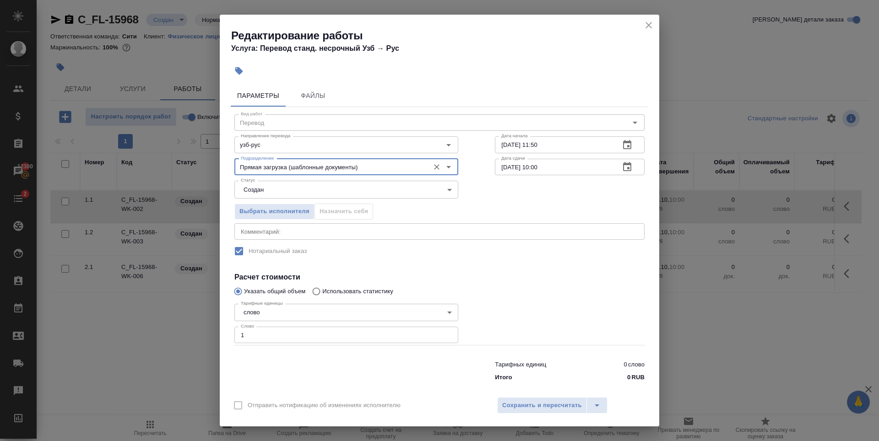
click at [444, 333] on input "1" at bounding box center [346, 335] width 224 height 16
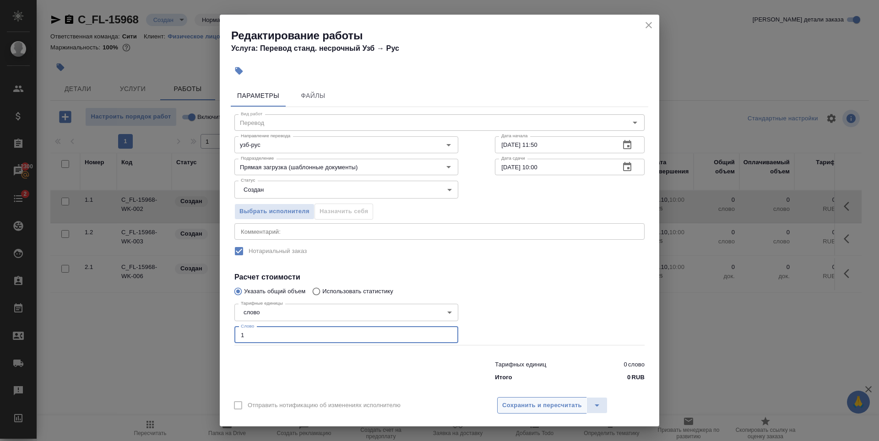
click at [519, 398] on button "Сохранить и пересчитать" at bounding box center [542, 405] width 90 height 16
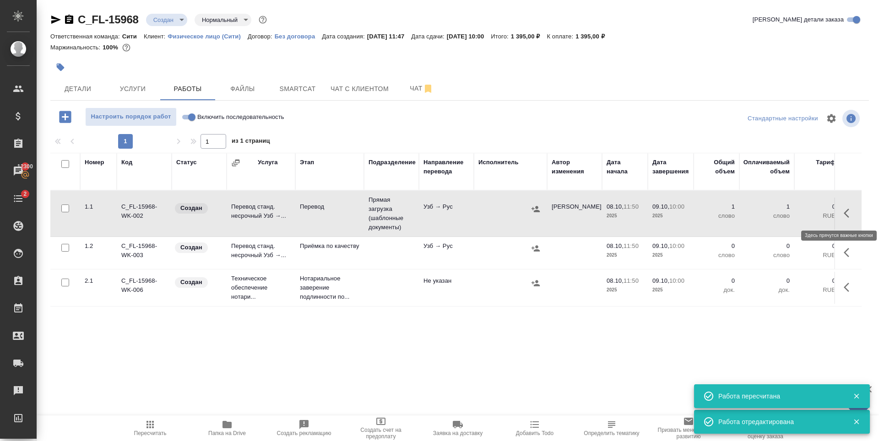
click at [848, 212] on icon "button" at bounding box center [849, 213] width 11 height 11
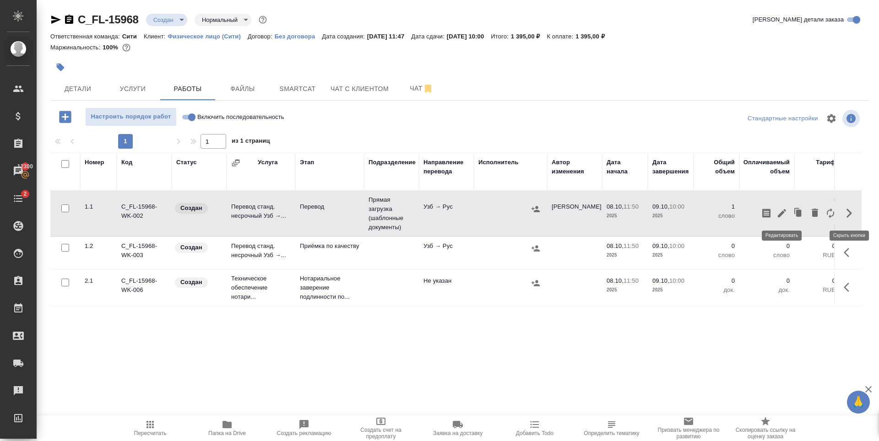
click at [782, 212] on icon "button" at bounding box center [782, 213] width 8 height 8
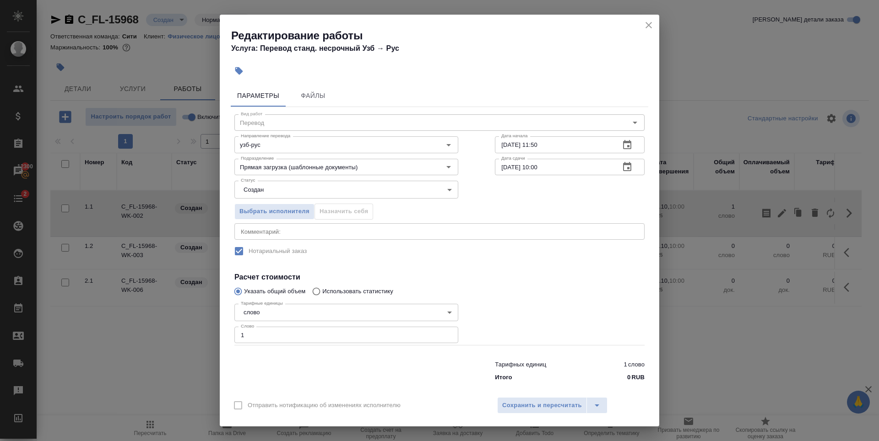
click at [623, 171] on icon "button" at bounding box center [627, 166] width 8 height 9
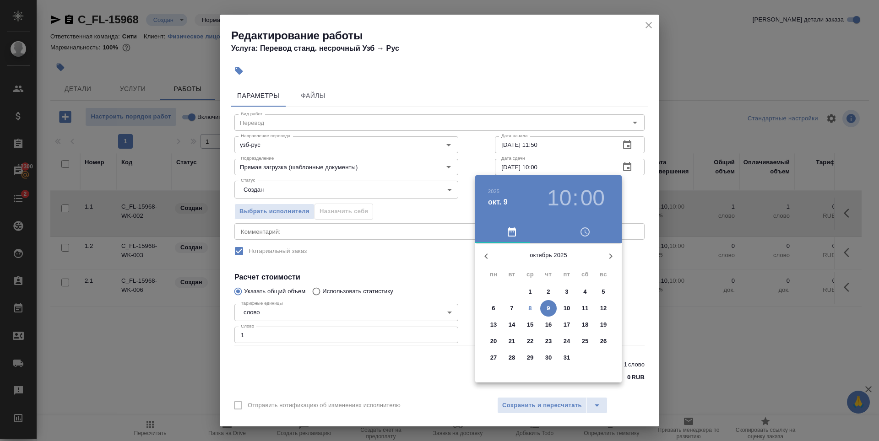
click at [565, 186] on h3 "10" at bounding box center [559, 198] width 24 height 26
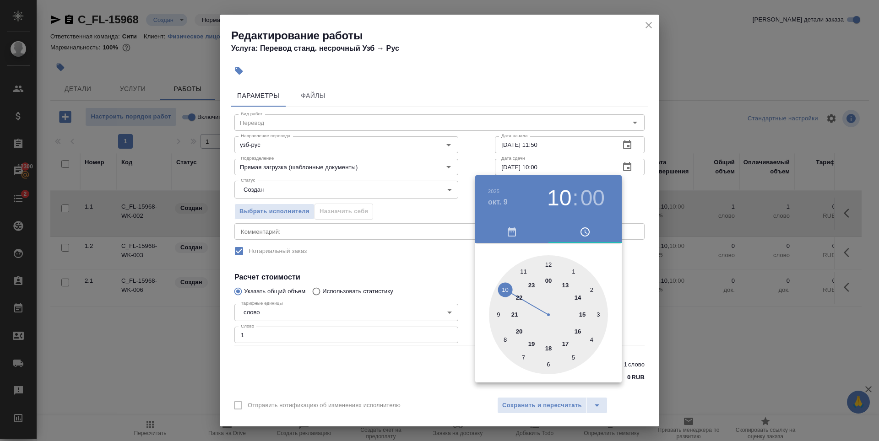
click at [500, 314] on div at bounding box center [548, 314] width 119 height 119
click at [562, 54] on div at bounding box center [439, 220] width 879 height 441
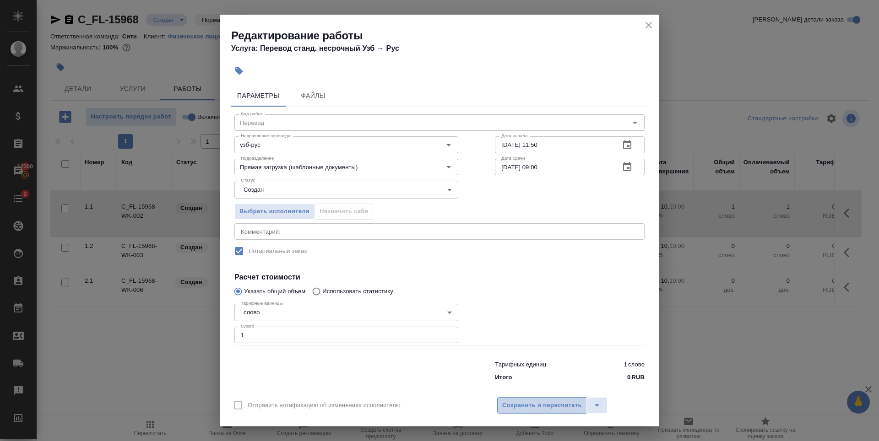
click at [555, 401] on span "Сохранить и пересчитать" at bounding box center [542, 406] width 80 height 11
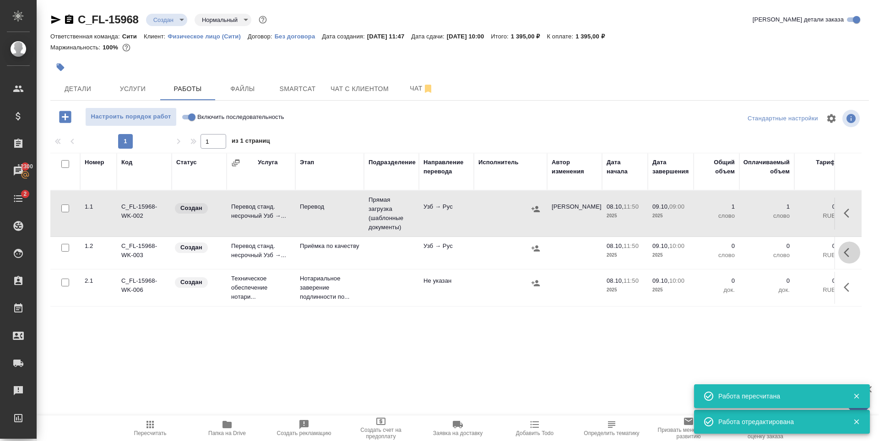
click at [849, 248] on icon "button" at bounding box center [849, 252] width 11 height 11
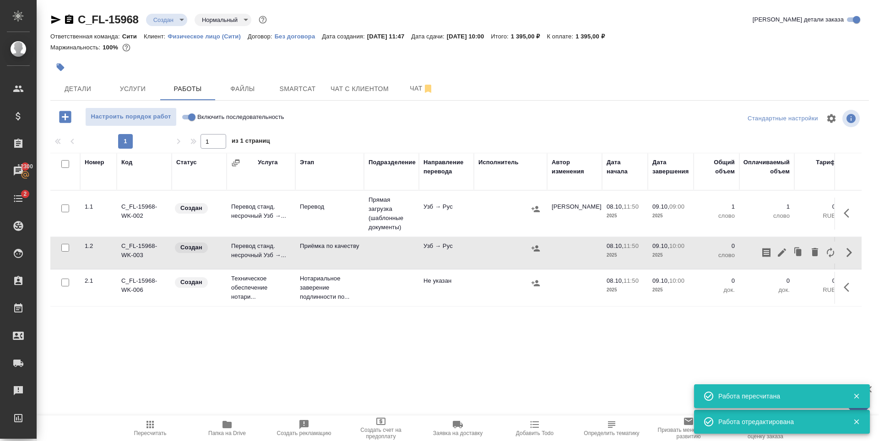
click at [780, 255] on icon "button" at bounding box center [782, 253] width 8 height 8
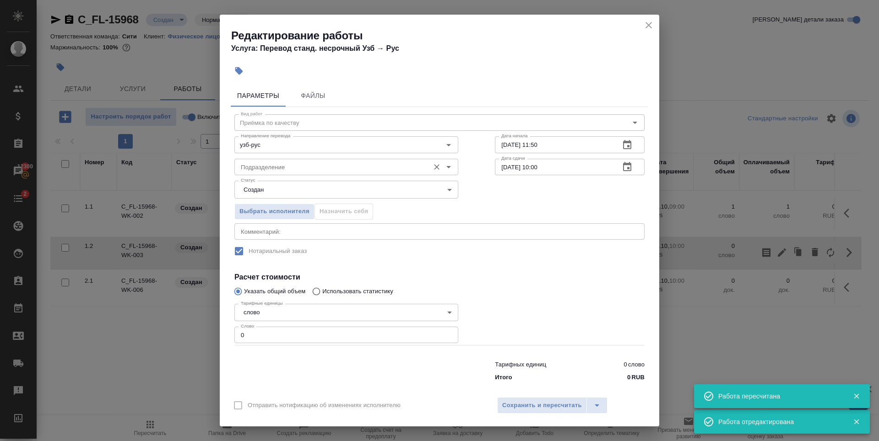
click at [359, 172] on input "Подразделение" at bounding box center [331, 167] width 188 height 11
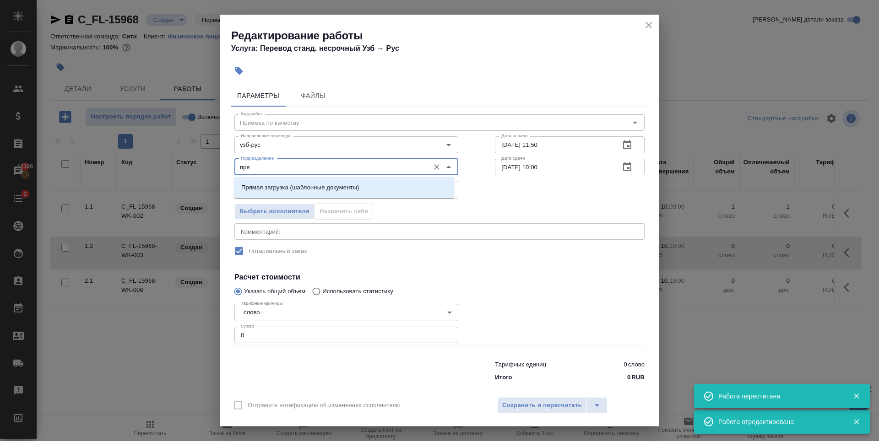
click at [380, 190] on li "Прямая загрузка (шаблонные документы)" at bounding box center [344, 187] width 220 height 16
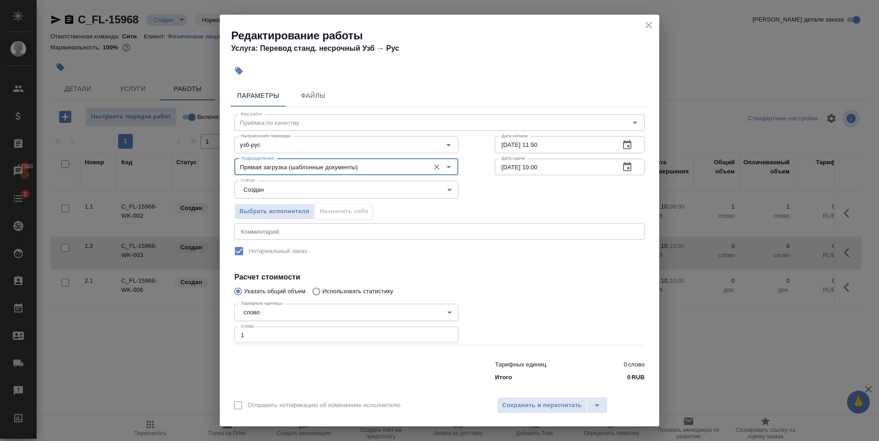
click at [445, 332] on input "1" at bounding box center [346, 335] width 224 height 16
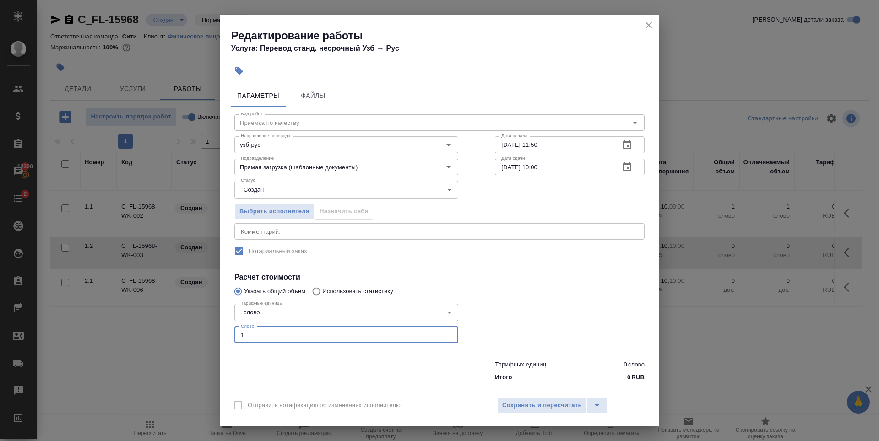
click at [625, 148] on icon "button" at bounding box center [627, 145] width 11 height 11
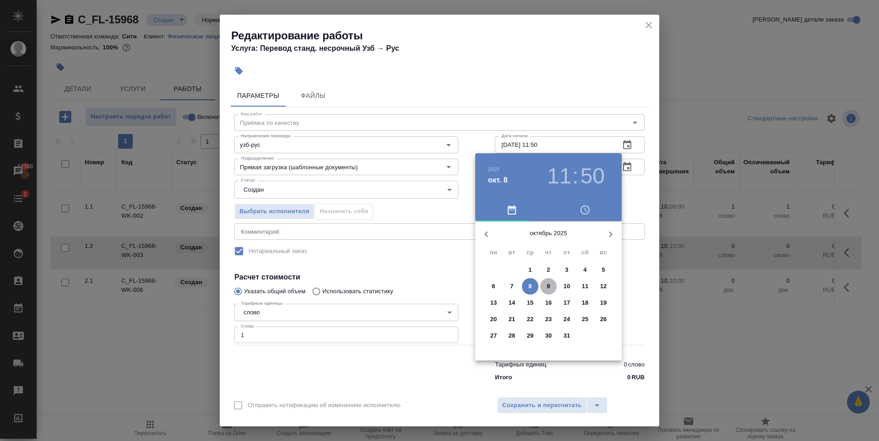
click at [550, 281] on button "9" at bounding box center [548, 286] width 16 height 16
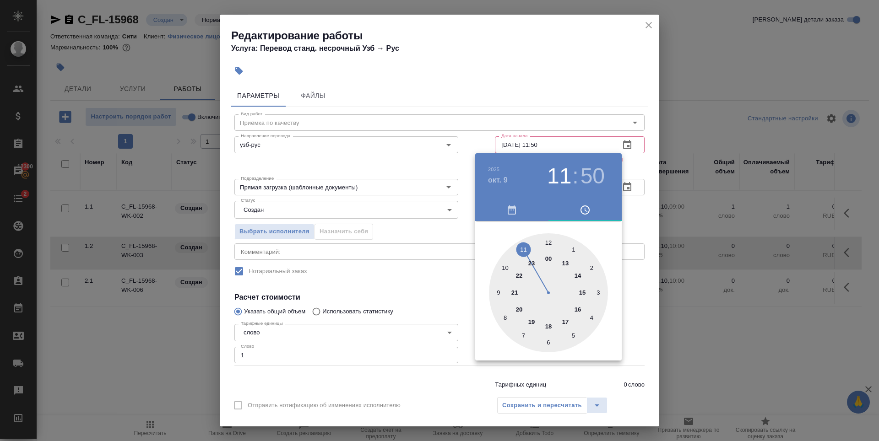
click at [497, 294] on div at bounding box center [548, 293] width 119 height 119
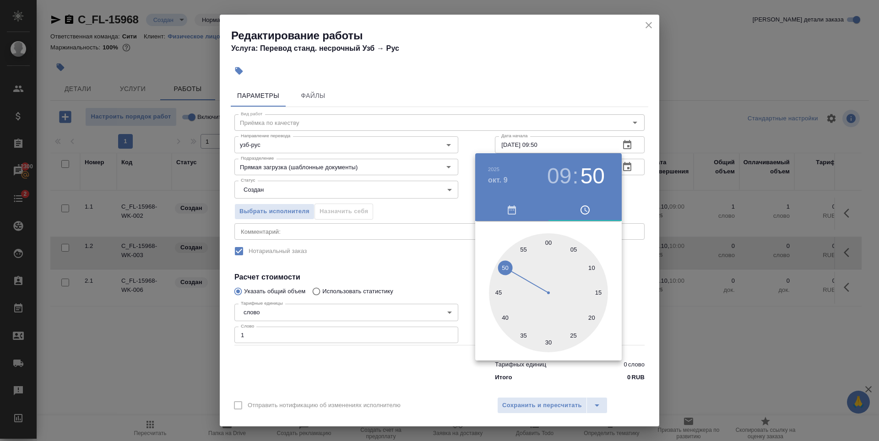
click at [549, 242] on div at bounding box center [548, 293] width 119 height 119
click at [575, 98] on div at bounding box center [439, 220] width 879 height 441
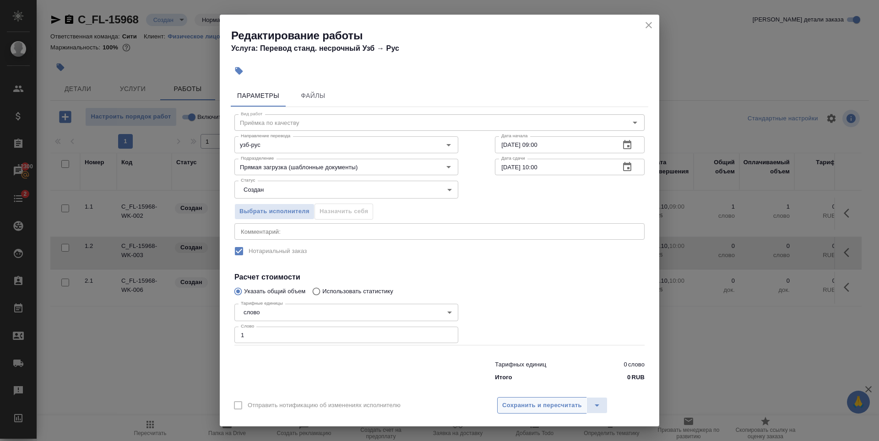
click at [550, 402] on span "Сохранить и пересчитать" at bounding box center [542, 406] width 80 height 11
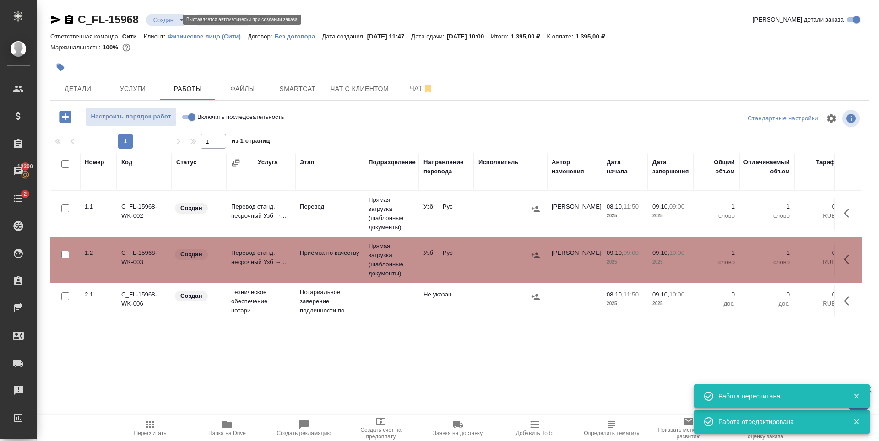
click at [159, 19] on body "🙏 .cls-1 fill:#fff; AWATERA Zaytseva Svetlana Клиенты Спецификации Заказы 12300…" at bounding box center [439, 220] width 879 height 441
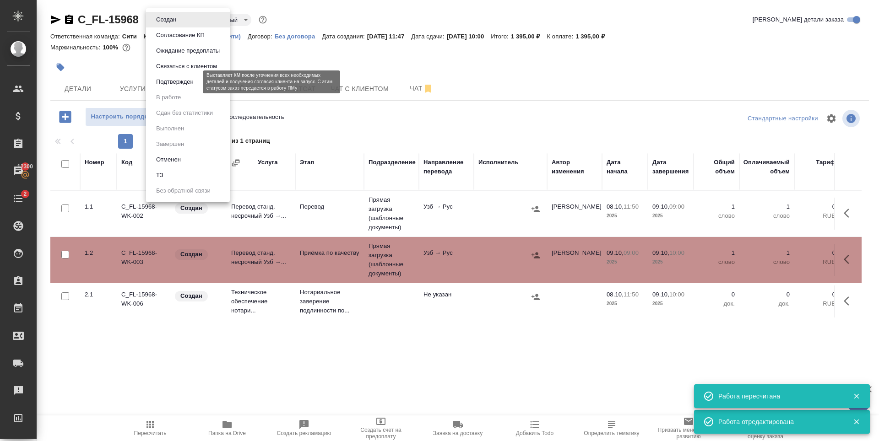
click at [180, 79] on button "Подтвержден" at bounding box center [174, 82] width 43 height 10
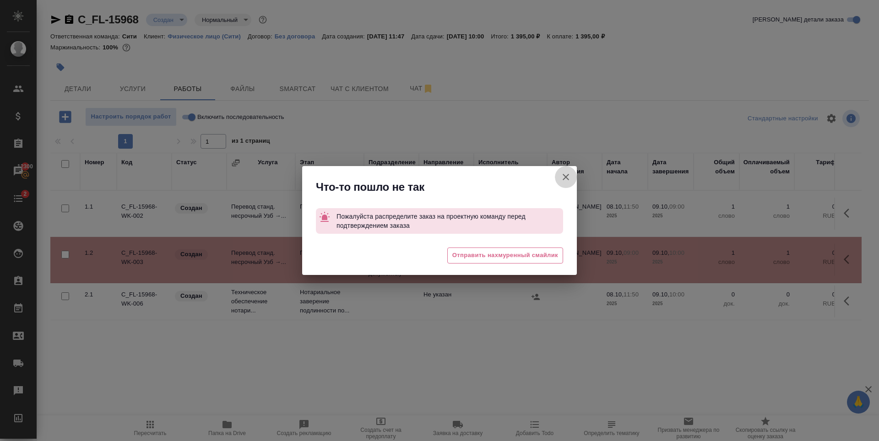
click at [569, 179] on icon "button" at bounding box center [565, 177] width 11 height 11
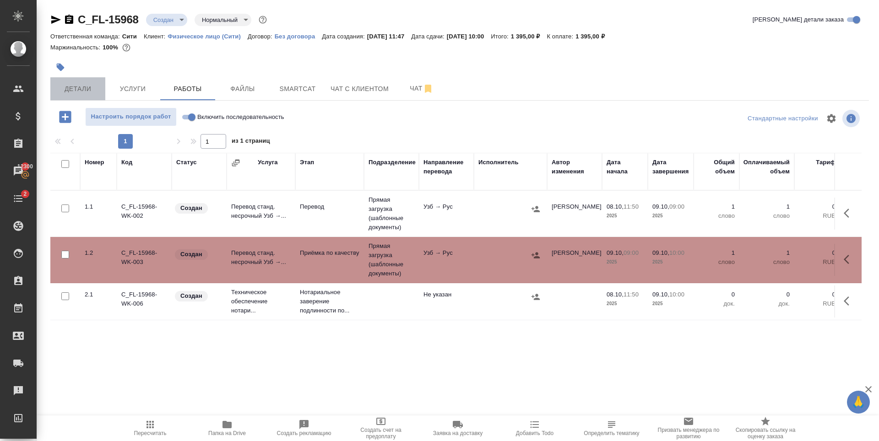
click at [65, 89] on span "Детали" at bounding box center [78, 88] width 44 height 11
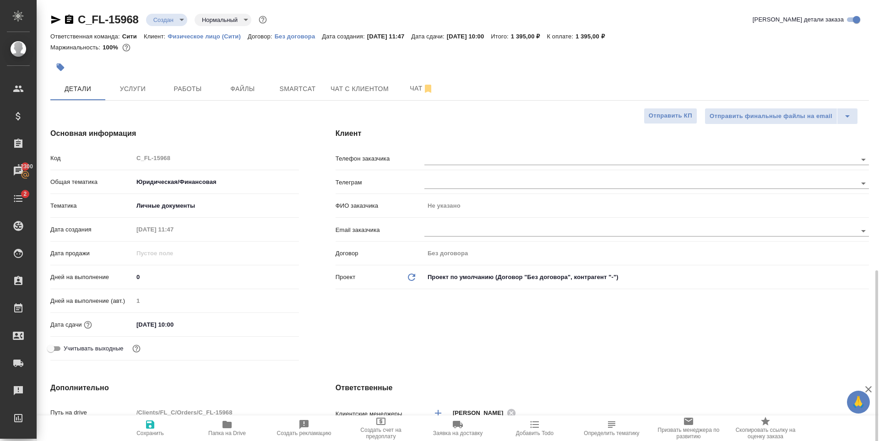
scroll to position [183, 0]
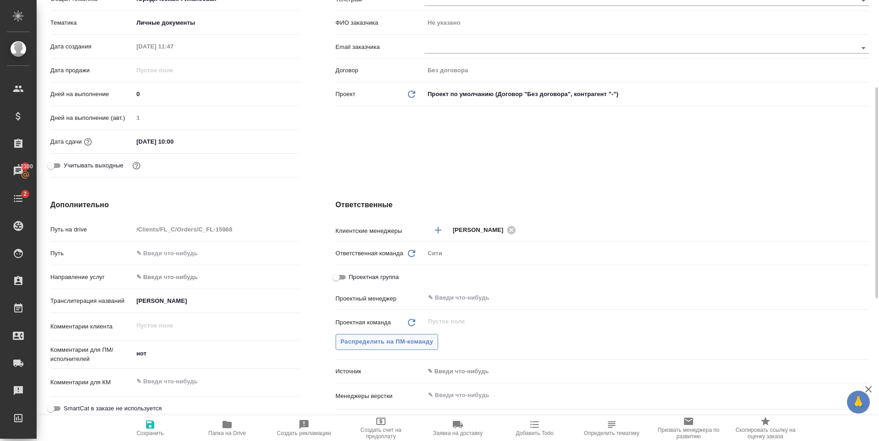
click at [407, 336] on button "Распределить на ПМ-команду" at bounding box center [387, 342] width 103 height 16
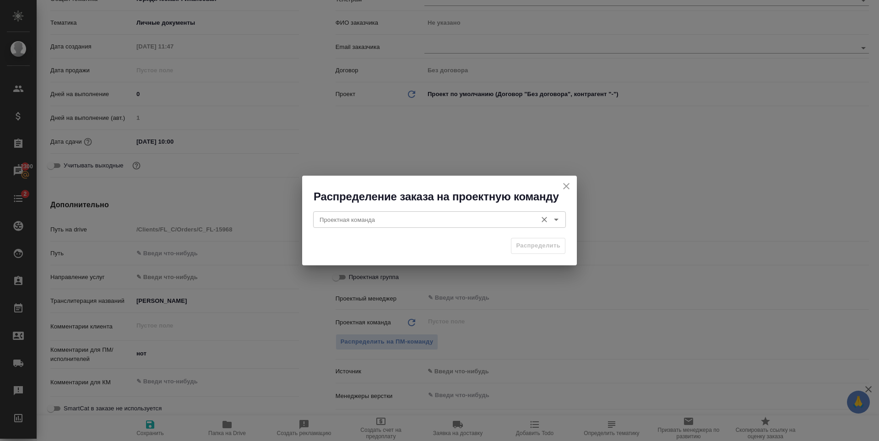
click at [394, 217] on input "Проектная команда" at bounding box center [424, 219] width 217 height 11
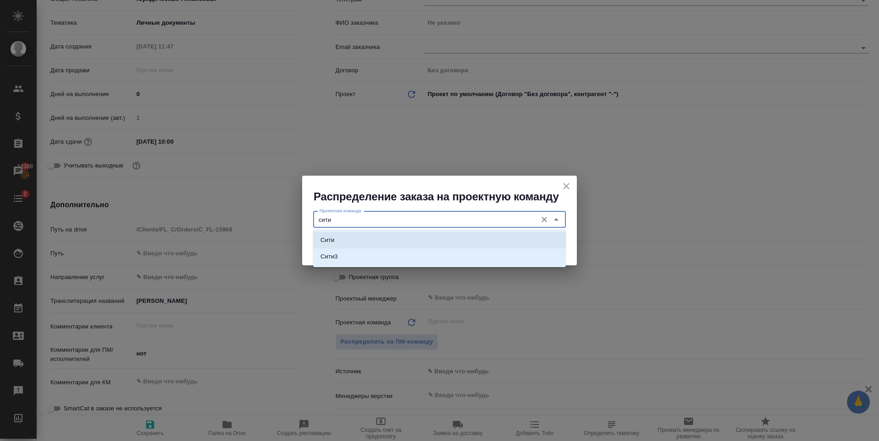
click at [396, 234] on li "Сити" at bounding box center [439, 240] width 253 height 16
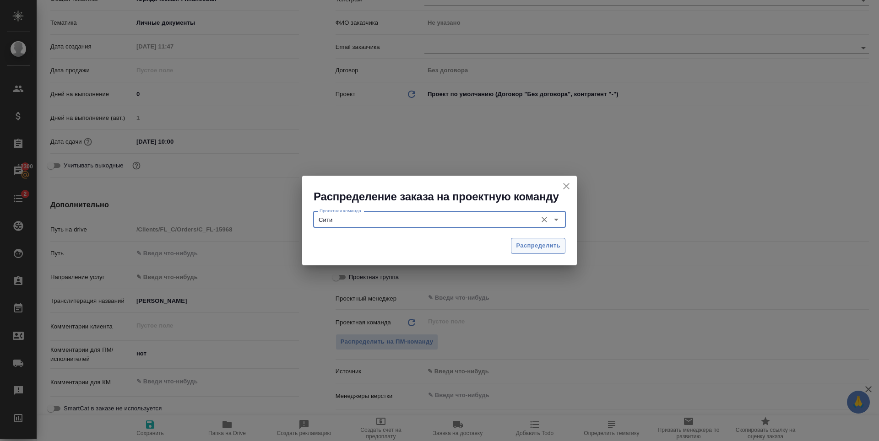
click at [535, 245] on span "Распределить" at bounding box center [538, 246] width 44 height 11
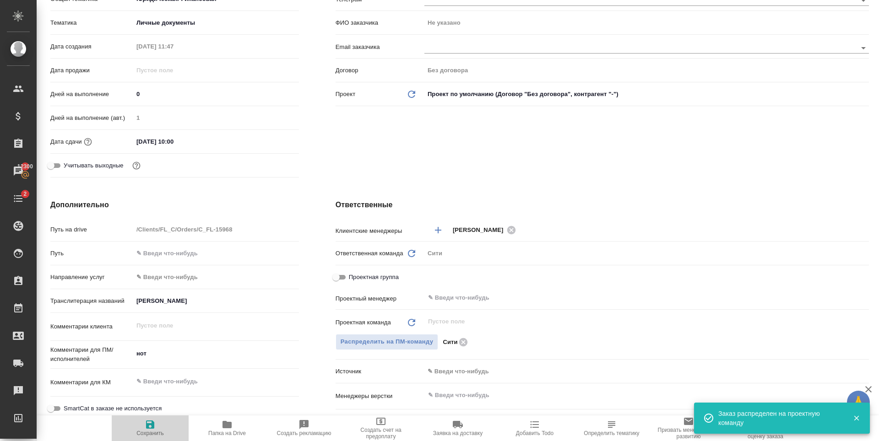
click at [155, 424] on icon "button" at bounding box center [150, 424] width 11 height 11
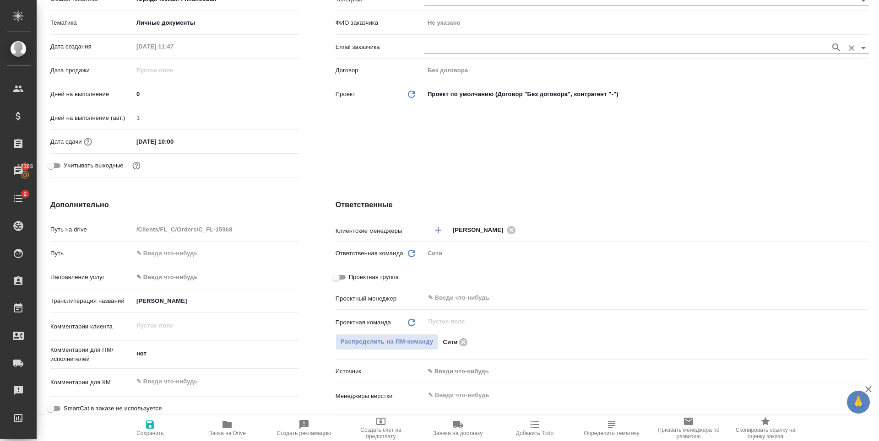
scroll to position [0, 0]
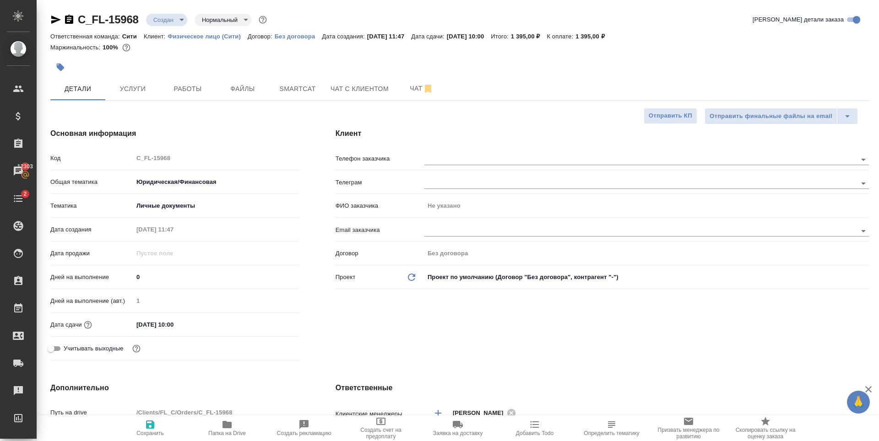
click at [157, 424] on span "Сохранить" at bounding box center [150, 427] width 66 height 17
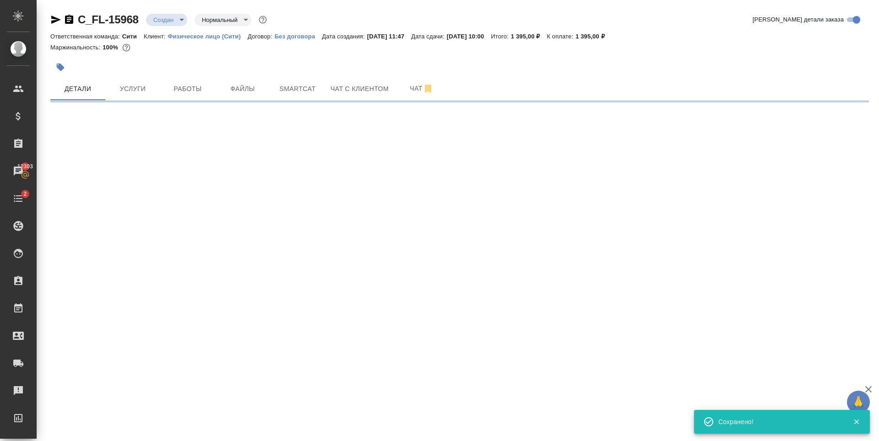
click at [165, 22] on body "🙏 .cls-1 fill:#fff; AWATERA Zaytseva Svetlana Клиенты Спецификации Заказы 12303…" at bounding box center [439, 220] width 879 height 441
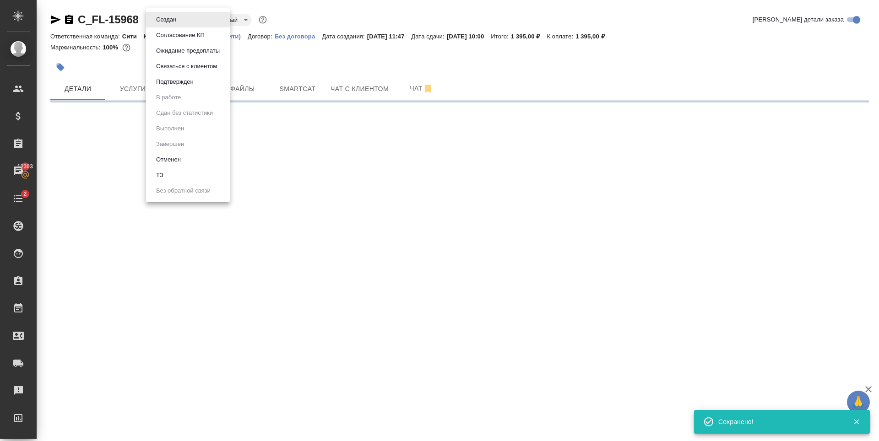
click at [201, 81] on li "Подтвержден" at bounding box center [188, 82] width 84 height 16
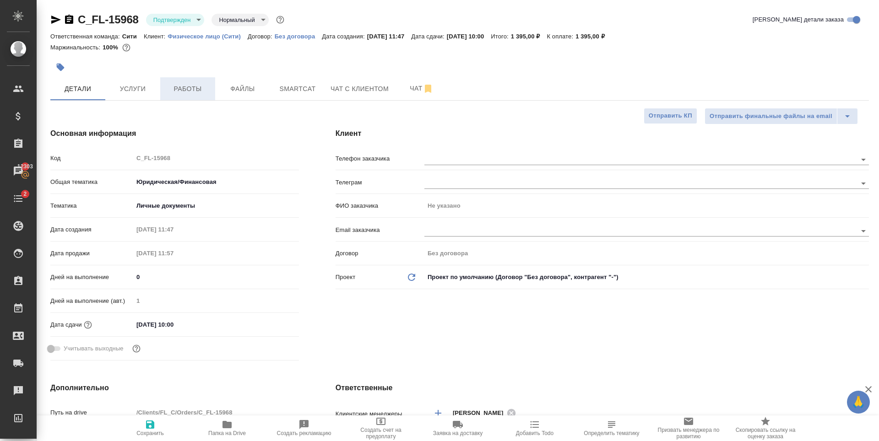
click at [198, 92] on span "Работы" at bounding box center [188, 88] width 44 height 11
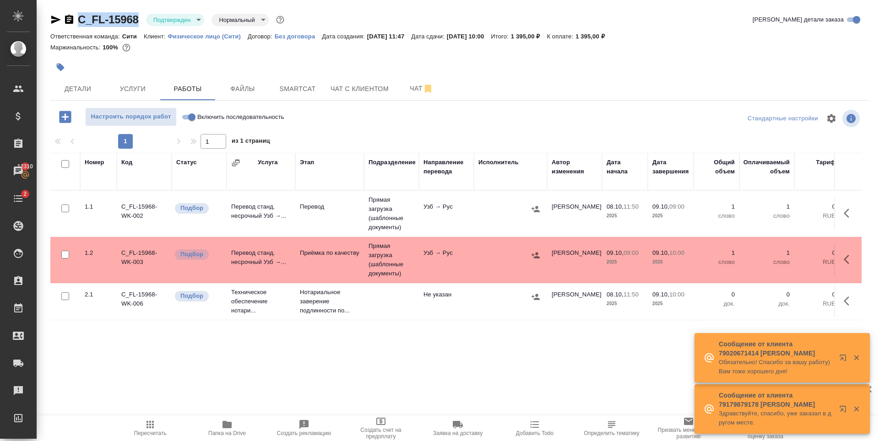
drag, startPoint x: 141, startPoint y: 21, endPoint x: 74, endPoint y: 19, distance: 66.4
click at [74, 19] on div "C_FL-15968 Подтвержден confirmed Нормальный normal" at bounding box center [168, 19] width 236 height 15
copy link "C_FL-15968"
click at [164, 49] on div "Маржинальность: 100%" at bounding box center [459, 48] width 819 height 12
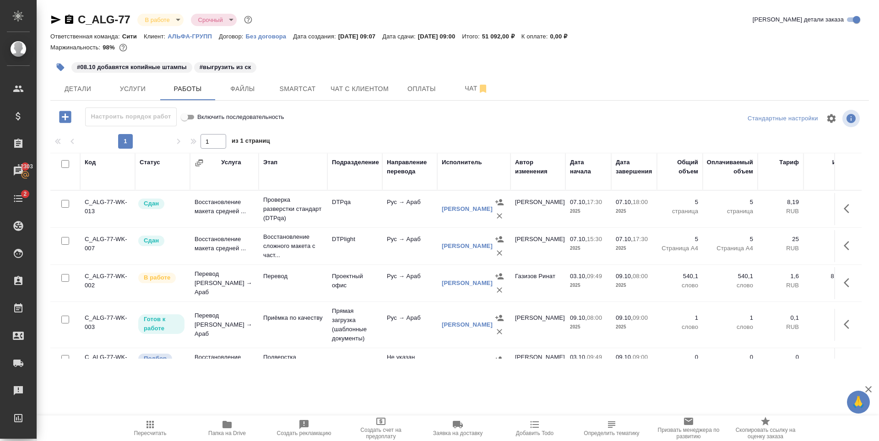
scroll to position [44, 0]
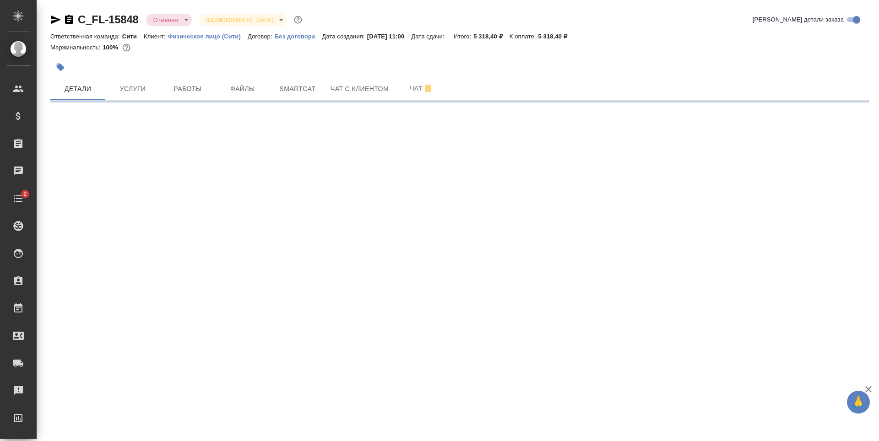
select select "RU"
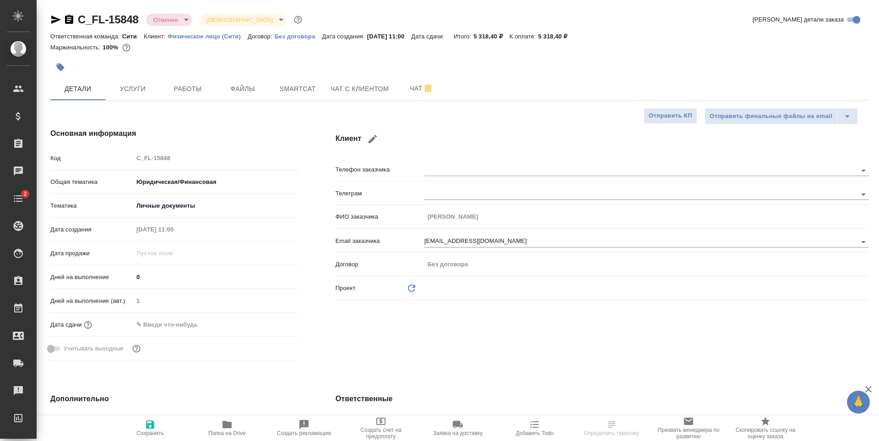
type textarea "x"
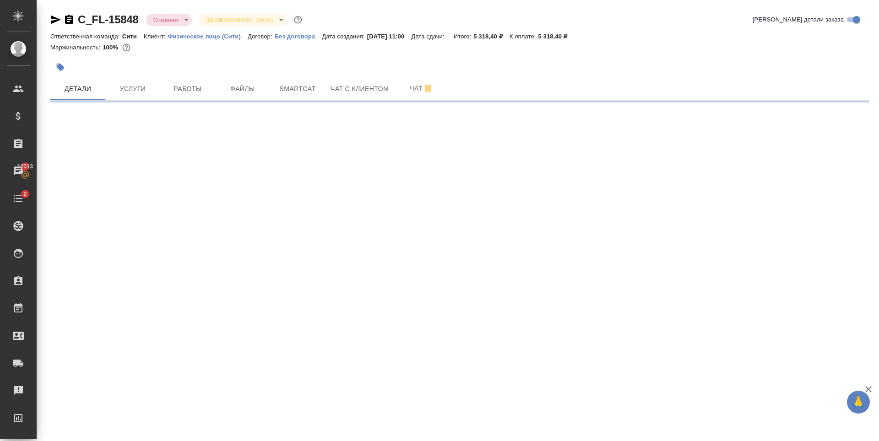
select select "RU"
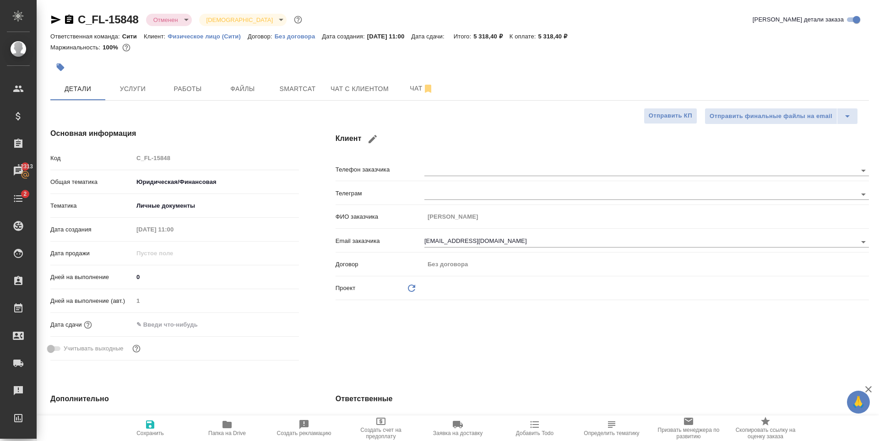
type textarea "x"
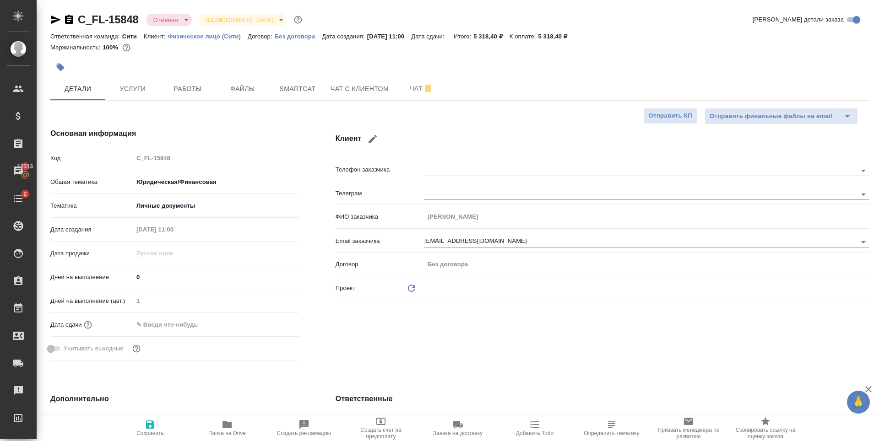
type textarea "x"
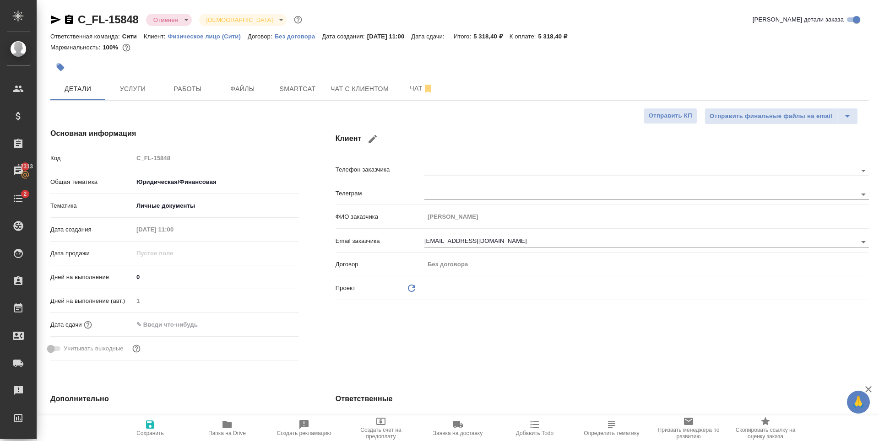
type textarea "x"
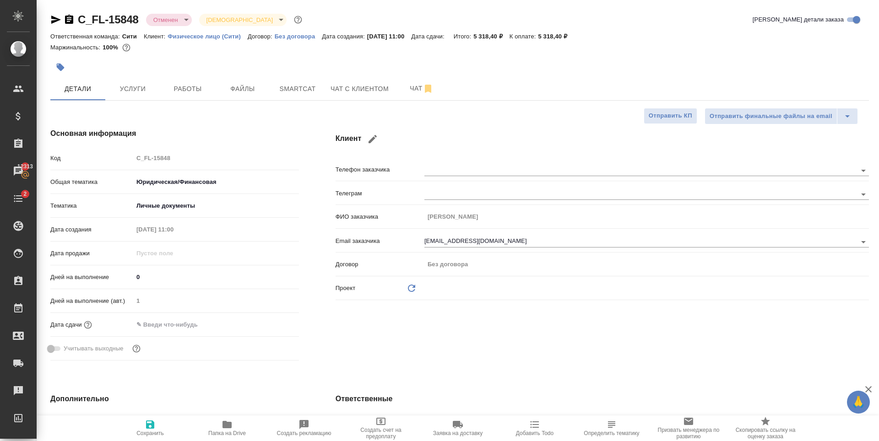
type textarea "x"
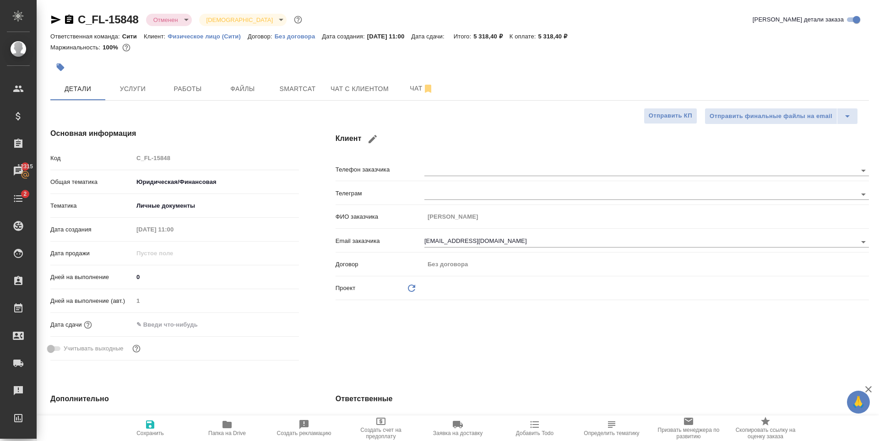
type textarea "x"
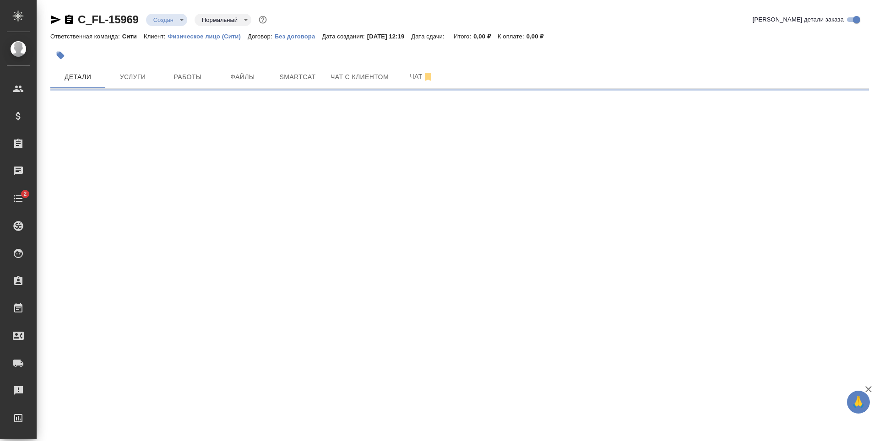
select select "RU"
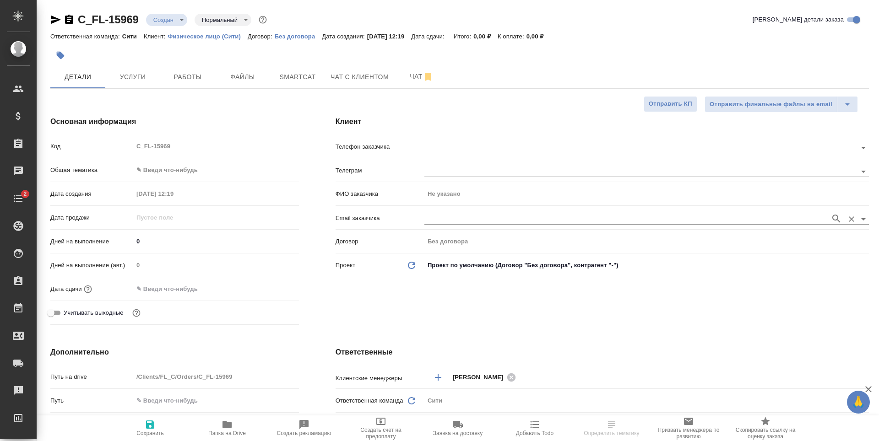
type textarea "x"
click at [465, 215] on input "text" at bounding box center [625, 218] width 402 height 11
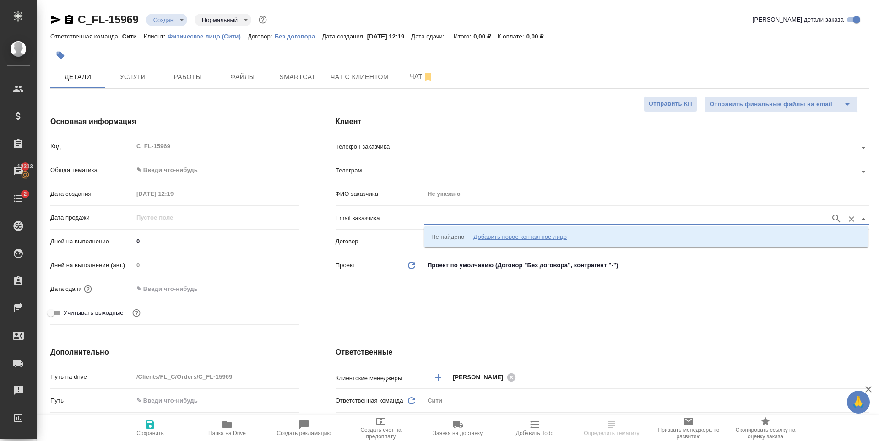
paste input "[EMAIL_ADDRESS][DOMAIN_NAME]"
type input "[EMAIL_ADDRESS][DOMAIN_NAME]"
click at [485, 236] on div "Добавить новое контактное лицо" at bounding box center [519, 237] width 93 height 9
type input "[EMAIL_ADDRESS][DOMAIN_NAME]"
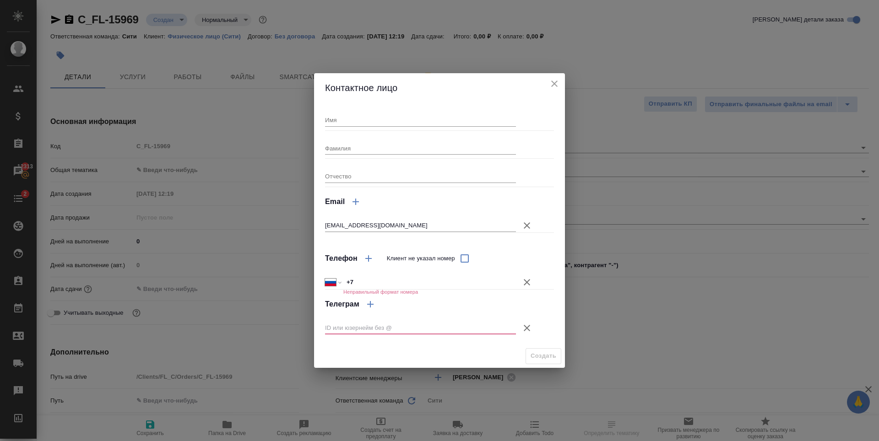
click at [525, 329] on icon "button" at bounding box center [527, 328] width 11 height 11
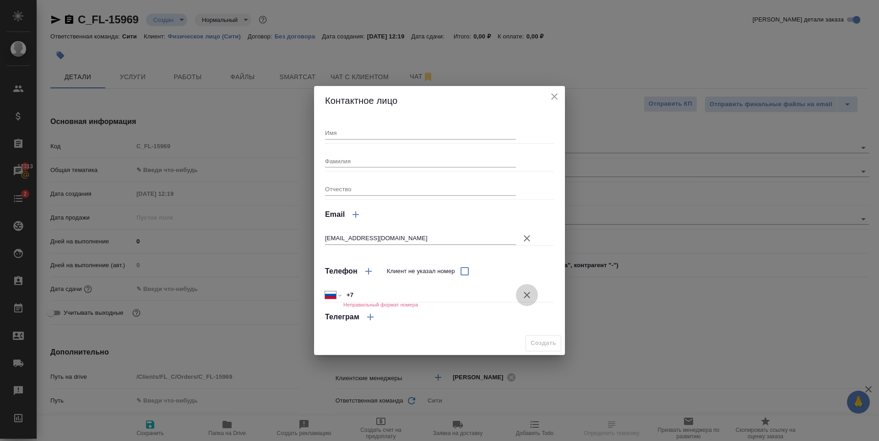
click at [530, 299] on icon "button" at bounding box center [527, 295] width 11 height 11
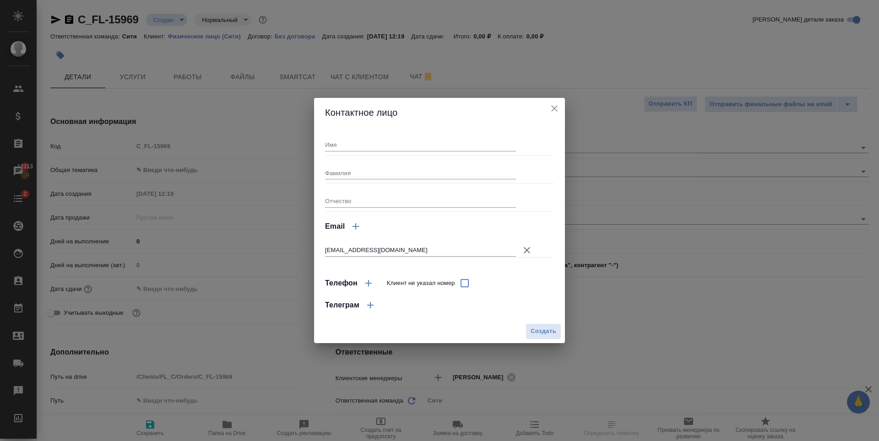
click at [370, 143] on input "Имя" at bounding box center [420, 144] width 191 height 13
type input "И"
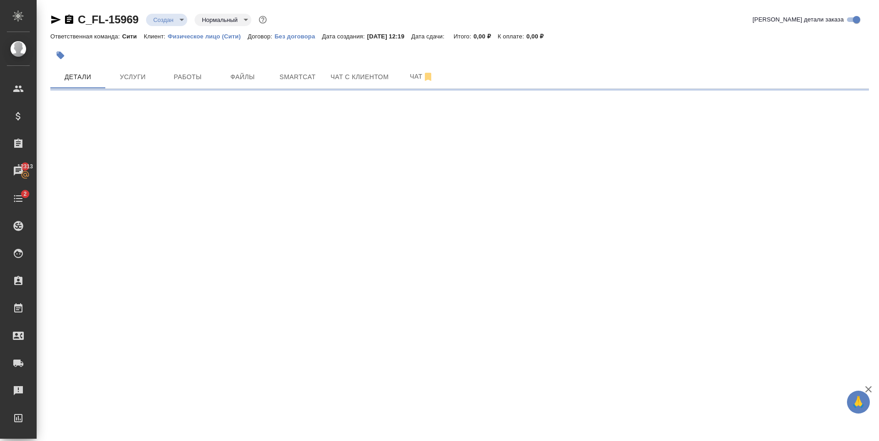
select select "RU"
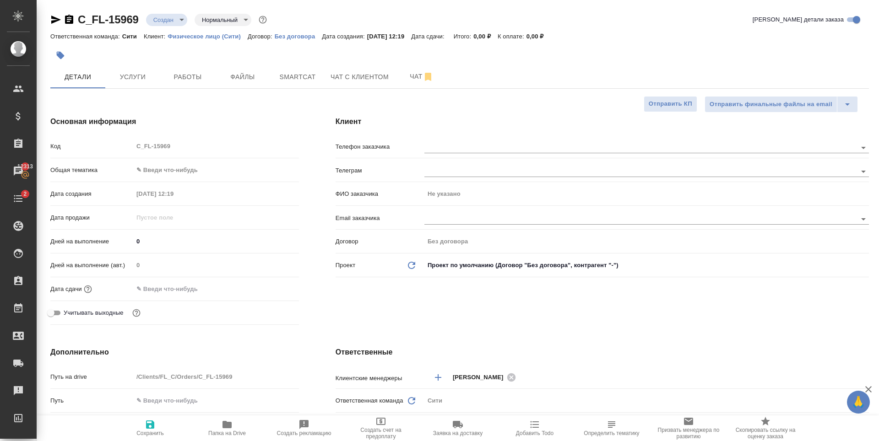
type textarea "x"
click at [449, 215] on input "text" at bounding box center [625, 218] width 402 height 11
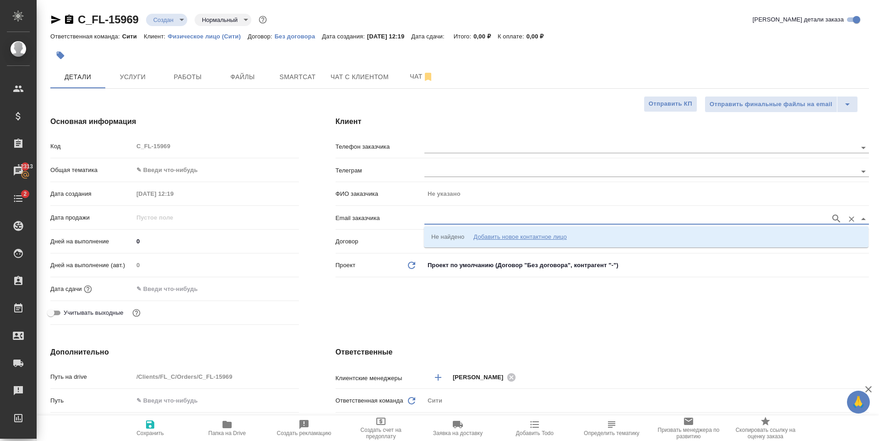
paste input "iloncarevic@mail.ru"
type input "iloncarevic@mail.ru"
click at [506, 241] on div "Добавить новое контактное лицо" at bounding box center [519, 237] width 93 height 9
type input "iloncarevic@mail.ru"
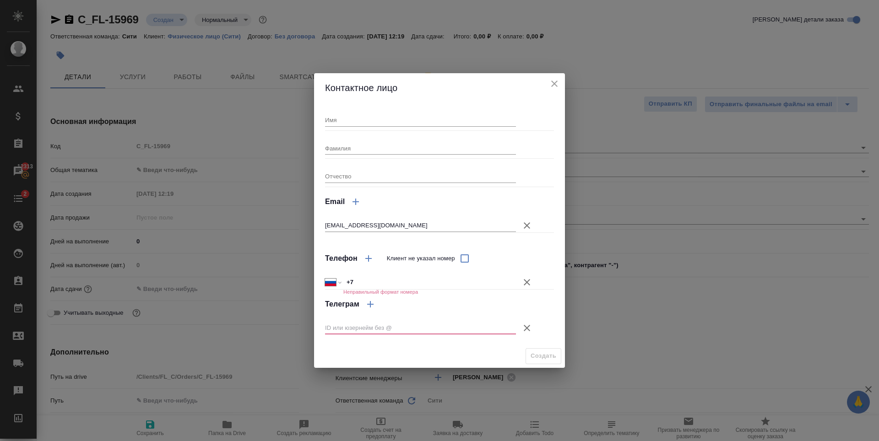
click at [524, 328] on icon "button" at bounding box center [527, 328] width 11 height 11
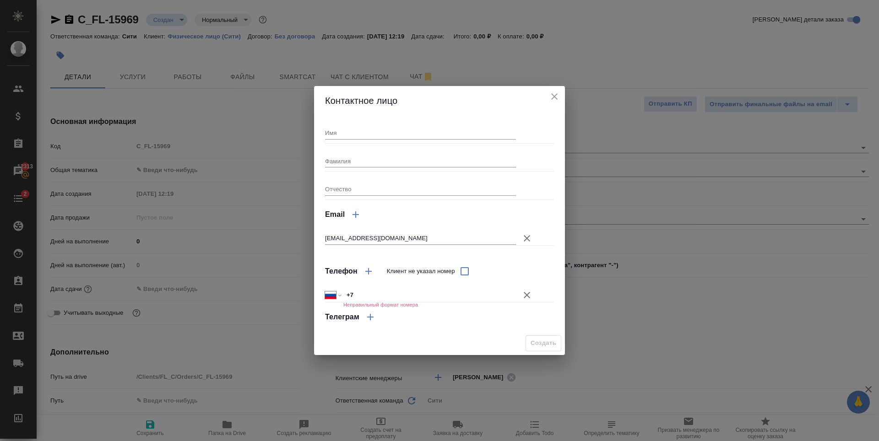
click at [527, 297] on icon "button" at bounding box center [527, 295] width 11 height 11
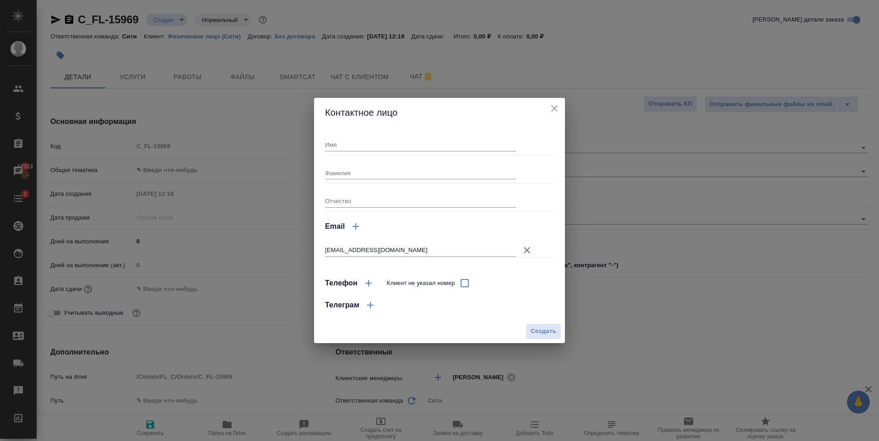
click at [356, 147] on input "Имя" at bounding box center [420, 144] width 191 height 13
type input "Игорь"
click at [556, 326] on button "Создать" at bounding box center [544, 332] width 36 height 16
type input "Игорь"
type textarea "x"
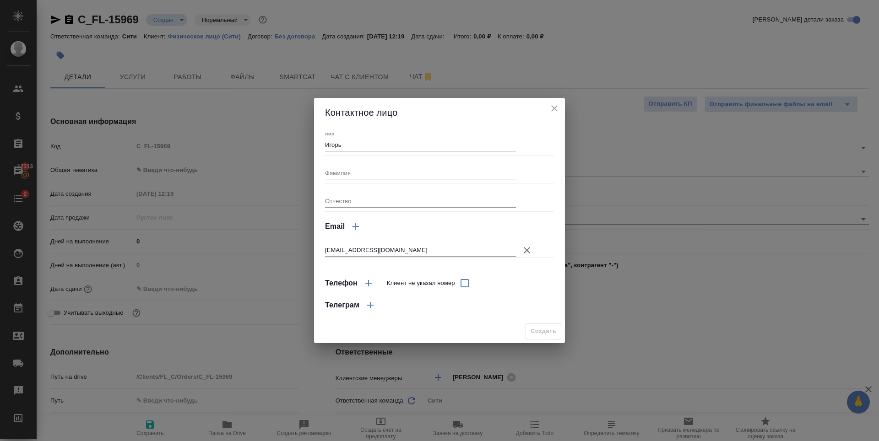
type textarea "x"
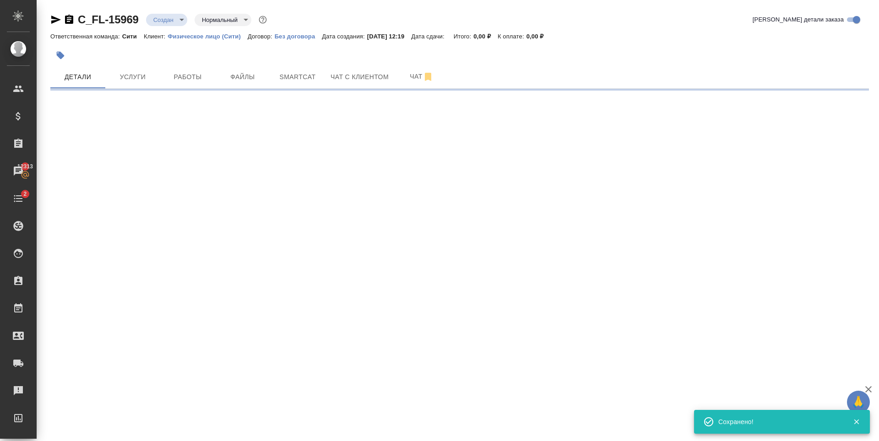
click at [192, 169] on div ".cls-1 fill:#fff; AWATERA Zaytseva Svetlana Клиенты Спецификации Заказы 12313 Ч…" at bounding box center [439, 220] width 879 height 441
type input "holyTrinity"
select select "RU"
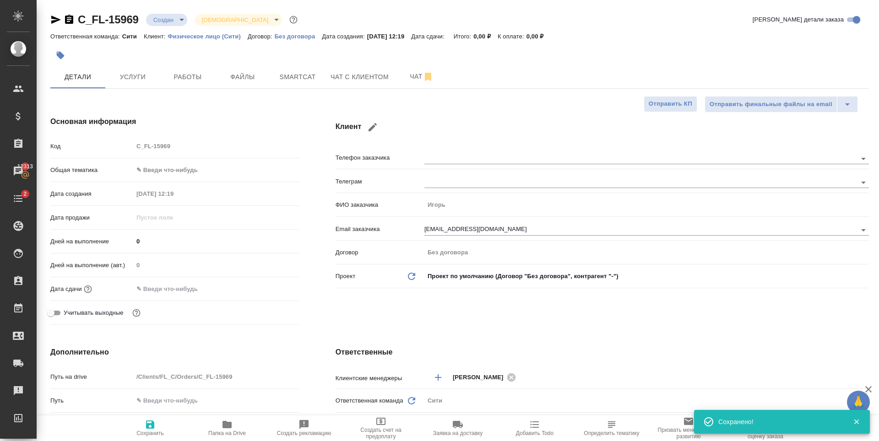
type textarea "x"
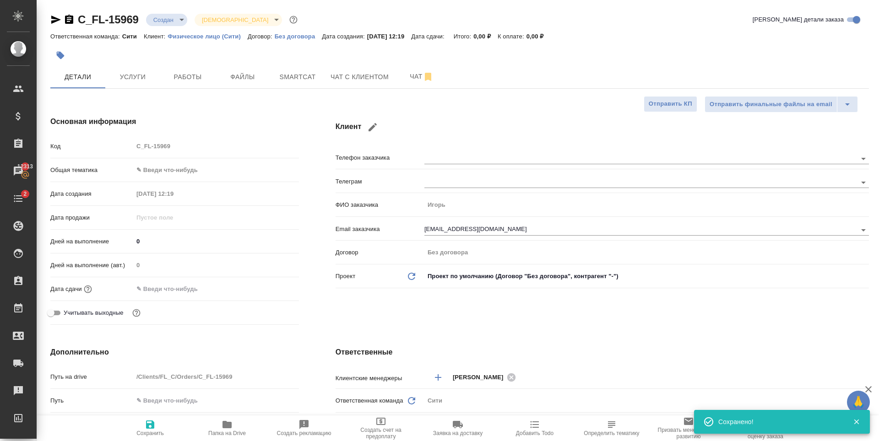
type textarea "x"
click at [225, 70] on button "Файлы" at bounding box center [242, 76] width 55 height 23
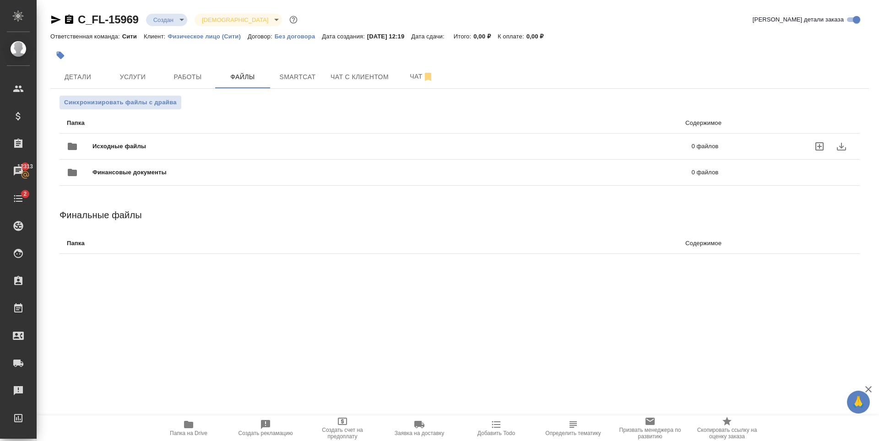
click at [821, 148] on icon "uploadFiles" at bounding box center [819, 146] width 11 height 11
click at [0, 0] on input "uploadFiles" at bounding box center [0, 0] width 0 height 0
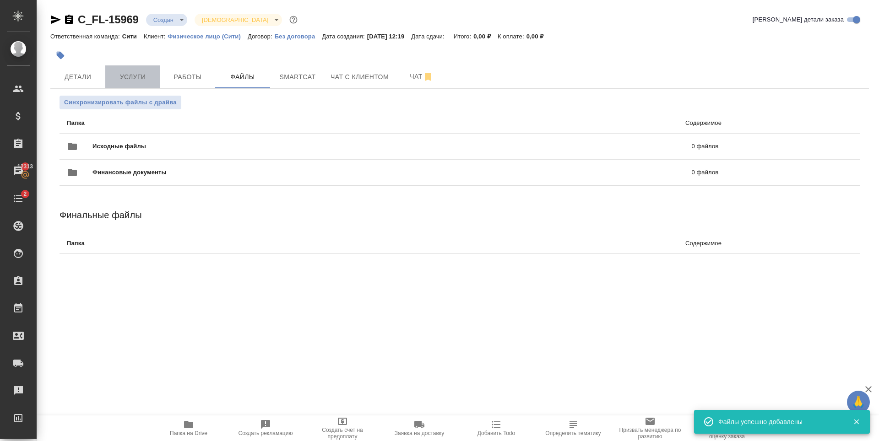
click at [139, 78] on span "Услуги" at bounding box center [133, 76] width 44 height 11
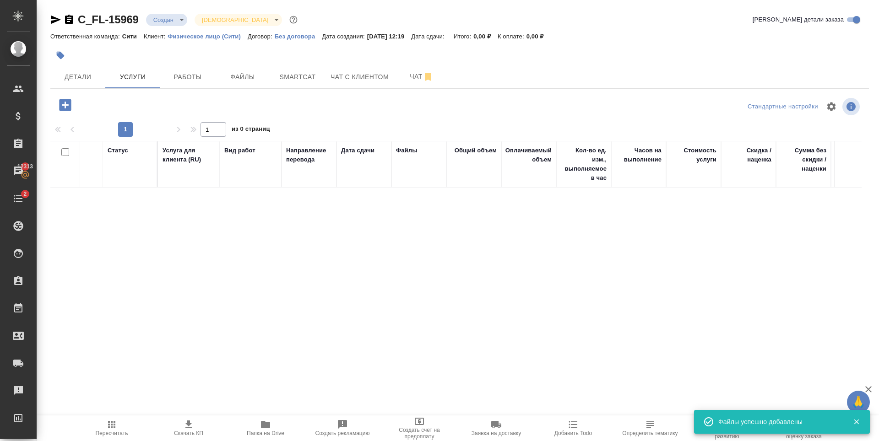
click at [66, 103] on icon "button" at bounding box center [65, 105] width 12 height 12
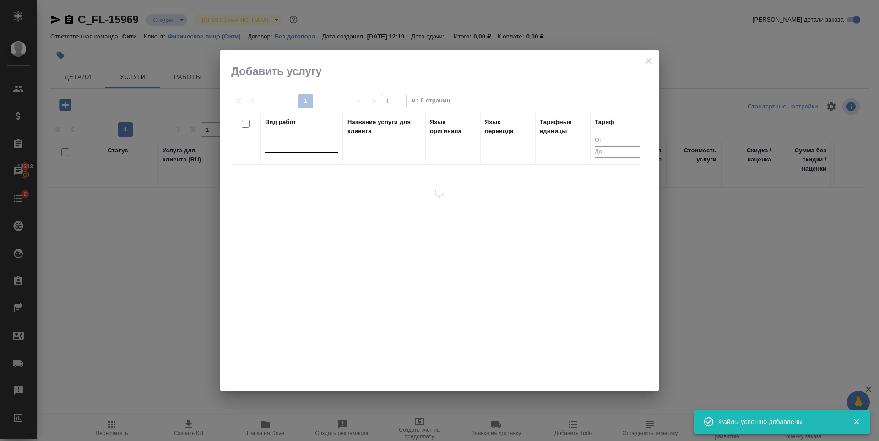
click at [295, 146] on div at bounding box center [301, 143] width 73 height 13
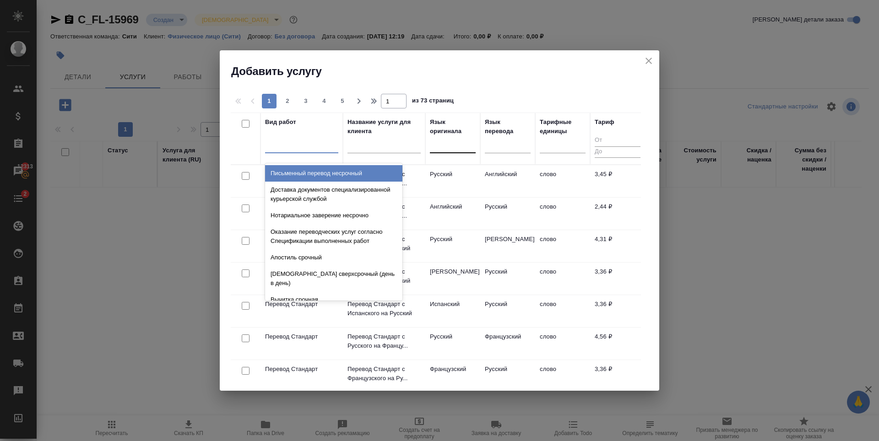
drag, startPoint x: 466, startPoint y: 146, endPoint x: 471, endPoint y: 162, distance: 16.4
click at [466, 146] on div at bounding box center [453, 143] width 46 height 13
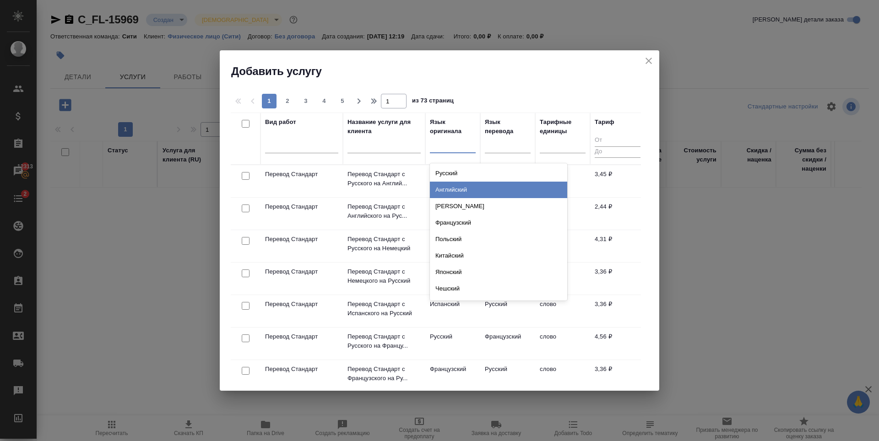
click at [468, 185] on div "Английский" at bounding box center [498, 190] width 137 height 16
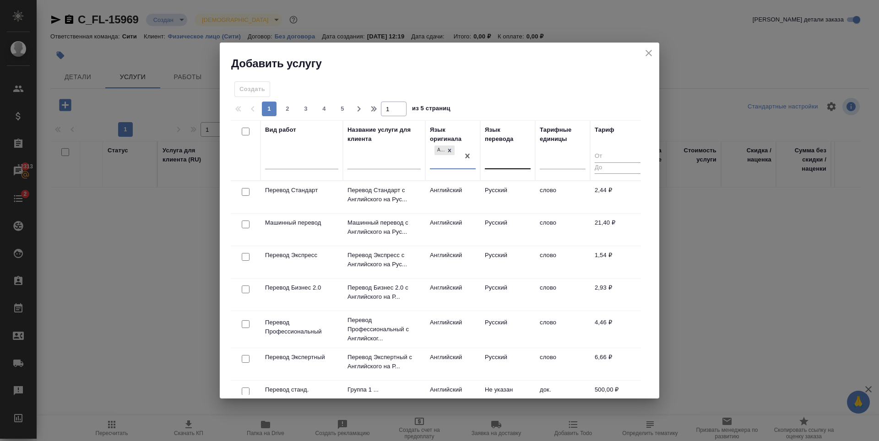
click at [500, 157] on div at bounding box center [508, 160] width 46 height 13
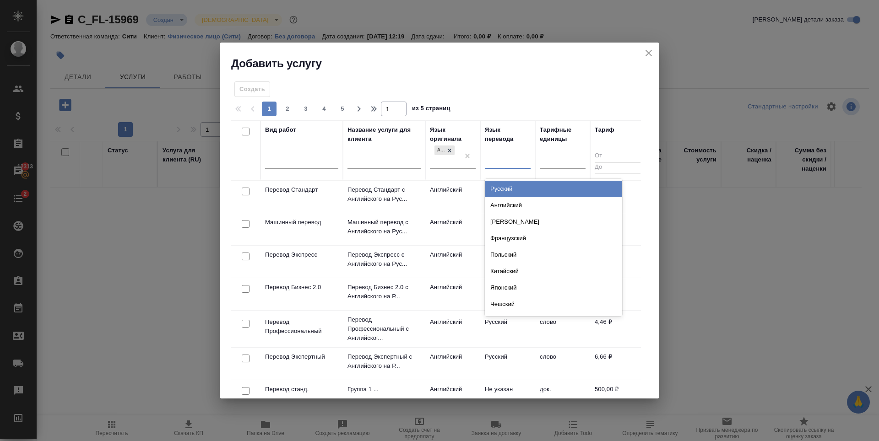
click at [513, 184] on div "Русский" at bounding box center [553, 189] width 137 height 16
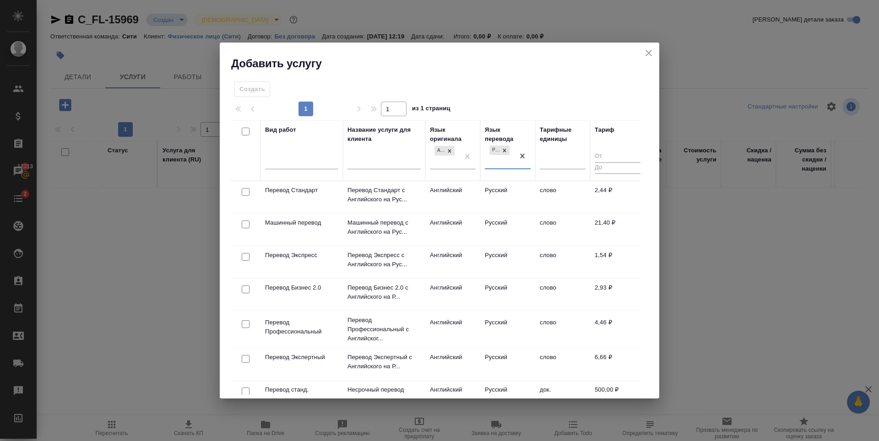
click at [244, 192] on input "checkbox" at bounding box center [246, 192] width 8 height 8
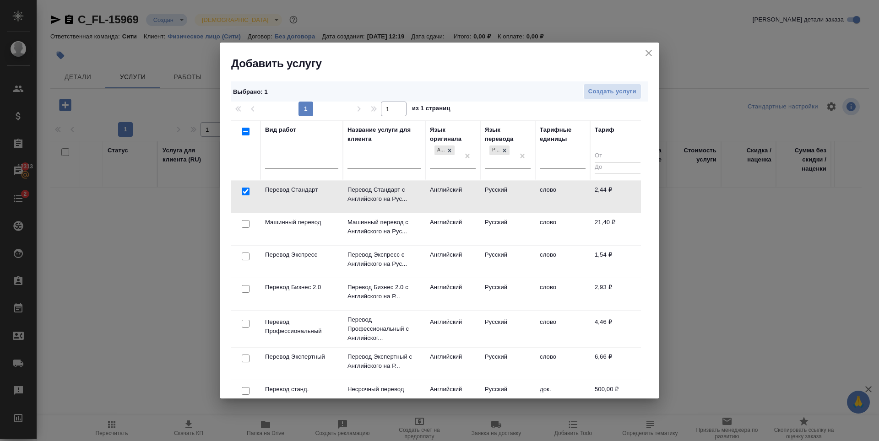
click at [244, 192] on input "checkbox" at bounding box center [246, 192] width 8 height 8
checkbox input "false"
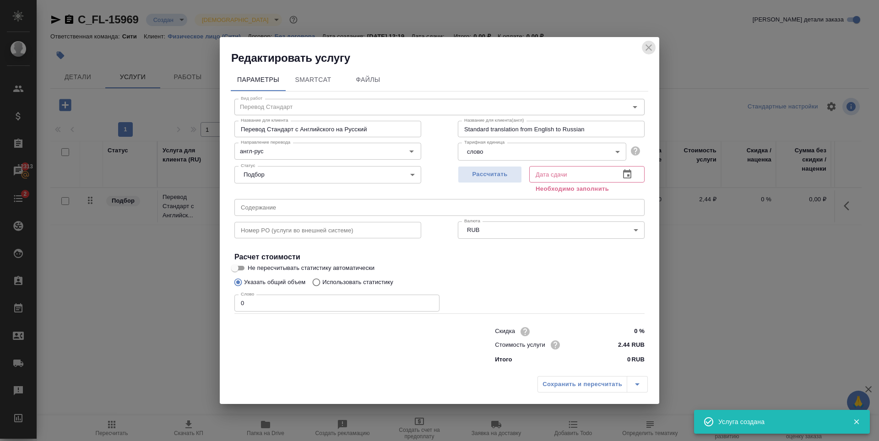
drag, startPoint x: 642, startPoint y: 48, endPoint x: 552, endPoint y: 108, distance: 108.7
click at [643, 48] on button "close" at bounding box center [649, 48] width 14 height 14
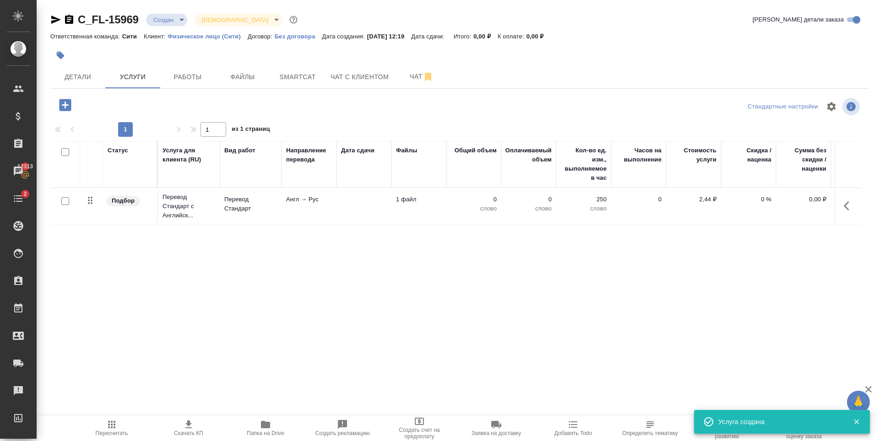
click at [66, 202] on input "checkbox" at bounding box center [65, 201] width 8 height 8
checkbox input "true"
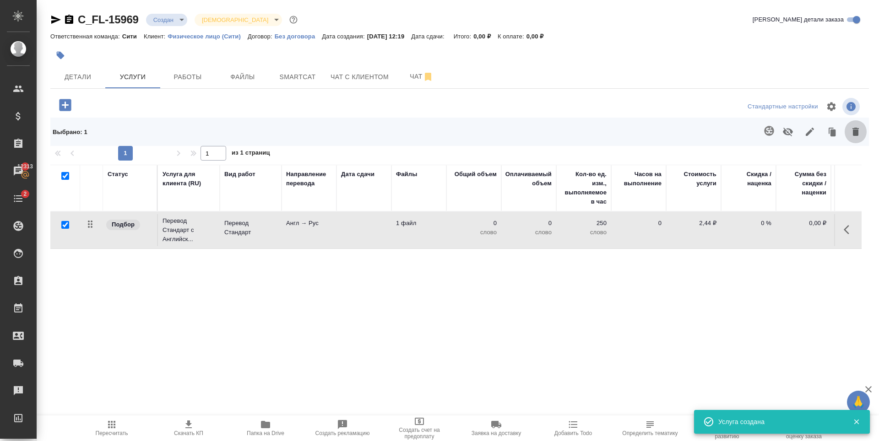
click at [855, 135] on icon "button" at bounding box center [856, 132] width 6 height 8
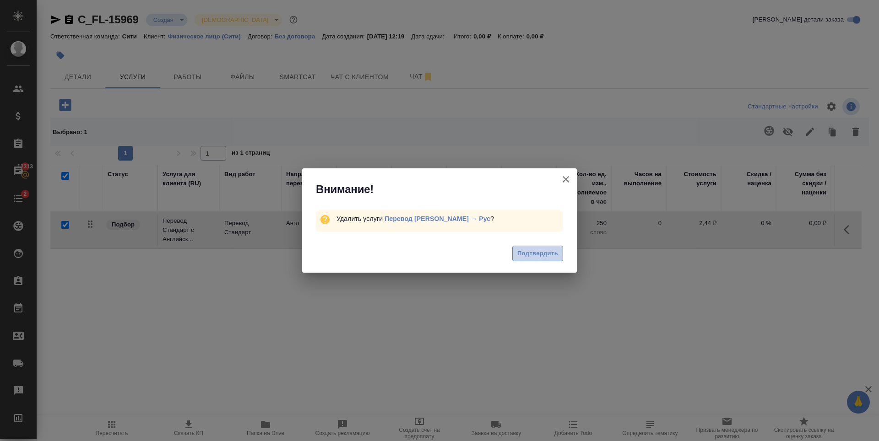
click at [524, 258] on span "Подтвердить" at bounding box center [537, 254] width 41 height 11
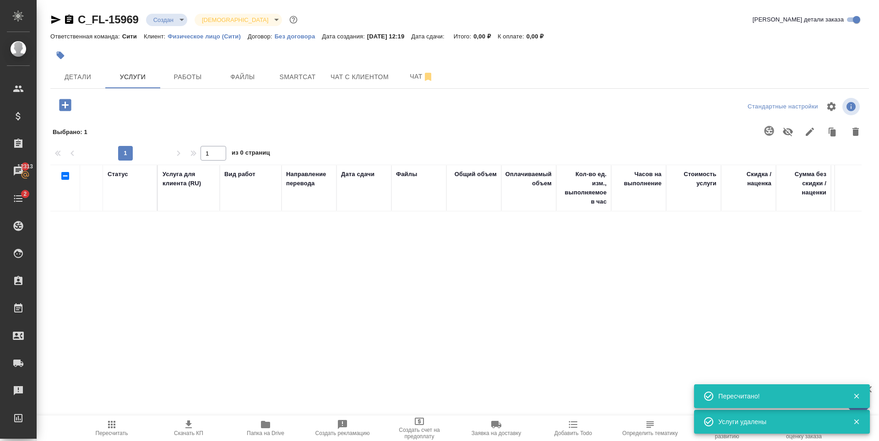
click at [69, 105] on icon "button" at bounding box center [65, 105] width 12 height 12
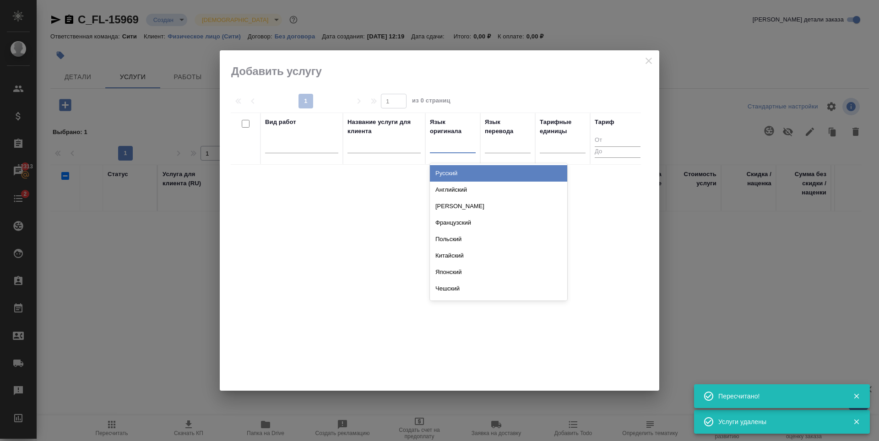
click at [470, 139] on div at bounding box center [453, 143] width 46 height 13
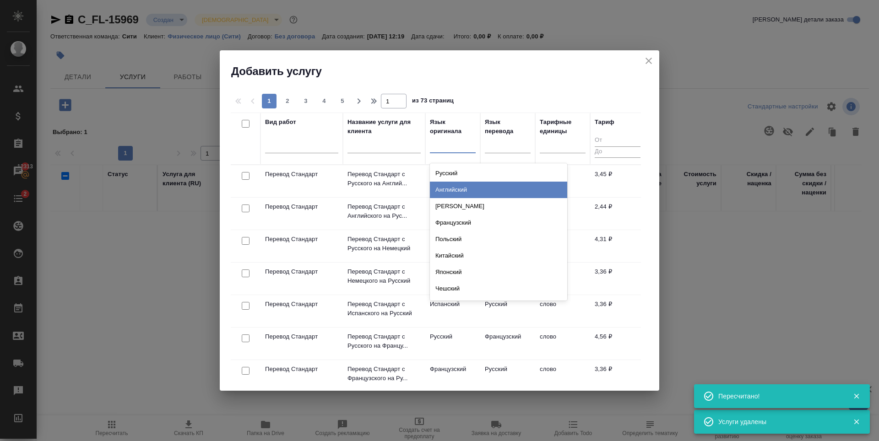
click at [470, 187] on div "Английский" at bounding box center [498, 190] width 137 height 16
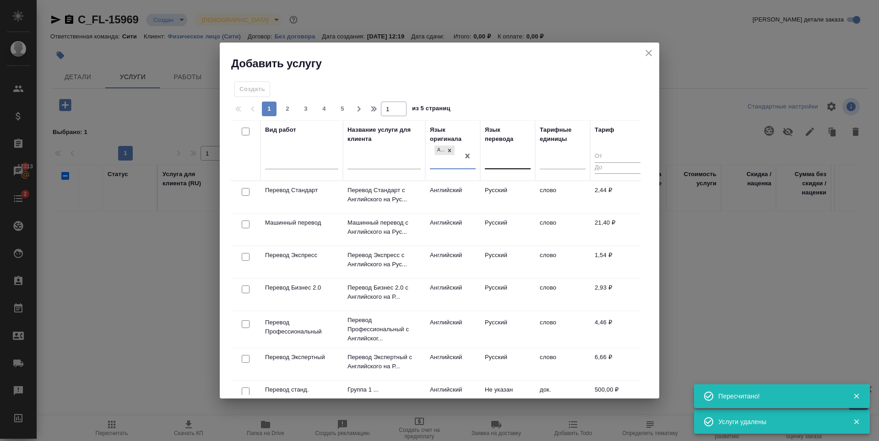
click at [501, 152] on div at bounding box center [508, 160] width 46 height 17
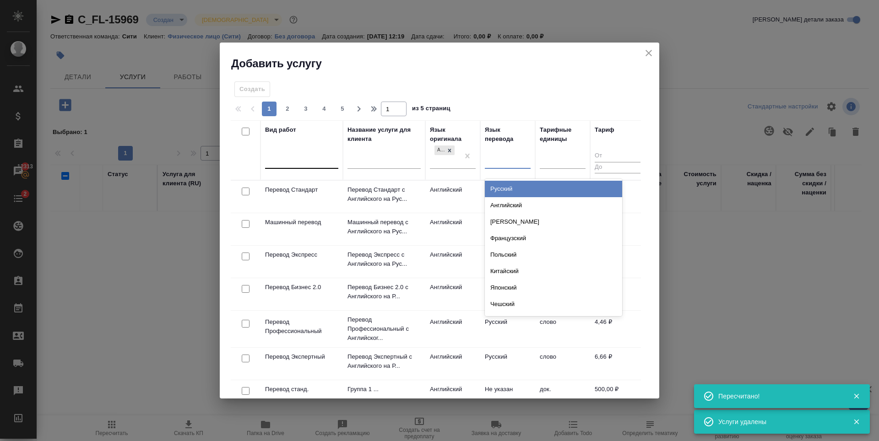
click at [507, 186] on div "Русский" at bounding box center [553, 189] width 137 height 16
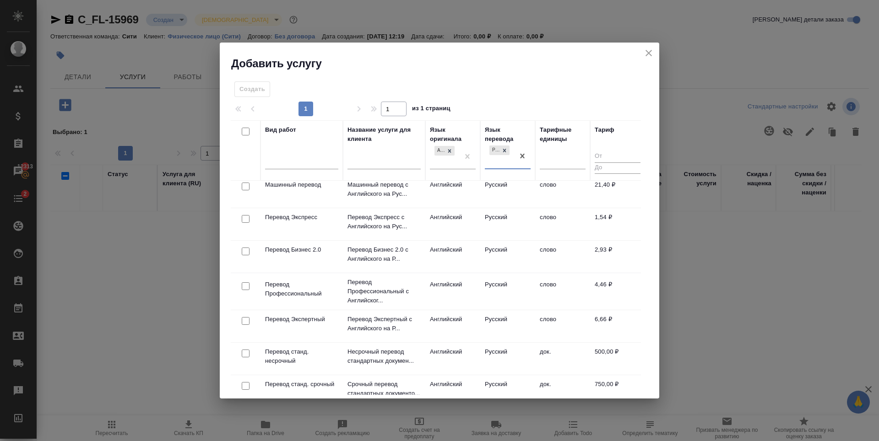
scroll to position [137, 0]
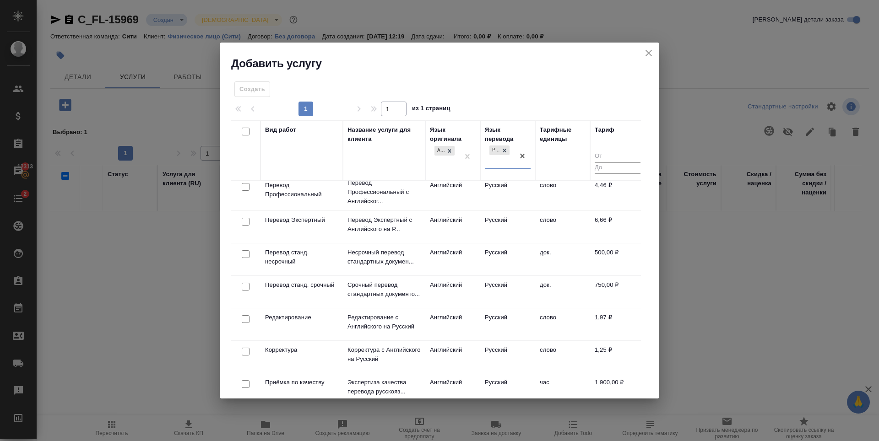
click at [247, 255] on input "checkbox" at bounding box center [246, 254] width 8 height 8
checkbox input "true"
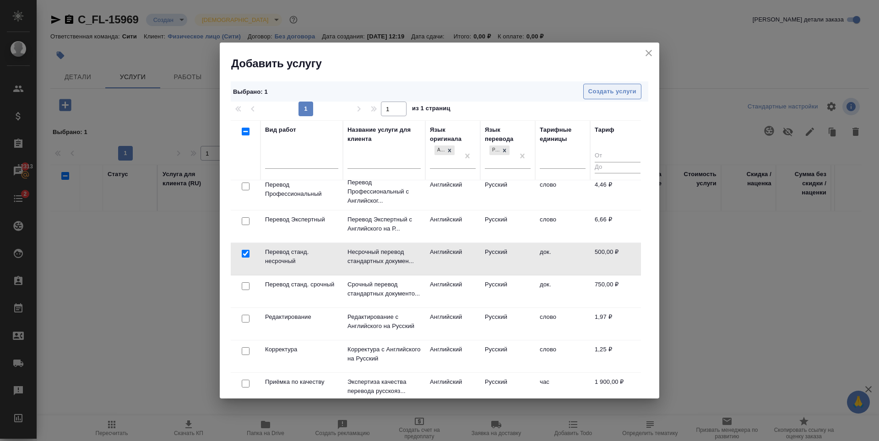
click at [608, 92] on span "Создать услуги" at bounding box center [612, 92] width 48 height 11
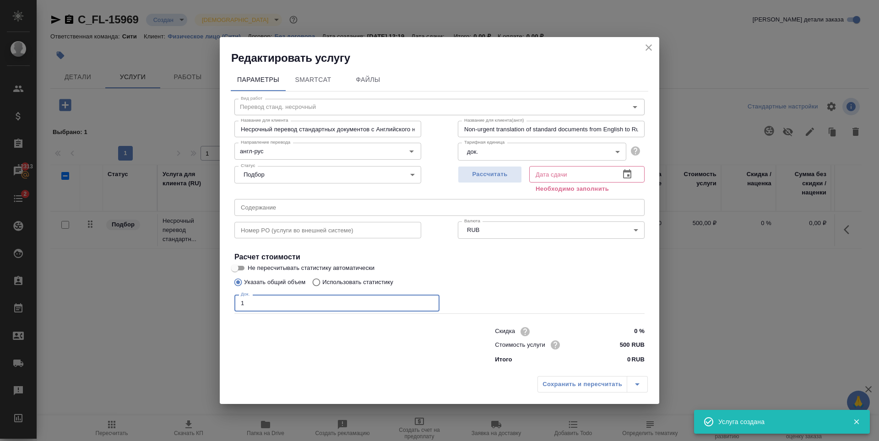
type input "1"
click at [430, 300] on input "1" at bounding box center [336, 303] width 205 height 16
click at [507, 176] on span "Рассчитать" at bounding box center [490, 174] width 54 height 11
type input "08.10.2025 12:21"
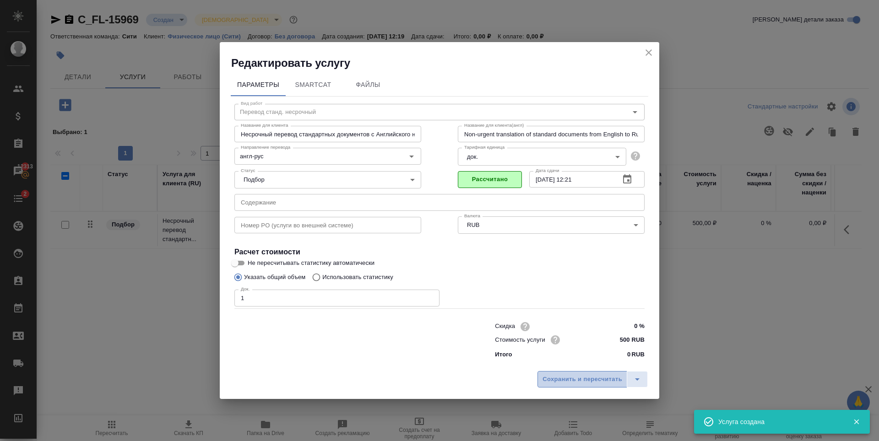
click at [542, 372] on button "Сохранить и пересчитать" at bounding box center [583, 379] width 90 height 16
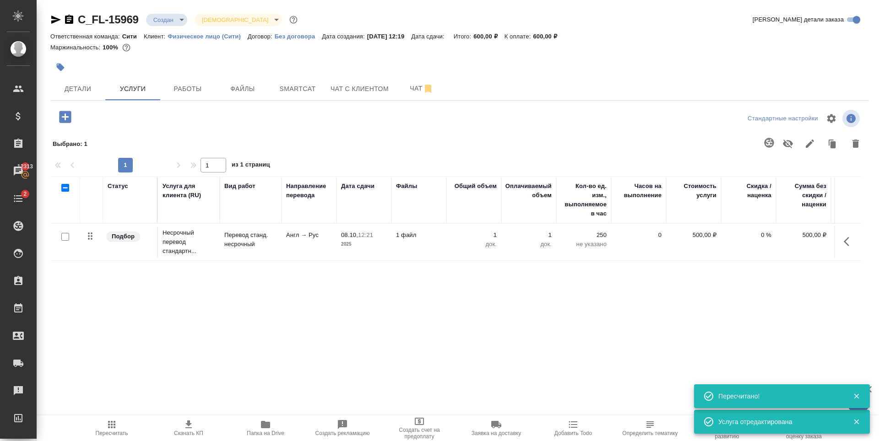
click at [65, 113] on icon "button" at bounding box center [65, 117] width 12 height 12
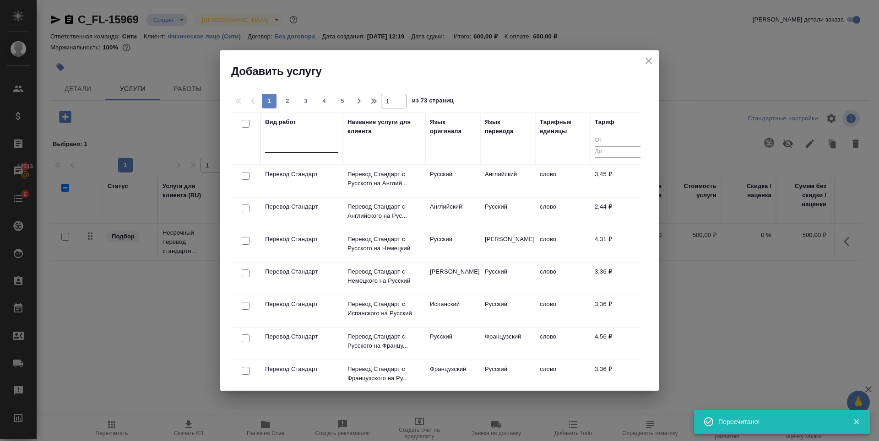
click at [308, 147] on div at bounding box center [301, 143] width 73 height 13
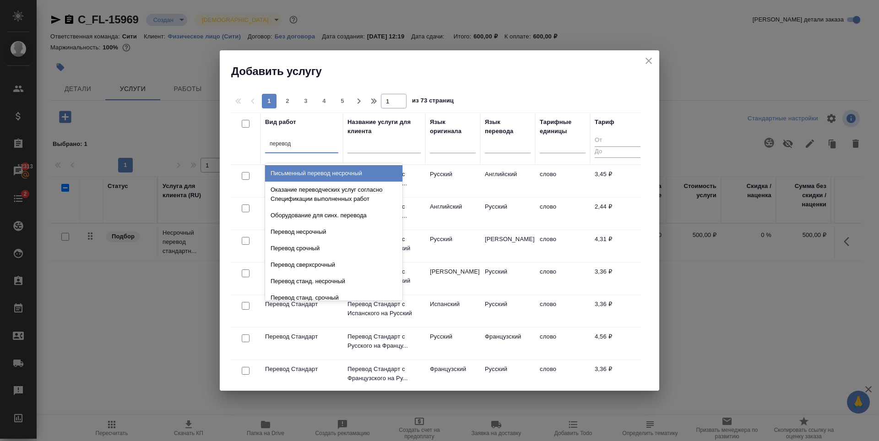
type input "переводч"
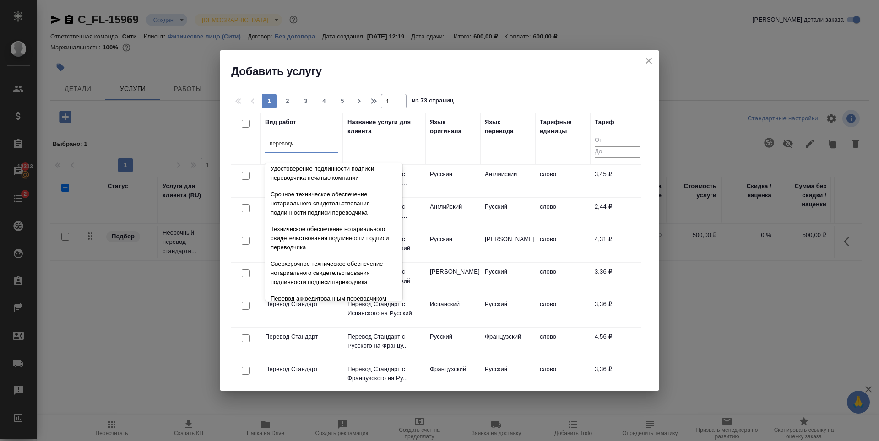
scroll to position [92, 0]
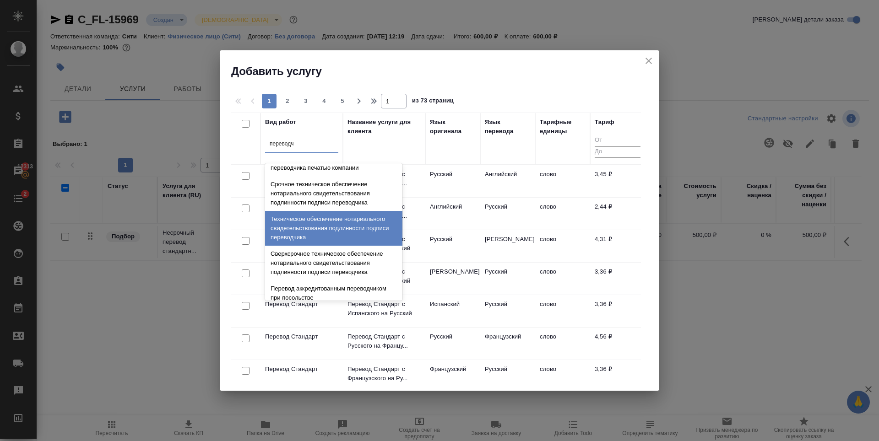
click at [339, 237] on div "Техническое обеспечение нотариального свидетельствования подлинности подписи пе…" at bounding box center [333, 228] width 137 height 35
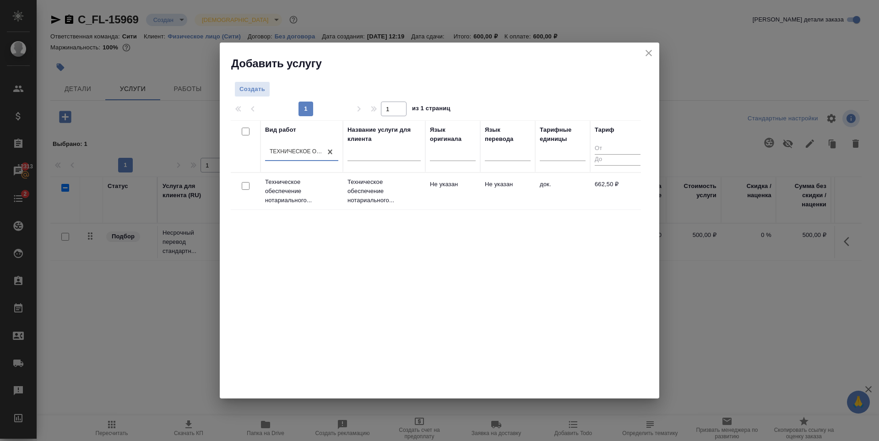
click at [252, 185] on div at bounding box center [245, 186] width 21 height 13
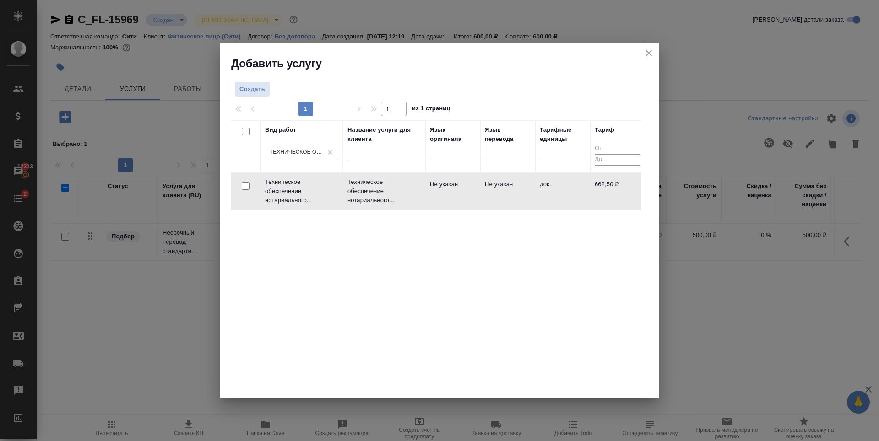
click at [248, 185] on input "checkbox" at bounding box center [246, 186] width 8 height 8
checkbox input "true"
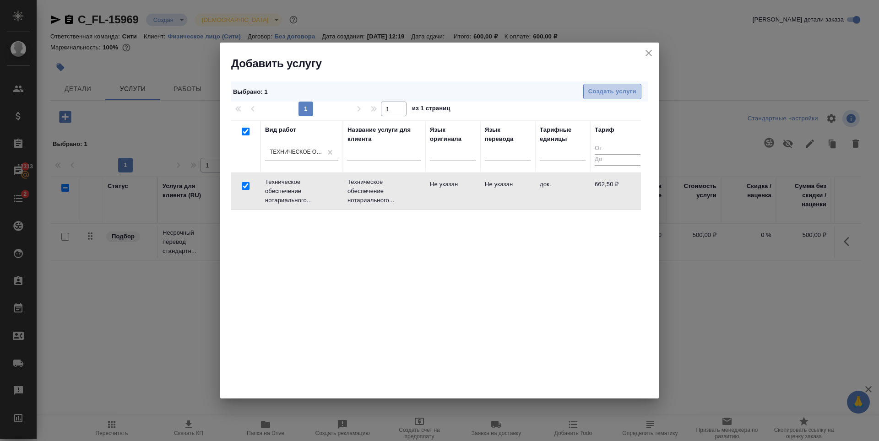
click at [624, 90] on span "Создать услуги" at bounding box center [612, 92] width 48 height 11
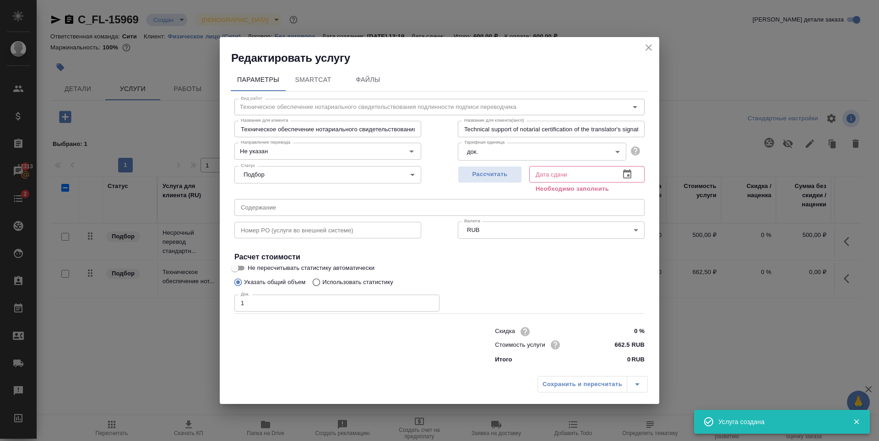
click at [429, 299] on input "1" at bounding box center [336, 303] width 205 height 16
click at [429, 299] on input "2" at bounding box center [336, 303] width 205 height 16
click at [429, 299] on input "3" at bounding box center [336, 303] width 205 height 16
click at [429, 299] on input "4" at bounding box center [336, 303] width 205 height 16
click at [429, 299] on input "5" at bounding box center [336, 303] width 205 height 16
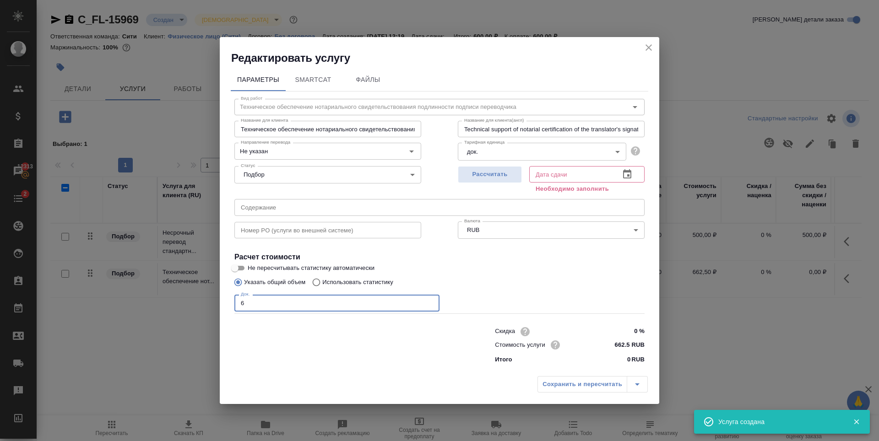
click at [429, 299] on input "6" at bounding box center [336, 303] width 205 height 16
click at [429, 299] on input "7" at bounding box center [336, 303] width 205 height 16
click at [429, 299] on input "8" at bounding box center [336, 303] width 205 height 16
click at [429, 299] on input "9" at bounding box center [336, 303] width 205 height 16
type input "10"
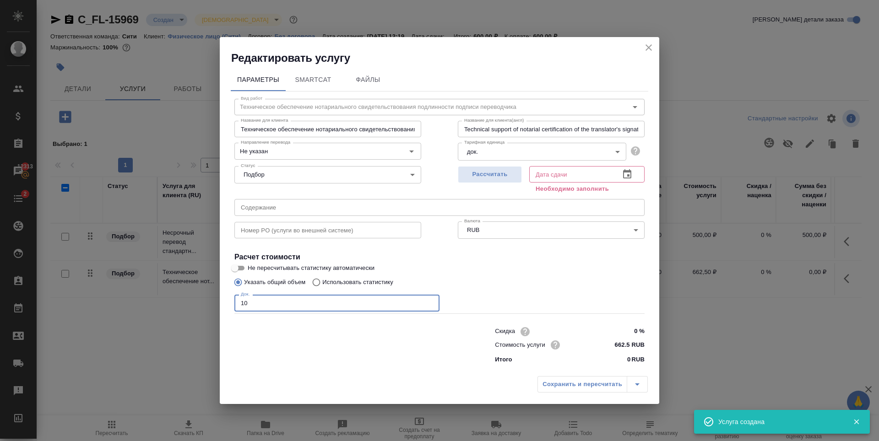
click at [429, 299] on input "10" at bounding box center [336, 303] width 205 height 16
click at [511, 171] on span "Рассчитать" at bounding box center [490, 174] width 54 height 11
type input "08.10.2025 14:21"
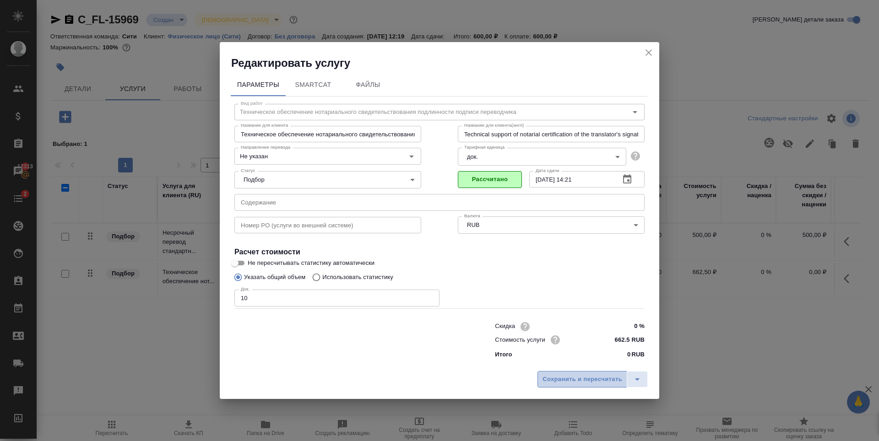
click at [590, 383] on span "Сохранить и пересчитать" at bounding box center [583, 380] width 80 height 11
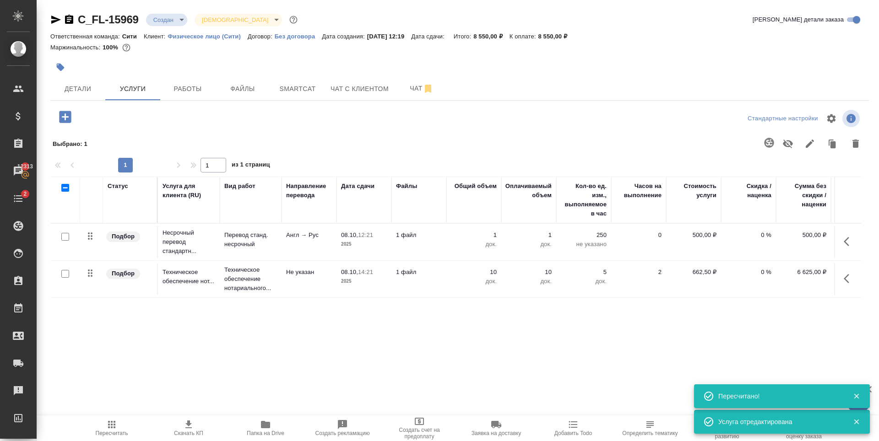
click at [63, 120] on icon "button" at bounding box center [65, 117] width 12 height 12
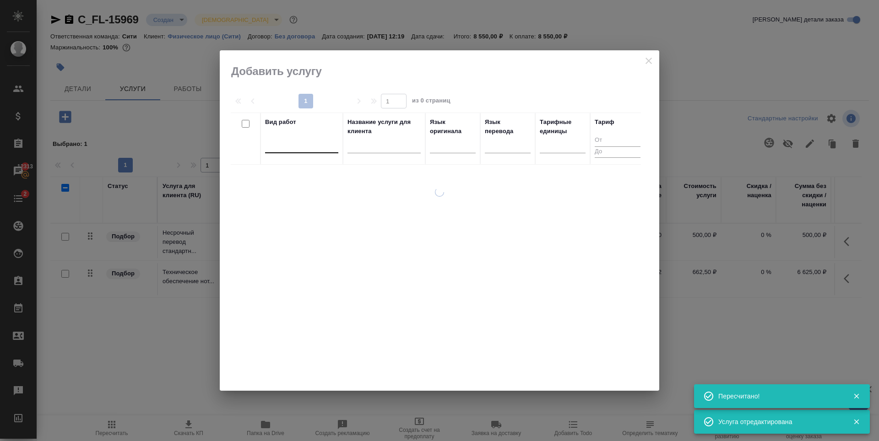
click at [307, 146] on div at bounding box center [301, 143] width 73 height 13
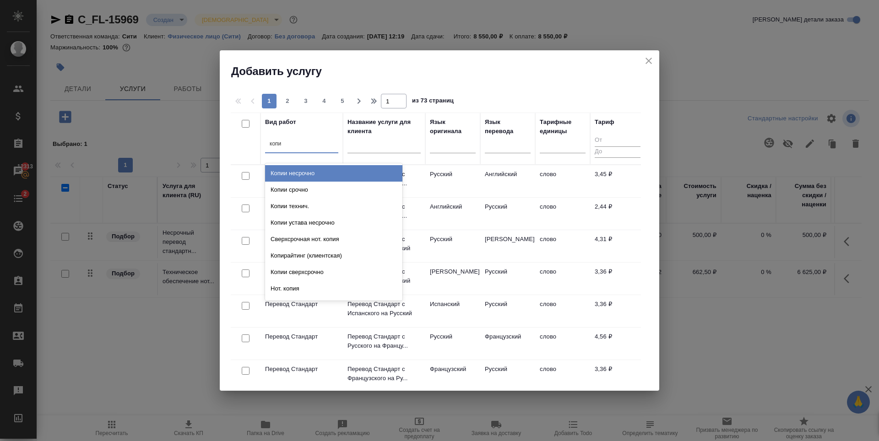
type input "копии"
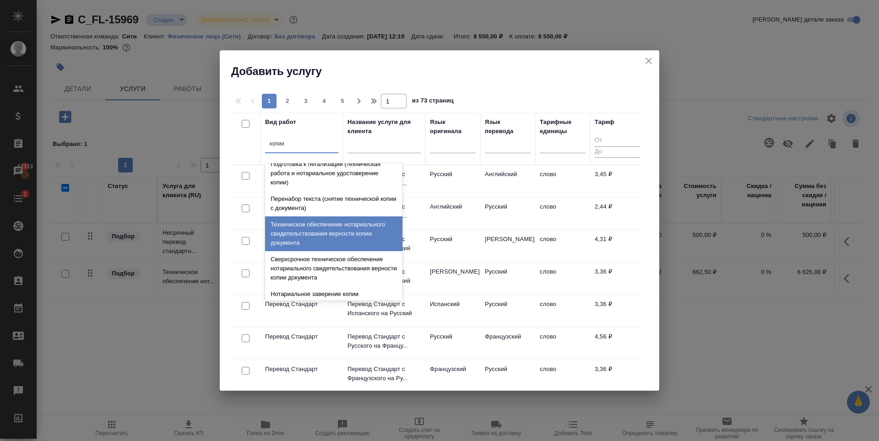
click at [331, 231] on div "Техническое обеспечение нотариального свидетельствования верности копии докумен…" at bounding box center [333, 234] width 137 height 35
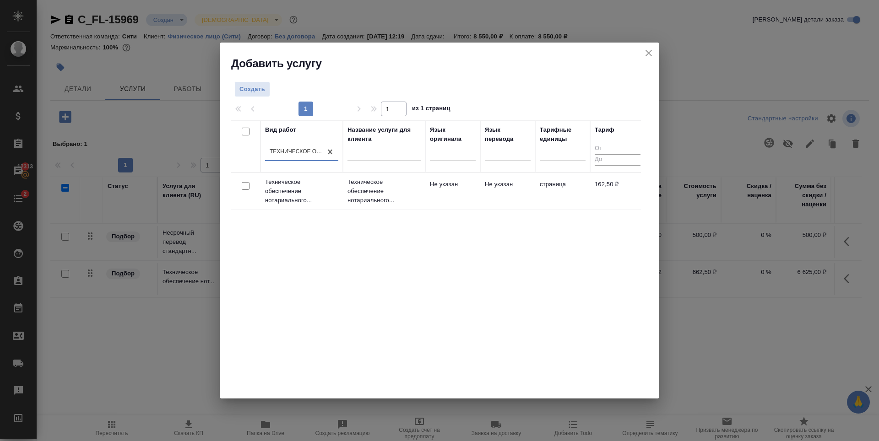
click at [246, 188] on input "checkbox" at bounding box center [246, 186] width 8 height 8
checkbox input "true"
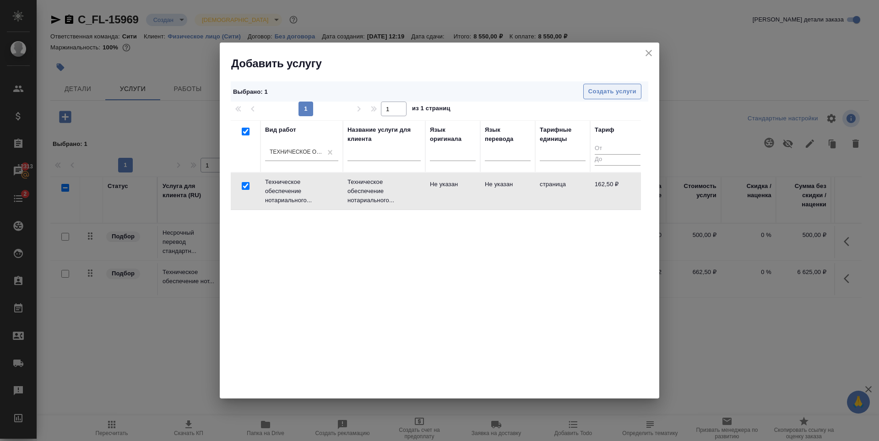
click at [633, 90] on span "Создать услуги" at bounding box center [612, 92] width 48 height 11
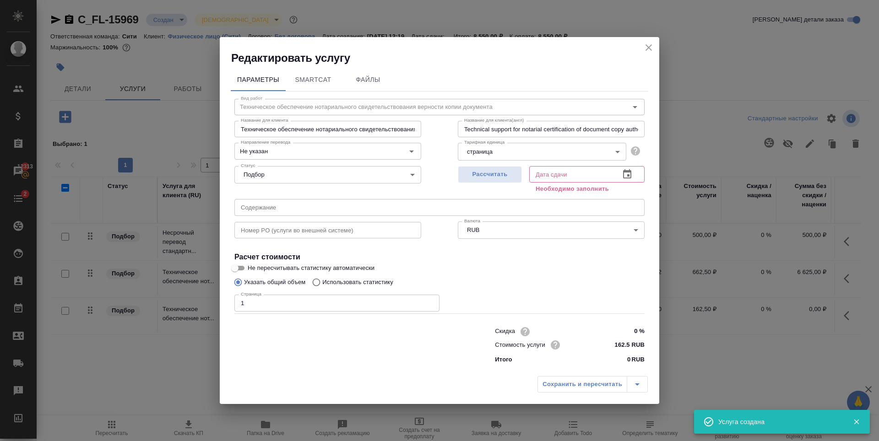
click at [430, 301] on input "1" at bounding box center [336, 303] width 205 height 16
click at [430, 301] on input "2" at bounding box center [336, 303] width 205 height 16
click at [430, 301] on input "3" at bounding box center [336, 303] width 205 height 16
click at [430, 301] on input "4" at bounding box center [336, 303] width 205 height 16
type input "5"
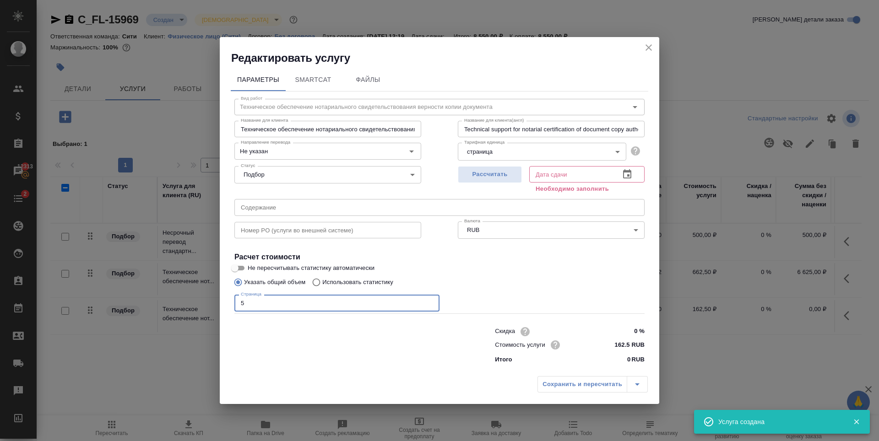
click at [430, 301] on input "5" at bounding box center [336, 303] width 205 height 16
click at [490, 288] on div "Указать общий объем Использовать статистику" at bounding box center [439, 282] width 410 height 17
click at [503, 174] on span "Рассчитать" at bounding box center [490, 174] width 54 height 11
type input "08.10.2025 12:37"
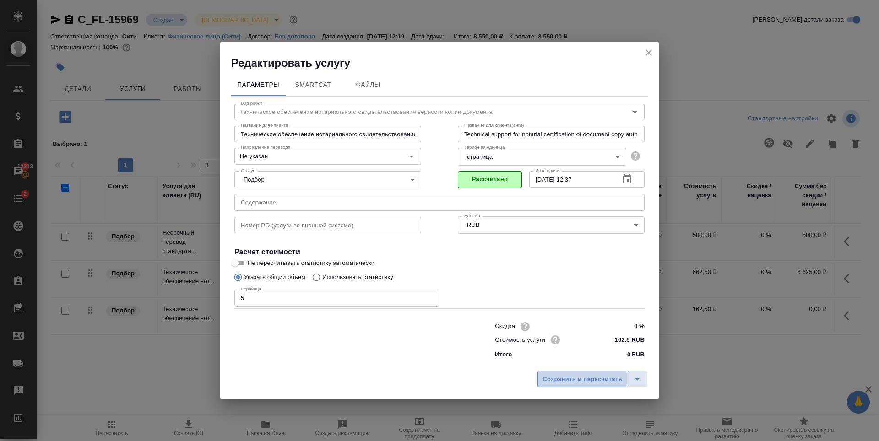
click at [561, 378] on span "Сохранить и пересчитать" at bounding box center [583, 380] width 80 height 11
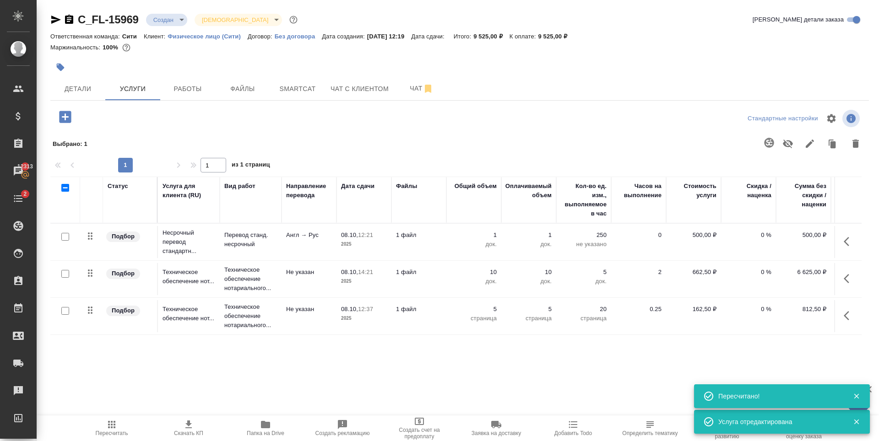
click at [491, 274] on p "10" at bounding box center [474, 272] width 46 height 9
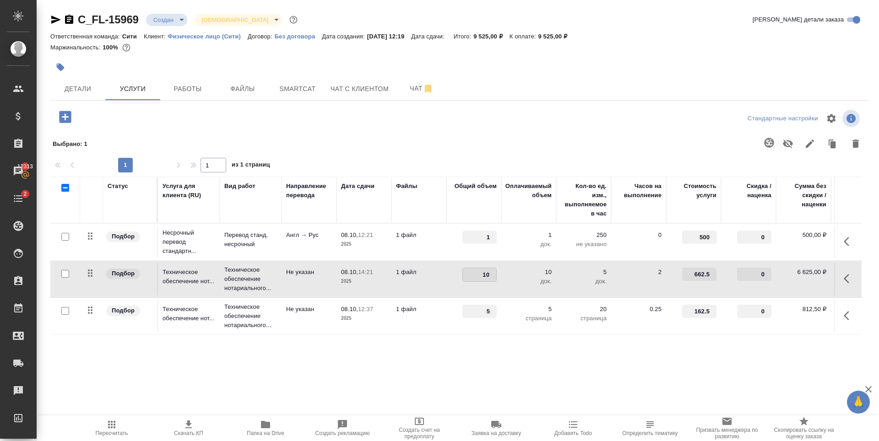
type input "5"
click at [427, 347] on div "Статус Услуга для клиента (RU) Вид работ Направление перевода Дата сдачи Файлы …" at bounding box center [455, 275] width 811 height 197
click at [142, 116] on span "Сохранить и пересчитать" at bounding box center [130, 116] width 80 height 11
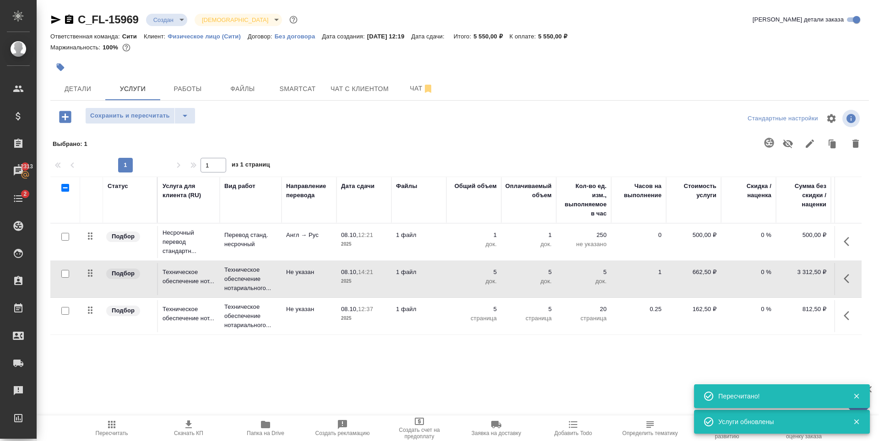
click at [65, 313] on input "checkbox" at bounding box center [65, 311] width 8 height 8
checkbox input "true"
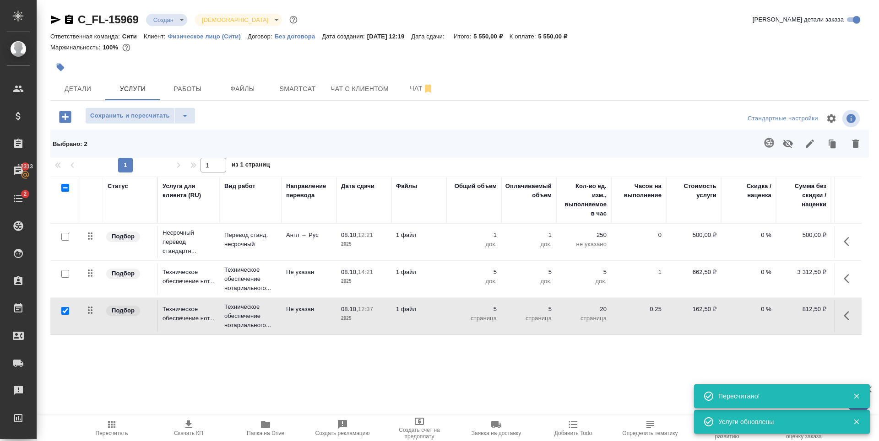
click at [853, 140] on icon "button" at bounding box center [855, 143] width 11 height 11
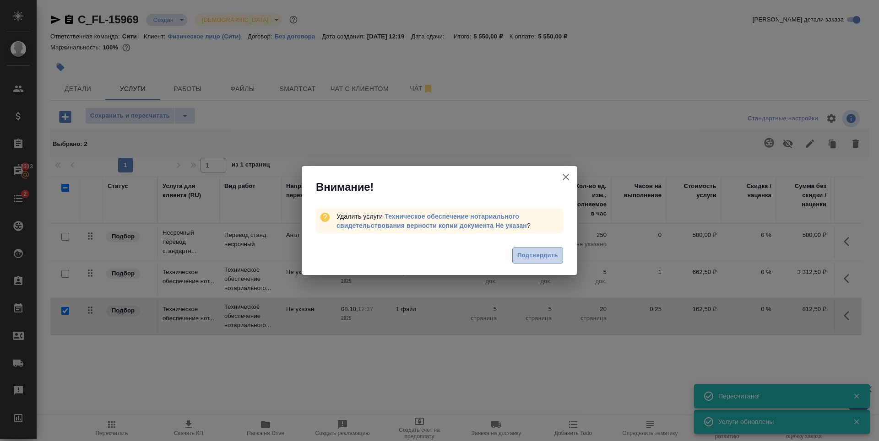
click at [536, 256] on span "Подтвердить" at bounding box center [537, 255] width 41 height 11
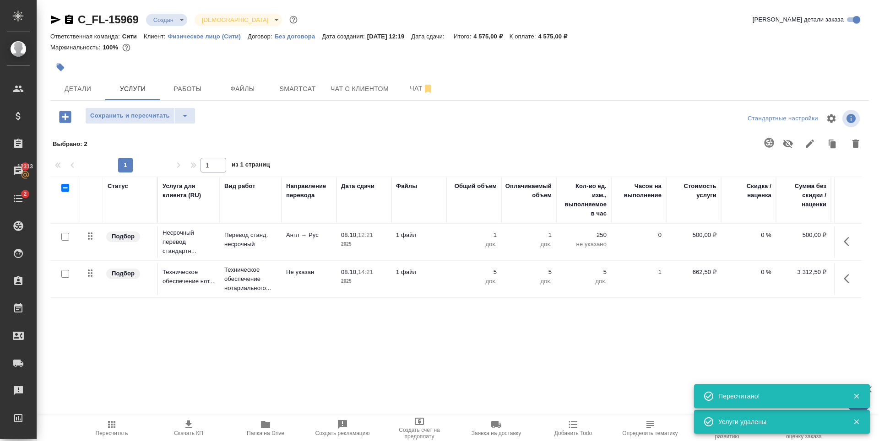
click at [592, 321] on div "Статус Услуга для клиента (RU) Вид работ Направление перевода Дата сдачи Файлы …" at bounding box center [455, 275] width 811 height 197
drag, startPoint x: 549, startPoint y: 37, endPoint x: 573, endPoint y: 38, distance: 23.4
click at [573, 38] on div "Ответственная команда: Сити Клиент: Физическое лицо (Сити) Договор: Без договор…" at bounding box center [459, 36] width 819 height 11
copy p "4 575,00"
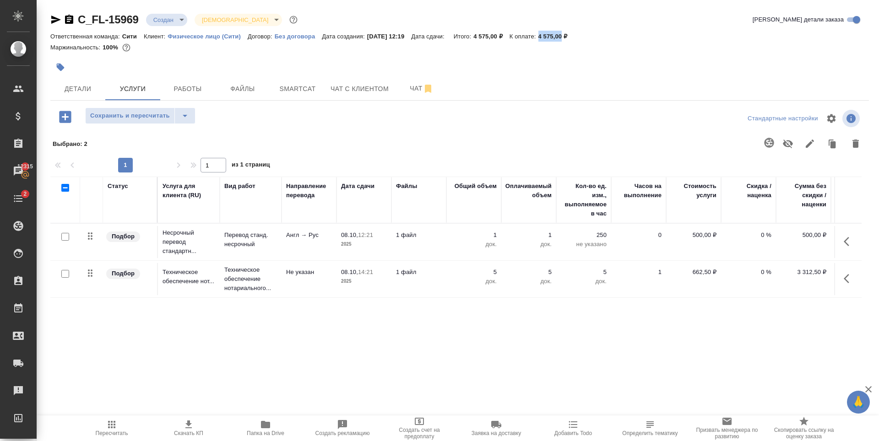
click at [594, 81] on div "Детали Услуги Работы Файлы Smartcat Чат с клиентом Чат" at bounding box center [459, 88] width 819 height 23
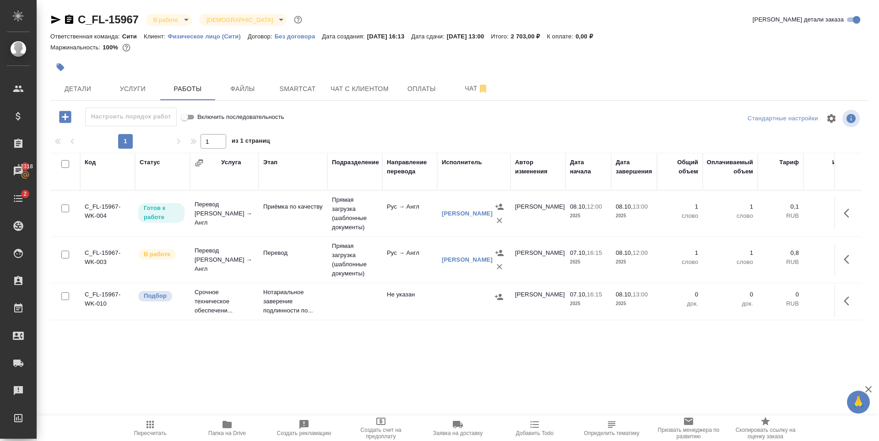
click at [249, 59] on div at bounding box center [323, 67] width 546 height 20
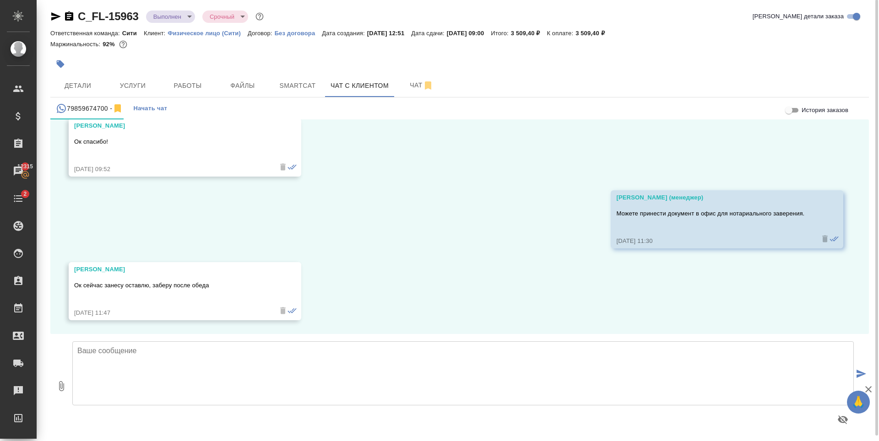
scroll to position [5, 0]
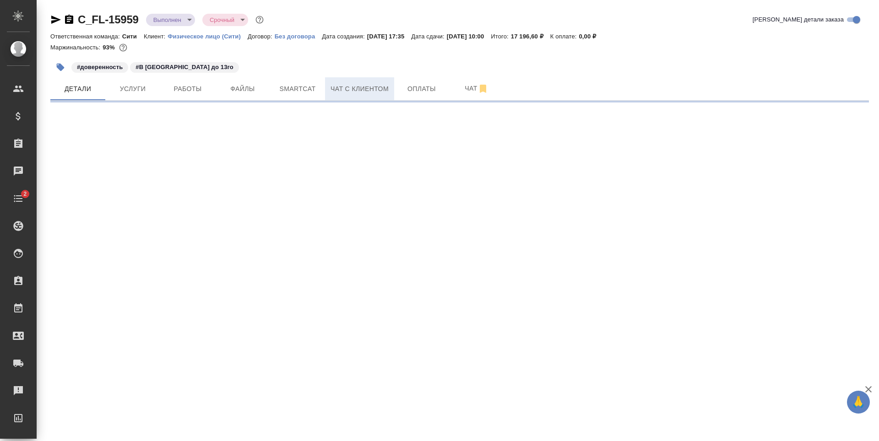
click at [340, 92] on span "Чат с клиентом" at bounding box center [360, 88] width 58 height 11
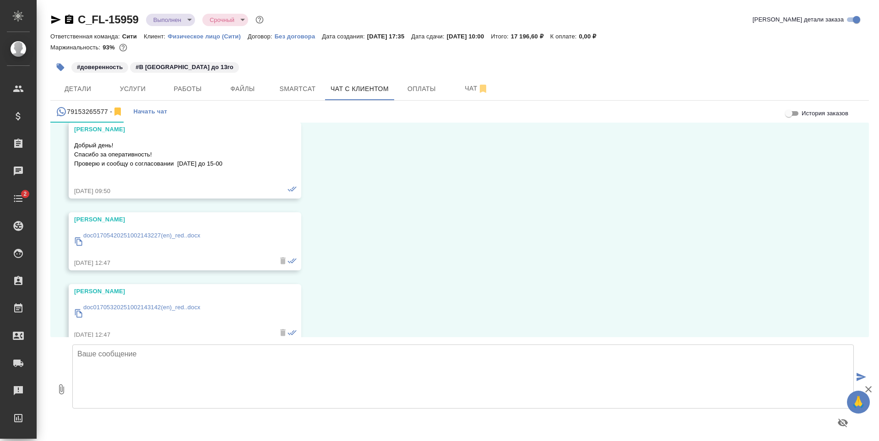
scroll to position [298, 0]
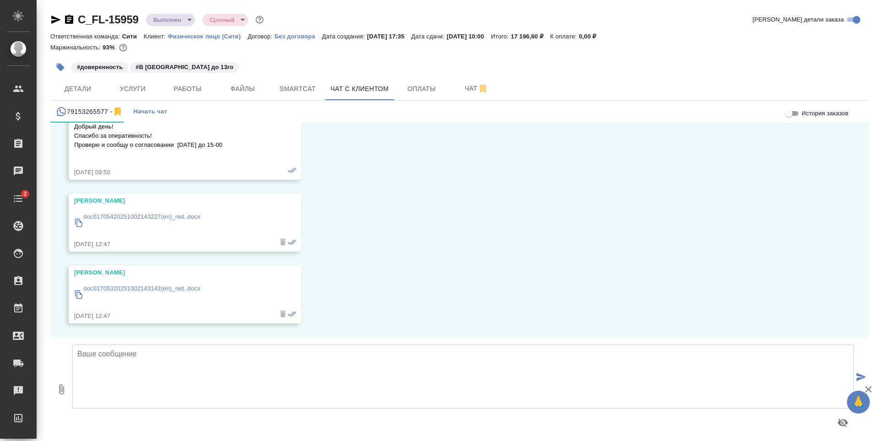
click at [197, 354] on textarea at bounding box center [463, 377] width 782 height 64
click at [208, 369] on textarea at bounding box center [463, 377] width 782 height 64
click at [518, 375] on textarea "[PERSON_NAME], добрый день! [DATE] подавали документы на апостилирование. В Мин…" at bounding box center [463, 377] width 782 height 64
type textarea "[PERSON_NAME], добрый день! [DATE] подавали документы на апостилирование. В Мин…"
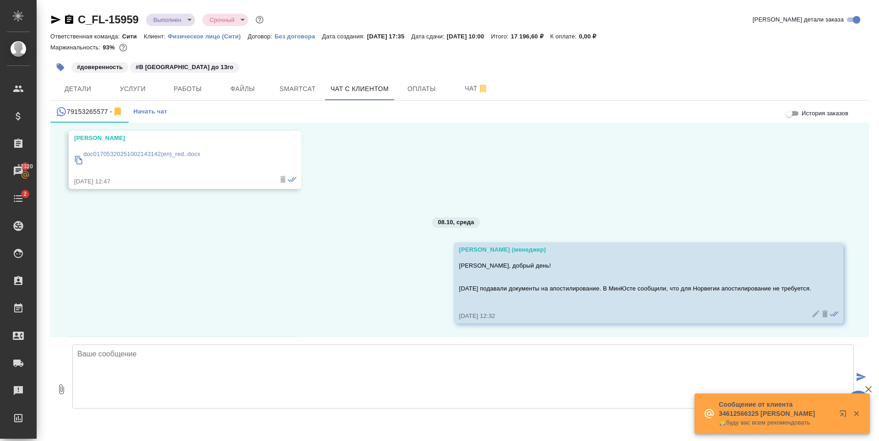
scroll to position [522, 0]
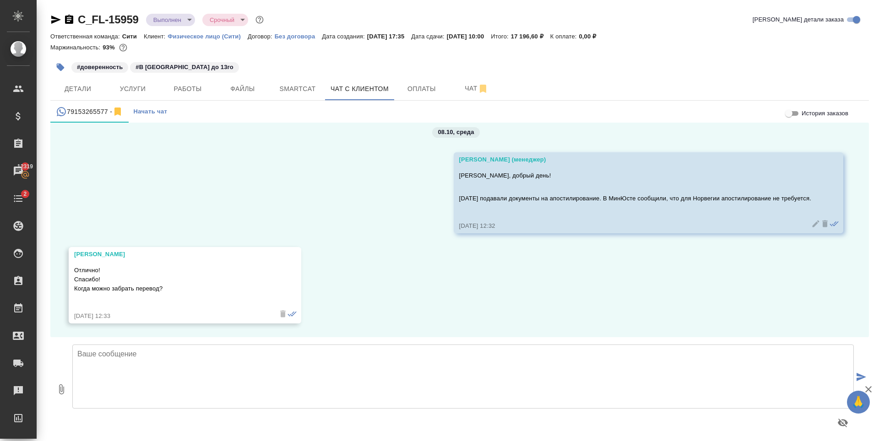
click at [484, 67] on div "#доверенность #В [GEOGRAPHIC_DATA] до 13го" at bounding box center [323, 67] width 546 height 20
click at [291, 60] on div "#доверенность #В [GEOGRAPHIC_DATA] до 13го" at bounding box center [323, 67] width 546 height 20
click at [360, 55] on div at bounding box center [459, 55] width 819 height 2
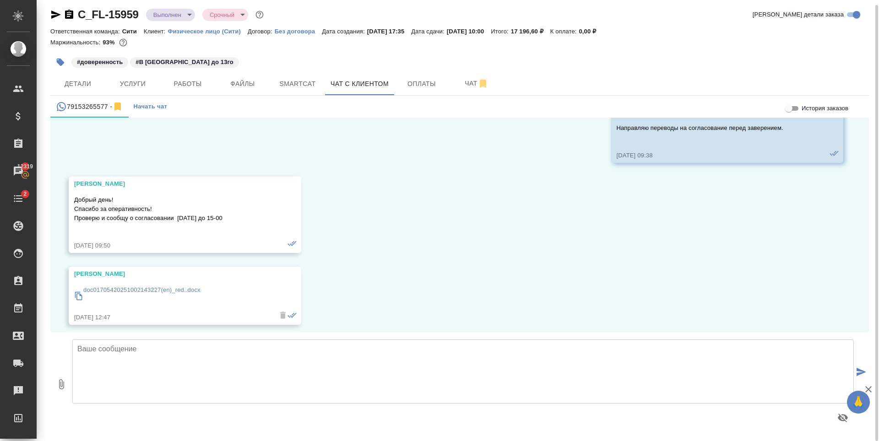
scroll to position [366, 0]
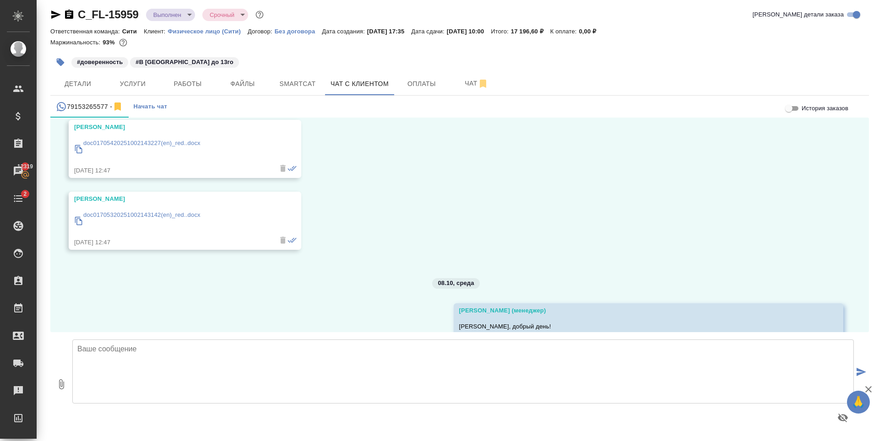
click at [177, 144] on p "doc01705420251002143227(en)_red..docx" at bounding box center [141, 143] width 117 height 9
click at [258, 87] on span "Файлы" at bounding box center [243, 83] width 44 height 11
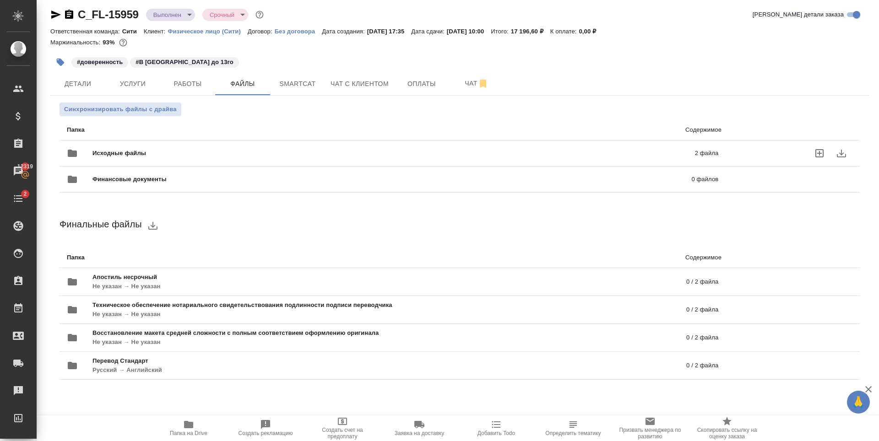
click at [500, 140] on div "Исходные файлы 2 файла" at bounding box center [393, 153] width 670 height 40
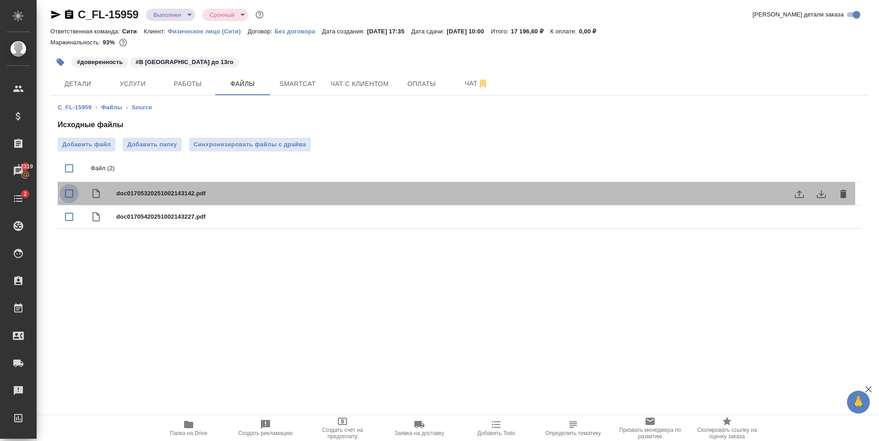
click at [66, 195] on input "checkbox" at bounding box center [69, 193] width 19 height 19
checkbox input "true"
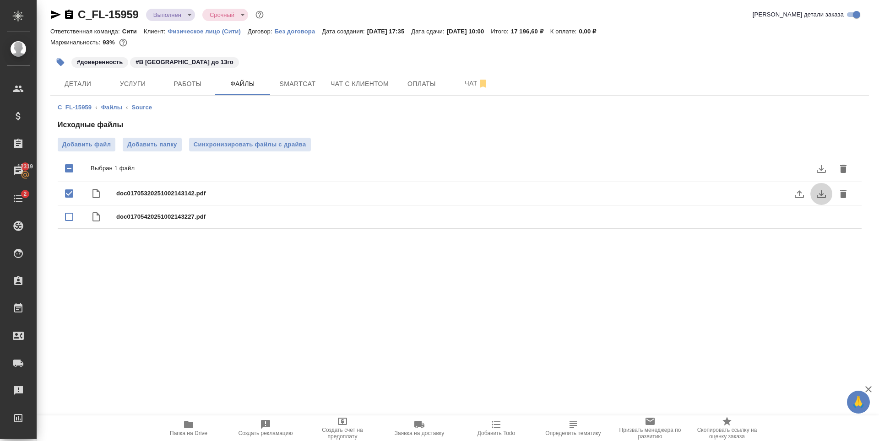
click at [817, 195] on icon "download" at bounding box center [821, 194] width 11 height 11
click at [173, 56] on div "#доверенность #В [GEOGRAPHIC_DATA] до 13го" at bounding box center [323, 62] width 546 height 20
click at [174, 61] on p "#В [GEOGRAPHIC_DATA] до 13го" at bounding box center [185, 62] width 98 height 9
click at [352, 86] on span "Чат с клиентом" at bounding box center [360, 83] width 58 height 11
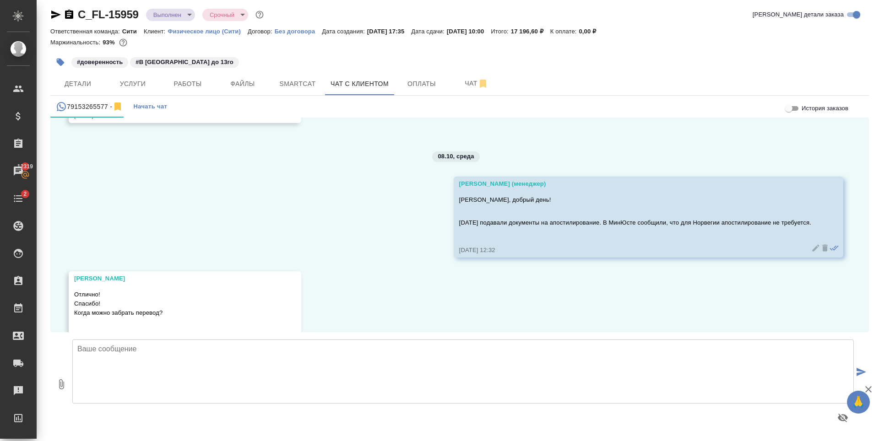
click at [220, 367] on textarea at bounding box center [463, 372] width 782 height 64
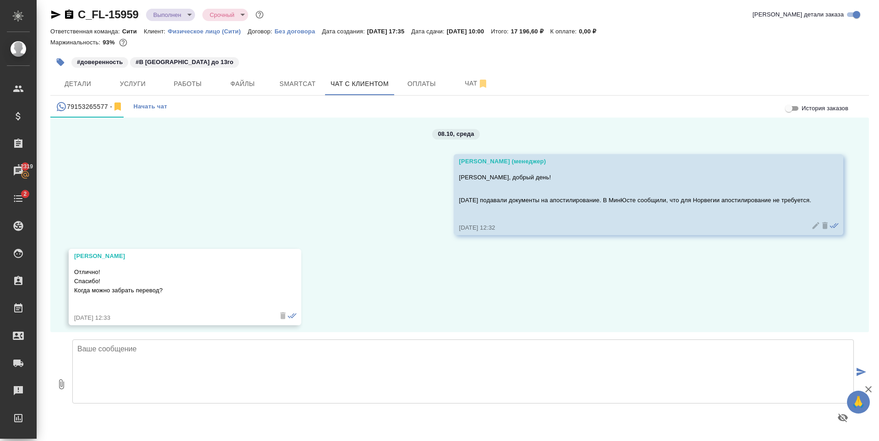
scroll to position [522, 0]
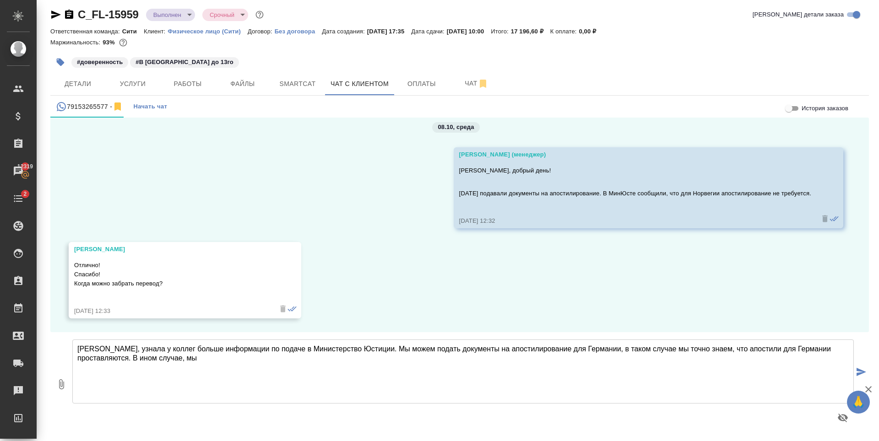
type textarea "[PERSON_NAME], узнала у коллег больше информации по подаче в Министерство Юстиц…"
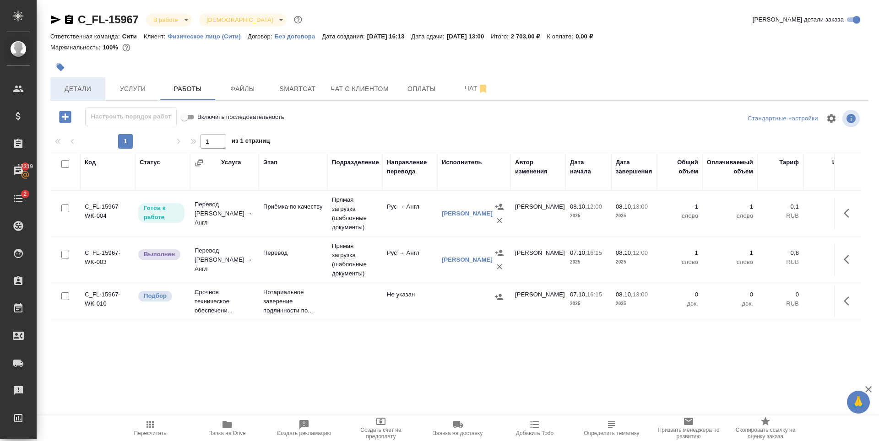
click at [91, 81] on button "Детали" at bounding box center [77, 88] width 55 height 23
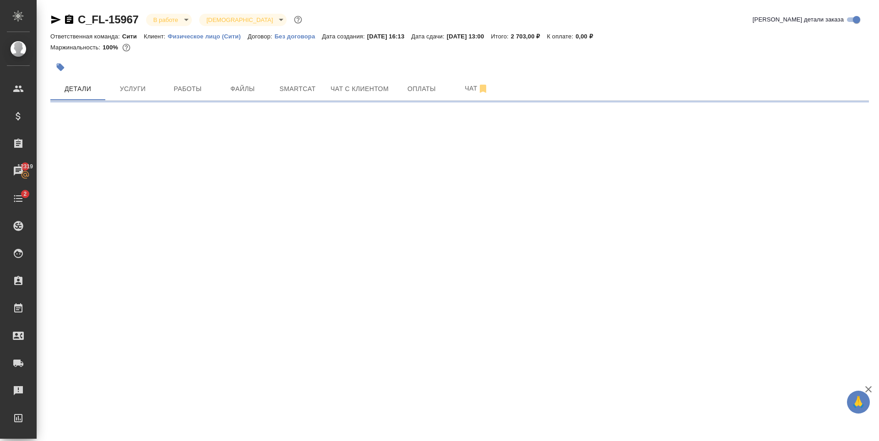
select select "RU"
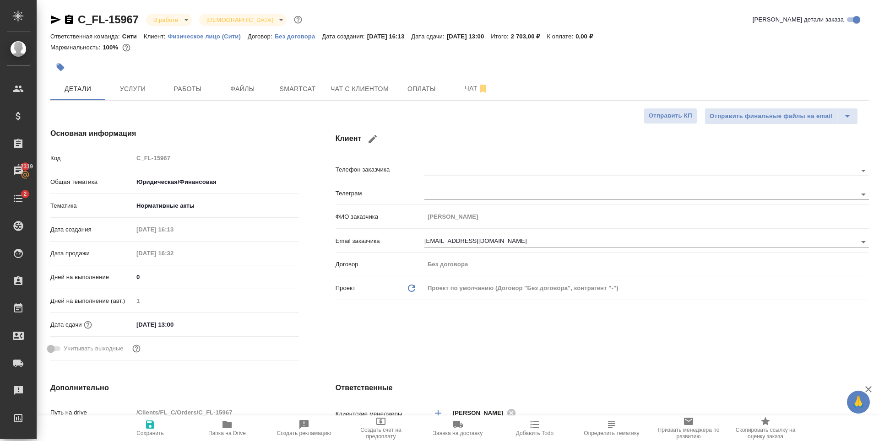
type textarea "x"
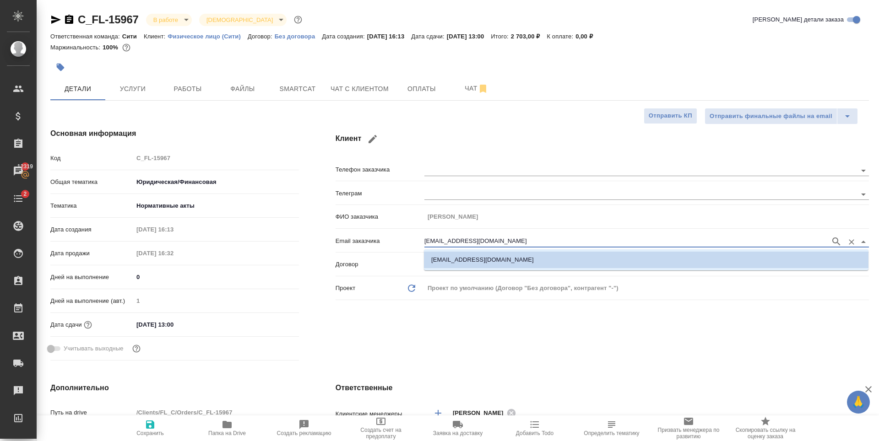
drag, startPoint x: 443, startPoint y: 239, endPoint x: 410, endPoint y: 242, distance: 32.7
click at [410, 242] on div "Email заказчика [PERSON_NAME][EMAIL_ADDRESS][DOMAIN_NAME]" at bounding box center [602, 241] width 533 height 16
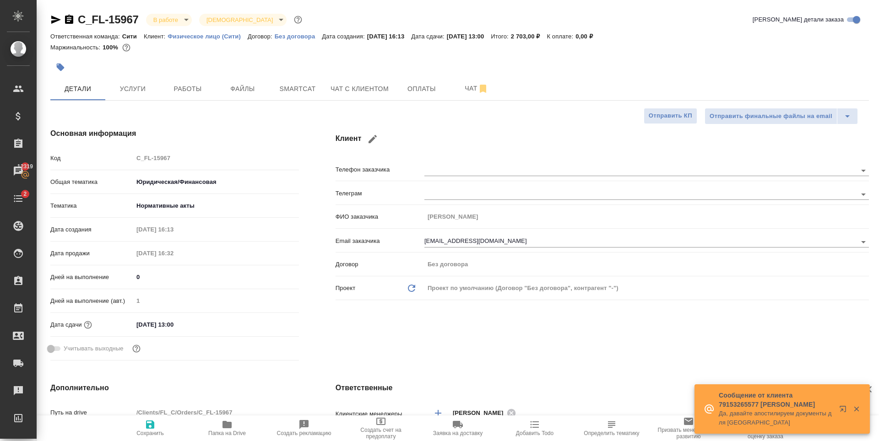
type textarea "x"
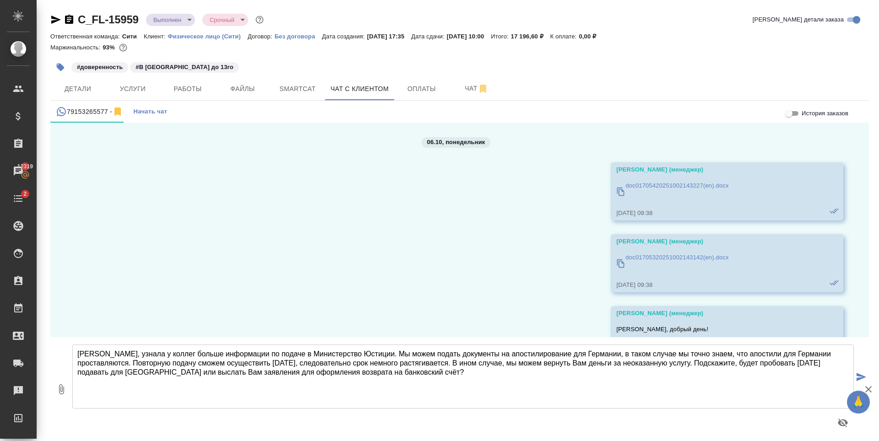
scroll to position [522, 0]
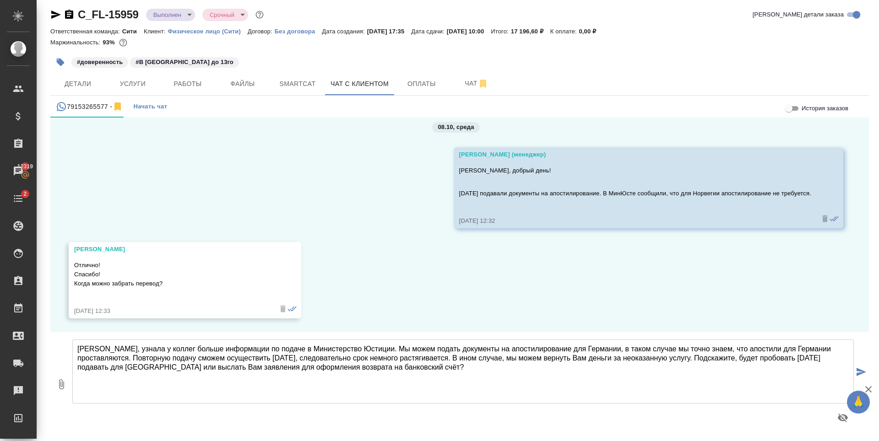
click at [594, 369] on textarea "[PERSON_NAME], узнала у коллег больше информации по подаче в Министерство Юстиц…" at bounding box center [463, 372] width 782 height 64
click at [756, 359] on textarea "[PERSON_NAME], узнала у коллег больше информации по подаче в Министерство Юстиц…" at bounding box center [463, 372] width 782 height 64
click at [110, 369] on textarea "[PERSON_NAME], узнала у коллег больше информации по подаче в Министерство Юстиц…" at bounding box center [463, 372] width 782 height 64
click at [309, 368] on textarea "[PERSON_NAME], узнала у коллег больше информации по подаче в Министерство Юстиц…" at bounding box center [463, 372] width 782 height 64
click at [533, 379] on textarea "[PERSON_NAME], узнала у коллег больше информации по подаче в Министерство Юстиц…" at bounding box center [463, 372] width 782 height 64
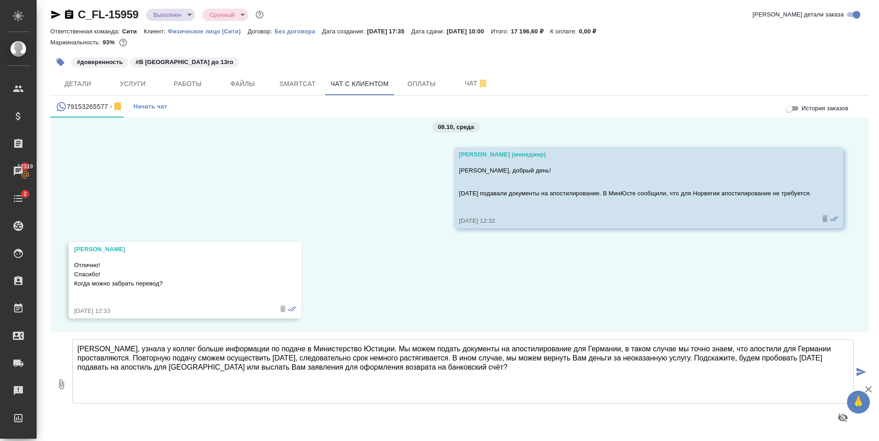
type textarea "[PERSON_NAME], узнала у коллег больше информации по подаче в Министерство Юстиц…"
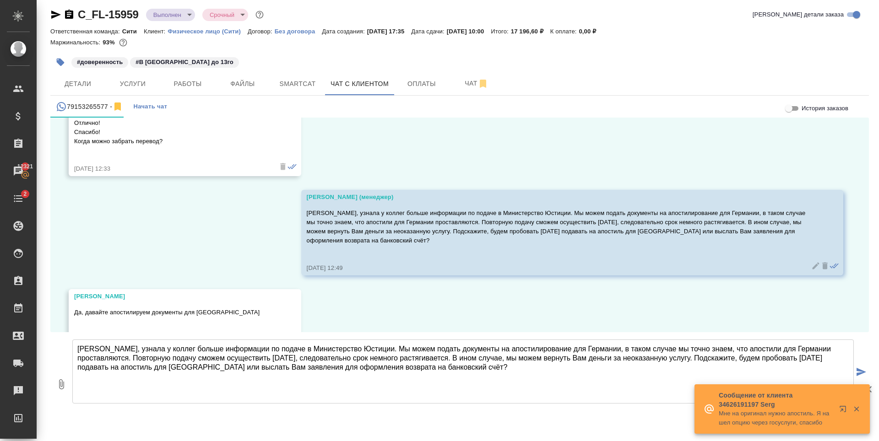
scroll to position [694, 0]
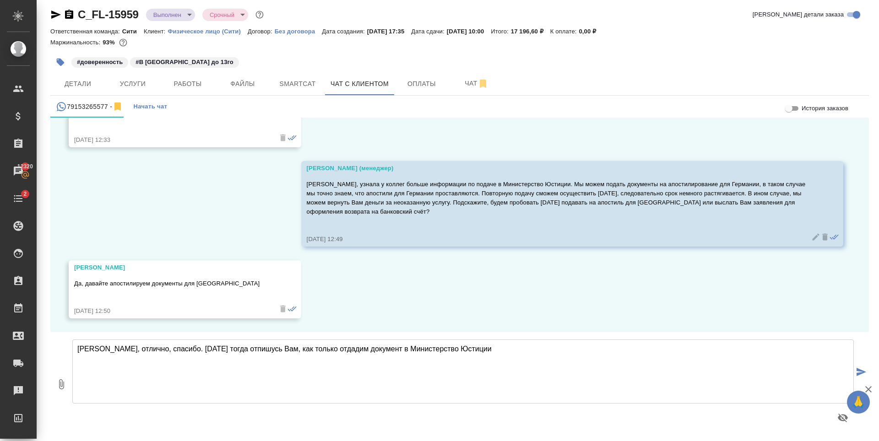
click at [497, 345] on textarea "[PERSON_NAME], отлично, спасибо. [DATE] тогда отпишусь Вам, как только отдадим …" at bounding box center [463, 372] width 782 height 64
click at [212, 351] on textarea "[PERSON_NAME], отлично, спасибо. [DATE] тогда отпишусь Вам, как только отдадим …" at bounding box center [463, 372] width 782 height 64
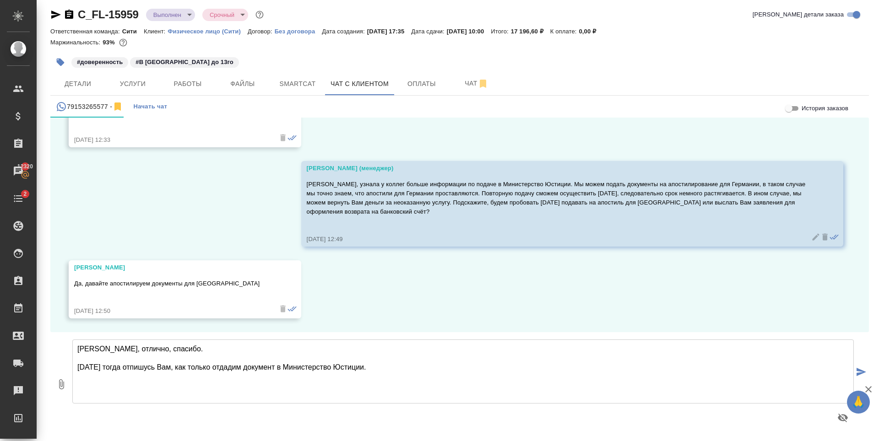
click at [395, 372] on textarea "[PERSON_NAME], отлично, спасибо. [DATE] тогда отпишусь Вам, как только отдадим …" at bounding box center [463, 372] width 782 height 64
type textarea "[PERSON_NAME], отлично, спасибо. [DATE] тогда отпишусь Вам, как только отдадим …"
